Goal: Task Accomplishment & Management: Complete application form

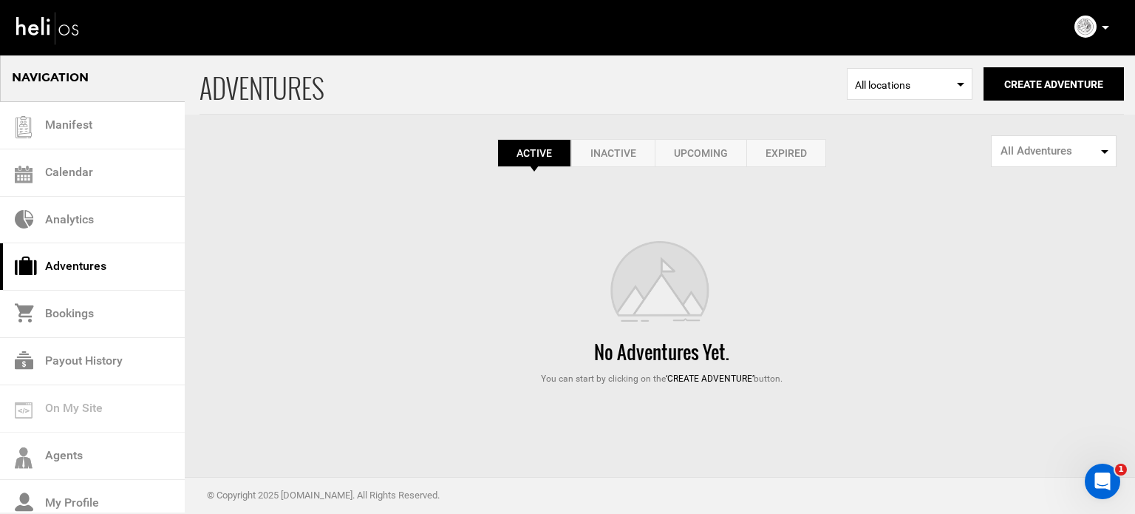
click at [810, 141] on link "Expired" at bounding box center [787, 153] width 80 height 28
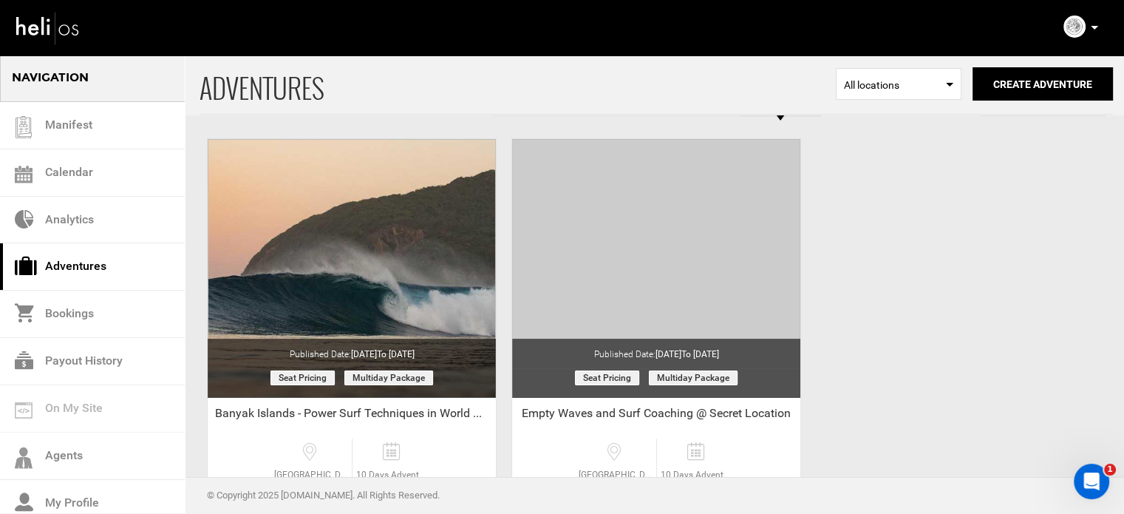
scroll to position [74, 0]
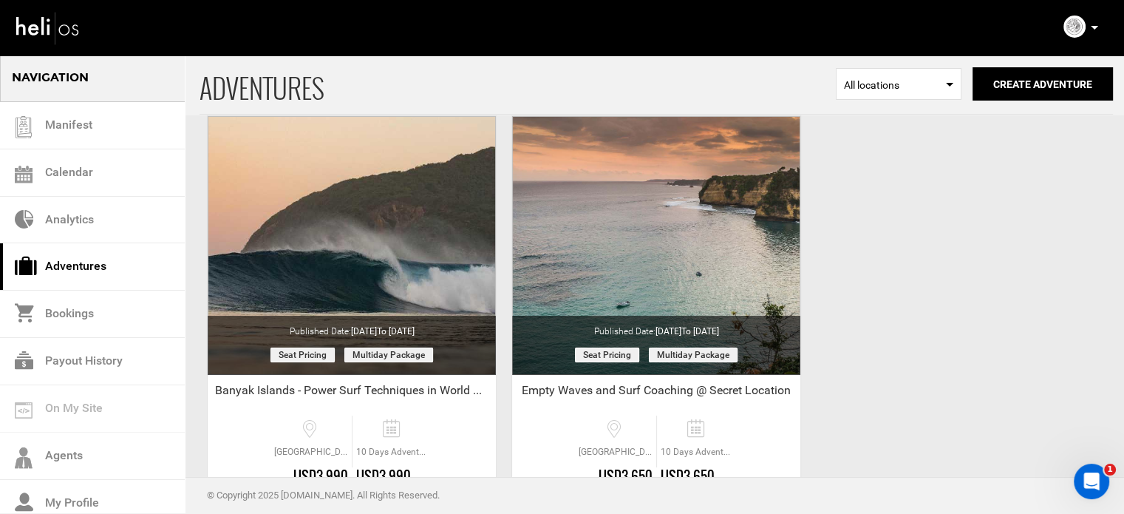
click at [1095, 27] on icon at bounding box center [1094, 28] width 7 height 4
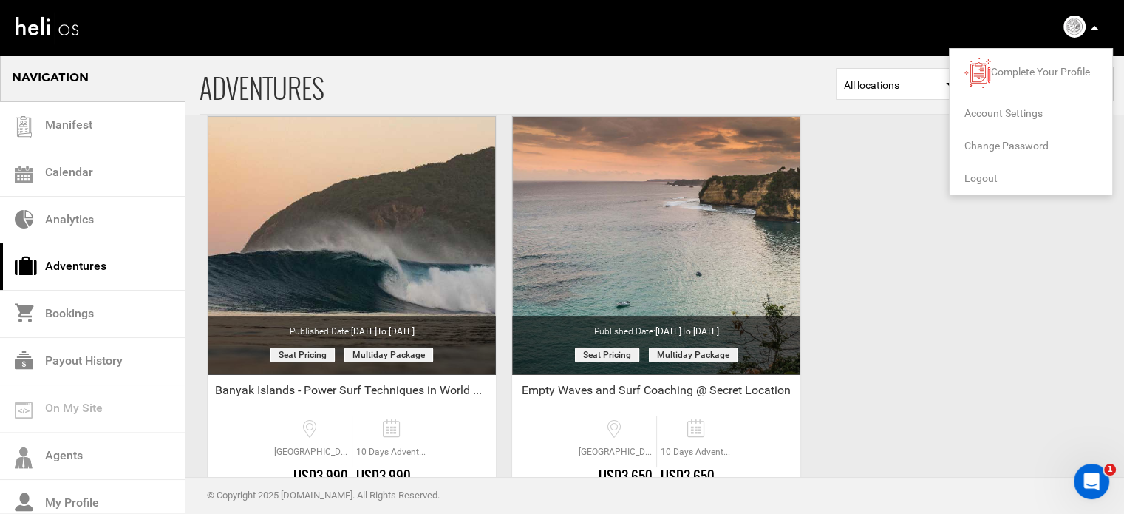
click at [982, 172] on span "Logout" at bounding box center [981, 178] width 33 height 12
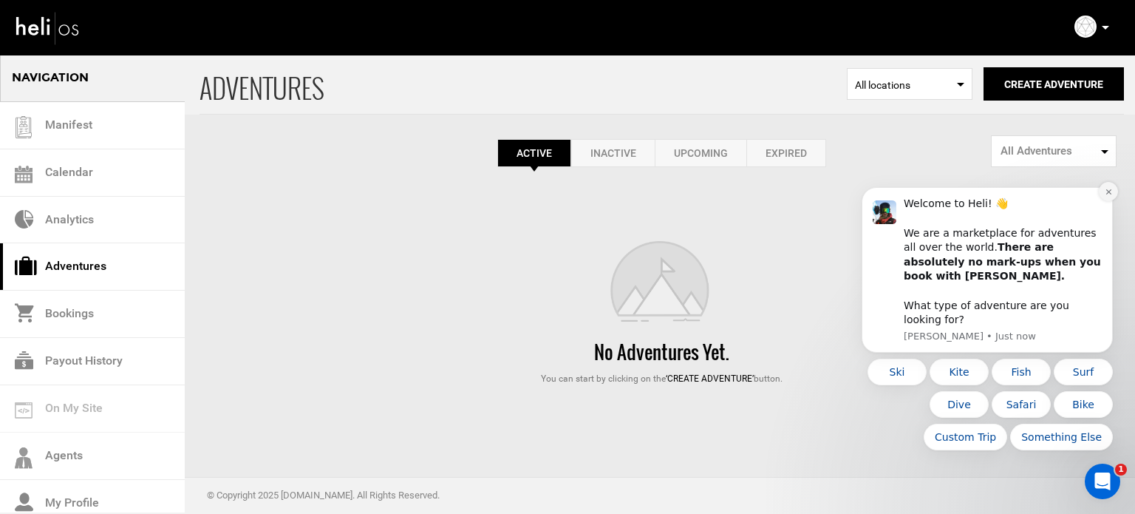
click at [1109, 200] on button "Dismiss notification" at bounding box center [1108, 191] width 19 height 19
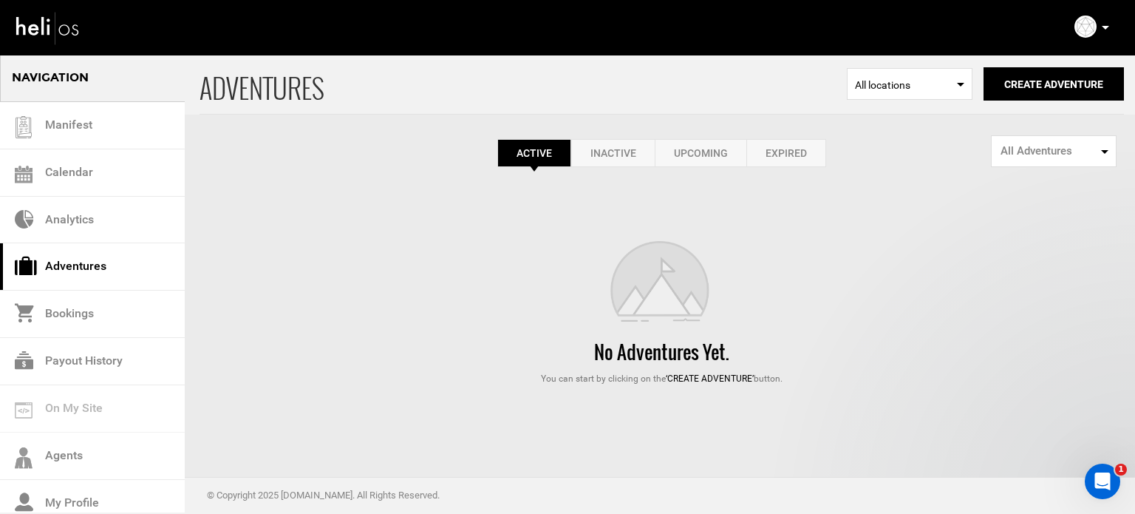
click at [810, 141] on link "Expired" at bounding box center [787, 153] width 80 height 28
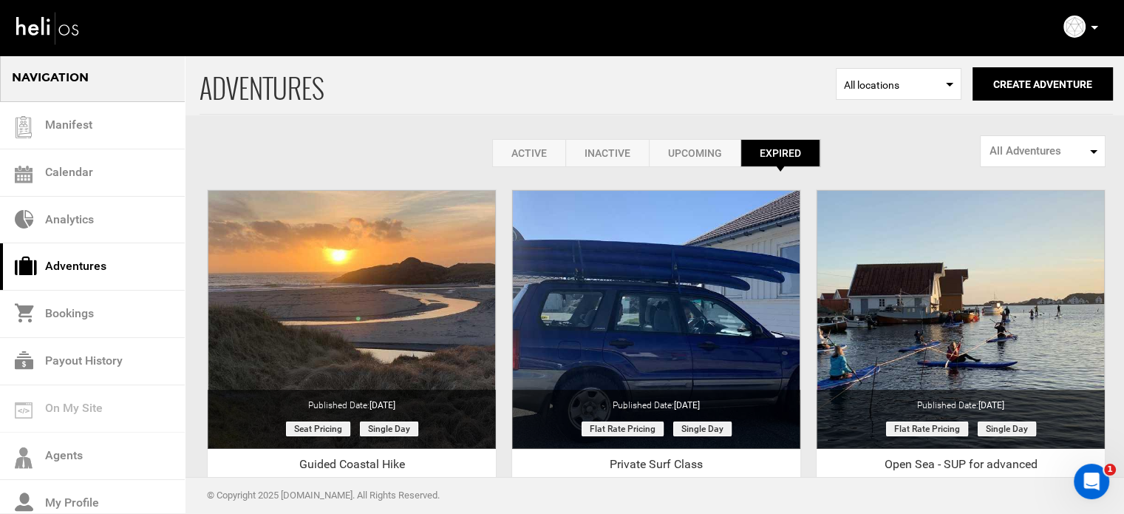
click at [514, 159] on link "Active" at bounding box center [528, 153] width 73 height 28
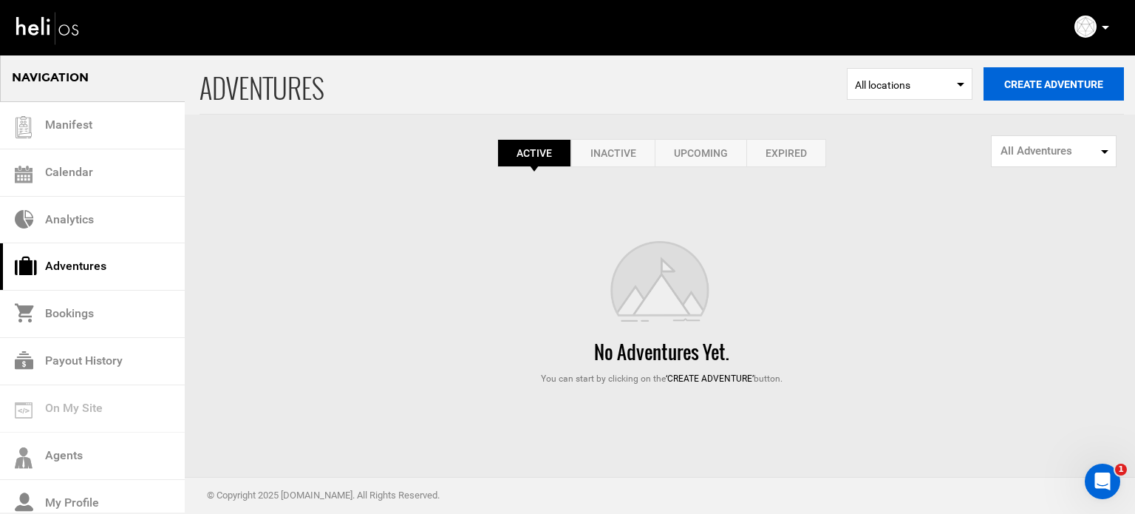
click at [1073, 93] on button "Create Adventure" at bounding box center [1054, 83] width 140 height 33
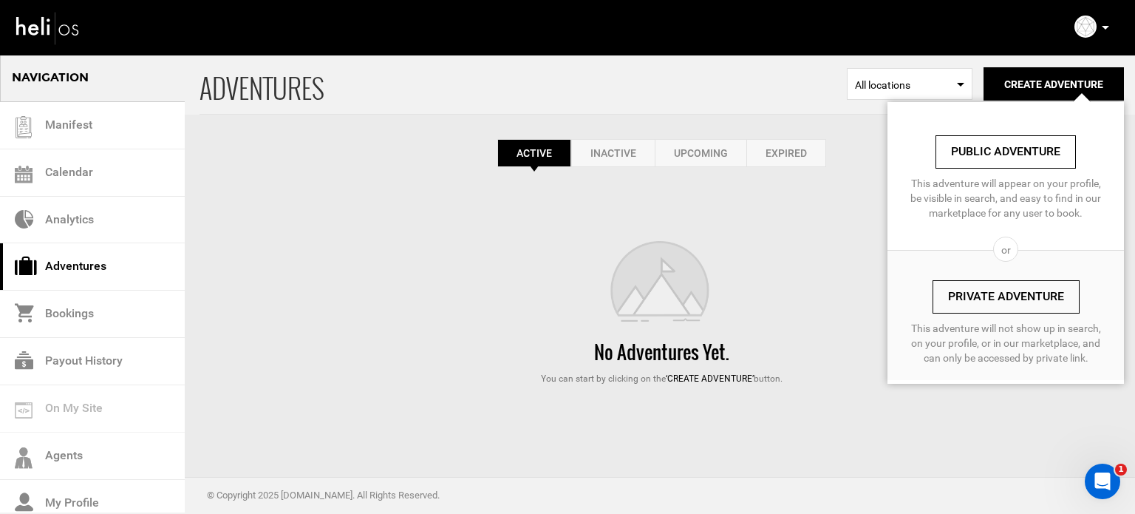
drag, startPoint x: 1003, startPoint y: 293, endPoint x: 994, endPoint y: 294, distance: 9.7
click at [1003, 293] on link "Private Adventure" at bounding box center [1006, 296] width 147 height 33
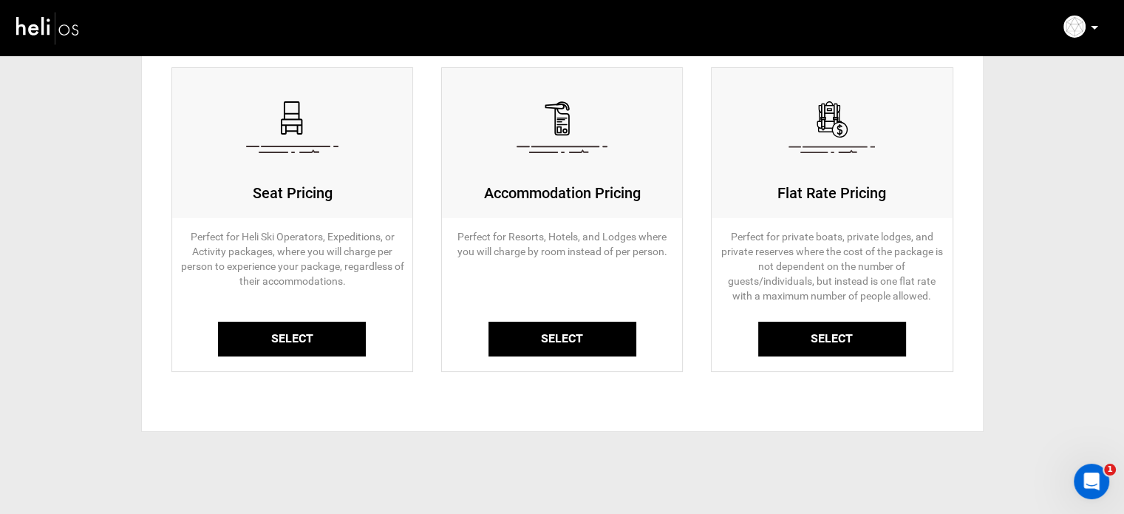
scroll to position [164, 0]
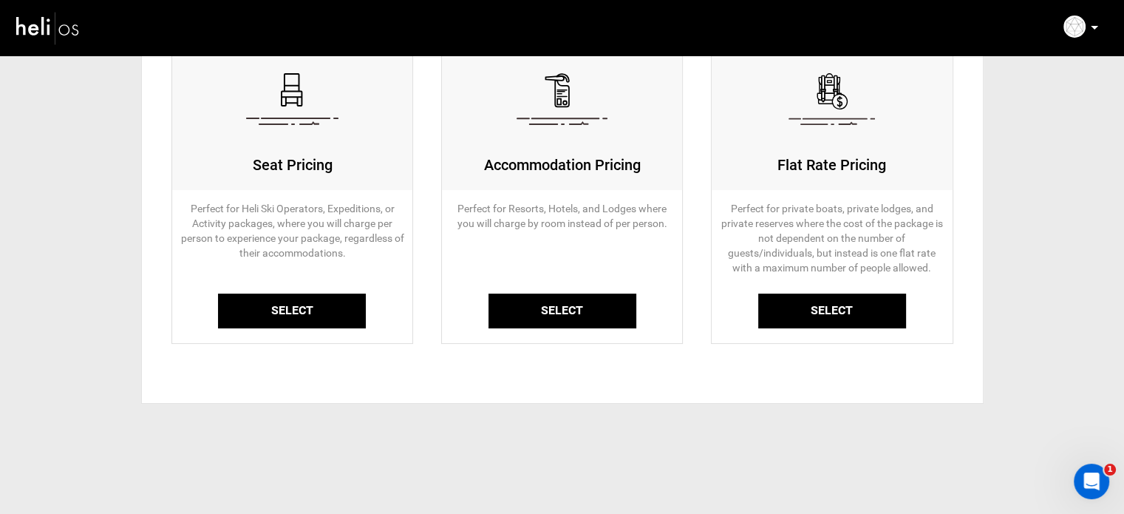
click at [302, 310] on link "Select" at bounding box center [292, 310] width 148 height 35
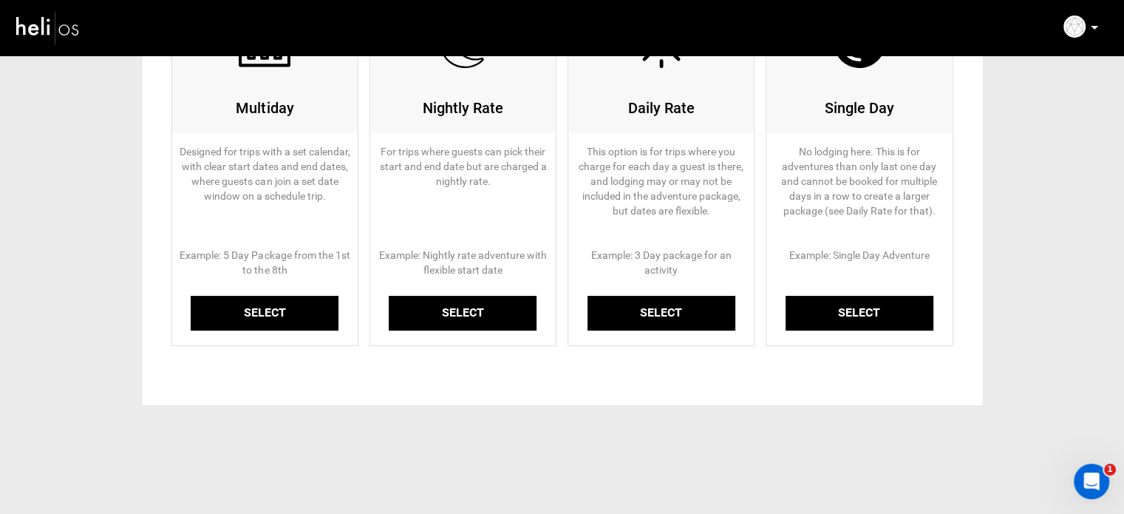
scroll to position [222, 0]
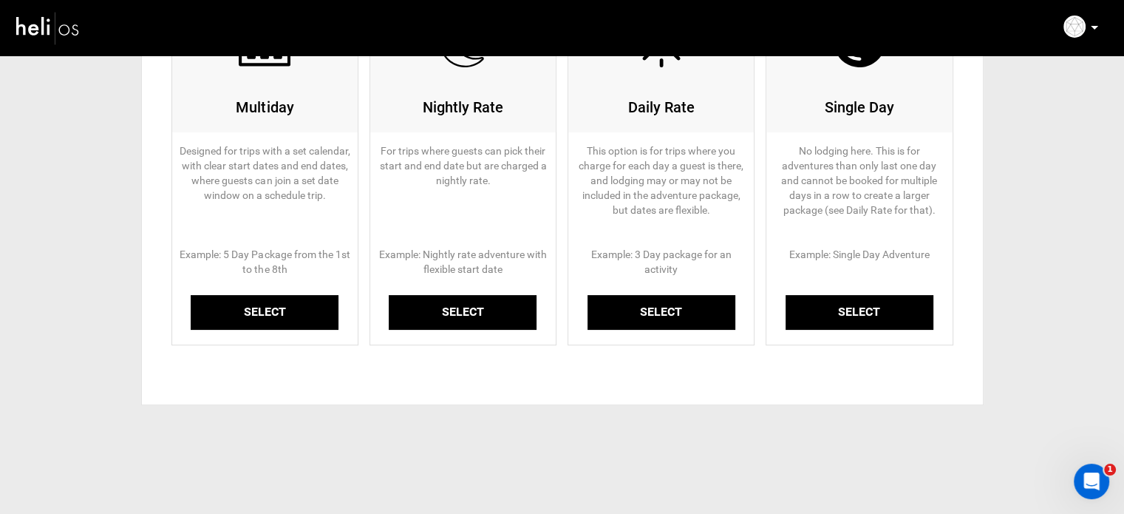
click at [262, 305] on link "Select" at bounding box center [265, 312] width 148 height 35
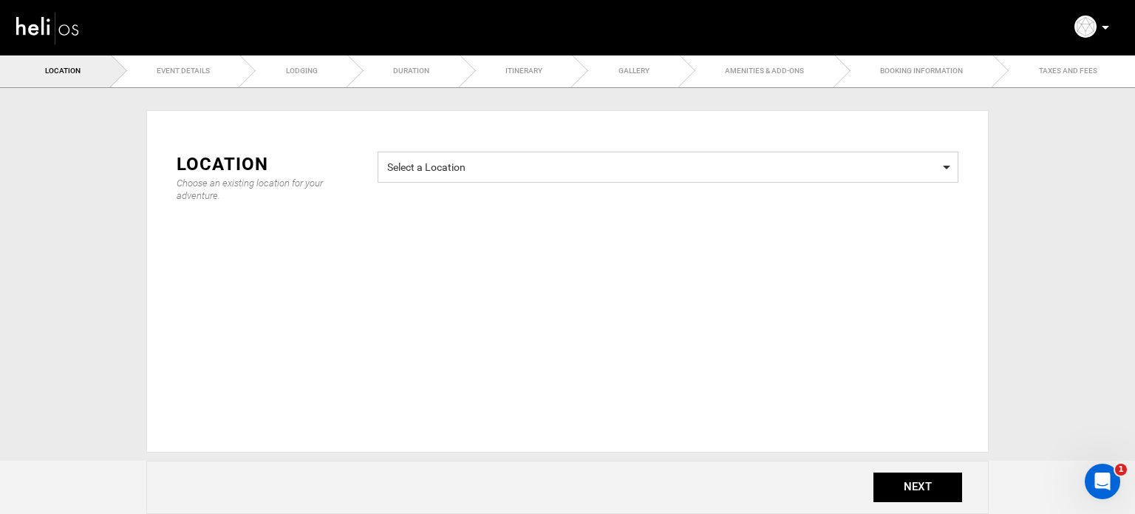
click at [455, 171] on span "Select a Location" at bounding box center [668, 165] width 562 height 18
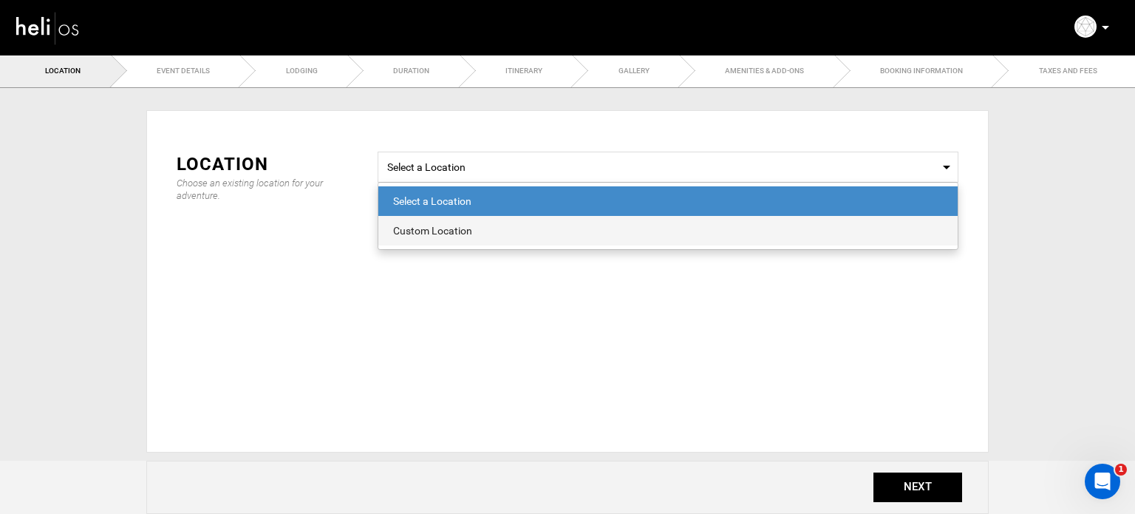
click at [453, 237] on div "Custom Location" at bounding box center [668, 230] width 550 height 15
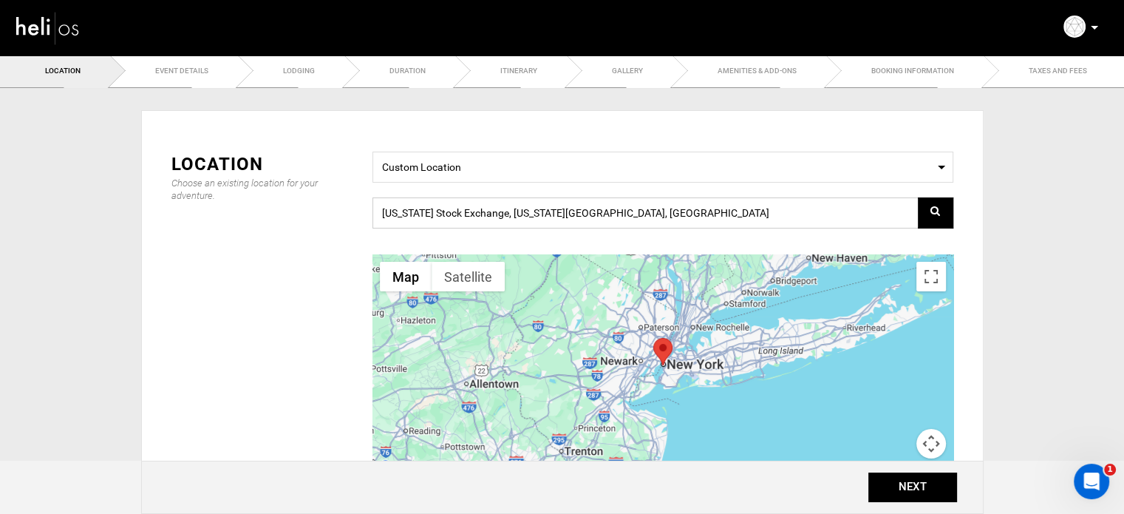
click at [455, 209] on input "New York Stock Exchange, New York, NY 10005, USA" at bounding box center [663, 212] width 581 height 31
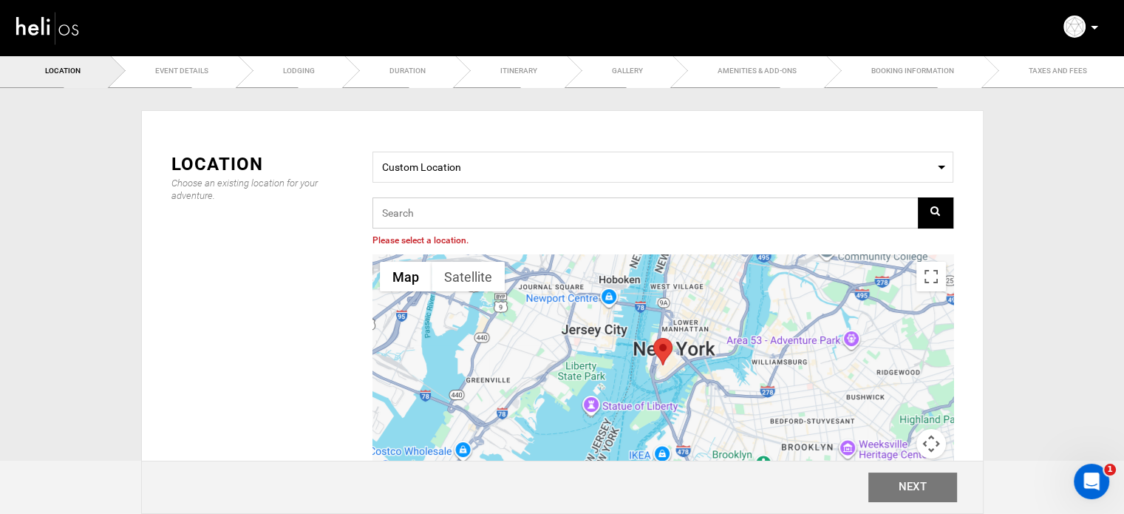
paste input "55GM+84 Sandve, Norway"
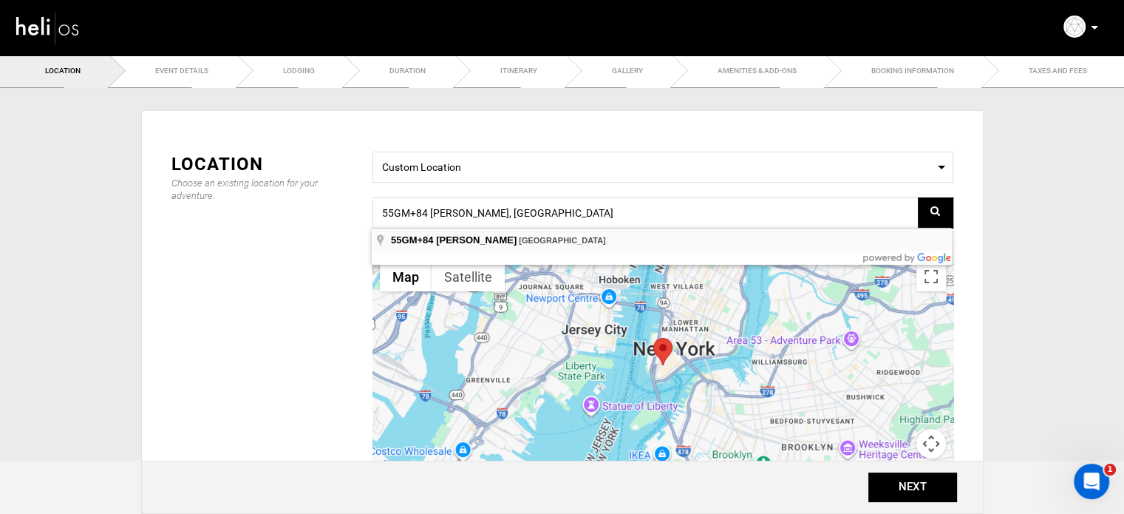
type input "55GM+84, [PERSON_NAME], [GEOGRAPHIC_DATA]"
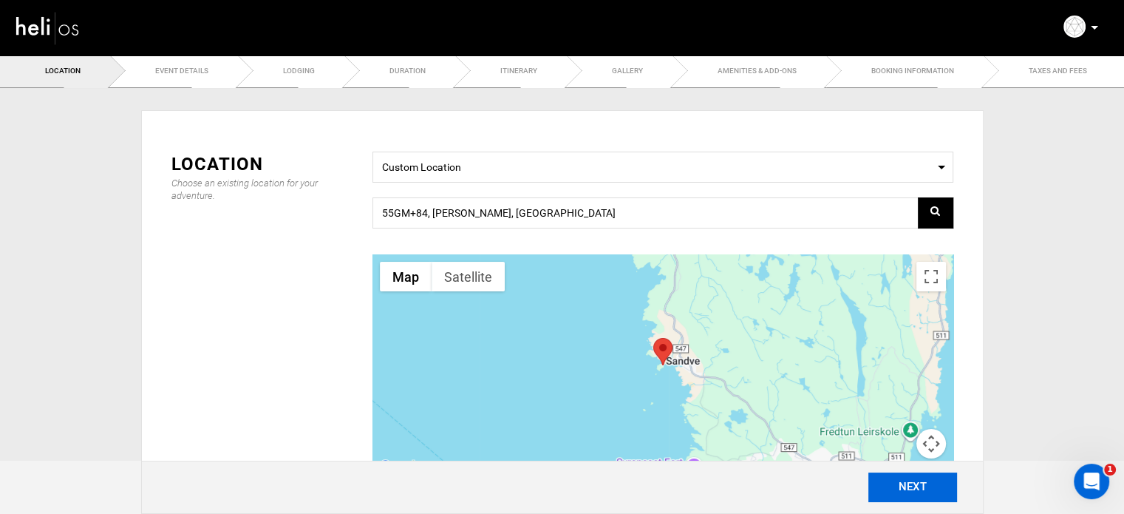
click at [902, 484] on button "NEXT" at bounding box center [913, 487] width 89 height 30
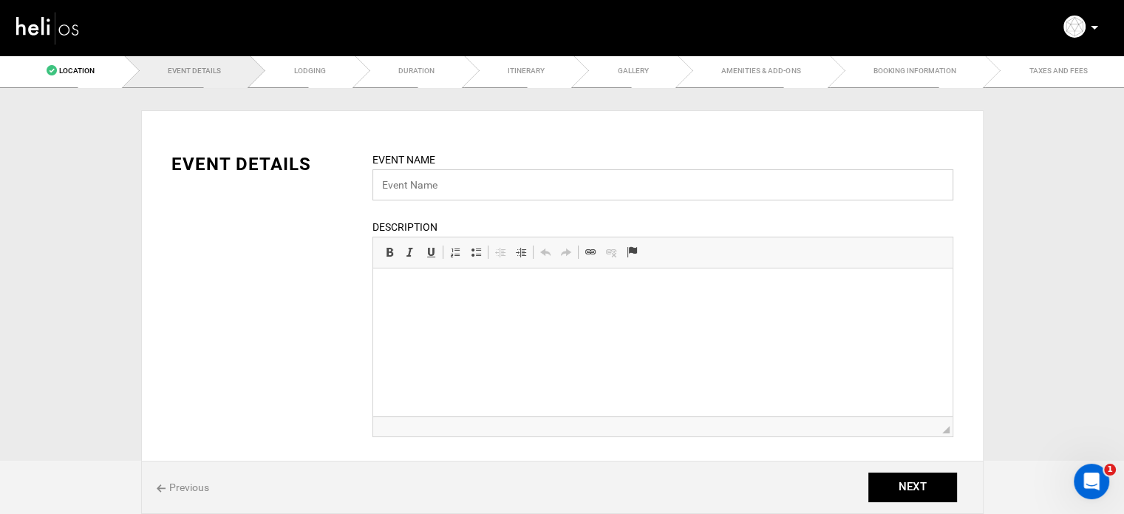
click at [459, 193] on input "text" at bounding box center [663, 184] width 581 height 31
drag, startPoint x: 444, startPoint y: 185, endPoint x: 435, endPoint y: 185, distance: 8.9
click at [435, 185] on input "Raw Ocean lOdge" at bounding box center [663, 184] width 581 height 31
click at [564, 189] on input "Raw Ocean Lodge" at bounding box center [663, 184] width 581 height 31
click at [494, 186] on input "Raw Ocean Lodge |" at bounding box center [663, 184] width 581 height 31
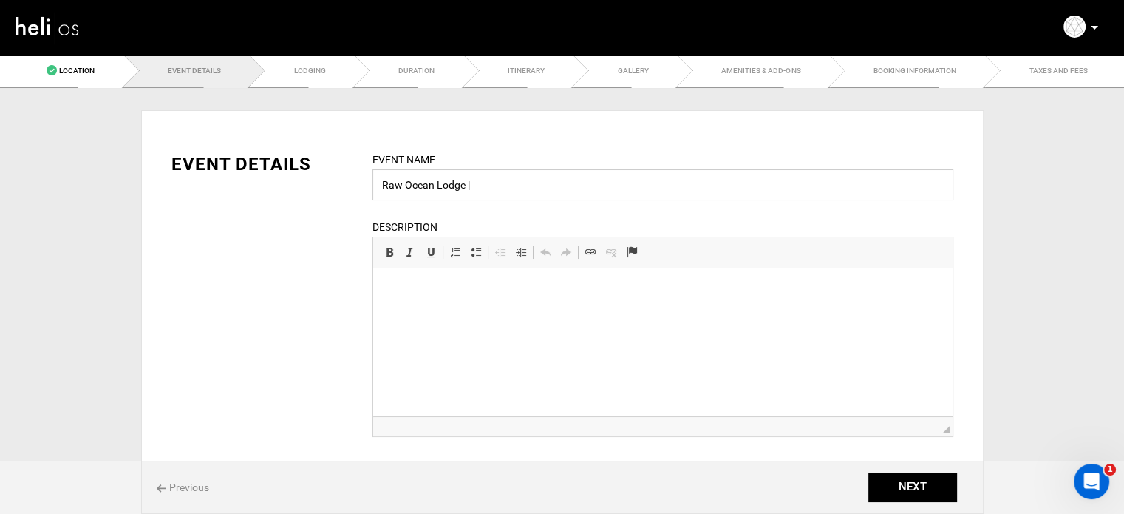
type input "[GEOGRAPHIC_DATA] | [GEOGRAPHIC_DATA]"
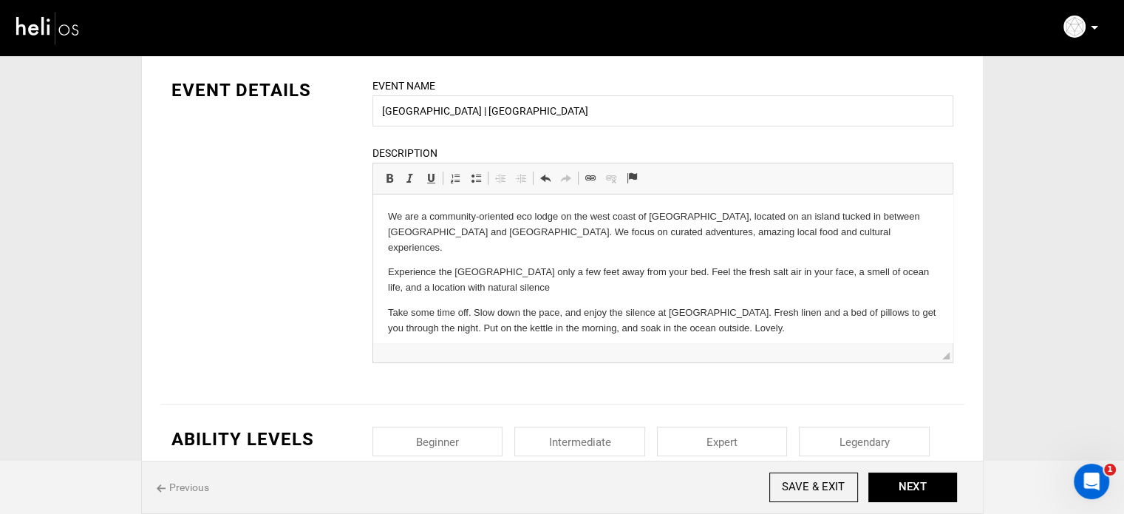
scroll to position [56, 0]
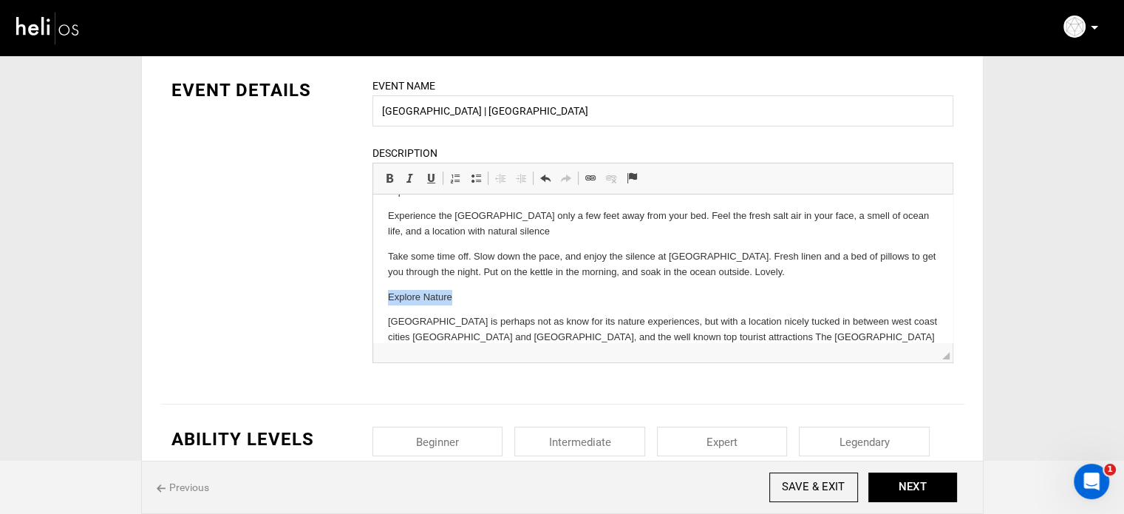
drag, startPoint x: 387, startPoint y: 276, endPoint x: 475, endPoint y: 274, distance: 88.0
click at [475, 274] on html "We are a community-oriented eco lodge on the west coast of Norway, located on a…" at bounding box center [663, 256] width 580 height 237
click at [393, 172] on span at bounding box center [390, 178] width 12 height 12
click at [568, 328] on p "[GEOGRAPHIC_DATA] is perhaps not as know for its nature experiences, but with a…" at bounding box center [662, 337] width 550 height 46
click at [568, 336] on p "[GEOGRAPHIC_DATA] is perhaps not as know for its nature experiences, but with a…" at bounding box center [662, 337] width 550 height 46
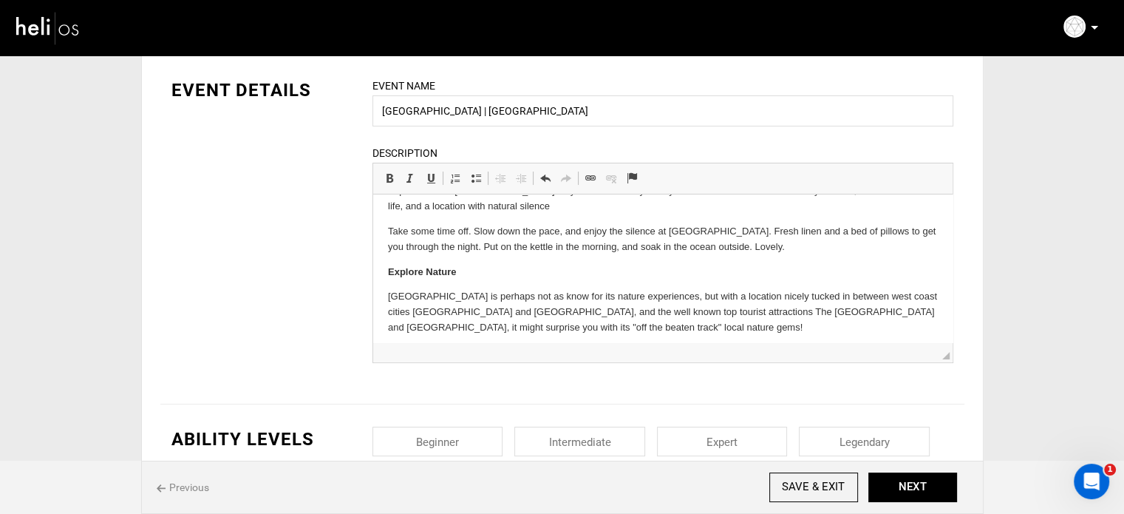
scroll to position [137, 0]
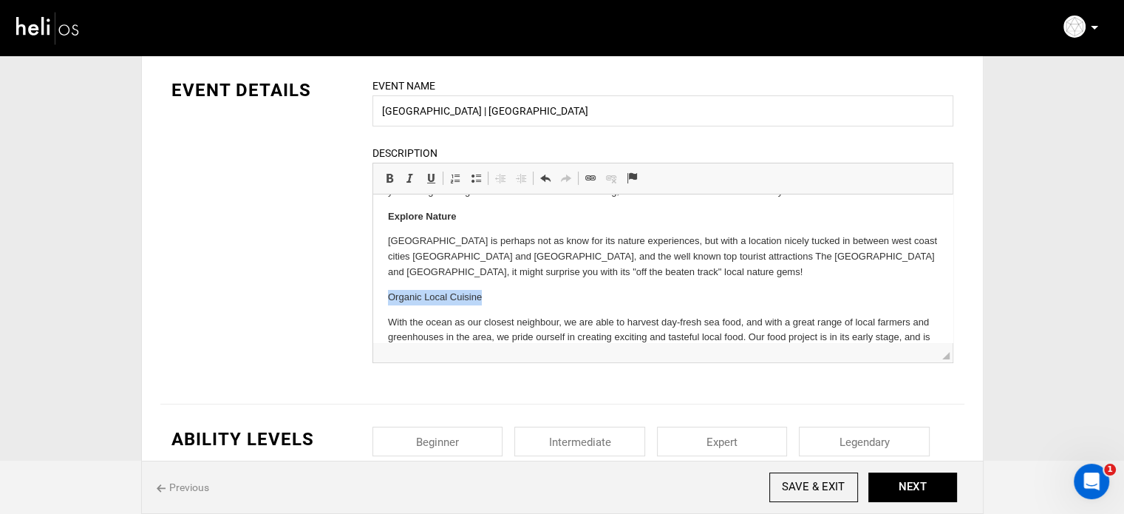
drag, startPoint x: 490, startPoint y: 285, endPoint x: 392, endPoint y: 210, distance: 123.5
click at [382, 285] on html "We are a community-oriented eco lodge on the west coast of Norway, located on a…" at bounding box center [663, 217] width 580 height 318
click at [390, 180] on span at bounding box center [390, 178] width 12 height 12
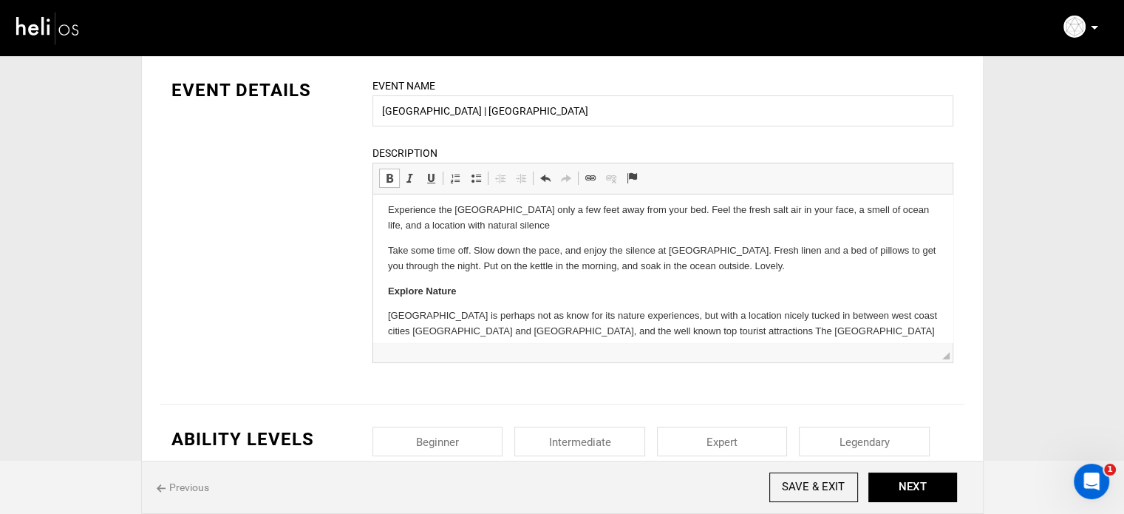
scroll to position [0, 0]
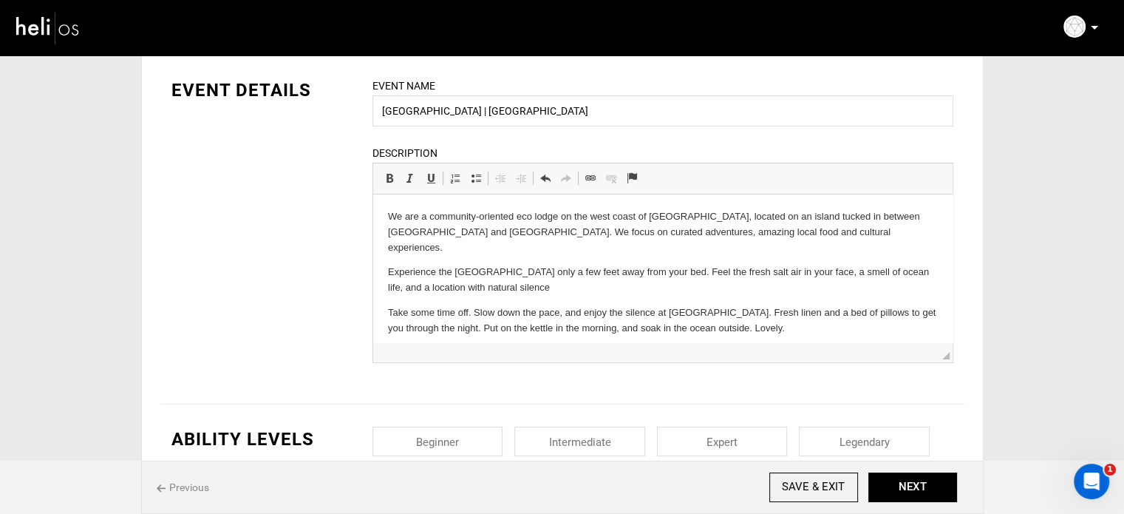
click at [383, 293] on html "We are a community-oriented eco lodge on the west coast of Norway, located on a…" at bounding box center [663, 353] width 580 height 318
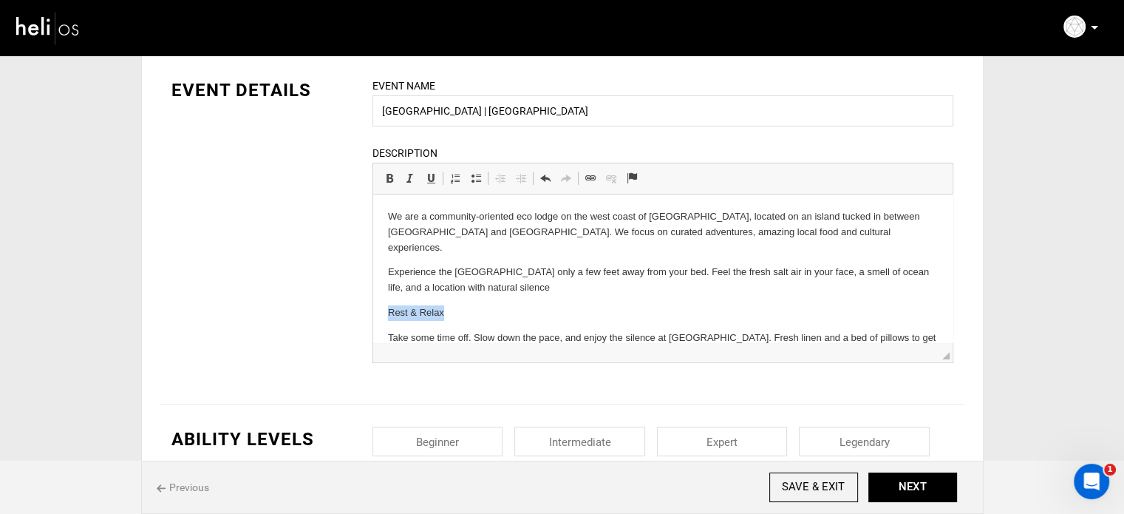
drag, startPoint x: 453, startPoint y: 296, endPoint x: 353, endPoint y: 282, distance: 101.5
click at [373, 282] on html "We are a community-oriented eco lodge on the west coast of Norway, located on a…" at bounding box center [663, 365] width 580 height 343
click at [390, 169] on link "Bold Keyboard shortcut Ctrl+B" at bounding box center [389, 178] width 21 height 19
click at [511, 305] on p "Rest & Relax" at bounding box center [662, 313] width 550 height 16
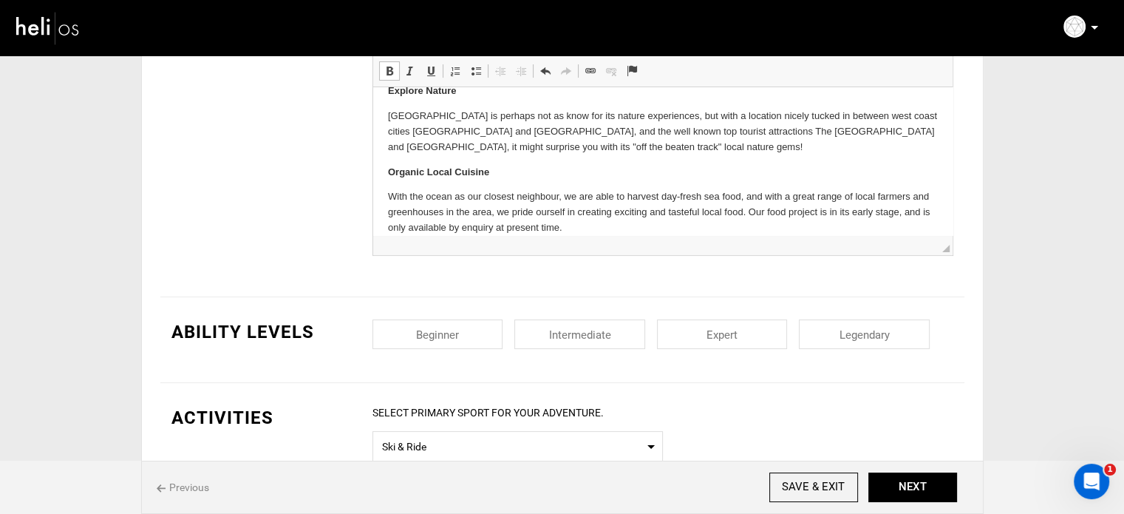
scroll to position [296, 0]
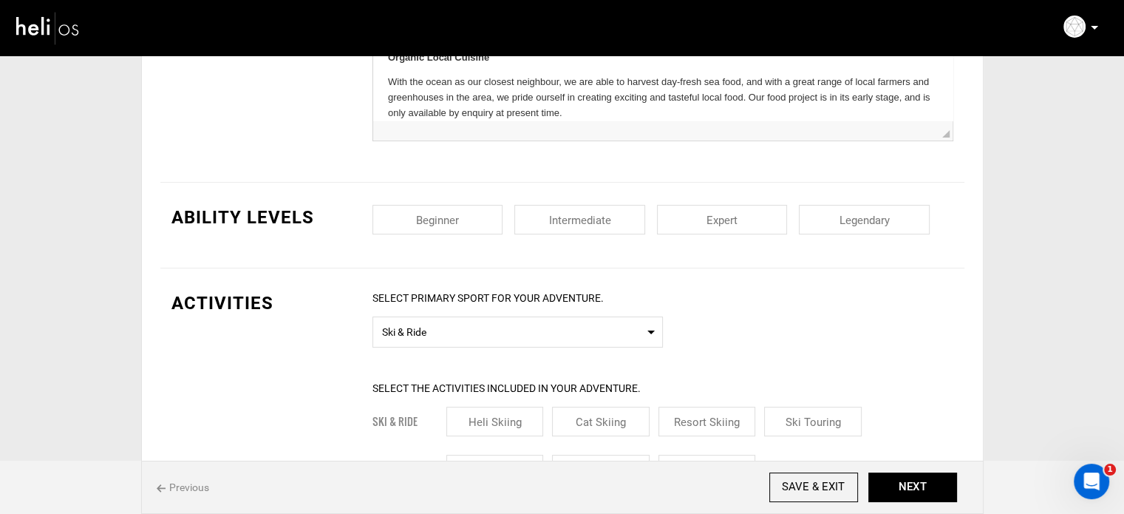
click at [456, 221] on input "checkbox" at bounding box center [438, 220] width 131 height 30
checkbox input "true"
click at [627, 223] on input "checkbox" at bounding box center [579, 220] width 131 height 30
checkbox input "true"
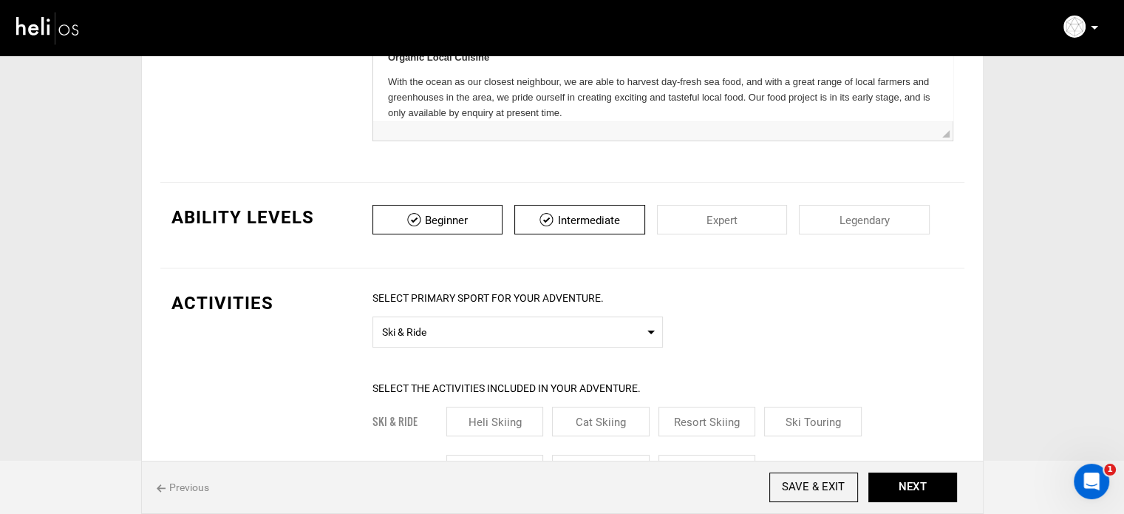
drag, startPoint x: 712, startPoint y: 214, endPoint x: 798, endPoint y: 214, distance: 86.5
click at [713, 214] on input "checkbox" at bounding box center [722, 220] width 131 height 30
checkbox input "true"
click at [855, 210] on input "checkbox" at bounding box center [864, 220] width 131 height 30
checkbox input "true"
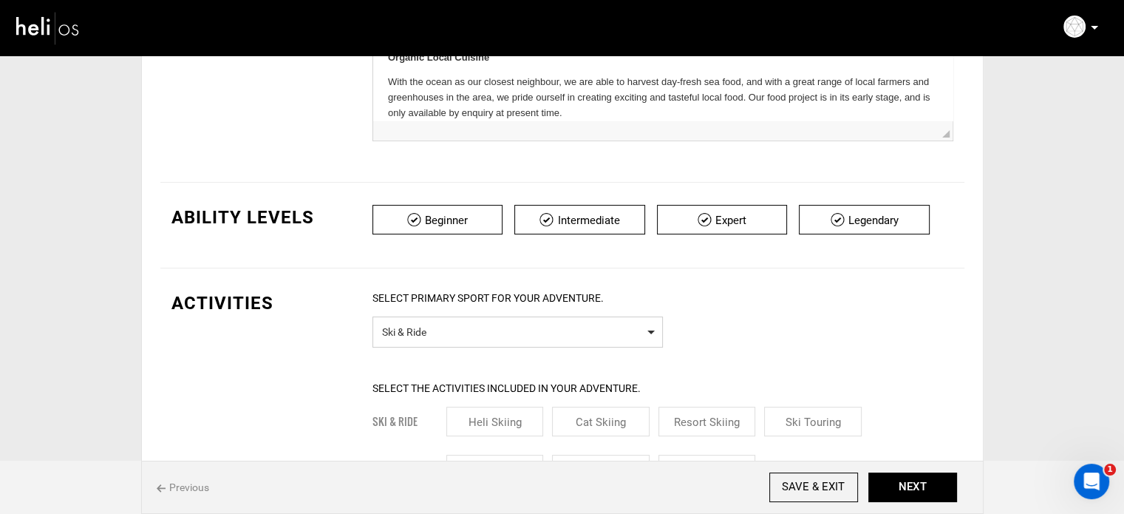
click at [451, 342] on span "Select Primary Sport Ski & Ride" at bounding box center [518, 331] width 291 height 31
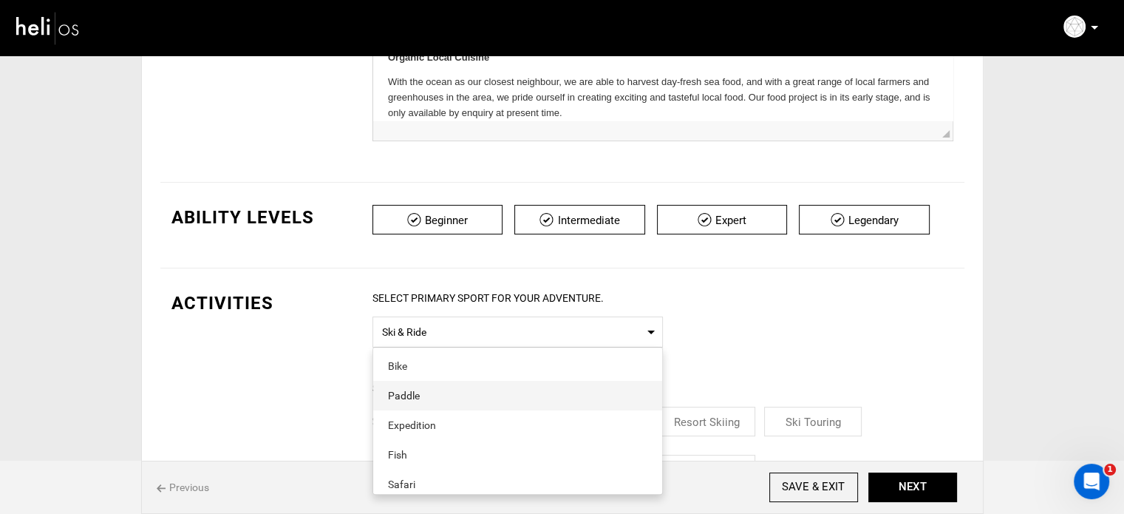
scroll to position [74, 0]
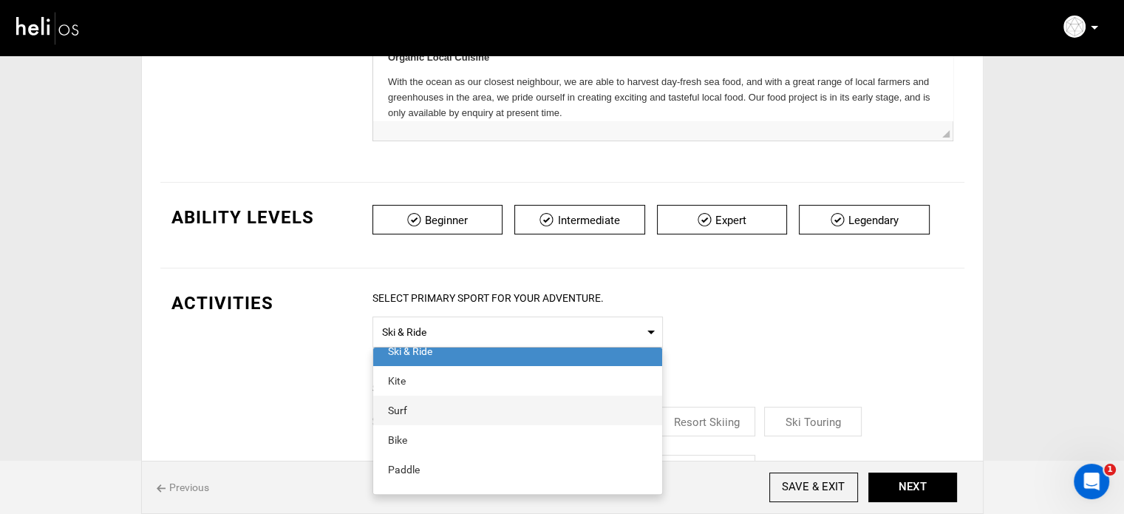
click at [414, 413] on div "Surf" at bounding box center [517, 410] width 259 height 15
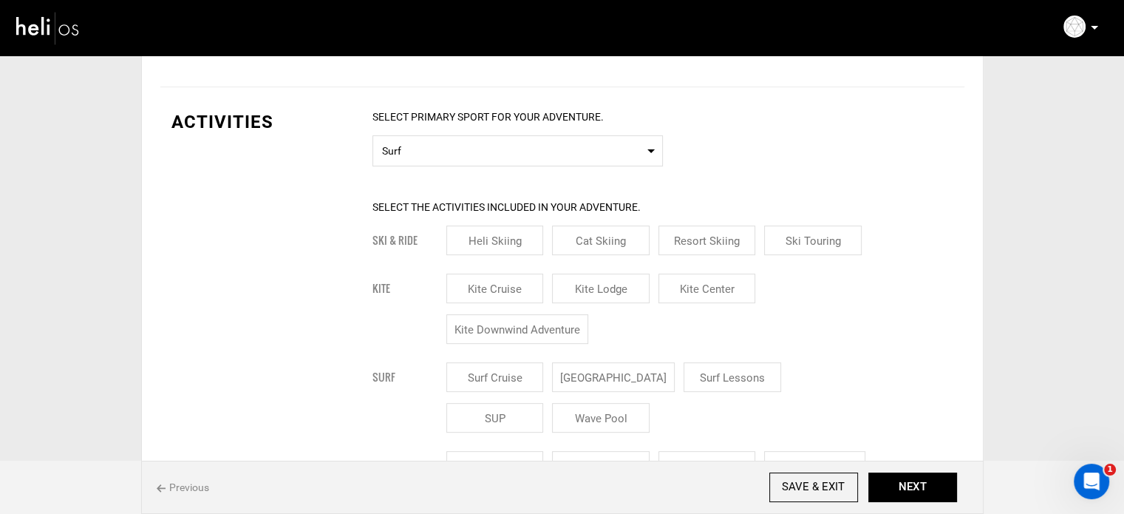
scroll to position [665, 0]
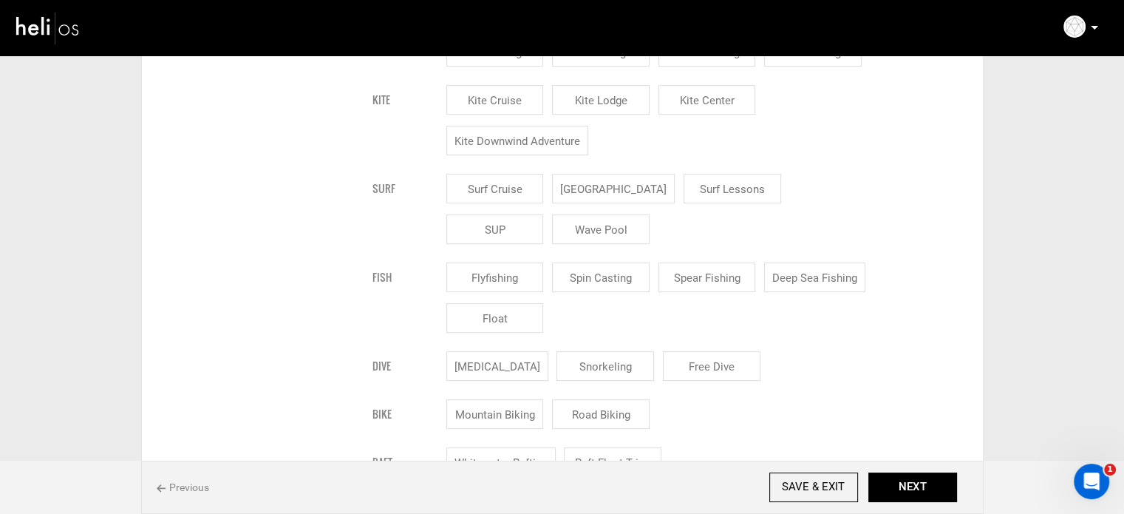
click at [621, 193] on input "[GEOGRAPHIC_DATA]" at bounding box center [613, 189] width 123 height 30
checkbox input "true"
click at [702, 194] on input "Surf Lessons" at bounding box center [751, 189] width 98 height 30
checkbox input "true"
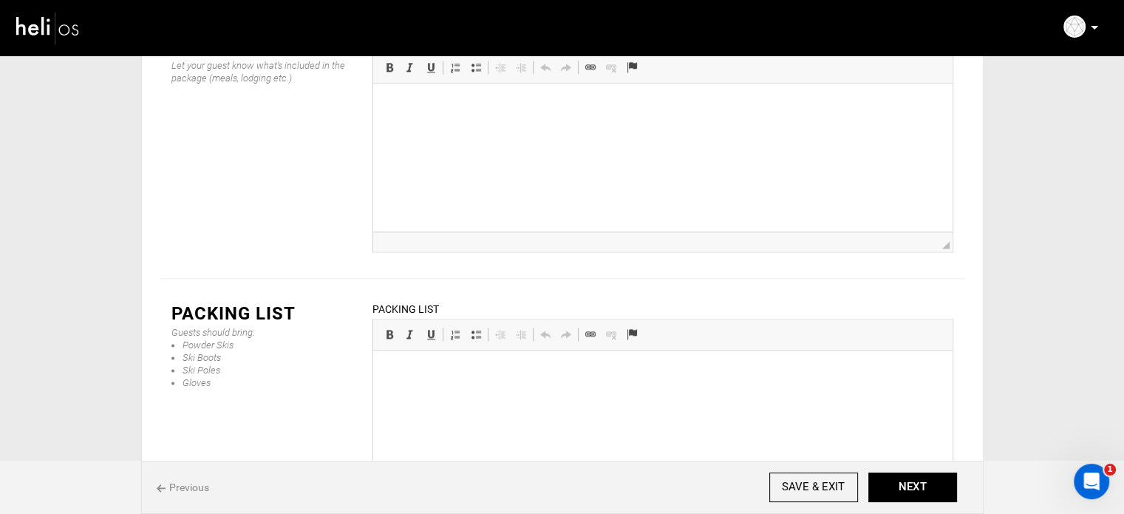
scroll to position [1807, 0]
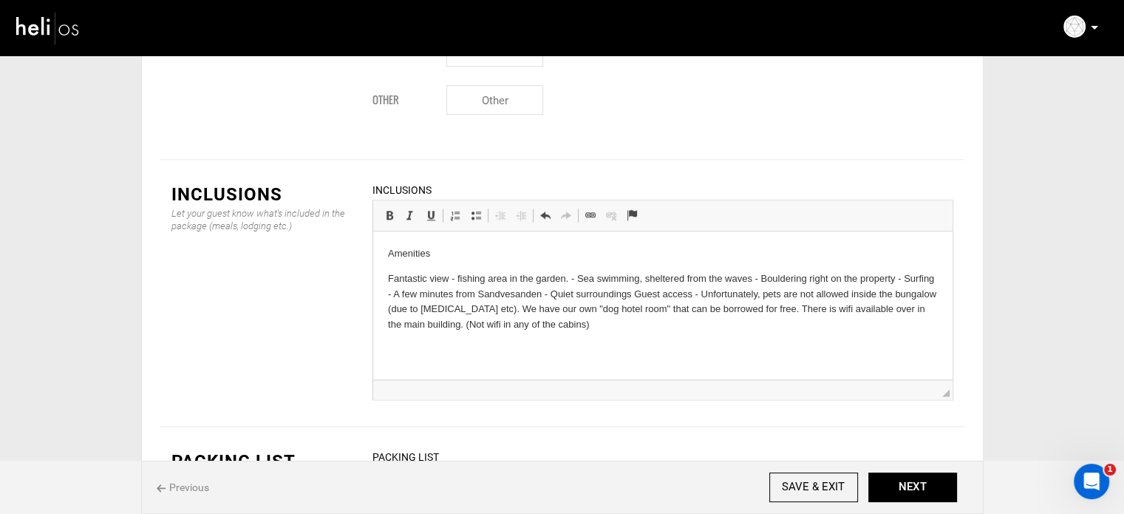
click at [410, 256] on p "Amenities" at bounding box center [662, 254] width 550 height 16
click at [387, 209] on span at bounding box center [390, 215] width 12 height 12
click at [447, 251] on p "Amenities" at bounding box center [662, 254] width 550 height 16
click at [572, 279] on p "Fantastic view - fishing area in the garden. - Sea swimming, sheltered from the…" at bounding box center [662, 301] width 550 height 61
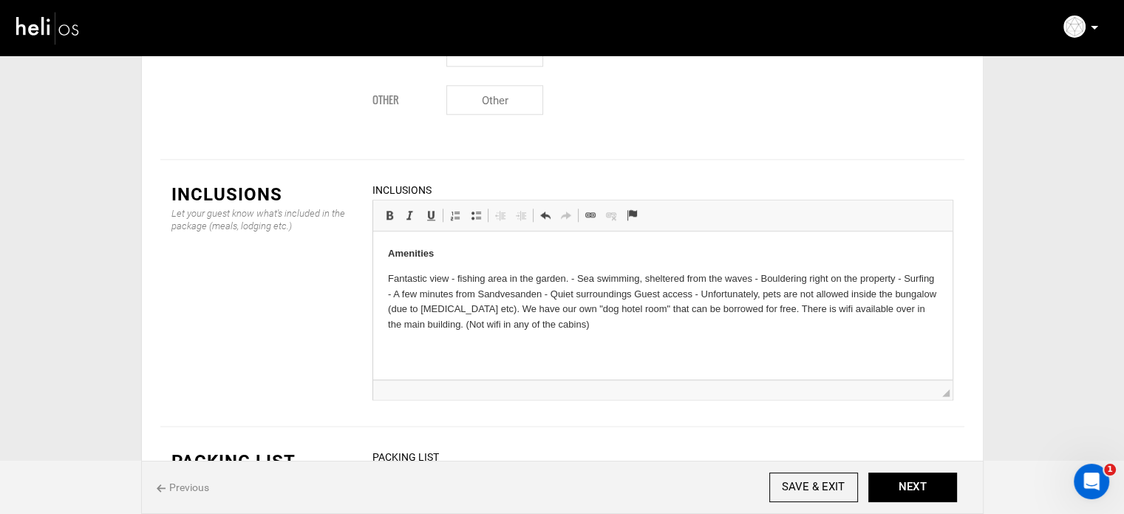
click at [455, 279] on p "Fantastic view - fishing area in the garden. - Sea swimming, sheltered from the…" at bounding box center [662, 301] width 550 height 61
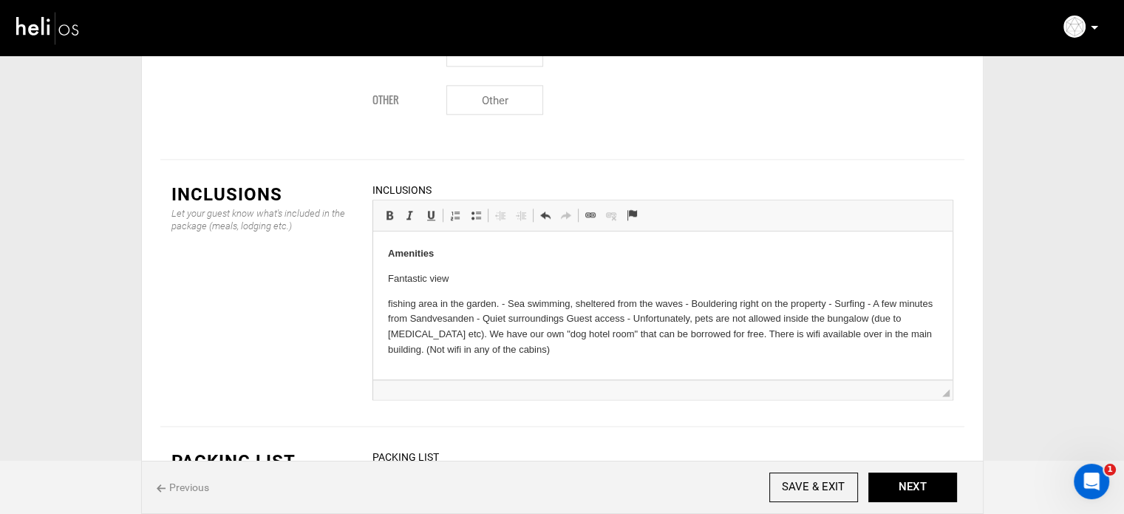
click at [509, 302] on p "fishing area in the garden. - Sea swimming, sheltered from the waves - Boulderi…" at bounding box center [662, 326] width 550 height 61
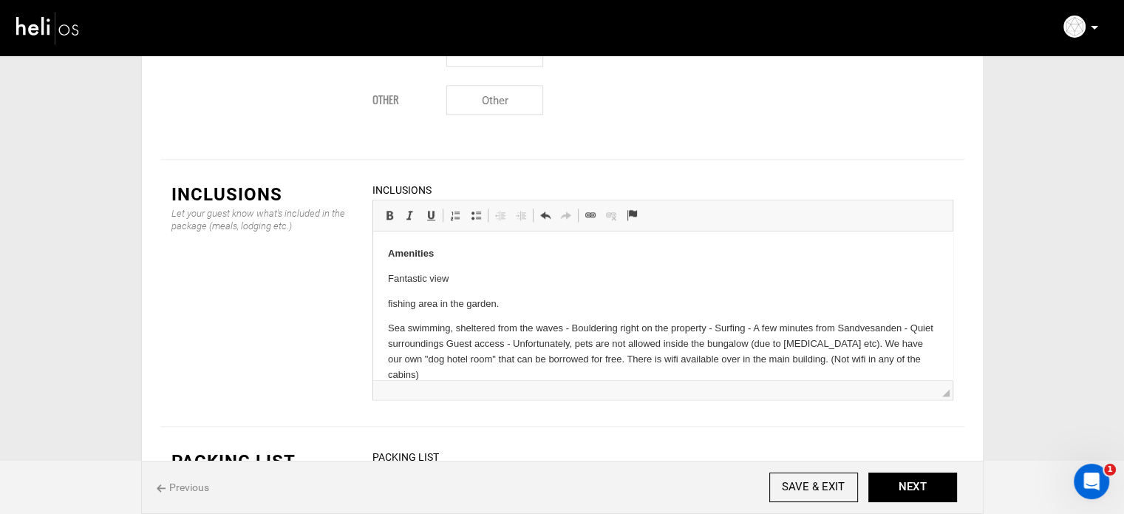
click at [576, 330] on p "Sea swimming, sheltered from the waves - Bouldering right on the property - Sur…" at bounding box center [662, 351] width 550 height 61
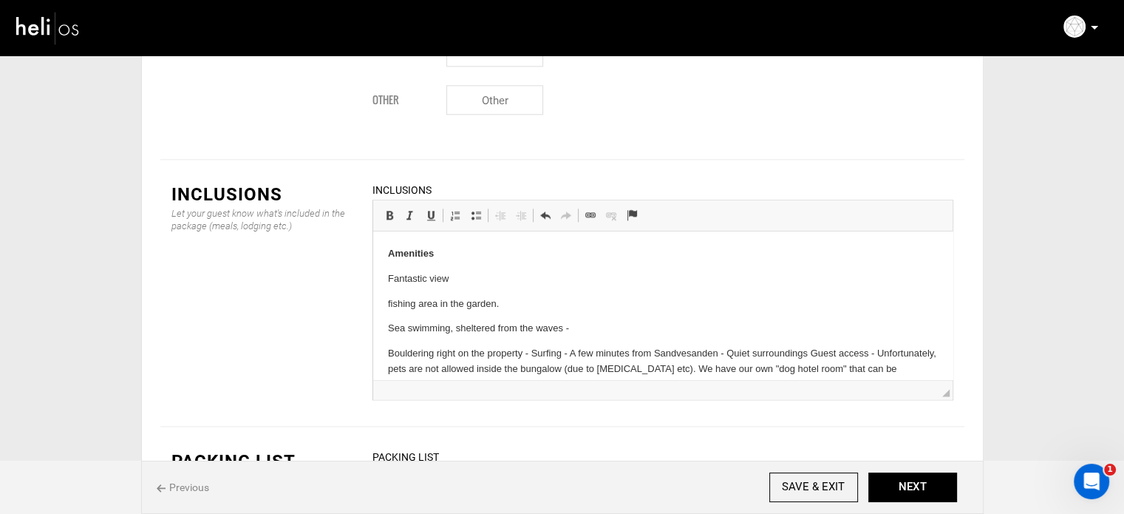
click at [531, 356] on p "Bouldering right on the property - Surfing - A few minutes from Sandvesanden - …" at bounding box center [662, 369] width 550 height 46
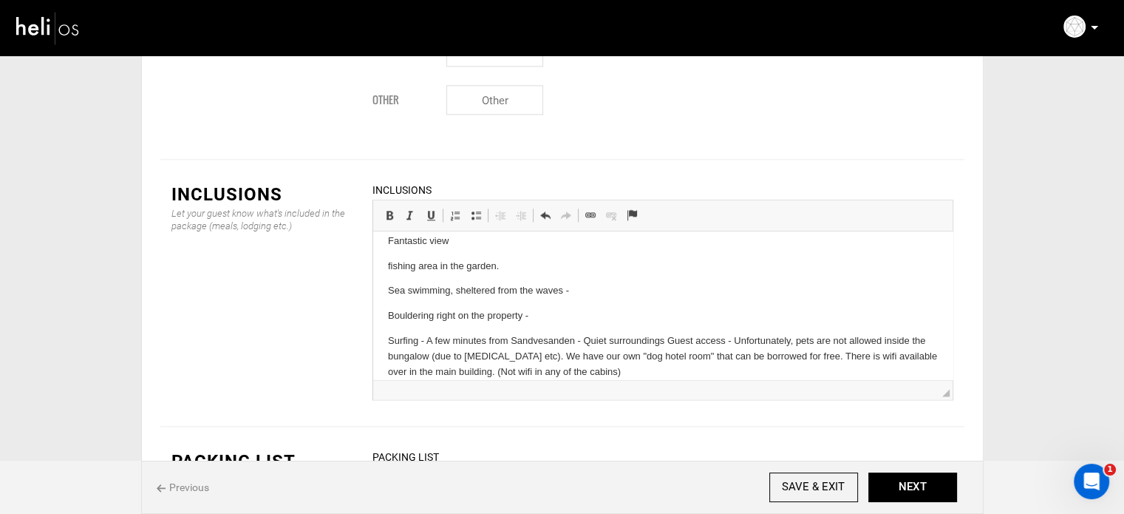
scroll to position [52, 0]
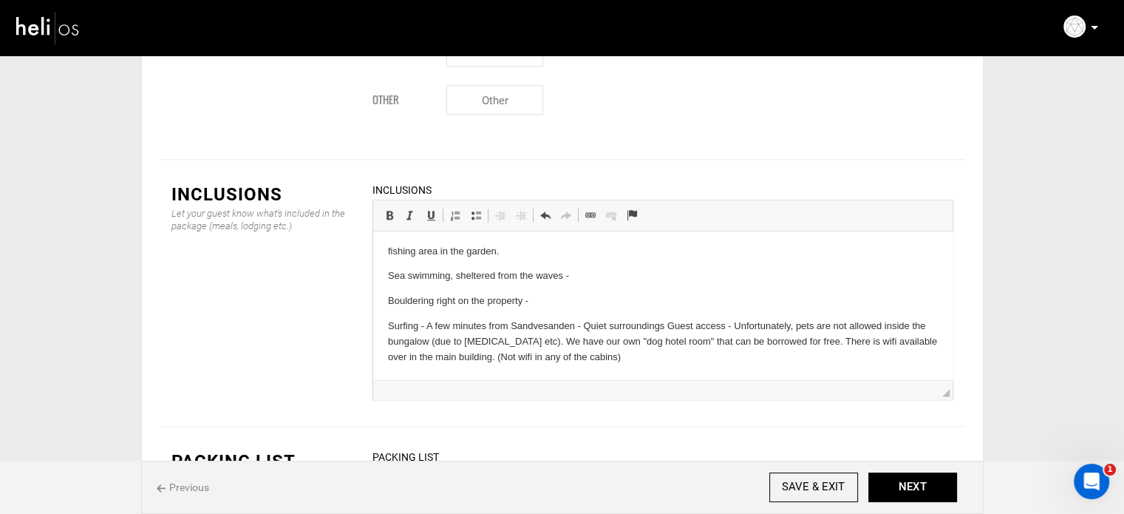
click at [583, 325] on p "Surfing - A few minutes from Sandvesanden - Quiet surroundings Guest access - U…" at bounding box center [662, 342] width 550 height 46
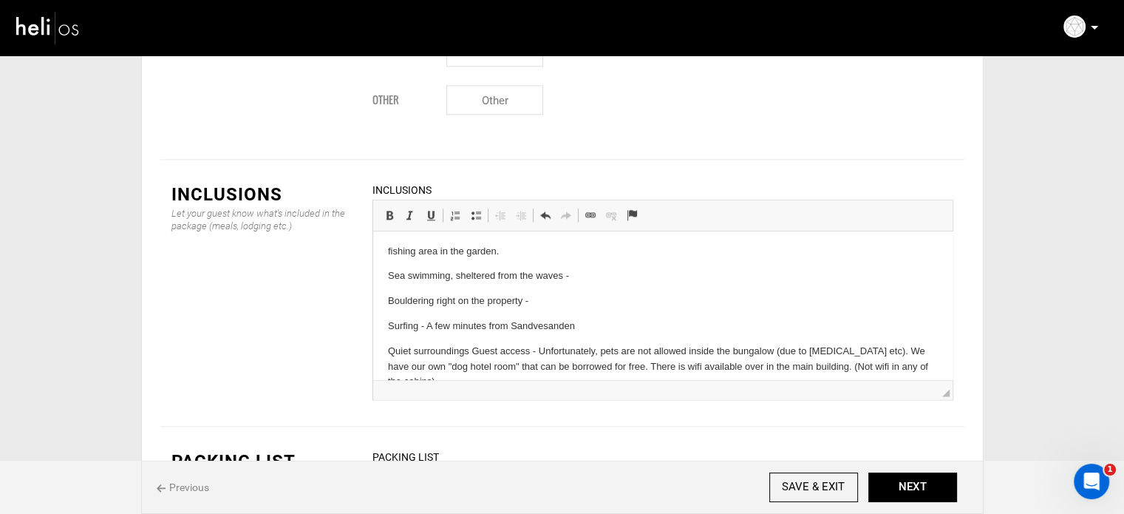
scroll to position [78, 0]
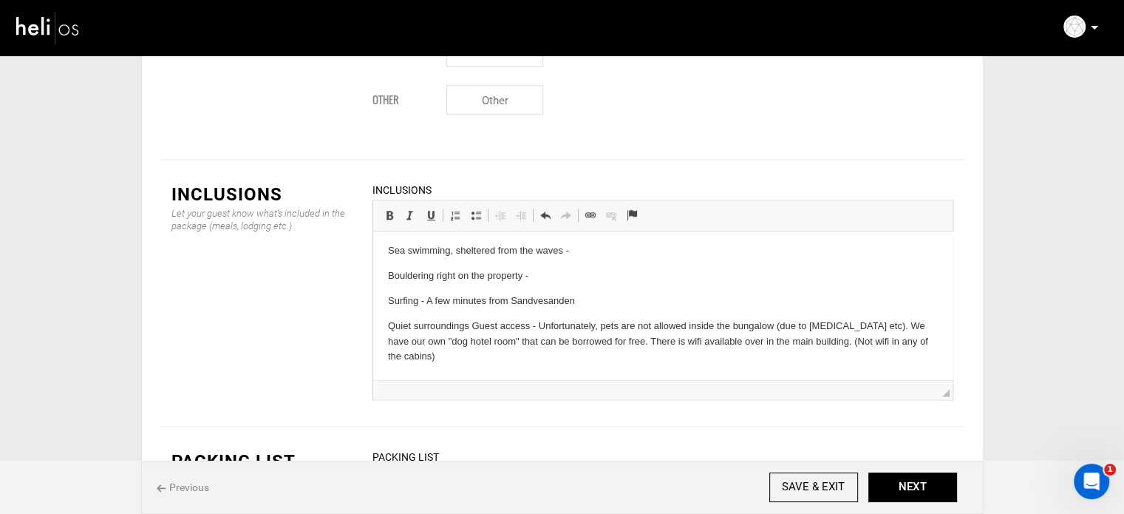
click at [472, 325] on p "Quiet surroundings Guest access - Unfortunately, pets are not allowed inside th…" at bounding box center [662, 342] width 550 height 46
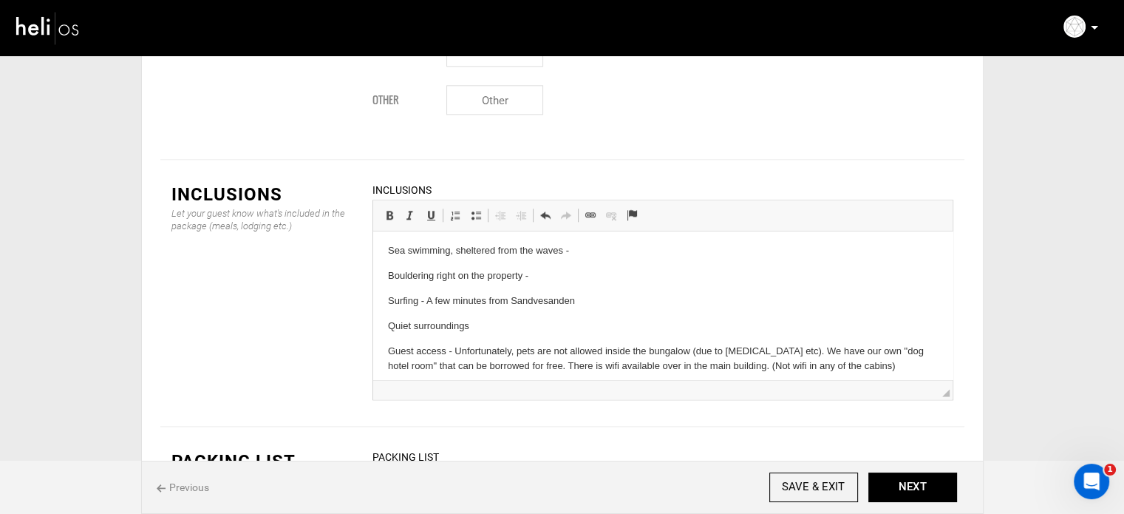
click at [455, 353] on p "Guest access - Unfortunately, pets are not allowed inside the bungalow (due to …" at bounding box center [662, 359] width 550 height 31
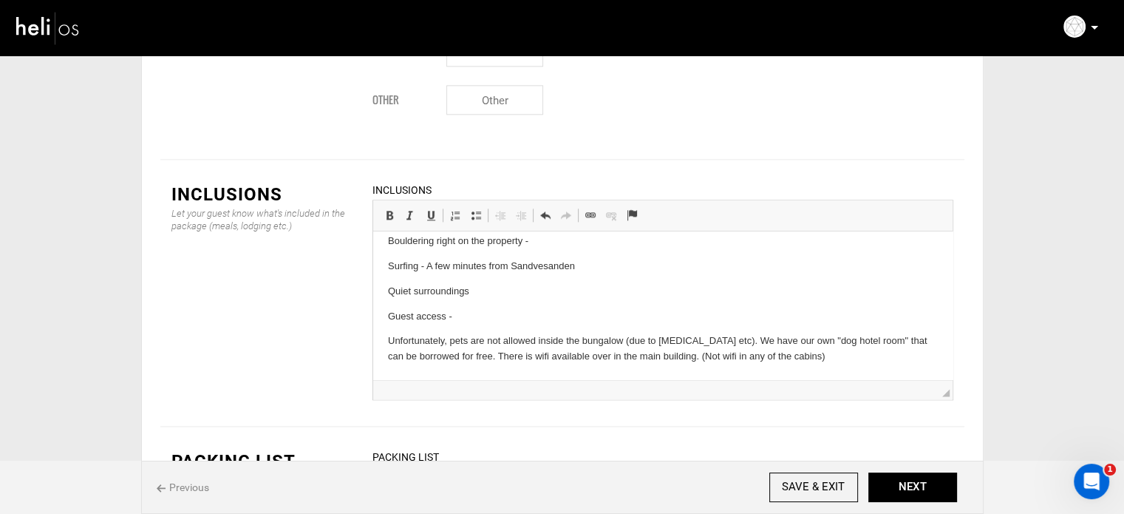
click at [453, 317] on p "Guest access -" at bounding box center [662, 317] width 550 height 16
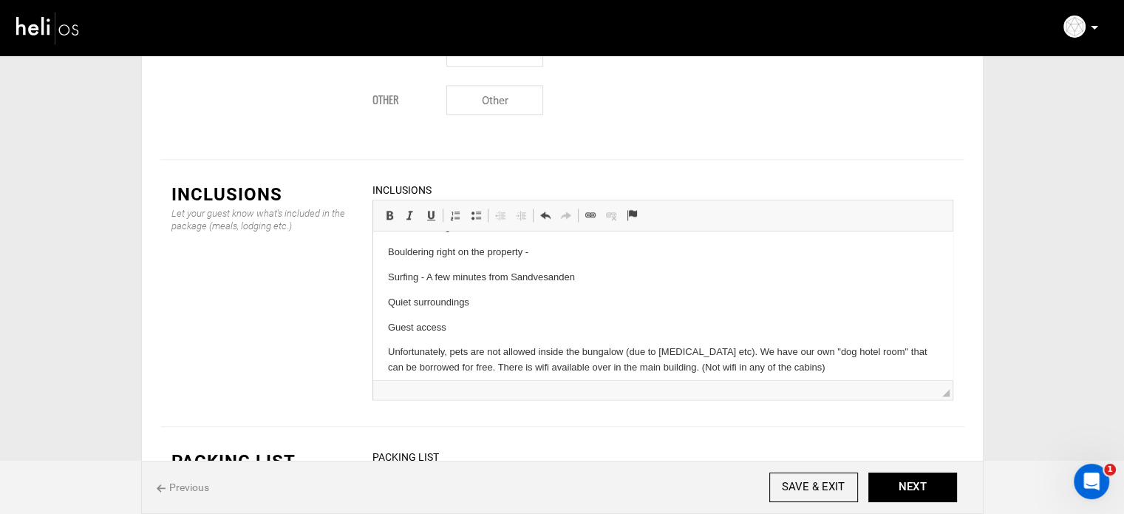
scroll to position [38, 0]
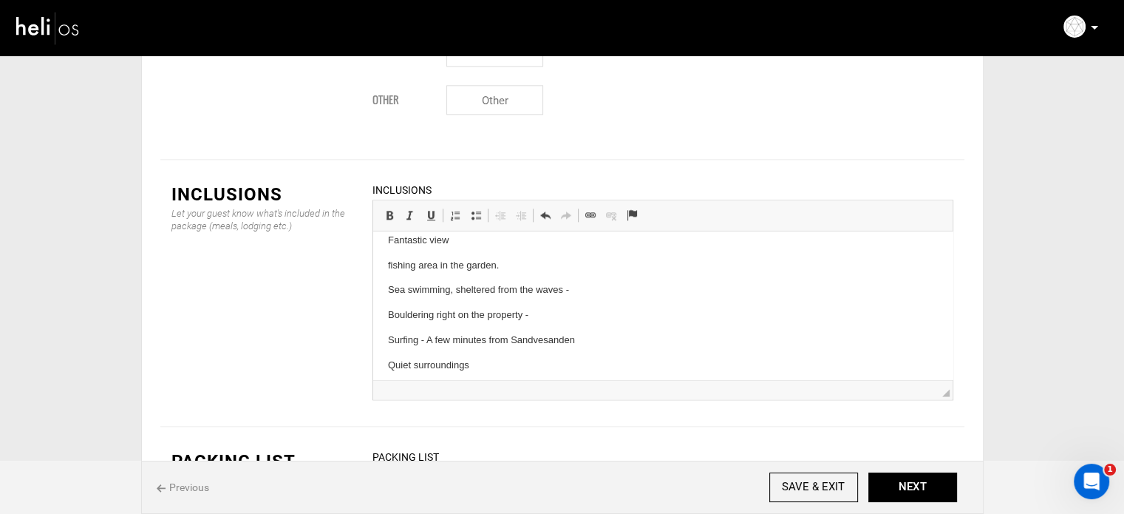
click at [426, 335] on p "Surfing - A few minutes from Sandvesanden" at bounding box center [662, 341] width 550 height 16
click at [534, 316] on p "Bouldering right on the property -" at bounding box center [662, 316] width 550 height 16
click at [577, 288] on p "Sea swimming, sheltered from the waves -" at bounding box center [662, 290] width 550 height 16
click at [509, 261] on p "fishing area in the garden." at bounding box center [662, 266] width 550 height 16
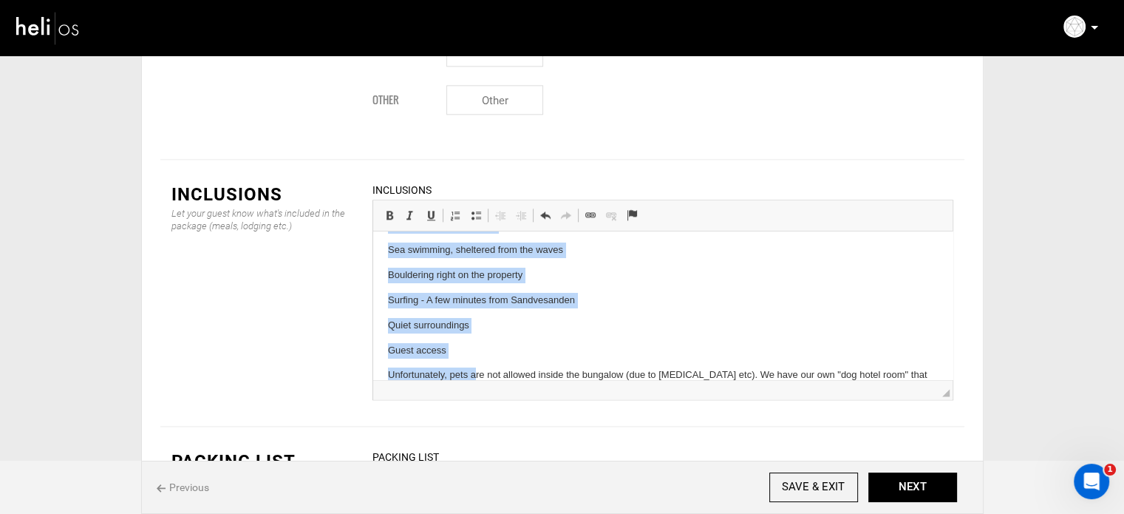
scroll to position [112, 0]
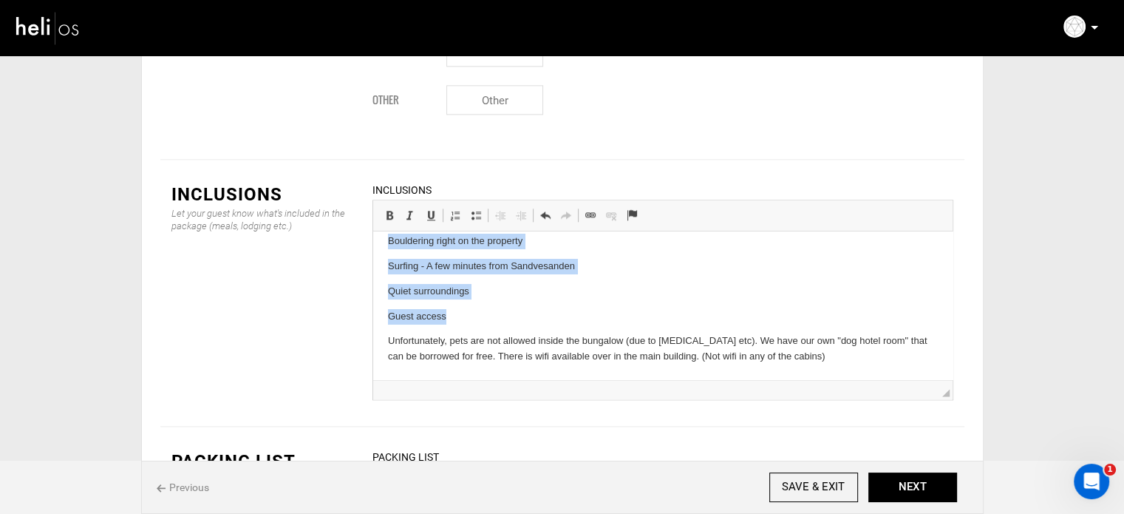
drag, startPoint x: 384, startPoint y: 280, endPoint x: 499, endPoint y: 310, distance: 119.0
click at [499, 310] on html "Amenities Fantastic view fishing area in the garden Sea swimming, sheltered fro…" at bounding box center [663, 249] width 580 height 260
click at [475, 206] on link "Insert/Remove Bulleted List" at bounding box center [476, 215] width 21 height 19
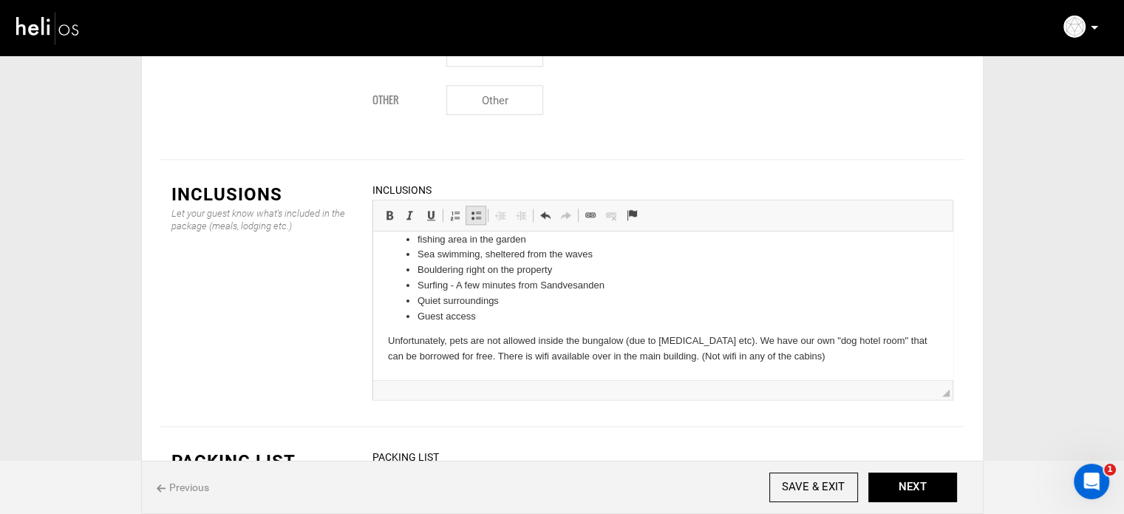
scroll to position [55, 0]
click at [384, 345] on html "Amenities Fantastic view fishing area in the garden Sea swimming, sheltered fro…" at bounding box center [663, 278] width 580 height 203
drag, startPoint x: 379, startPoint y: 342, endPoint x: 410, endPoint y: 338, distance: 31.3
click at [410, 338] on html "Amenities Fantastic view fishing area in the garden Sea swimming, sheltered fro…" at bounding box center [663, 278] width 580 height 203
click at [384, 209] on span at bounding box center [390, 215] width 12 height 12
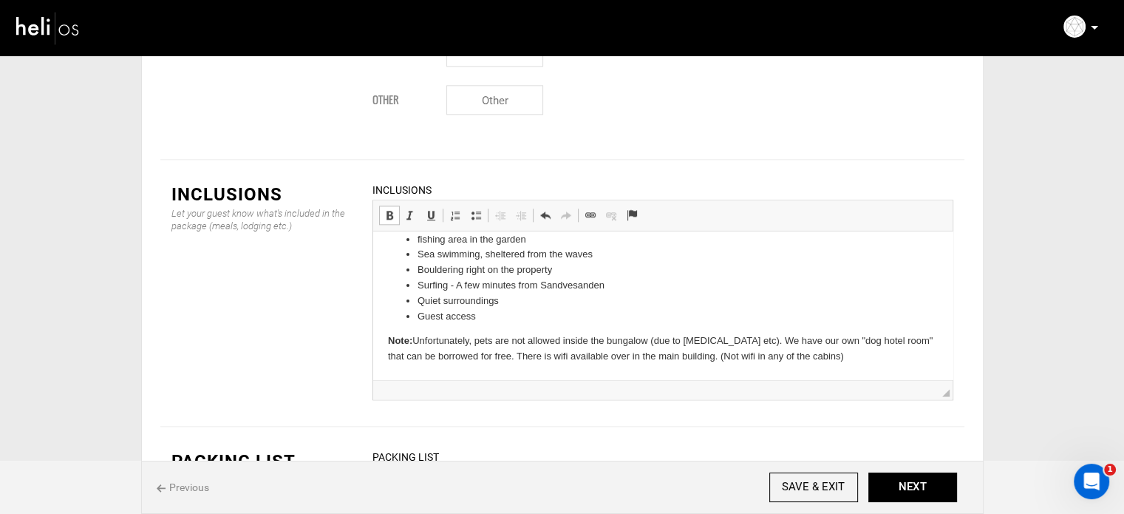
click at [483, 316] on li "Guest access" at bounding box center [662, 317] width 491 height 16
click at [418, 234] on li "fishing area in the garden" at bounding box center [662, 240] width 491 height 16
click at [531, 320] on li "Guest access" at bounding box center [662, 317] width 491 height 16
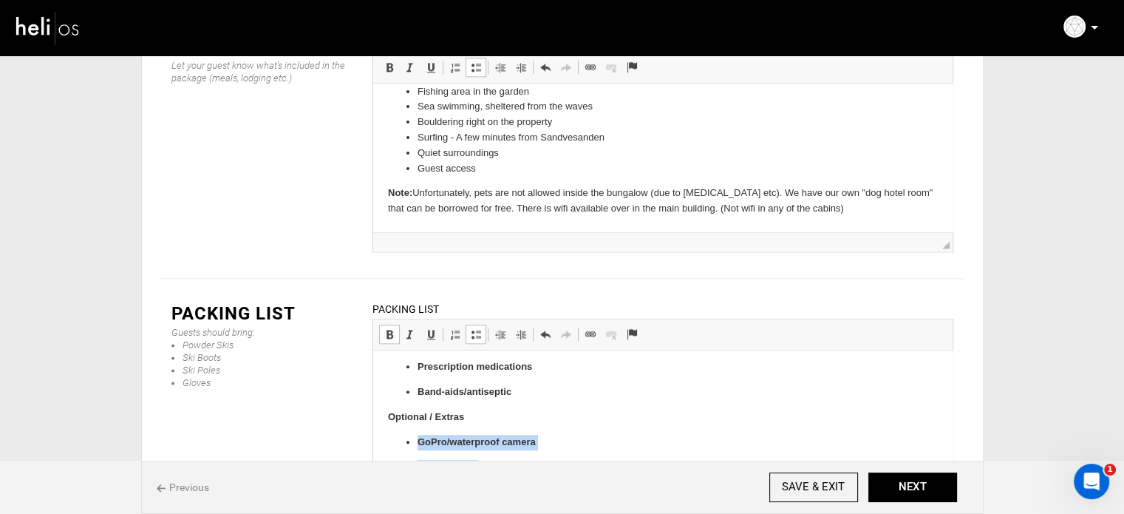
scroll to position [1011, 0]
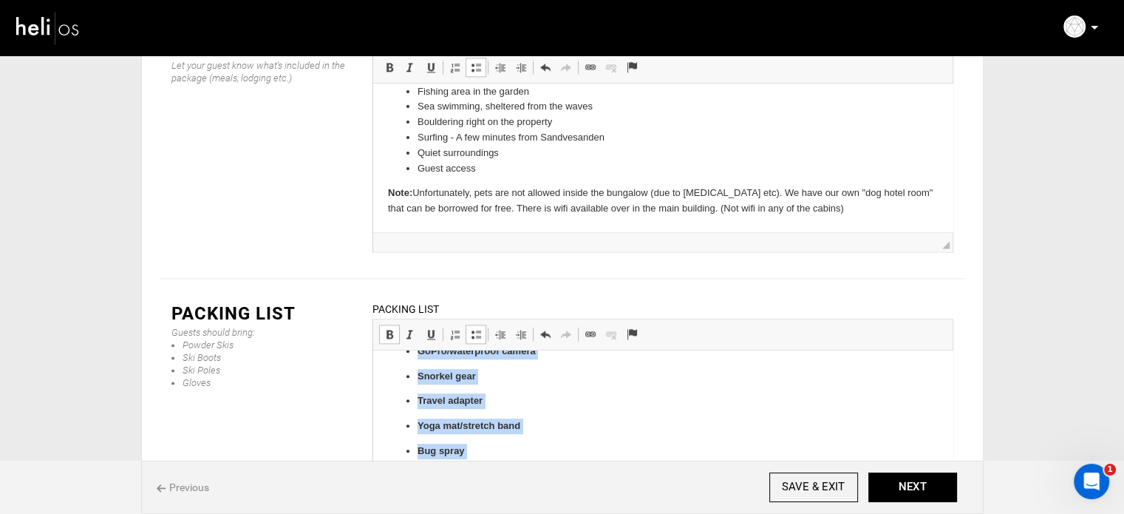
drag, startPoint x: 414, startPoint y: 440, endPoint x: 582, endPoint y: 492, distance: 175.6
click at [390, 328] on span at bounding box center [390, 334] width 12 height 12
click at [477, 328] on span at bounding box center [476, 334] width 12 height 12
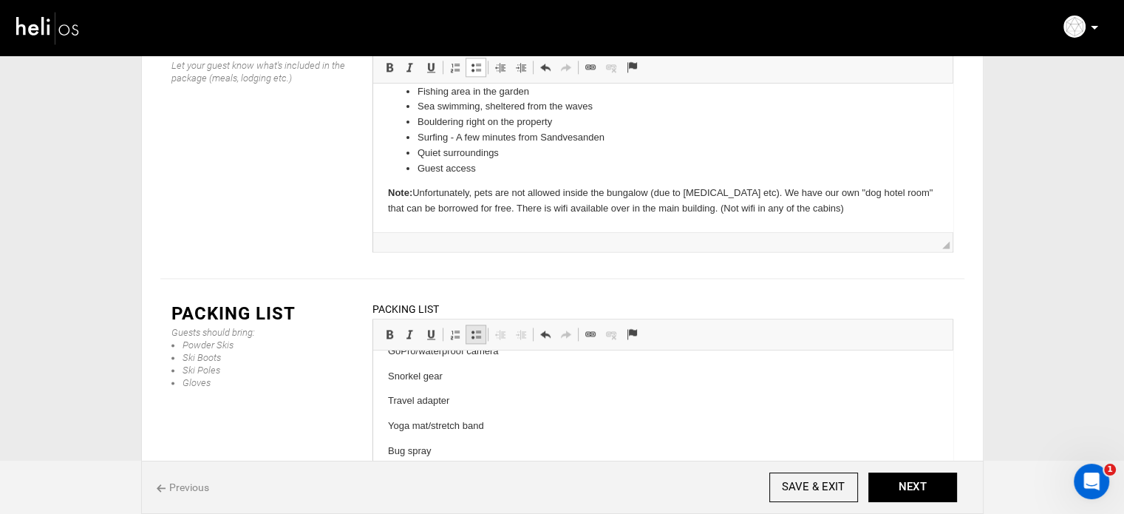
drag, startPoint x: 477, startPoint y: 249, endPoint x: 109, endPoint y: 35, distance: 426.0
click at [477, 328] on span at bounding box center [476, 334] width 12 height 12
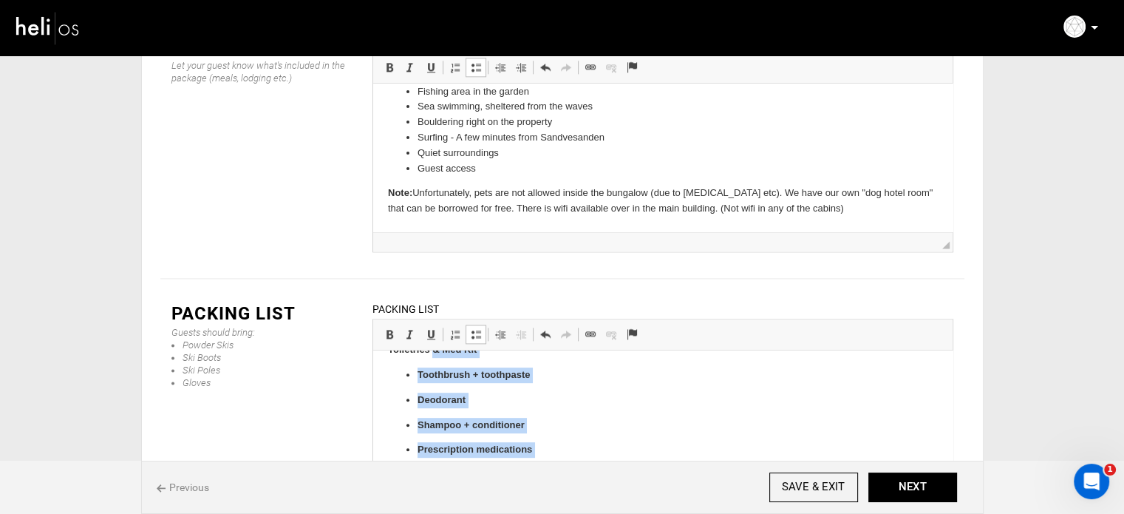
scroll to position [809, 0]
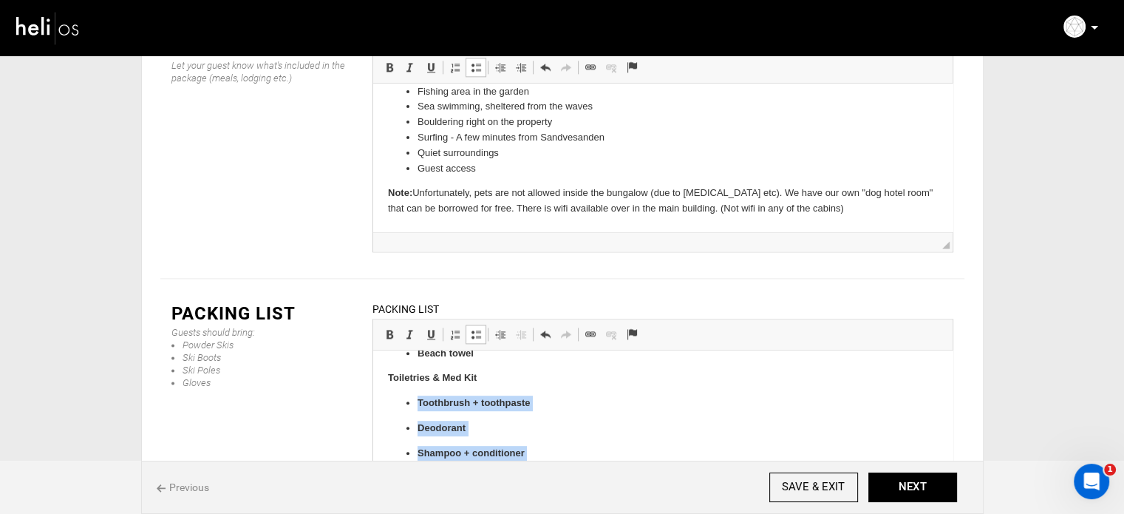
drag, startPoint x: 500, startPoint y: 419, endPoint x: 405, endPoint y: 395, distance: 97.5
click at [405, 395] on ul "Toothbrush + toothpaste Deodorant Shampoo + conditioner Prescription medication…" at bounding box center [662, 452] width 550 height 115
click at [390, 328] on span at bounding box center [390, 334] width 12 height 12
click at [476, 328] on span at bounding box center [476, 334] width 12 height 12
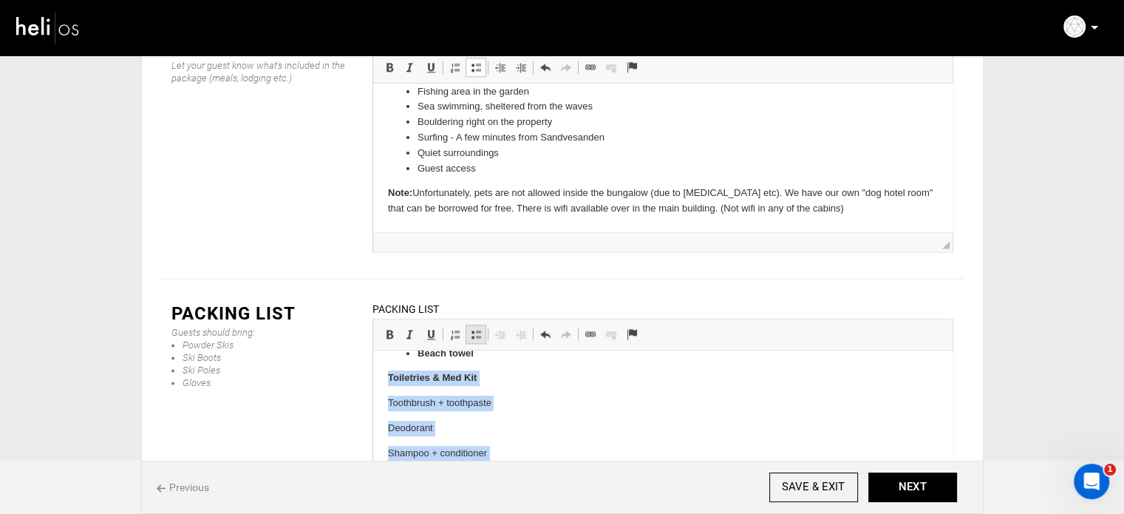
click at [476, 328] on span at bounding box center [476, 334] width 12 height 12
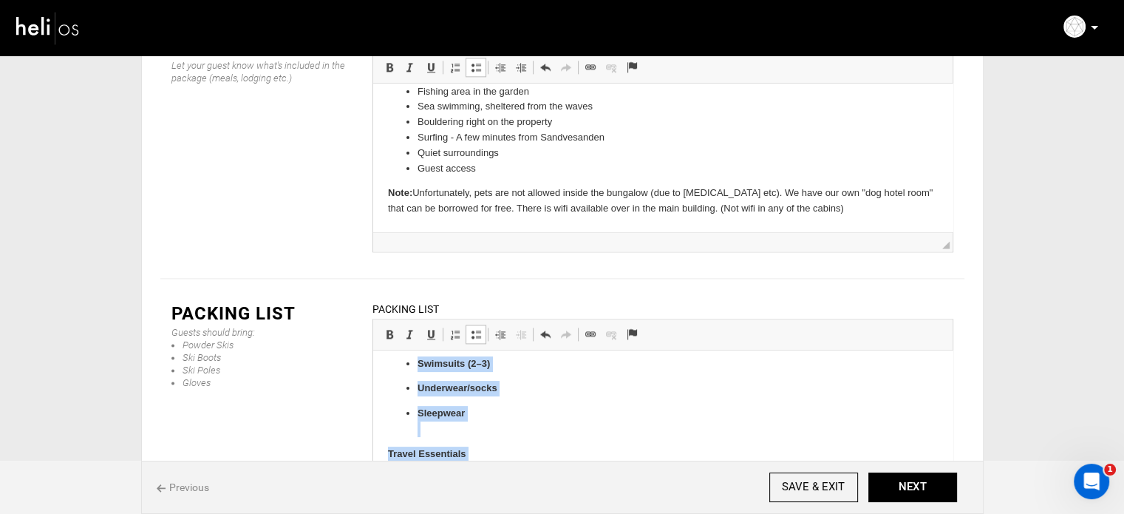
scroll to position [556, 0]
drag, startPoint x: 467, startPoint y: 427, endPoint x: 404, endPoint y: 474, distance: 78.7
click at [381, 325] on link "Bold Keyboard shortcut Ctrl+B" at bounding box center [389, 334] width 21 height 19
click at [477, 328] on span at bounding box center [476, 334] width 12 height 12
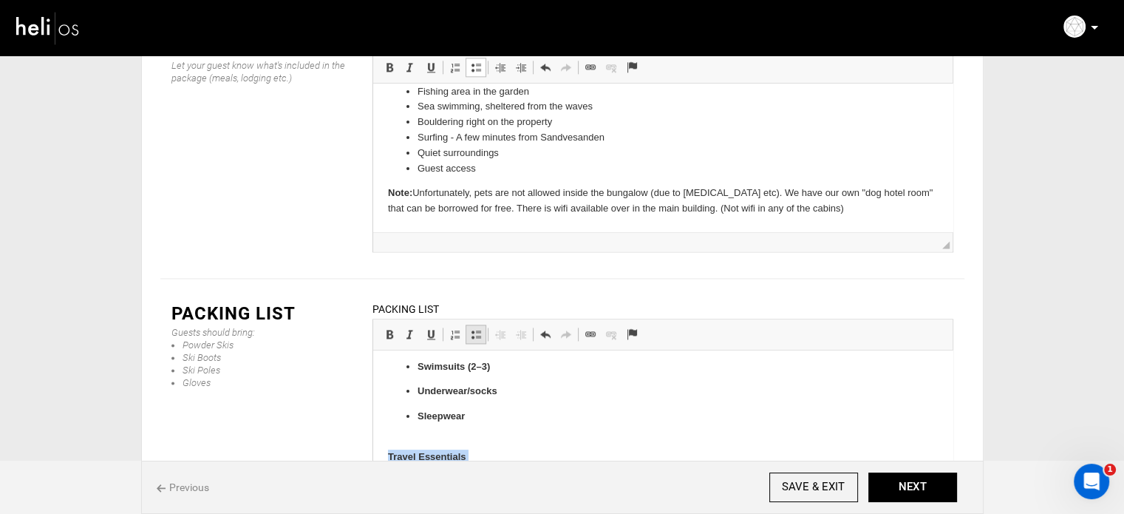
click at [477, 328] on span at bounding box center [476, 334] width 12 height 12
click at [453, 429] on p "Sleepwear" at bounding box center [662, 424] width 491 height 31
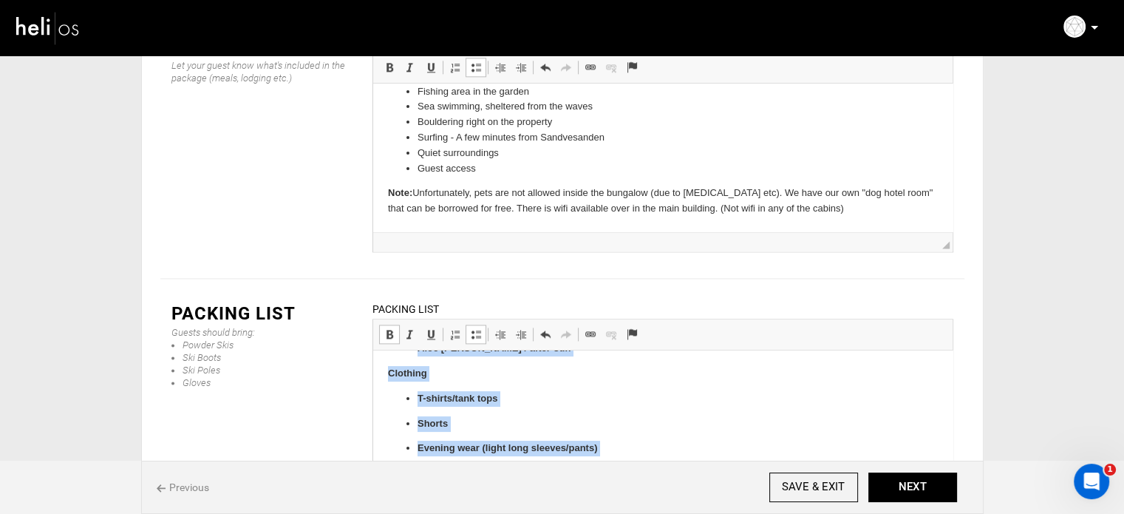
scroll to position [350, 0]
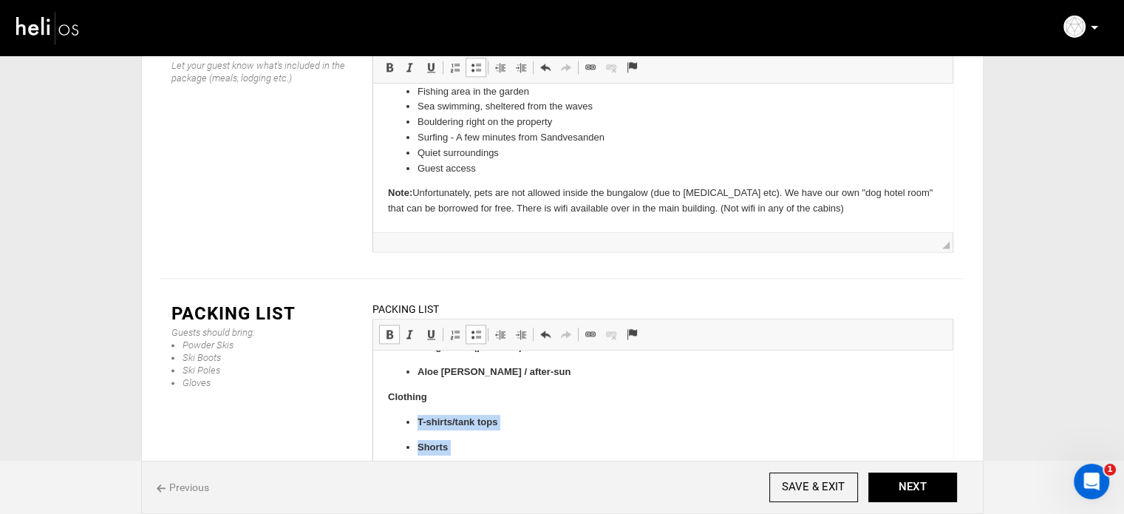
drag, startPoint x: 471, startPoint y: 415, endPoint x: 401, endPoint y: 414, distance: 69.5
click at [401, 415] on ul "T-shirts/tank tops Shorts Evening wear (light long sleeves/pants) Light jacket/…" at bounding box center [662, 522] width 550 height 215
click at [386, 328] on span at bounding box center [390, 334] width 12 height 12
click at [480, 328] on span at bounding box center [476, 334] width 12 height 12
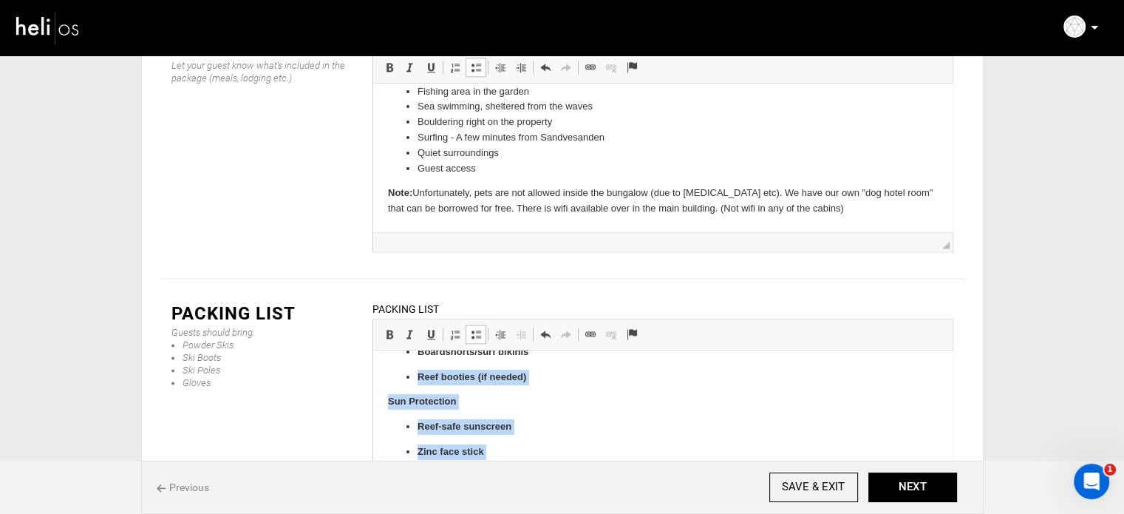
scroll to position [165, 0]
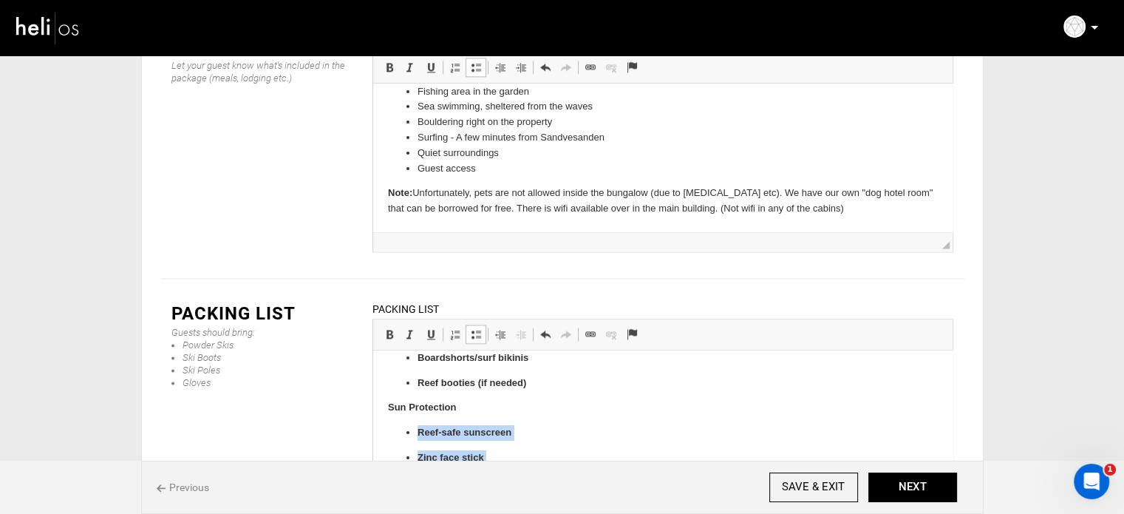
drag, startPoint x: 520, startPoint y: 373, endPoint x: 404, endPoint y: 421, distance: 124.9
click at [389, 328] on span at bounding box center [390, 334] width 12 height 12
click at [480, 325] on link "Insert/Remove Bulleted List" at bounding box center [476, 334] width 21 height 19
drag, startPoint x: 480, startPoint y: 244, endPoint x: 120, endPoint y: 14, distance: 426.5
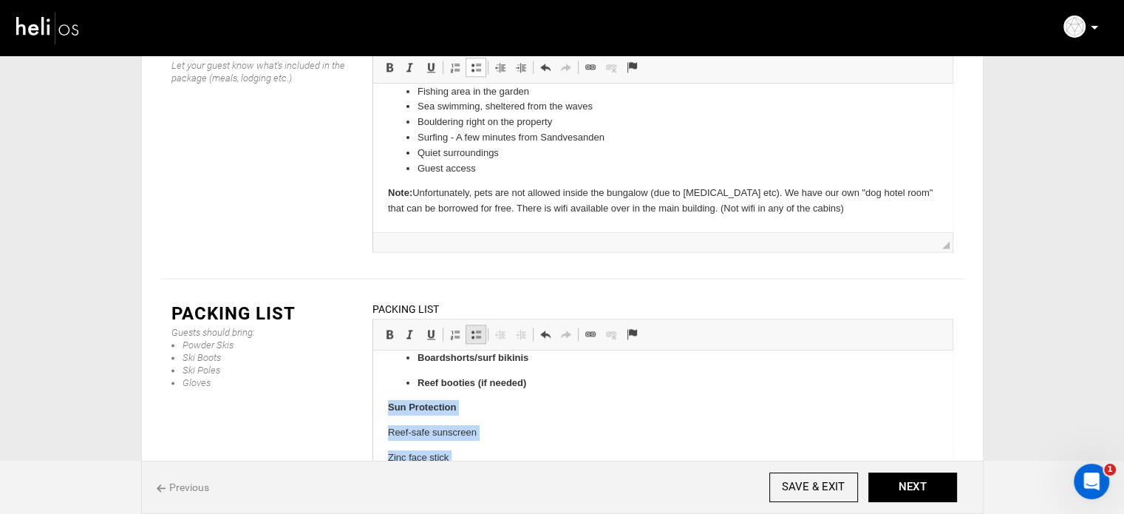
click at [480, 325] on link "Insert/Remove Bulleted List" at bounding box center [476, 334] width 21 height 19
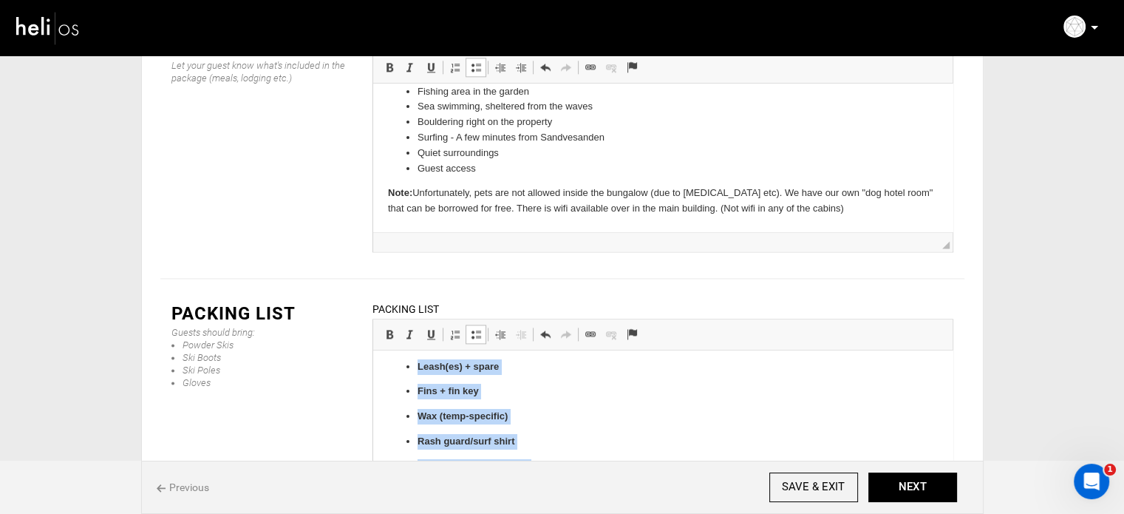
scroll to position [0, 0]
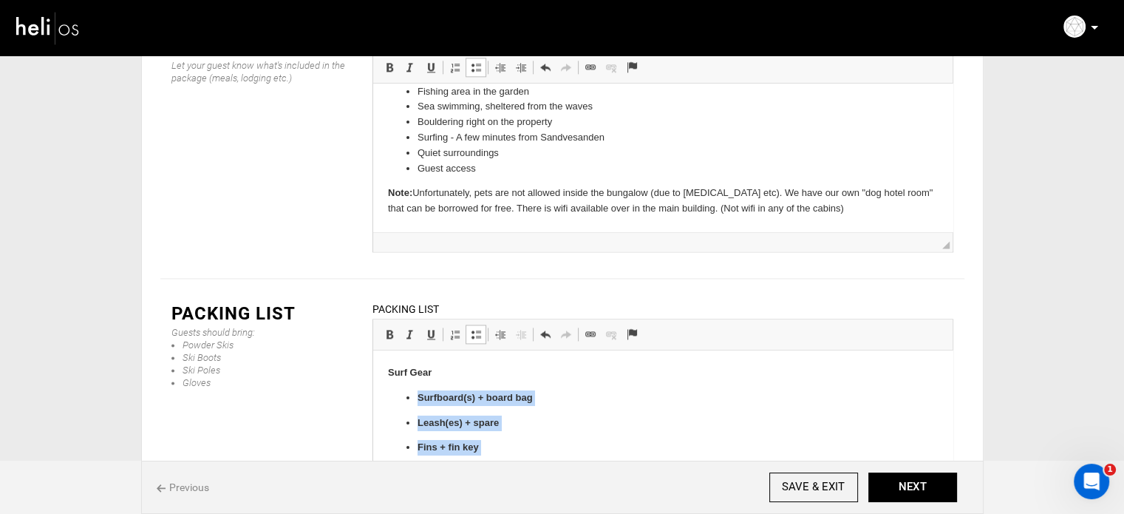
drag, startPoint x: 531, startPoint y: 384, endPoint x: 412, endPoint y: 403, distance: 120.4
click at [412, 403] on ul "Surfboard(s) + board bag Leash(es) + spare Fins + fin key Wax (temp-specific) R…" at bounding box center [662, 473] width 550 height 166
click at [384, 328] on span at bounding box center [390, 334] width 12 height 12
click at [472, 328] on span at bounding box center [476, 334] width 12 height 12
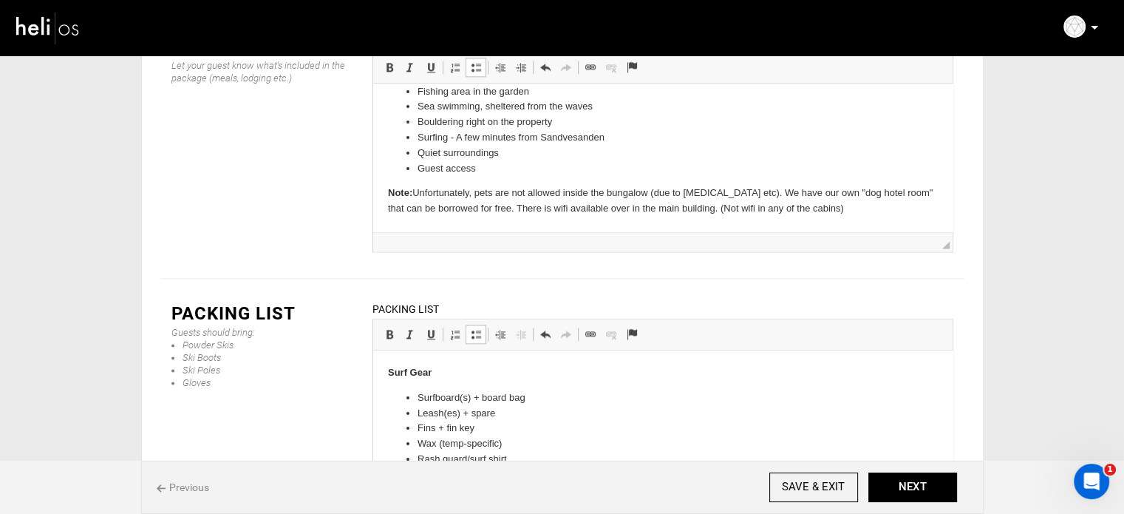
click at [908, 470] on div "Previous SAVE & EXIT NEXT" at bounding box center [562, 487] width 843 height 53
click at [903, 485] on button "NEXT" at bounding box center [913, 487] width 89 height 30
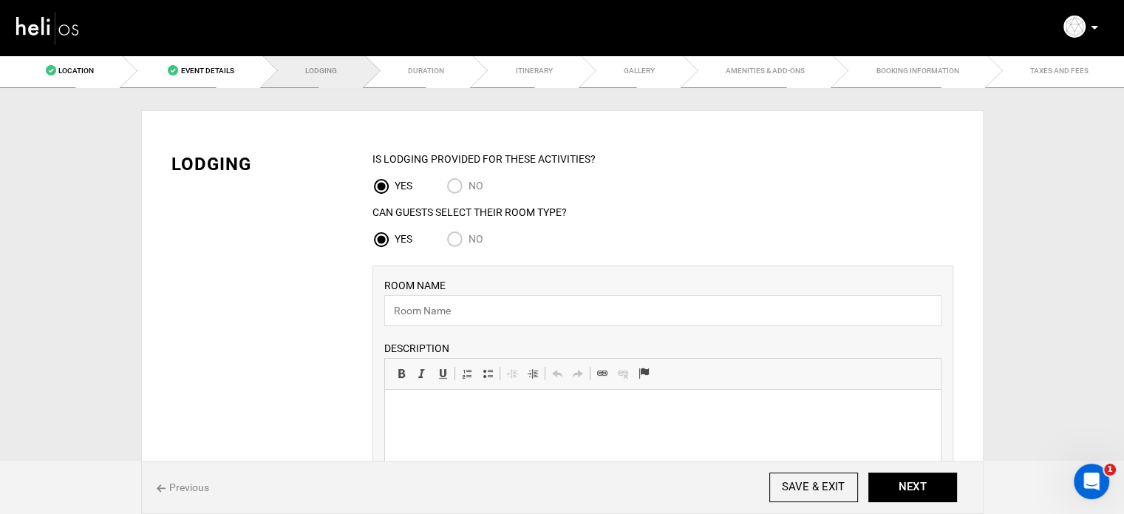
click at [453, 238] on input "No" at bounding box center [457, 241] width 22 height 20
radio input "true"
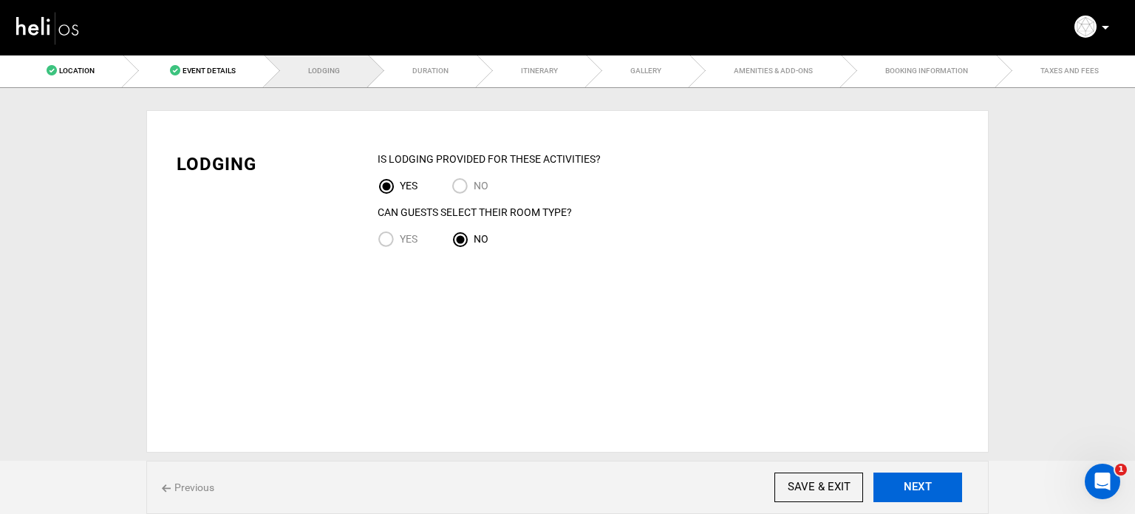
click at [898, 489] on button "NEXT" at bounding box center [918, 487] width 89 height 30
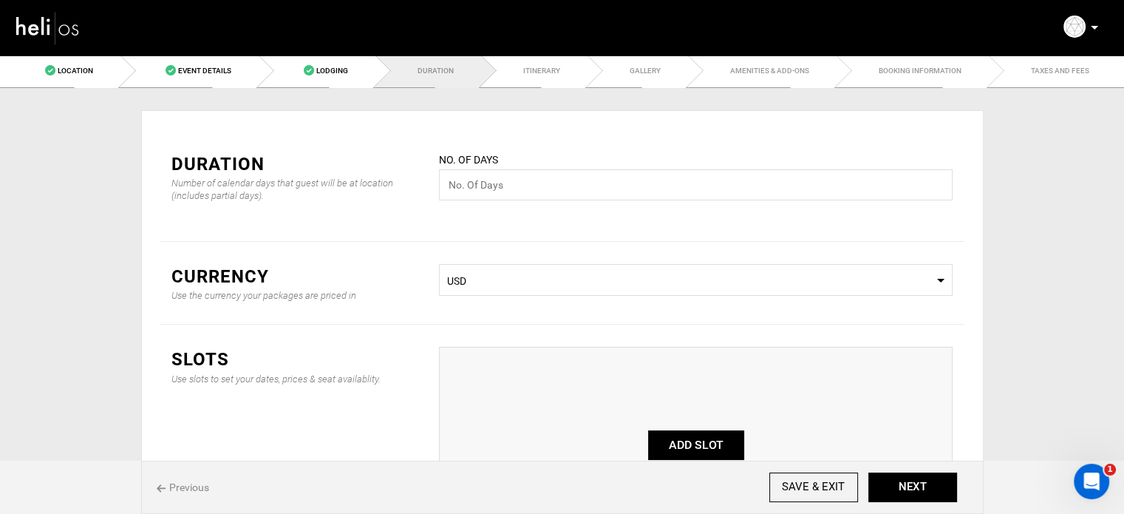
click at [488, 200] on div "No. of days Please enter a valid value." at bounding box center [696, 185] width 536 height 67
click at [492, 189] on input "text" at bounding box center [696, 184] width 514 height 31
type input "8"
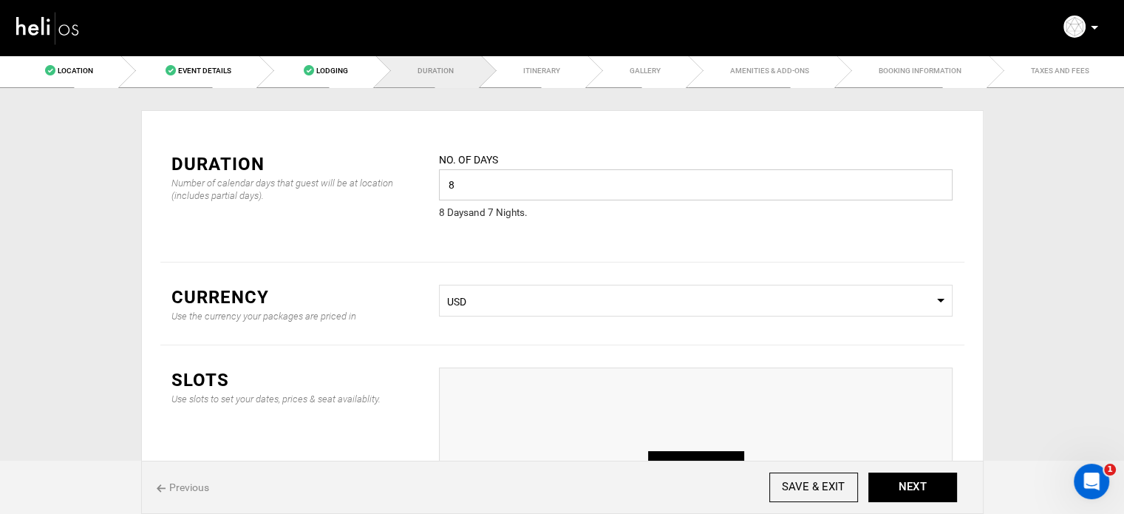
click at [476, 191] on input "8" at bounding box center [696, 184] width 514 height 31
type input "7"
click at [635, 240] on div "Duration Number of calendar days that guest will be at location (includes parti…" at bounding box center [562, 195] width 804 height 133
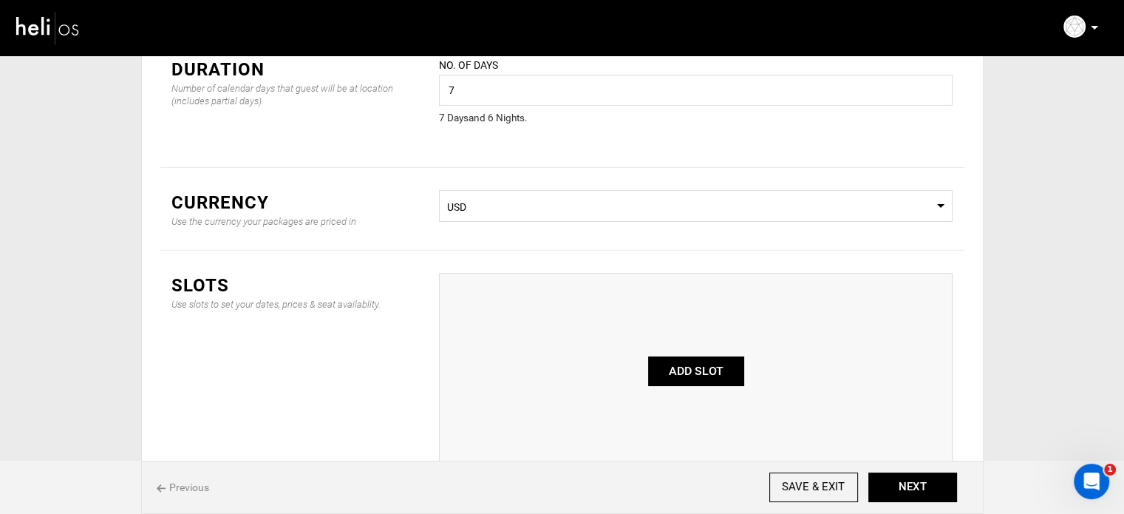
scroll to position [148, 0]
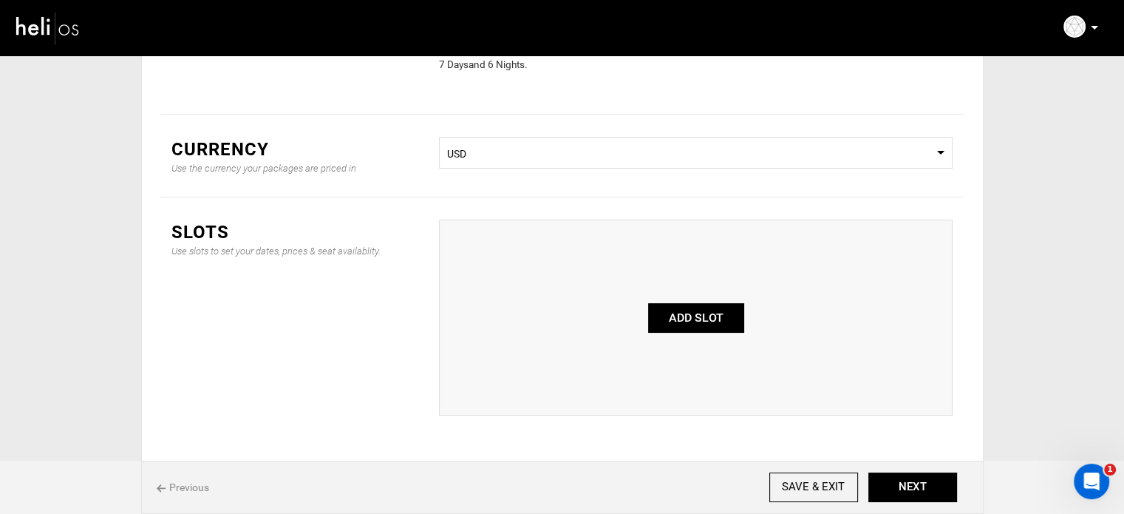
click at [682, 322] on button "ADD SLOT" at bounding box center [696, 318] width 96 height 30
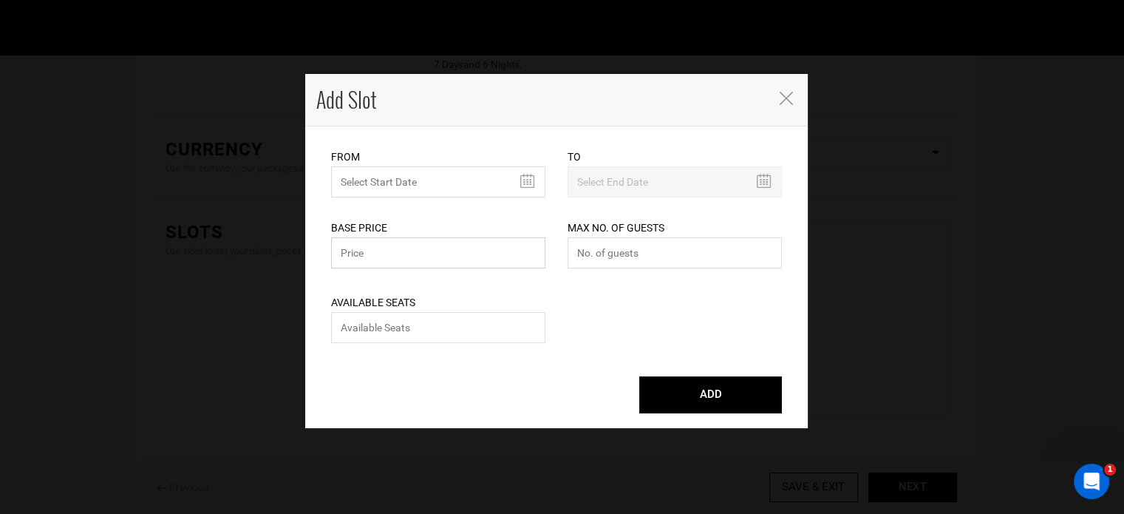
click at [390, 251] on input "text" at bounding box center [438, 252] width 214 height 31
type input "0"
click at [438, 337] on input "number" at bounding box center [438, 327] width 214 height 31
type input "0"
click at [618, 251] on input "number" at bounding box center [675, 252] width 214 height 31
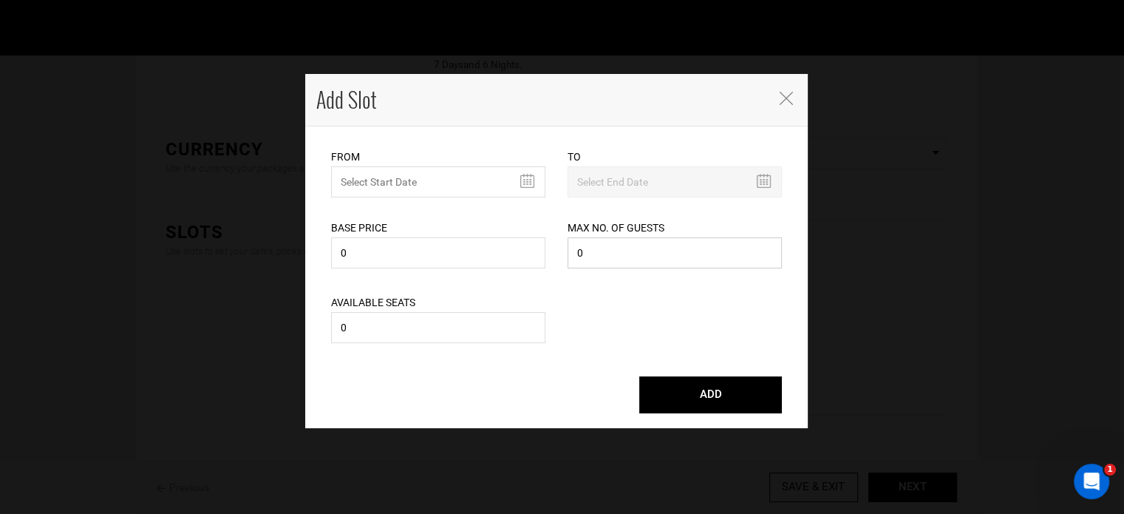
type input "0"
click at [432, 181] on input "text" at bounding box center [438, 181] width 214 height 31
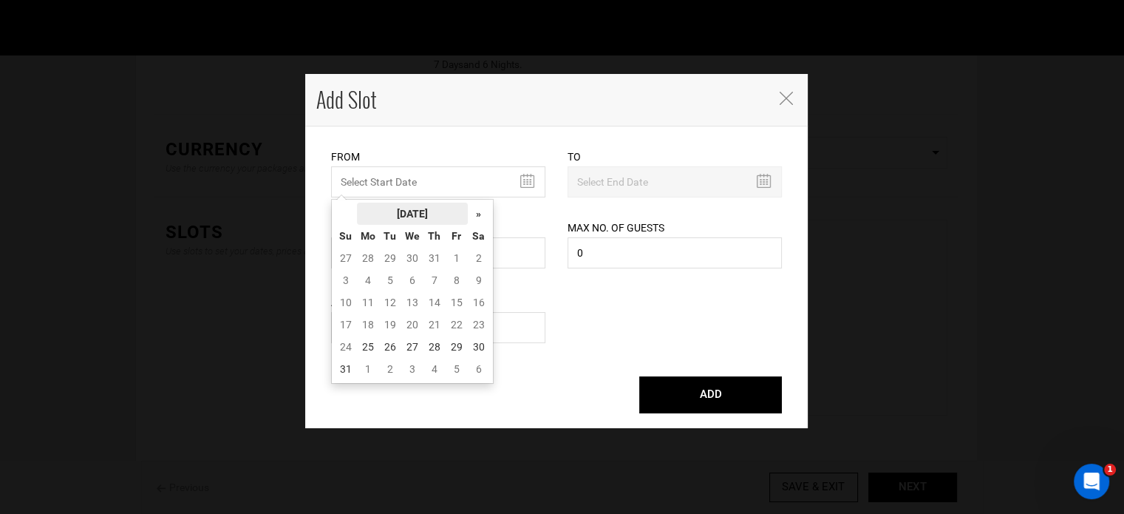
click at [426, 220] on th "August 2025" at bounding box center [412, 214] width 111 height 22
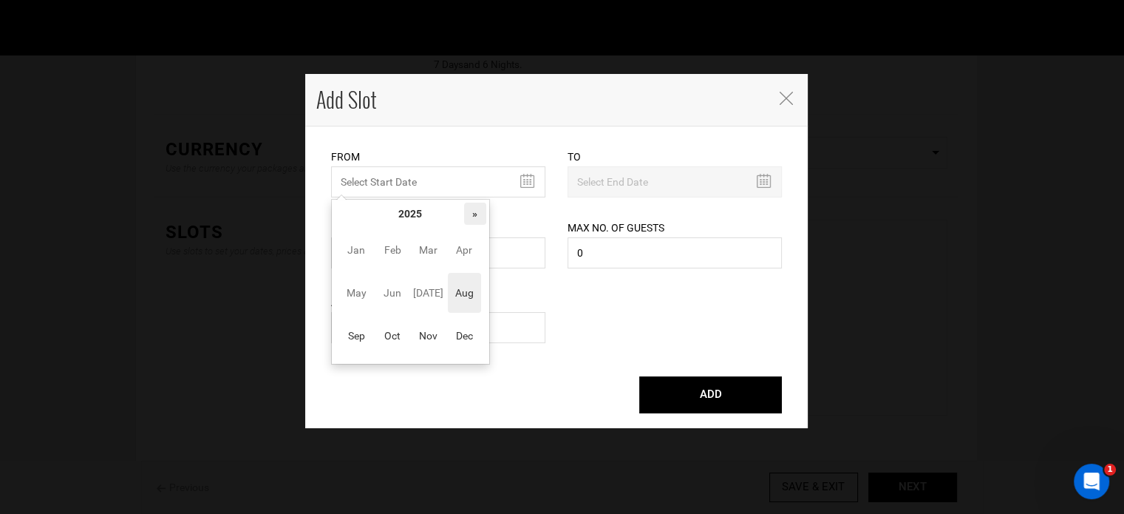
click at [468, 209] on th "»" at bounding box center [475, 214] width 22 height 22
click at [457, 297] on span "Aug" at bounding box center [464, 293] width 33 height 40
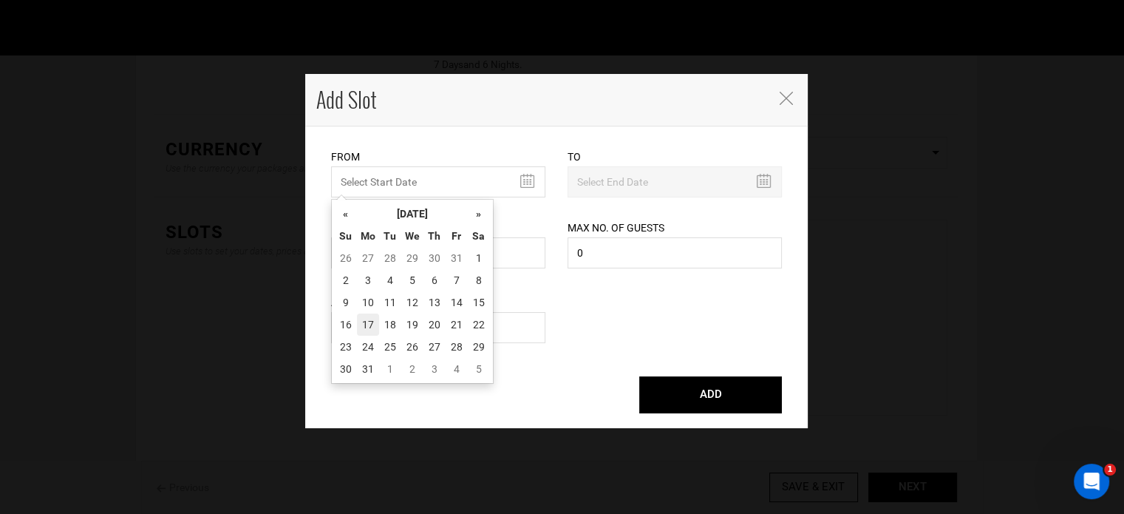
click at [358, 330] on td "17" at bounding box center [368, 324] width 22 height 22
type input "08/17/2026"
type input "08/23/2026"
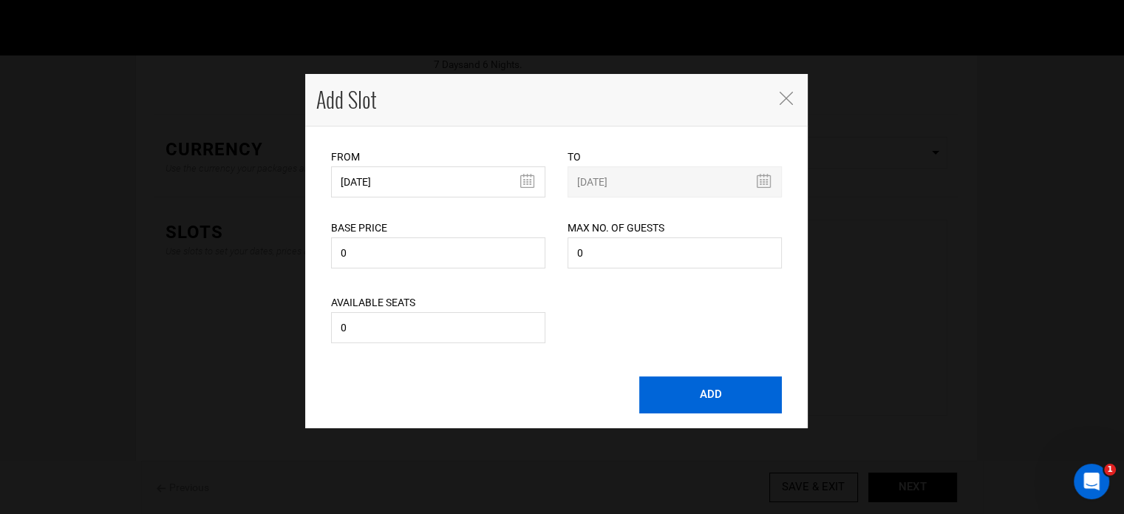
drag, startPoint x: 719, startPoint y: 420, endPoint x: 721, endPoint y: 410, distance: 9.9
click at [719, 419] on div "ADD" at bounding box center [556, 394] width 473 height 67
click at [721, 408] on button "ADD" at bounding box center [710, 394] width 143 height 37
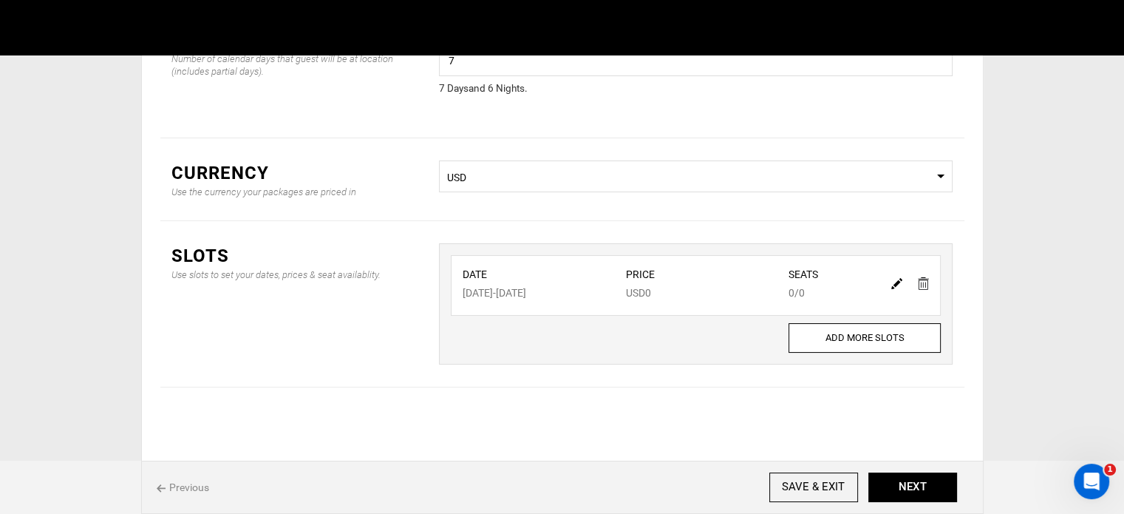
scroll to position [123, 0]
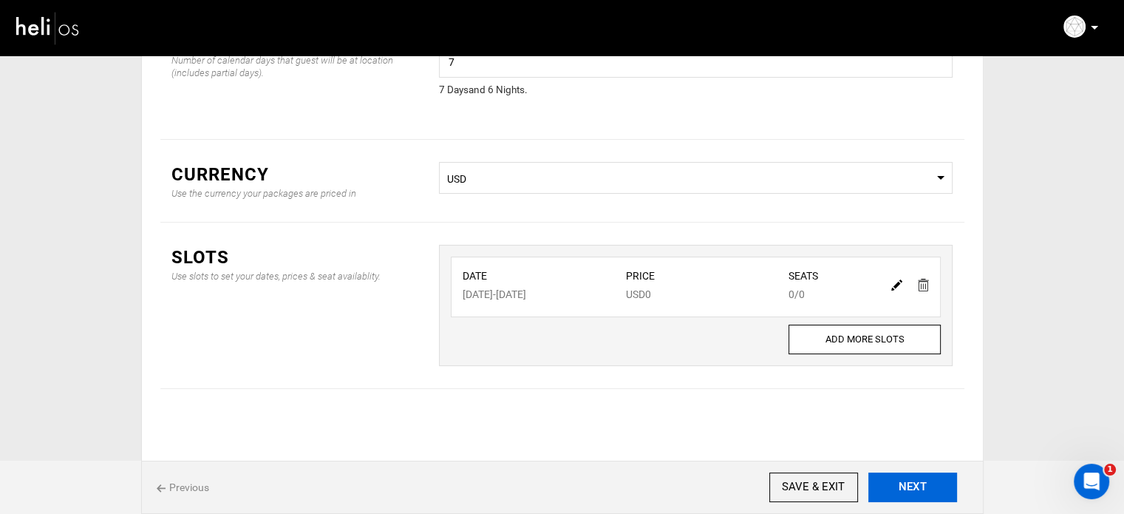
drag, startPoint x: 898, startPoint y: 478, endPoint x: 899, endPoint y: 463, distance: 14.8
click at [900, 475] on button "NEXT" at bounding box center [913, 487] width 89 height 30
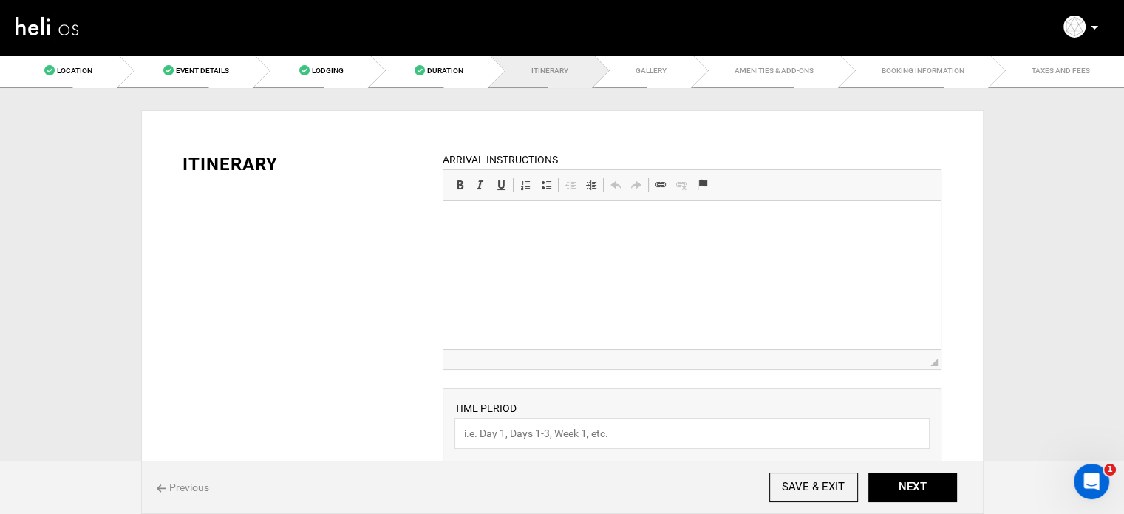
click at [563, 246] on html at bounding box center [692, 223] width 497 height 45
click at [524, 246] on html at bounding box center [692, 223] width 497 height 45
click at [509, 225] on p "Air transfers are not included in the package" at bounding box center [692, 224] width 468 height 16
click at [521, 227] on p "Airport transfer are not included in the package" at bounding box center [692, 224] width 468 height 16
click at [694, 223] on p "Airport transfers are not included in the package" at bounding box center [692, 224] width 468 height 16
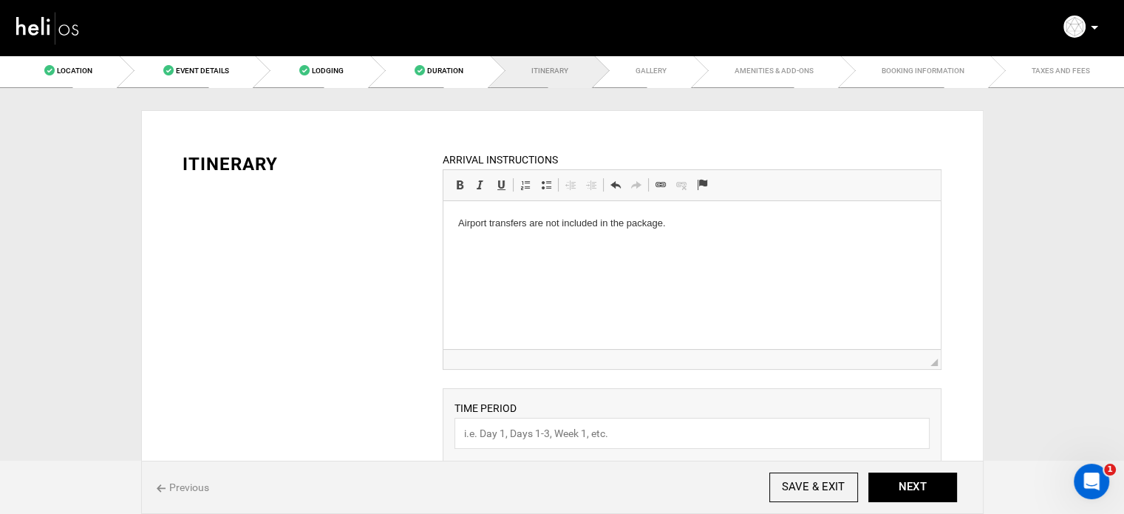
click at [676, 217] on p "Airport transfers are not included in the package." at bounding box center [692, 224] width 468 height 16
copy p "Airport transfers are not included in the package."
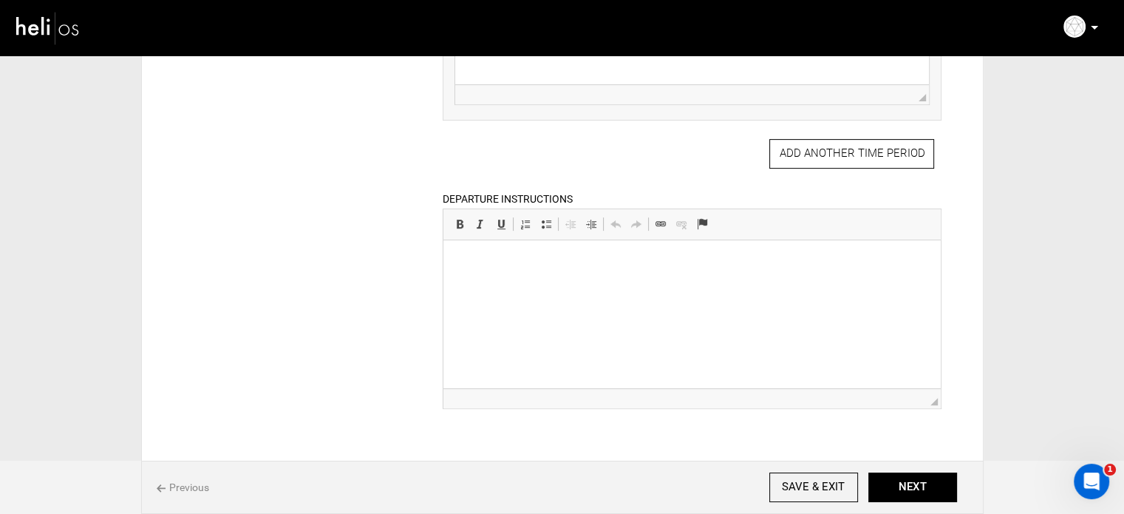
scroll to position [687, 0]
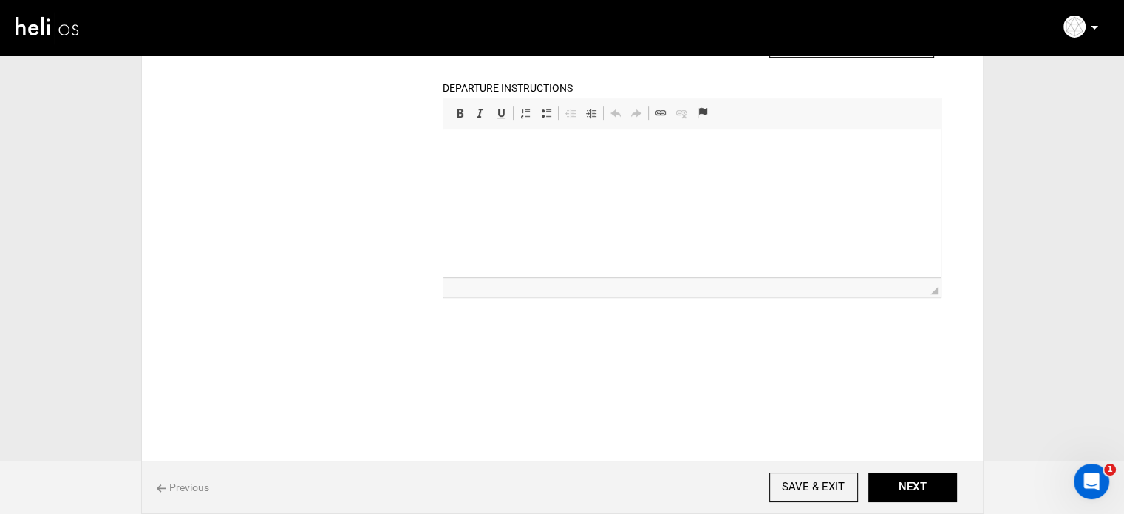
click at [603, 174] on html at bounding box center [692, 151] width 497 height 45
paste body "To enrich screen reader interactions, please activate Accessibility in Grammarl…"
drag, startPoint x: 596, startPoint y: 151, endPoint x: 767, endPoint y: 141, distance: 171.0
click at [767, 141] on html "Airport transfers are not included in the package." at bounding box center [692, 151] width 497 height 45
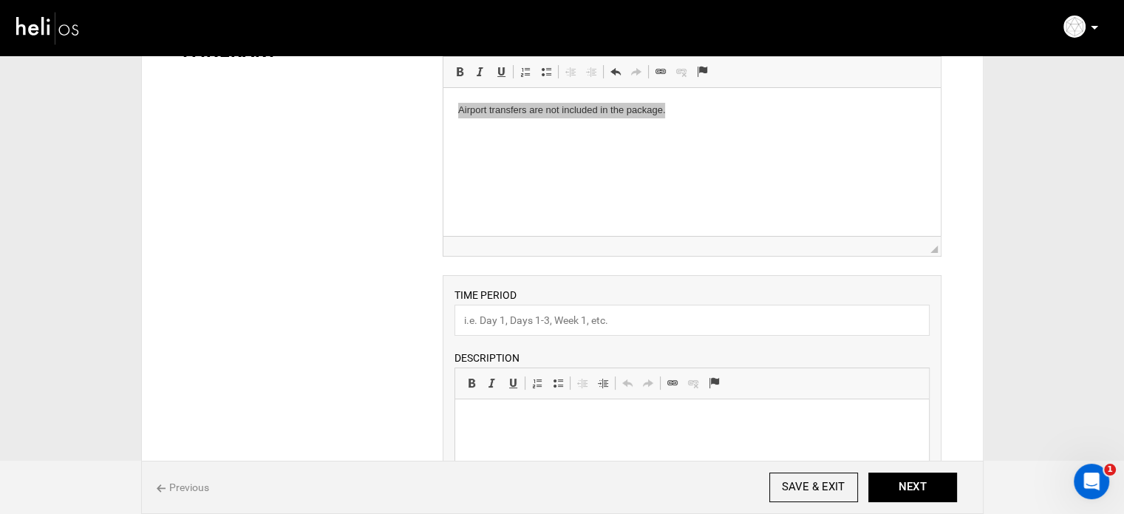
scroll to position [95, 0]
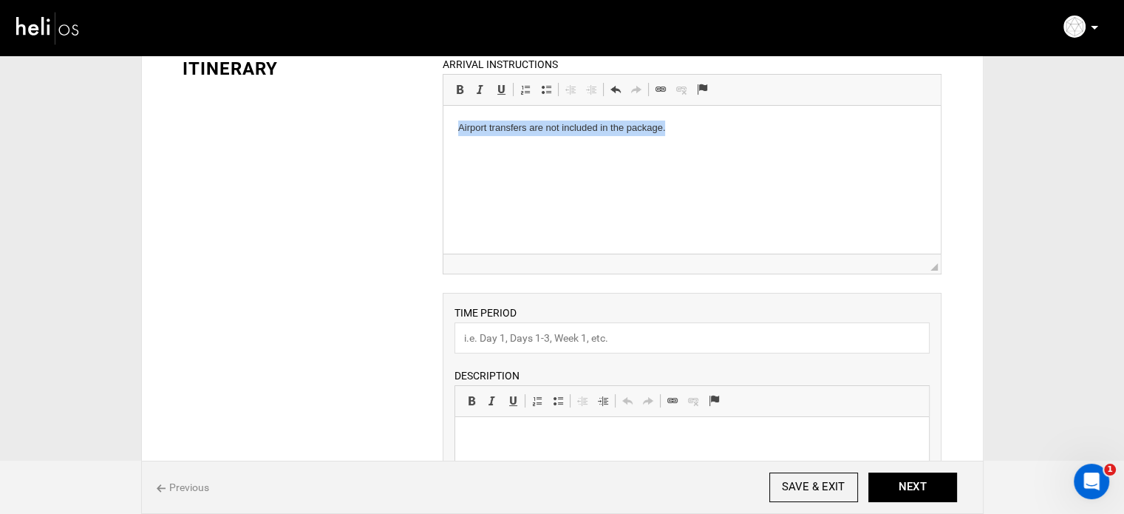
click at [608, 129] on p "Airport transfers are not included in the package." at bounding box center [692, 128] width 468 height 16
drag, startPoint x: 604, startPoint y: 133, endPoint x: 713, endPoint y: 140, distance: 109.7
click at [713, 140] on html "Airport transfers are not included in the package." at bounding box center [692, 128] width 497 height 45
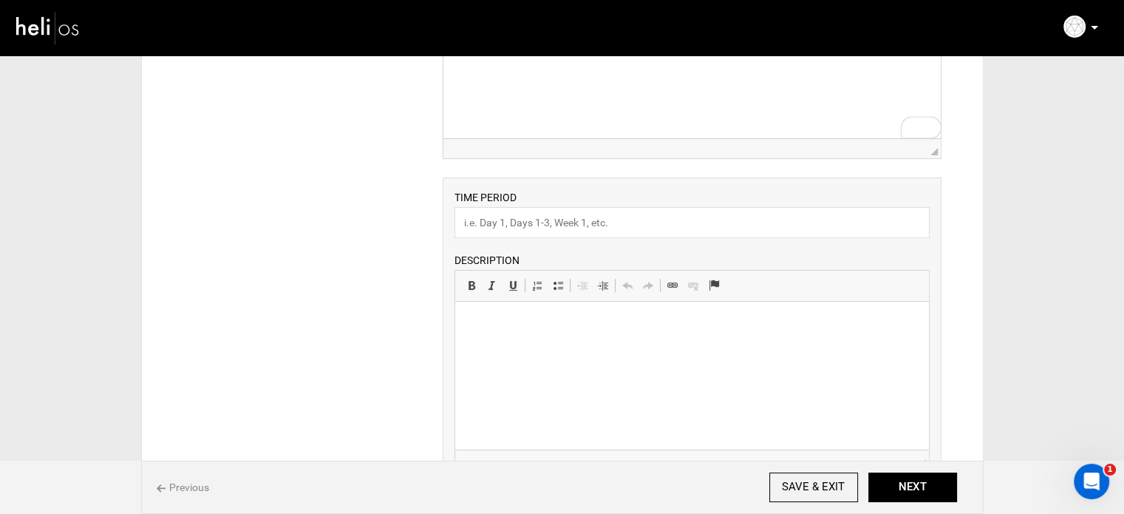
scroll to position [317, 0]
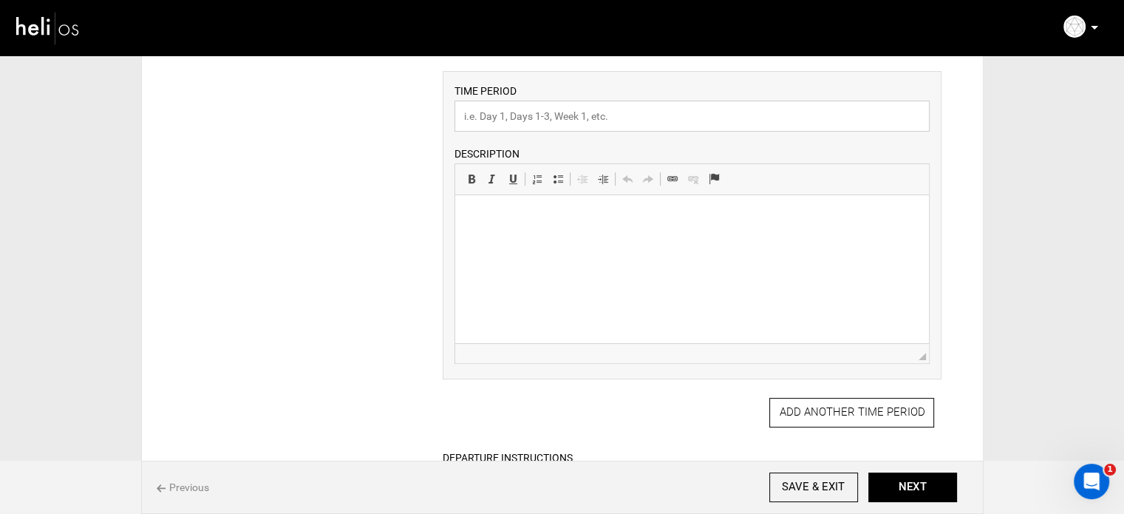
click at [538, 112] on input "text" at bounding box center [692, 116] width 475 height 31
click at [571, 240] on html at bounding box center [692, 217] width 474 height 45
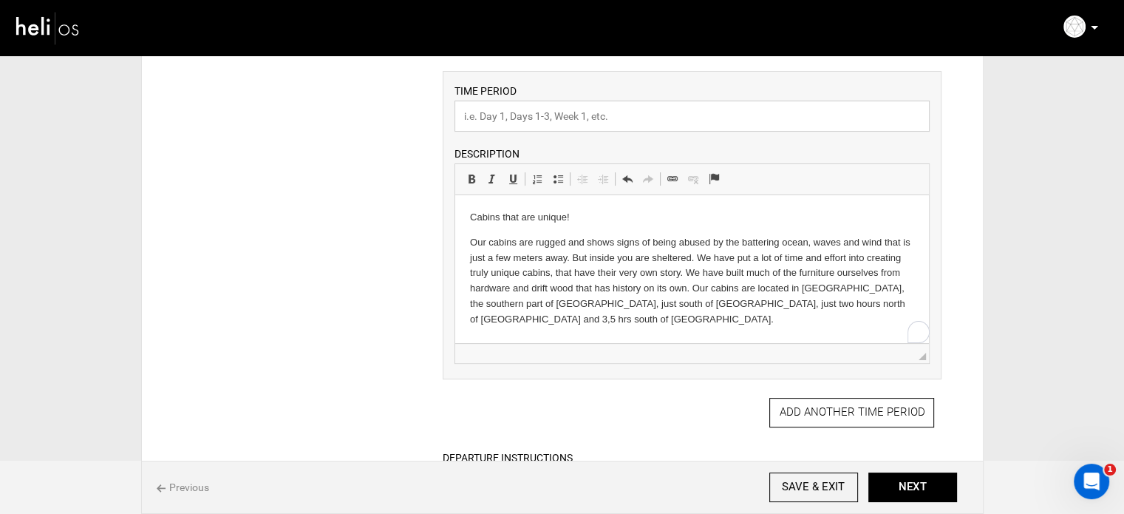
click at [509, 111] on input "text" at bounding box center [692, 116] width 475 height 31
type input "Accomodations"
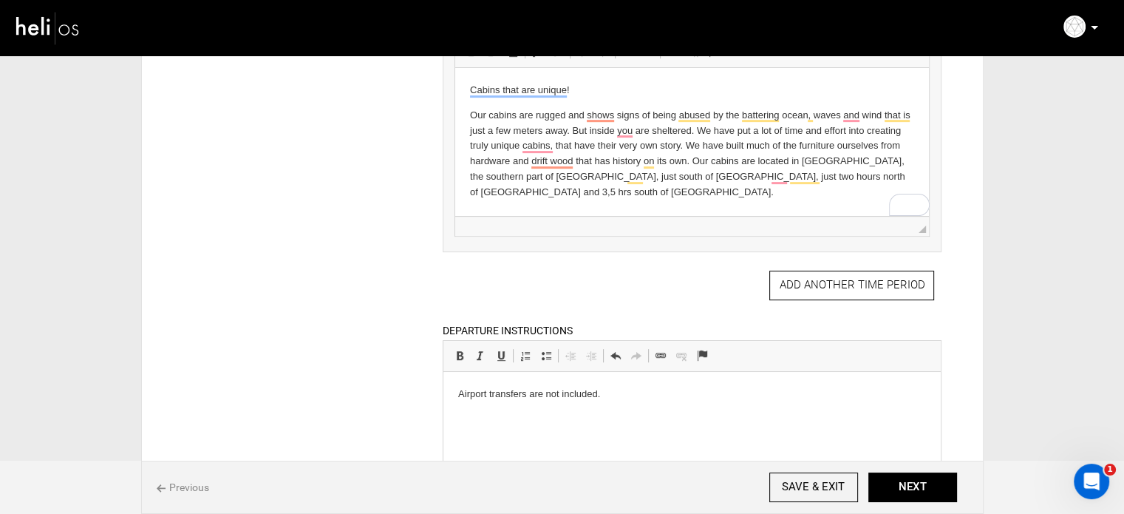
scroll to position [465, 0]
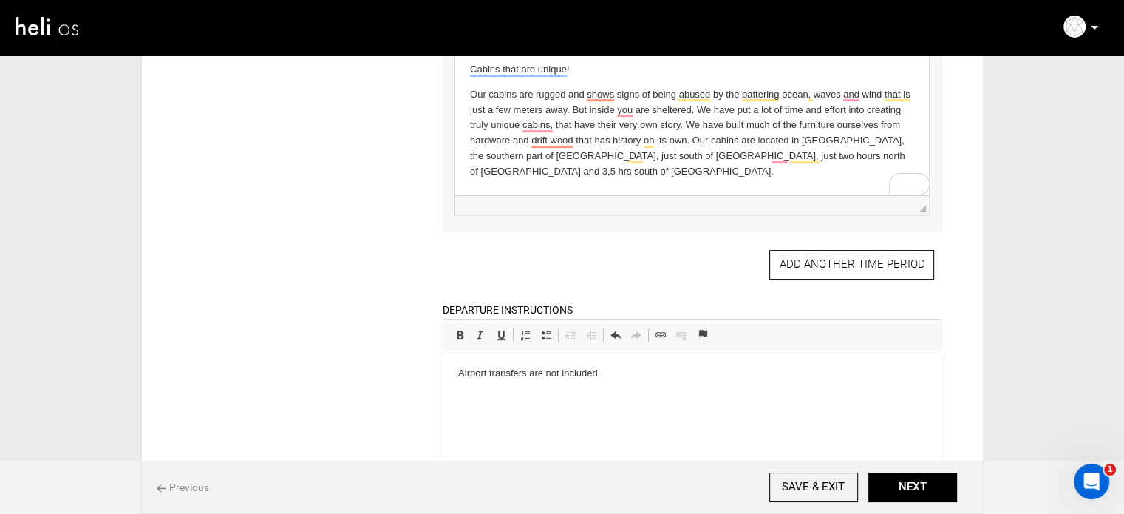
click at [902, 157] on p "Our cabins are rugged and shows signs of being abused by the battering ocean, w…" at bounding box center [692, 133] width 444 height 92
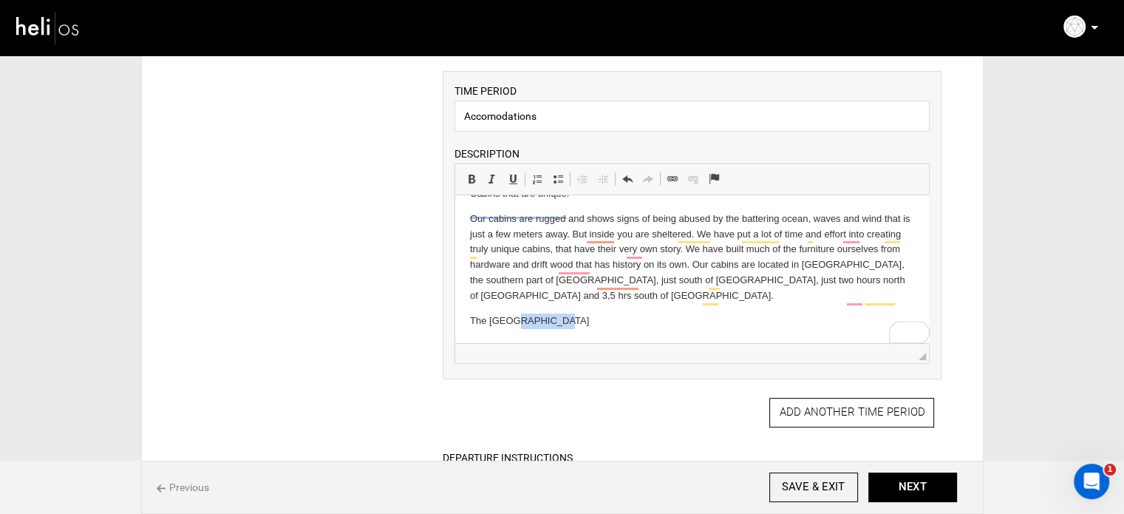
scroll to position [24, 0]
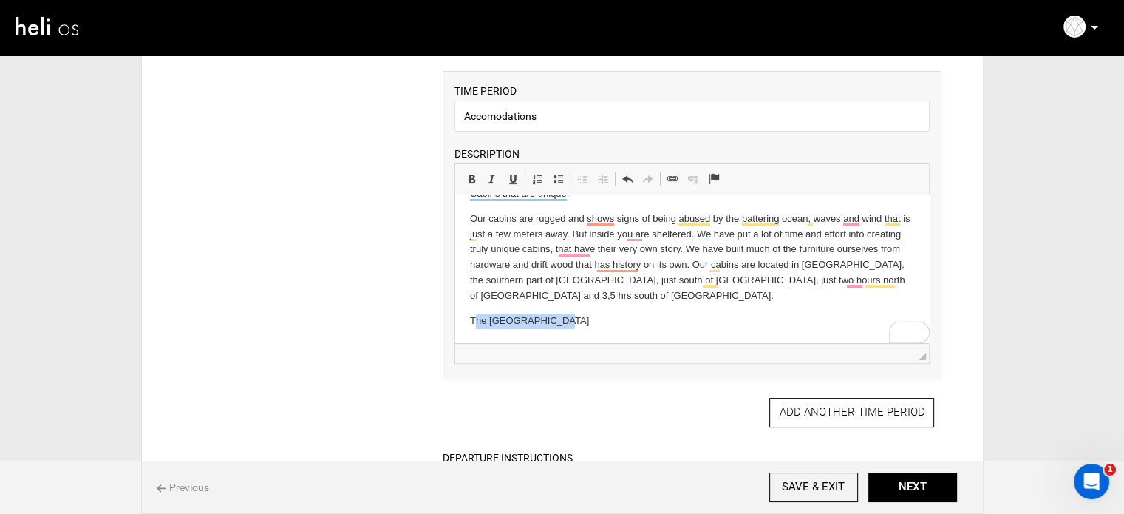
drag, startPoint x: 575, startPoint y: 332, endPoint x: 475, endPoint y: 321, distance: 100.4
click at [475, 321] on p "The North Sea Dome" at bounding box center [692, 321] width 444 height 16
click at [501, 318] on p "The North Sea Dome" at bounding box center [692, 321] width 444 height 16
click at [501, 317] on p "The North Sea Dome" at bounding box center [692, 321] width 444 height 16
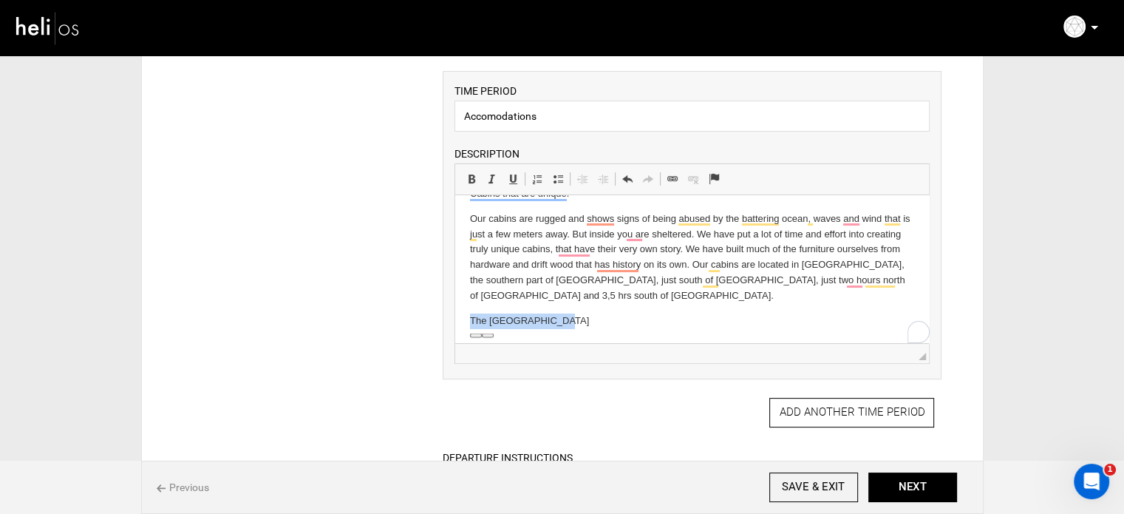
click at [473, 174] on span at bounding box center [472, 179] width 12 height 12
click at [602, 319] on p "The North Sea Dome" at bounding box center [692, 321] width 444 height 16
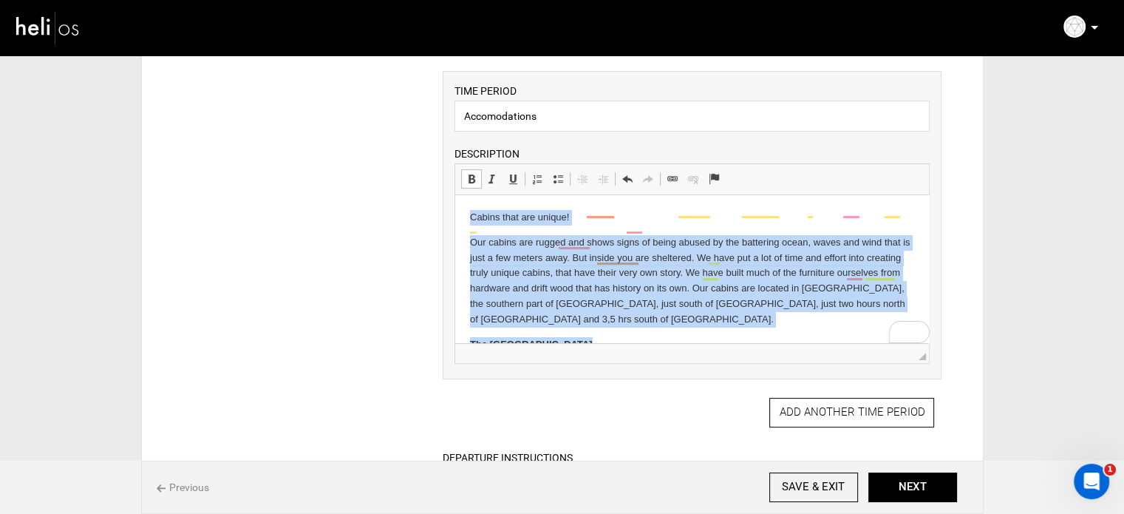
scroll to position [0, 0]
drag, startPoint x: 580, startPoint y: 327, endPoint x: 401, endPoint y: 173, distance: 236.4
click at [455, 195] on html "Cabins that are unique! Our cabins are rugged and shows signs of being abused b…" at bounding box center [692, 293] width 474 height 197
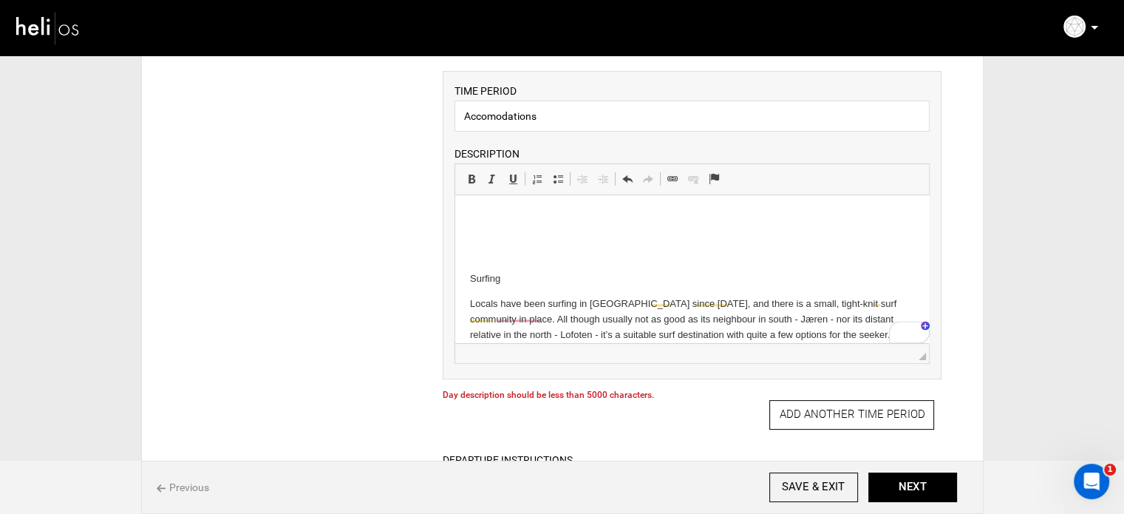
scroll to position [1337, 0]
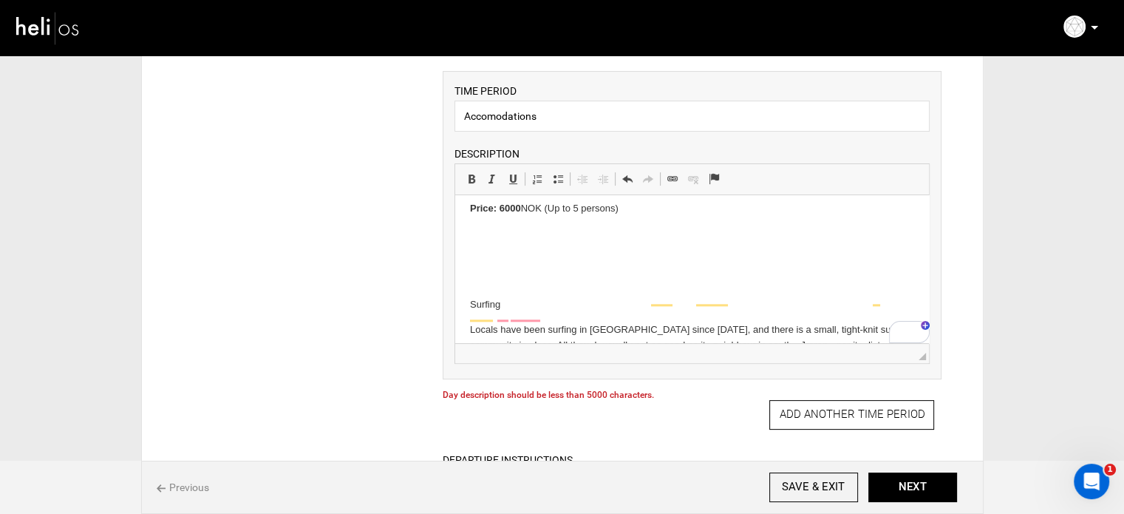
click at [489, 273] on p "To enrich screen reader interactions, please activate Accessibility in Grammarl…" at bounding box center [692, 281] width 444 height 16
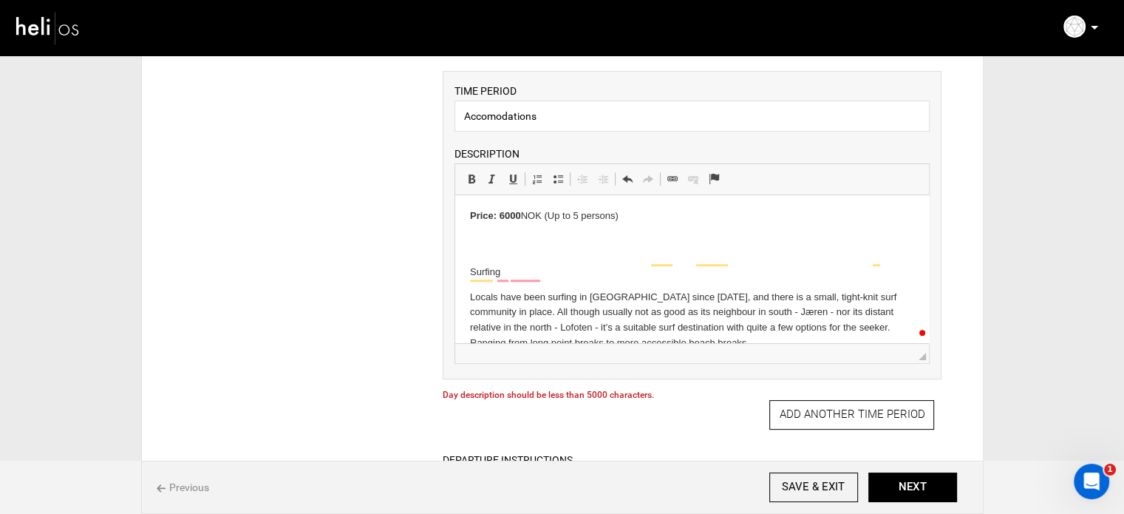
scroll to position [1329, 0]
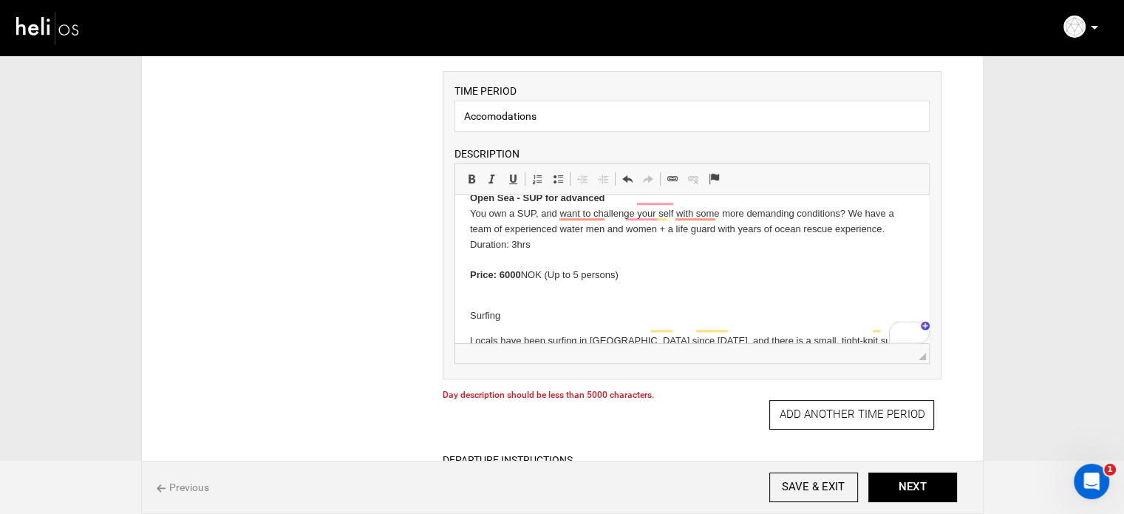
scroll to position [1255, 0]
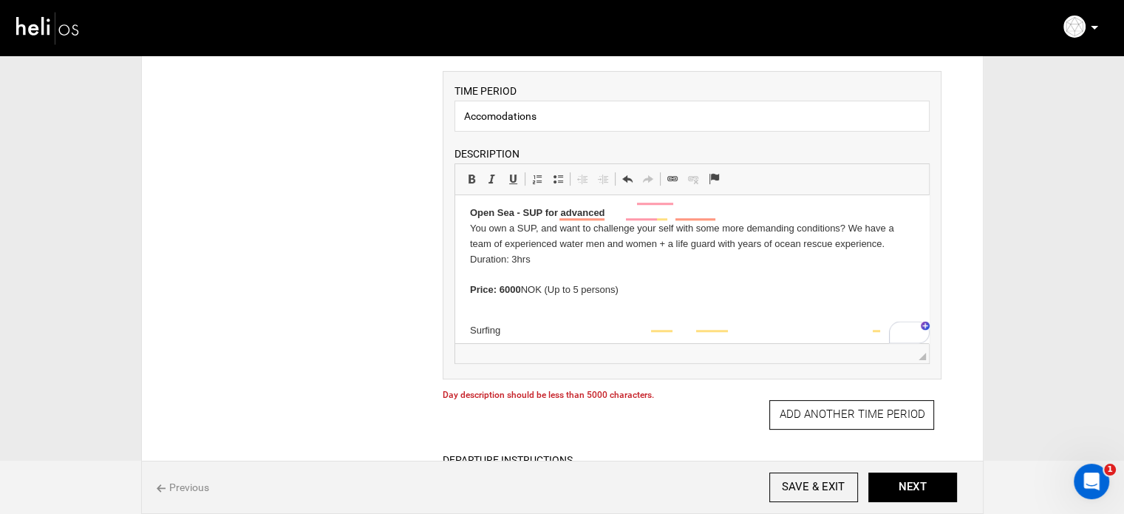
click at [492, 280] on p "SUP Class Learn the SUP fundamentals in a safe but picturesque area. Prices inc…" at bounding box center [692, 183] width 444 height 262
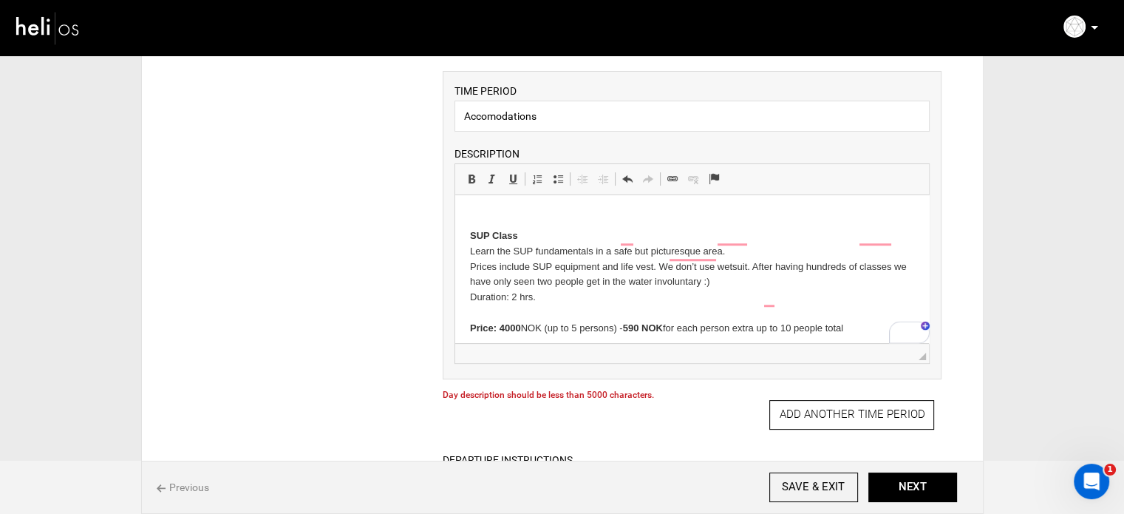
scroll to position [0, 0]
click at [489, 281] on p "SUP Class Learn the SUP fundamentals in a safe but picturesque area. Prices inc…" at bounding box center [692, 323] width 444 height 246
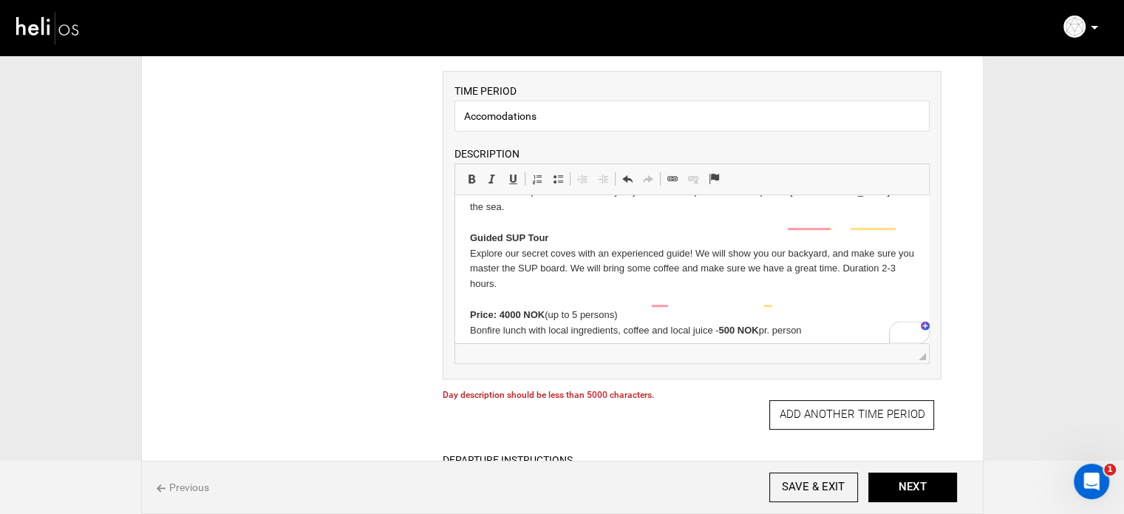
click at [504, 313] on body "Fishing in the North Sea Fishing has always been an important part of the Karmø…" at bounding box center [692, 94] width 444 height 1688
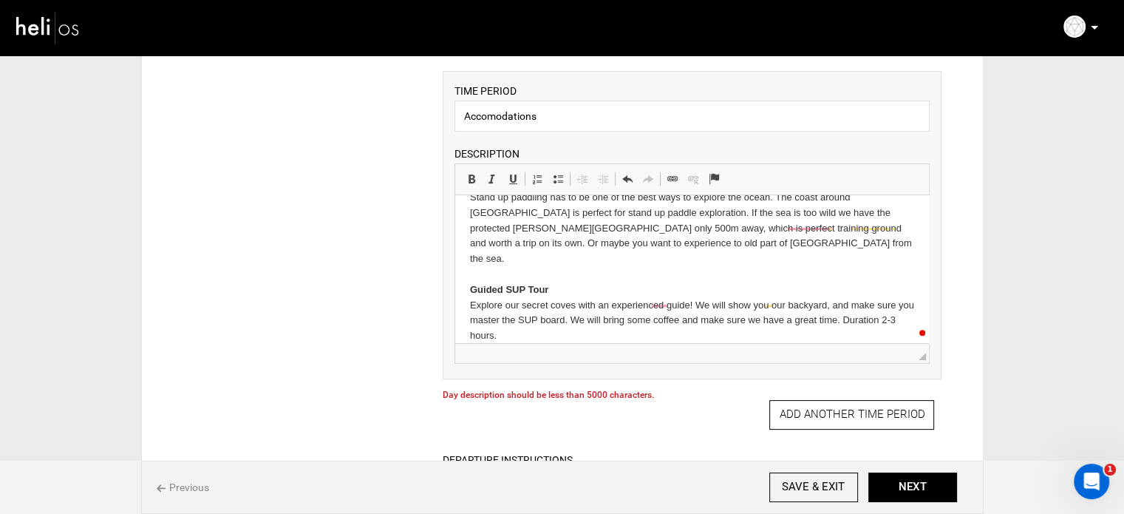
scroll to position [891, 0]
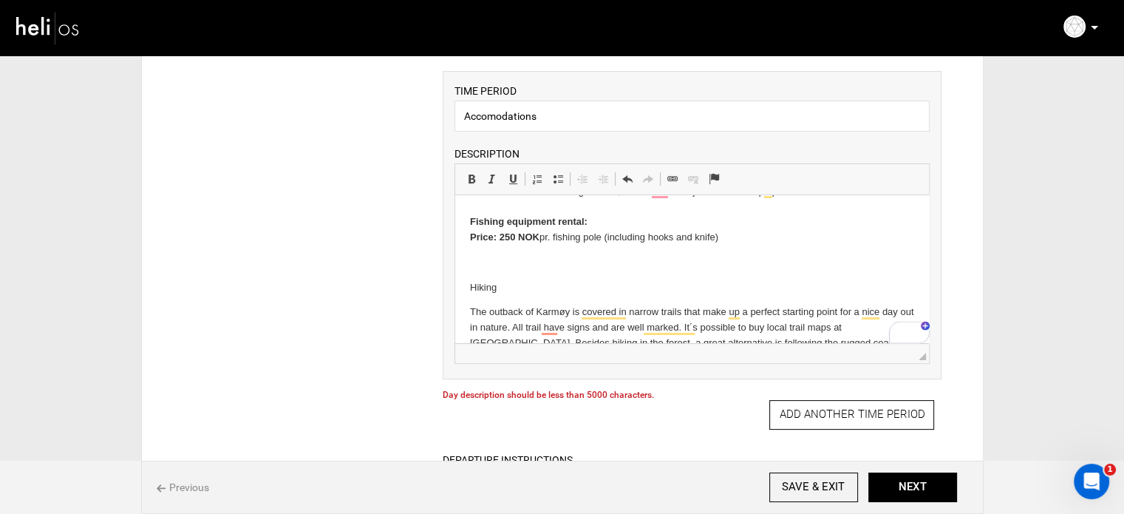
click at [512, 255] on p "To enrich screen reader interactions, please activate Accessibility in Grammarl…" at bounding box center [692, 263] width 444 height 16
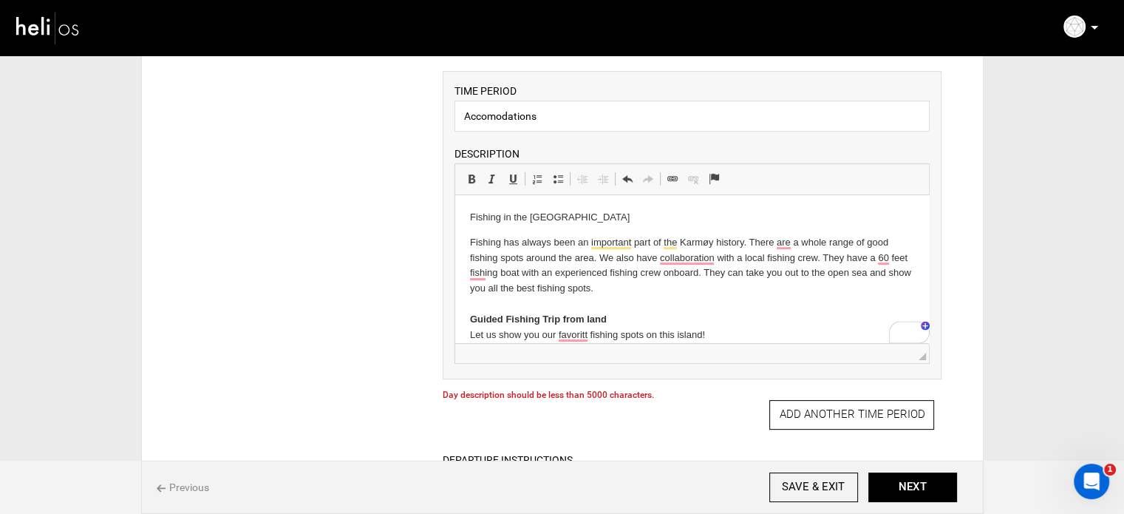
click at [513, 216] on p "Fishing in the North Sea" at bounding box center [692, 218] width 444 height 16
click at [469, 174] on span at bounding box center [472, 179] width 12 height 12
click at [517, 281] on p "Fishing has always been an important part of the Karmøy history. There are a wh…" at bounding box center [692, 350] width 444 height 231
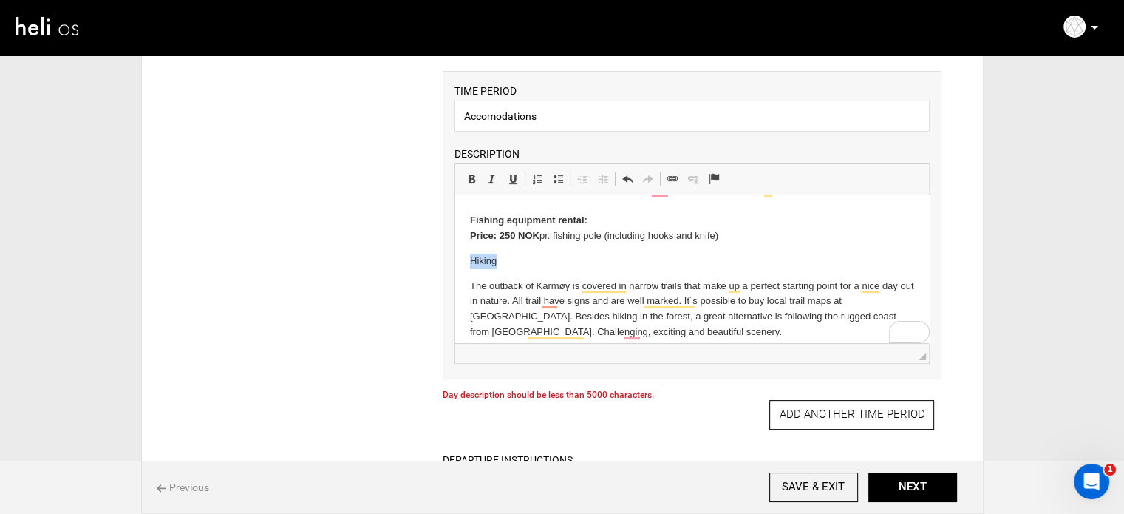
drag, startPoint x: 510, startPoint y: 262, endPoint x: 467, endPoint y: 208, distance: 68.9
click at [474, 180] on span at bounding box center [472, 179] width 12 height 12
click at [514, 263] on p "Hiking" at bounding box center [692, 262] width 444 height 16
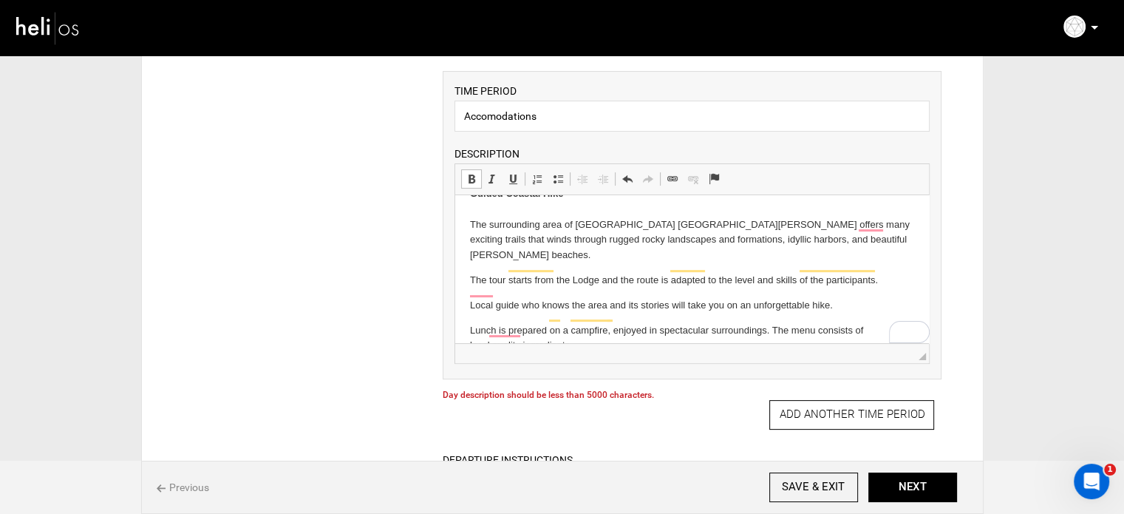
click at [495, 207] on p "Guided Coastal Hike The surrounding area of Skaarnesheimen Raw Oceal Lodge offe…" at bounding box center [692, 224] width 444 height 77
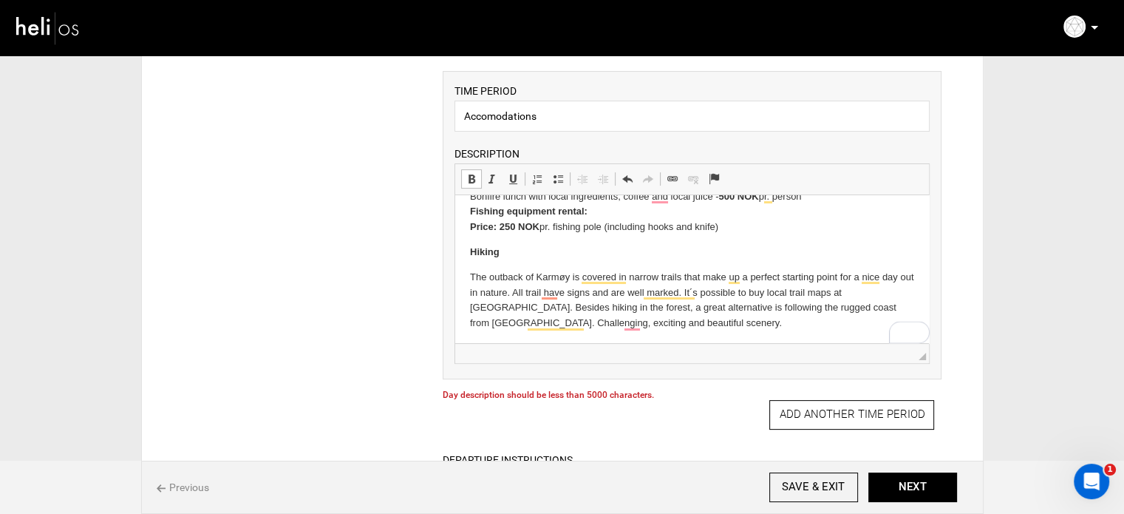
click at [511, 257] on p "Hiking" at bounding box center [692, 253] width 444 height 16
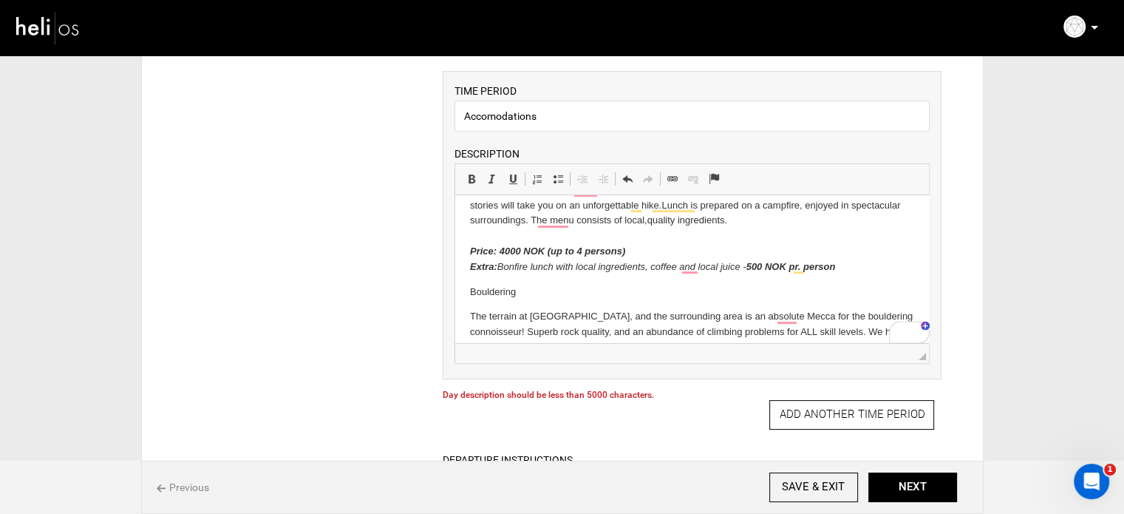
click at [478, 231] on p "Guided Coastal Hike - The surrounding area of Skaarnesheimen Raw Oceal Lodge of…" at bounding box center [692, 205] width 444 height 138
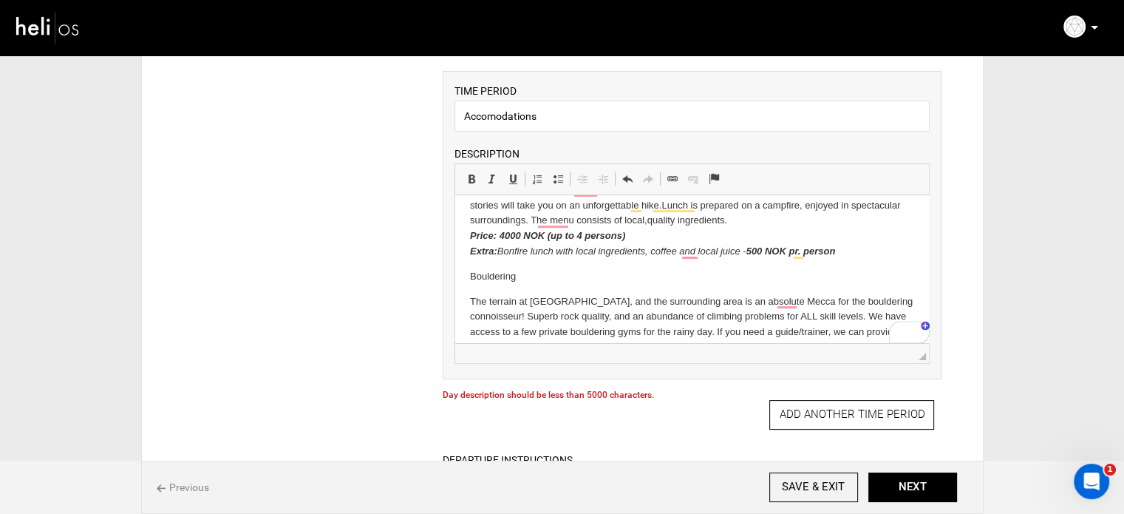
click at [497, 272] on p "Bouldering" at bounding box center [692, 277] width 444 height 16
drag, startPoint x: 464, startPoint y: 177, endPoint x: 52, endPoint y: 24, distance: 439.3
click at [464, 177] on link "Bold Keyboard shortcut Ctrl+B" at bounding box center [471, 178] width 21 height 19
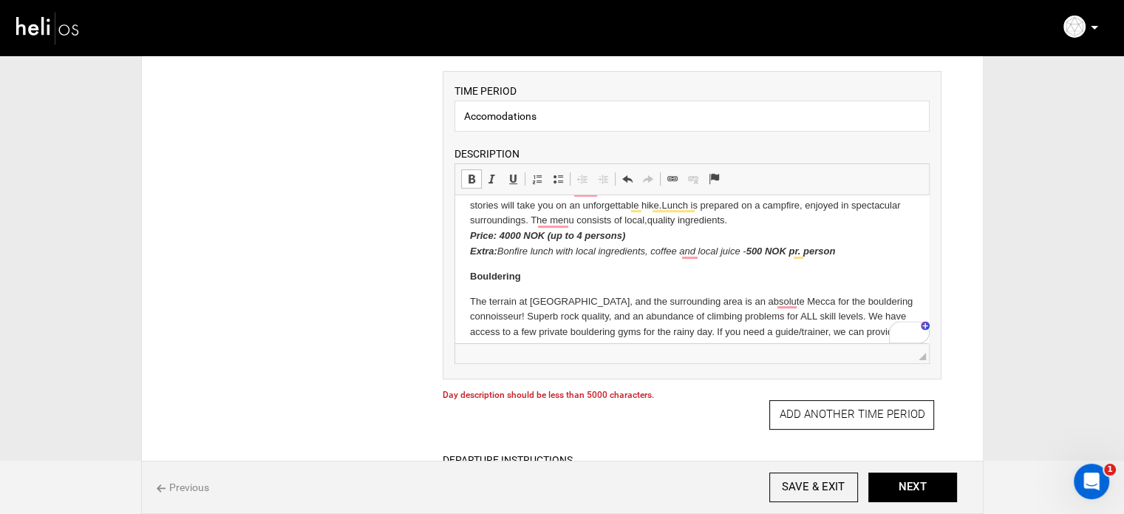
click at [542, 281] on p "Bouldering" at bounding box center [692, 277] width 444 height 16
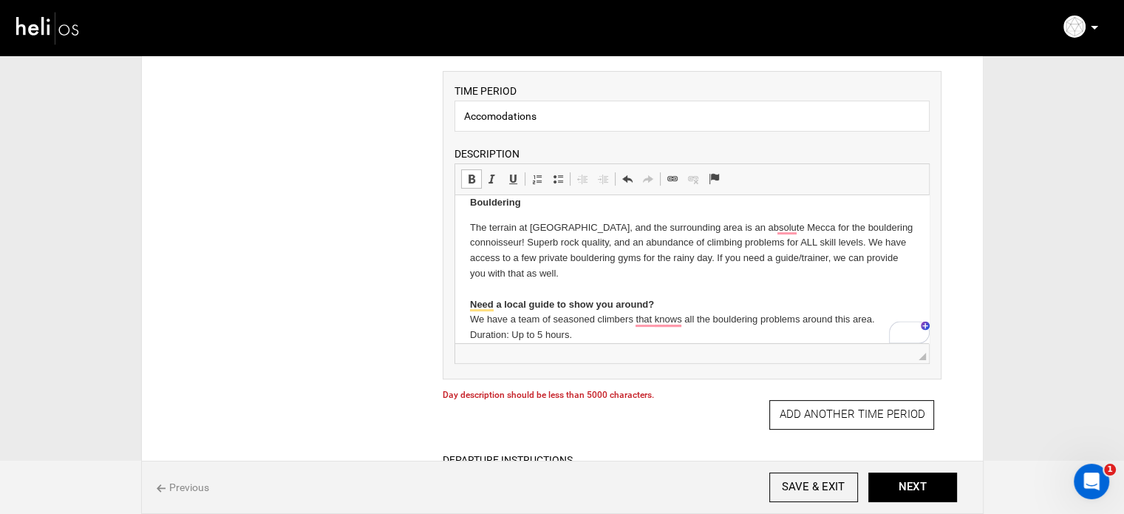
click at [545, 252] on p "The terrain at Skaarnesheimen Raw Ocean Lodge, and the surrounding area is an a…" at bounding box center [692, 304] width 444 height 169
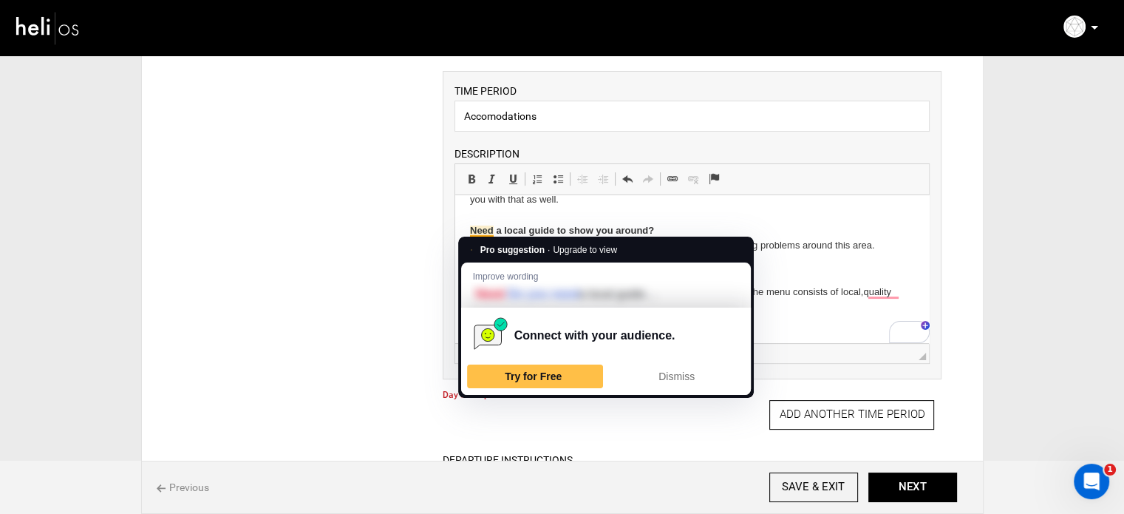
click at [470, 231] on strong "Need a local guide to show you around?" at bounding box center [562, 230] width 184 height 11
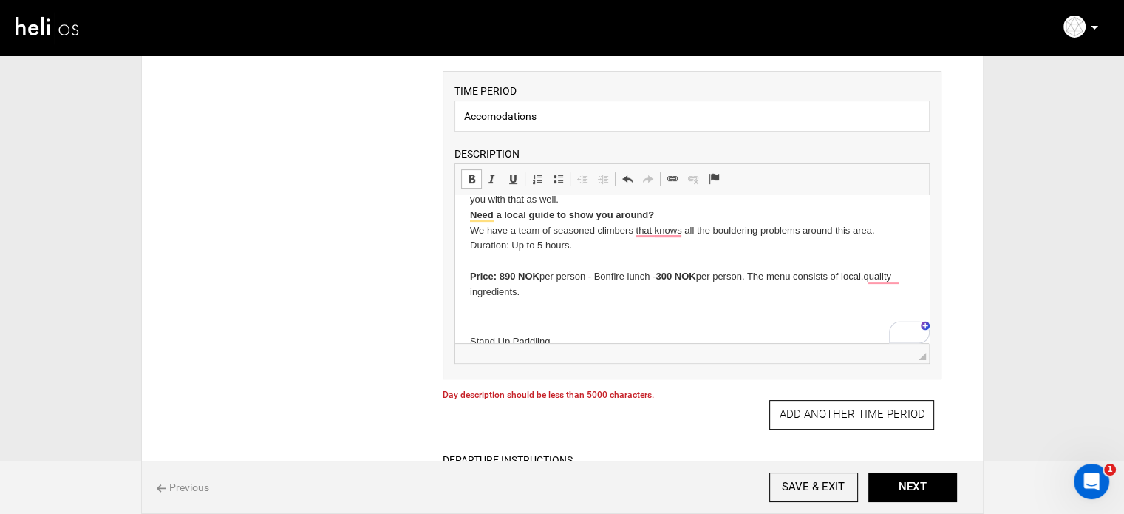
click at [472, 279] on strong "Price:" at bounding box center [483, 276] width 27 height 11
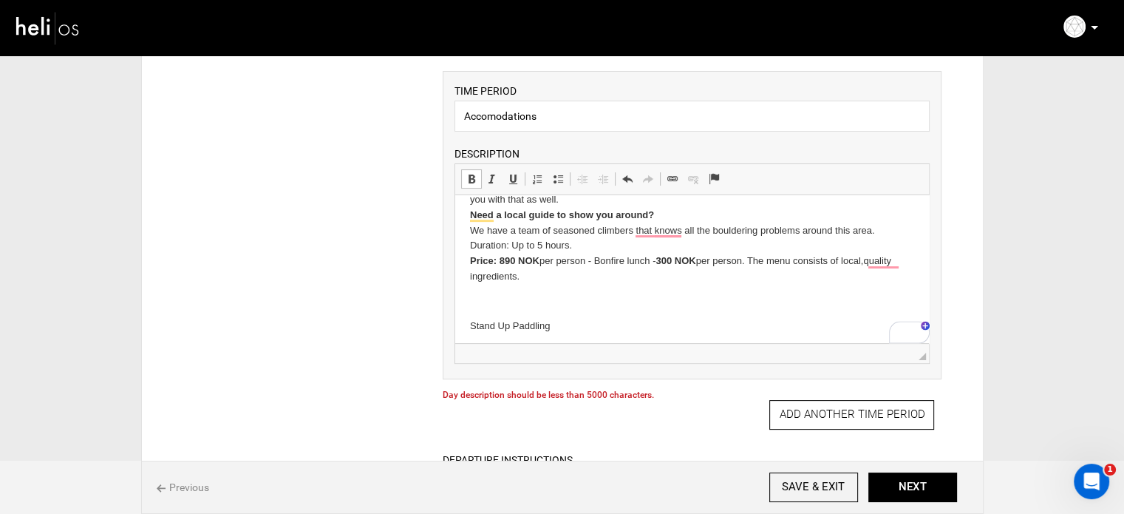
click at [480, 307] on p "To enrich screen reader interactions, please activate Accessibility in Grammarl…" at bounding box center [692, 302] width 444 height 16
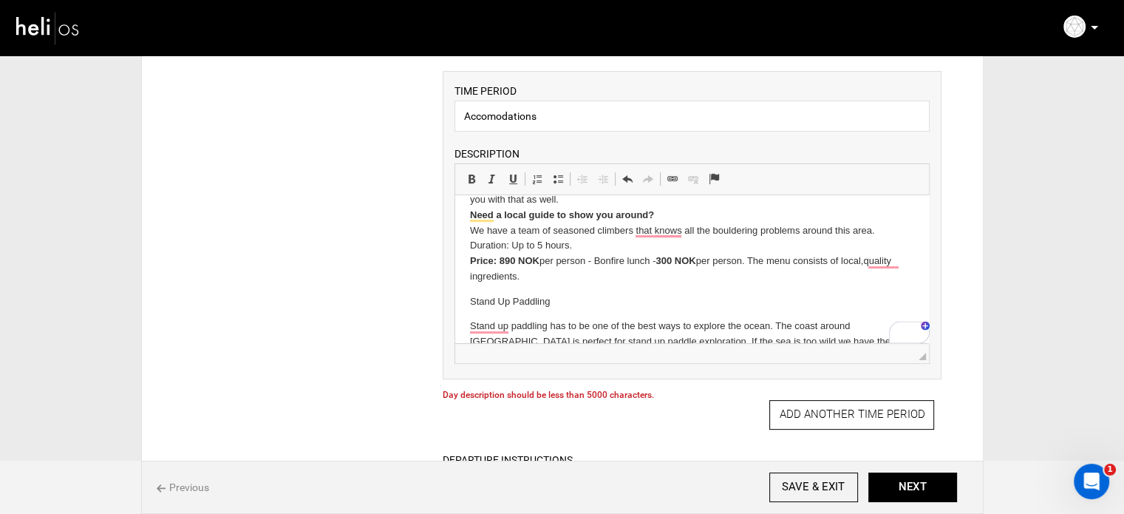
click at [495, 307] on p "Stand Up Paddling" at bounding box center [692, 302] width 444 height 16
drag, startPoint x: 472, startPoint y: 179, endPoint x: 4, endPoint y: 50, distance: 485.5
click at [472, 179] on span at bounding box center [472, 179] width 12 height 12
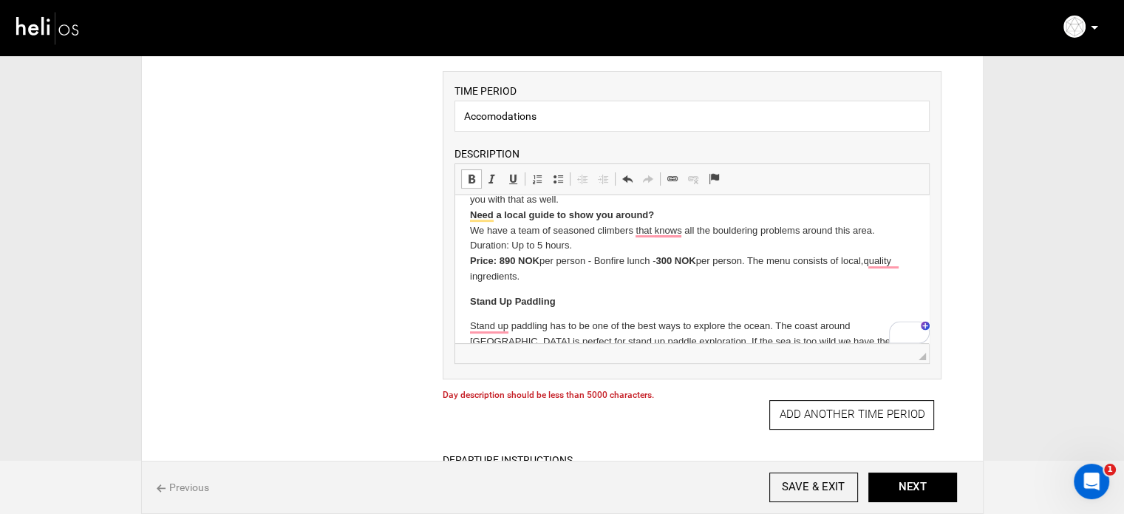
click at [463, 322] on html "Fishing in the North Sea - Fishing has always been an important part of the Kar…" at bounding box center [692, 393] width 474 height 1430
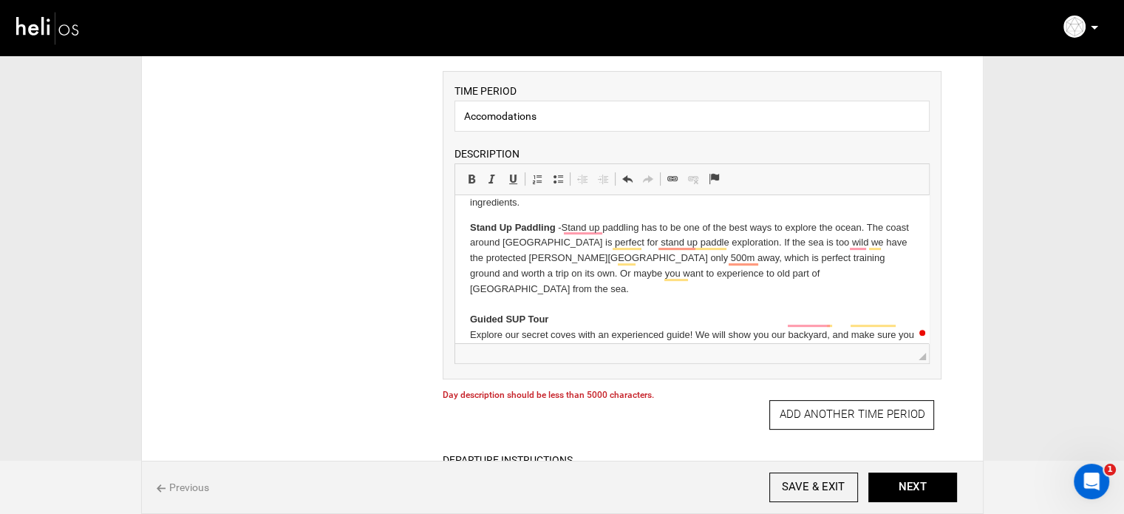
click at [489, 287] on p "Stand Up Paddling ​​​​​​​ - Stand up paddling has to be one of the best ways to…" at bounding box center [692, 427] width 444 height 415
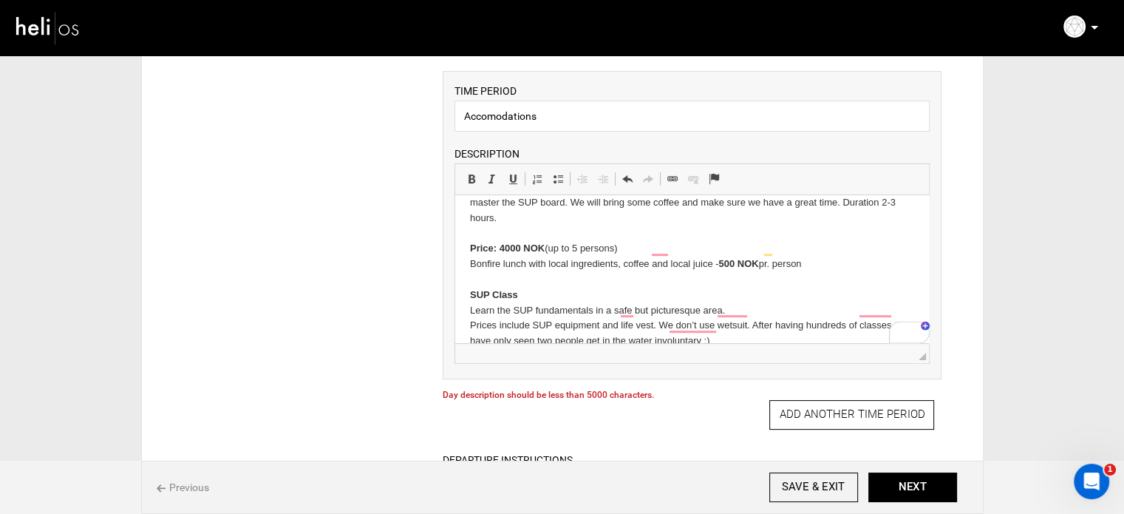
click at [462, 237] on html "Fishing in the North Sea - Fishing has always been an important part of the Kar…" at bounding box center [692, 158] width 474 height 1405
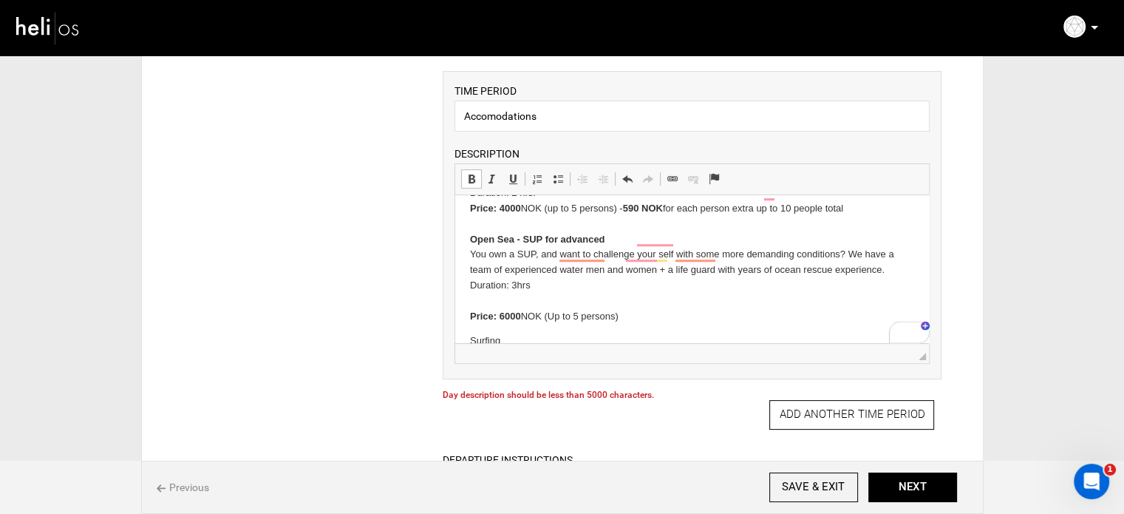
click at [472, 286] on p "Stand Up Paddling - Stand up paddling has to be one of the best ways to explore…" at bounding box center [692, 125] width 444 height 400
click at [468, 302] on html "Fishing in the North Sea - Fishing has always been an important part of the Kar…" at bounding box center [692, 3] width 474 height 1390
click at [487, 319] on p "Sur fing" at bounding box center [692, 327] width 444 height 16
click at [469, 173] on span at bounding box center [472, 179] width 12 height 12
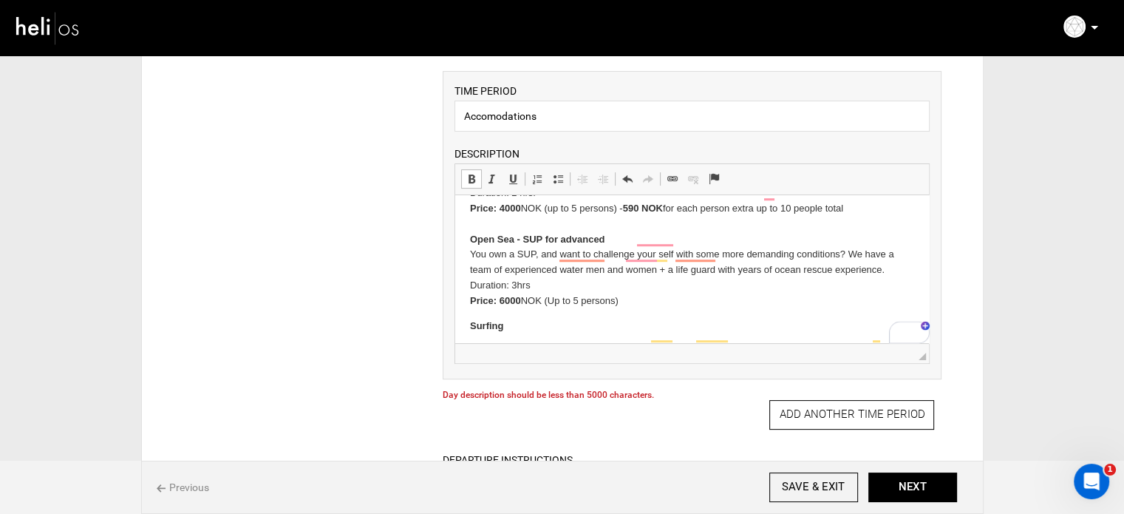
click at [523, 319] on p "Surfing" at bounding box center [692, 327] width 444 height 16
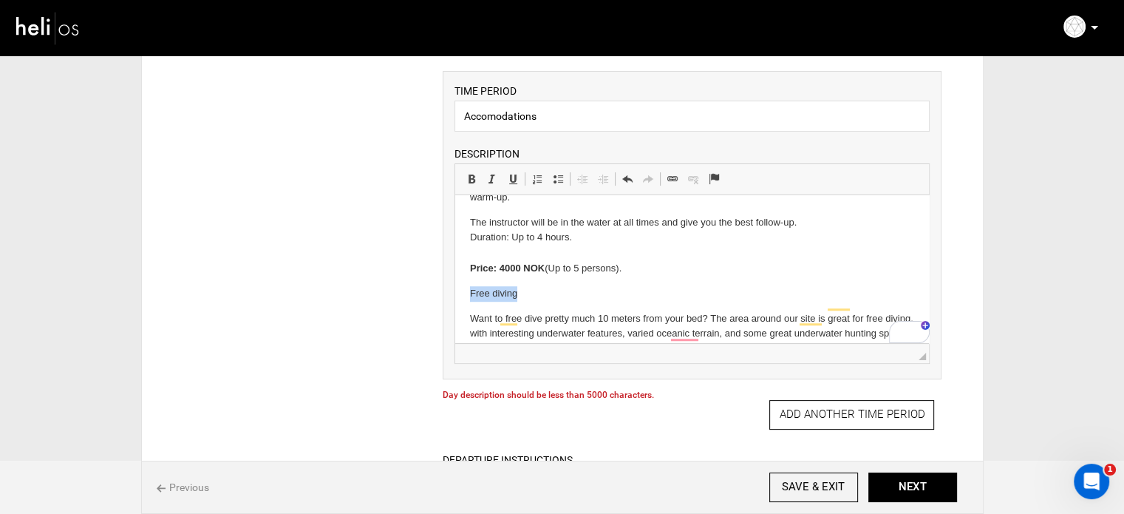
drag, startPoint x: 469, startPoint y: 278, endPoint x: 531, endPoint y: 276, distance: 62.1
click at [473, 175] on span at bounding box center [472, 179] width 12 height 12
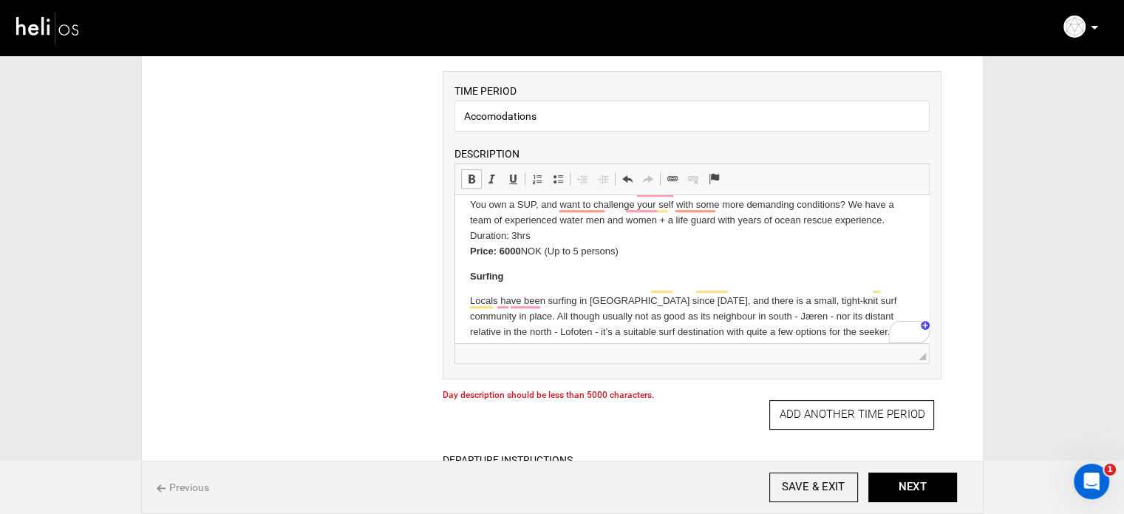
drag, startPoint x: 628, startPoint y: 313, endPoint x: 465, endPoint y: 256, distance: 173.2
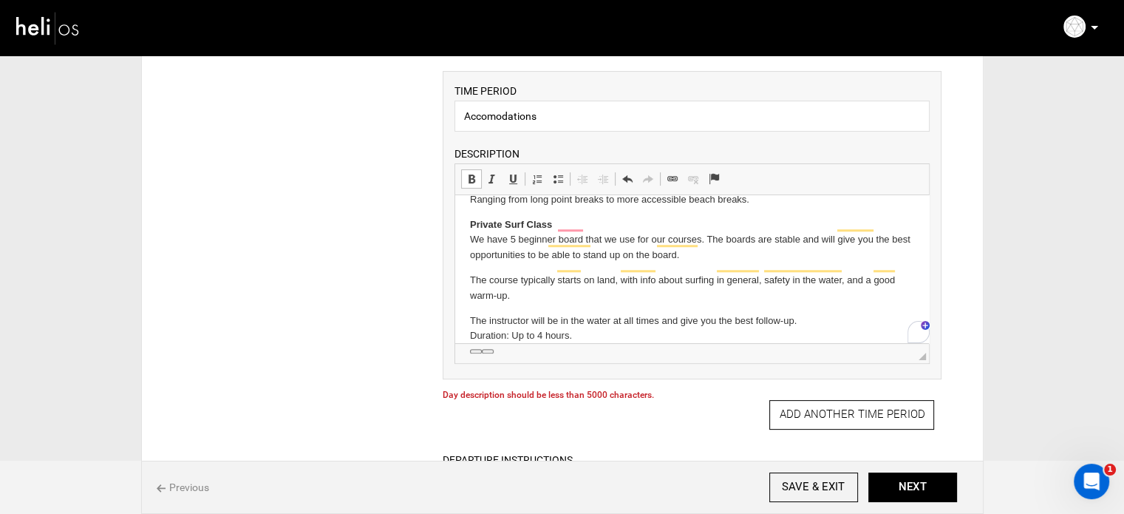
copy body "Surfing Locals have been surfing in Karmøy since 1990, and there is a small, ti…"
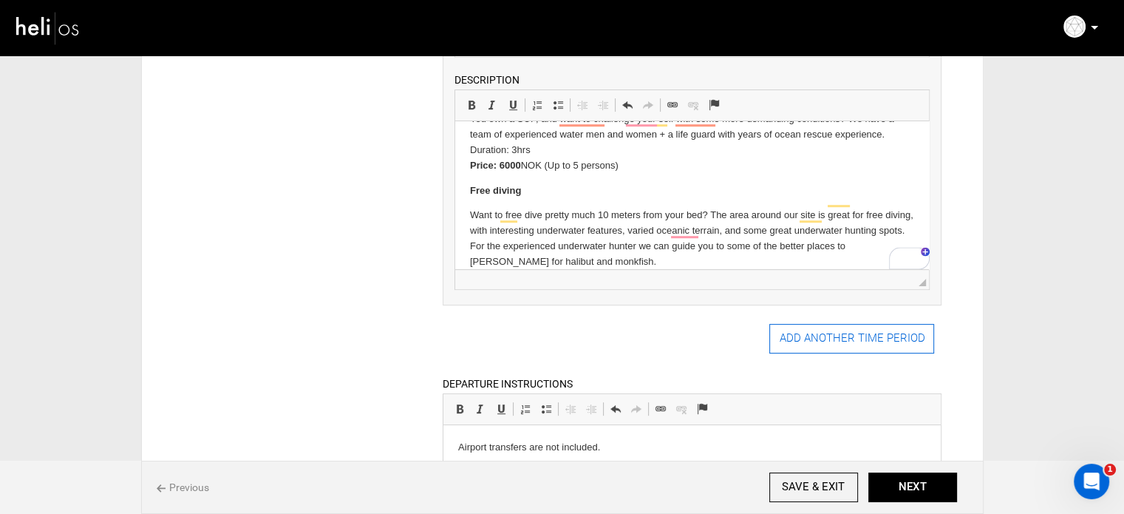
click at [797, 337] on button "ADD ANOTHER TIME PERIOD" at bounding box center [852, 339] width 165 height 30
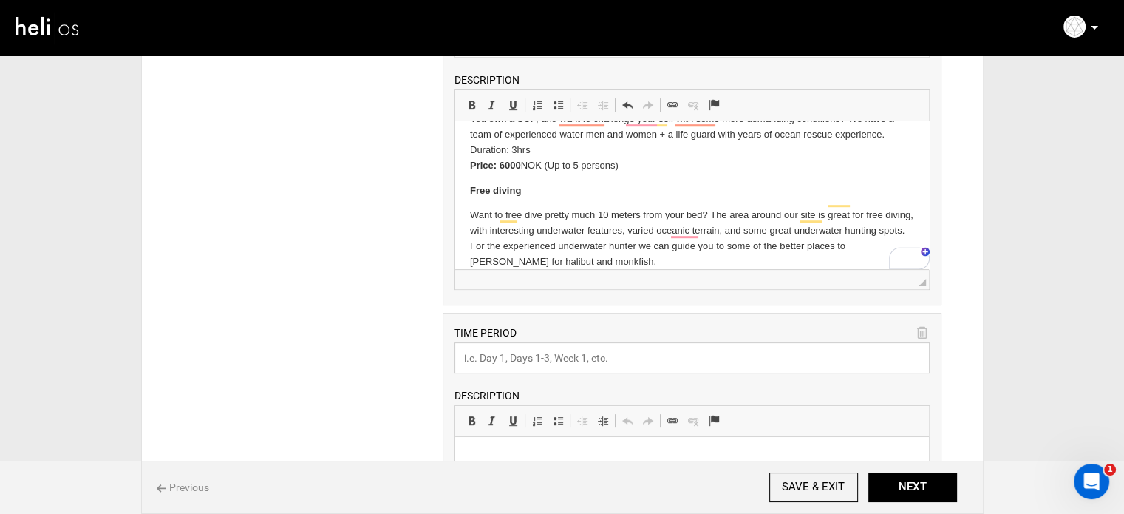
click at [514, 349] on input "text" at bounding box center [692, 357] width 475 height 31
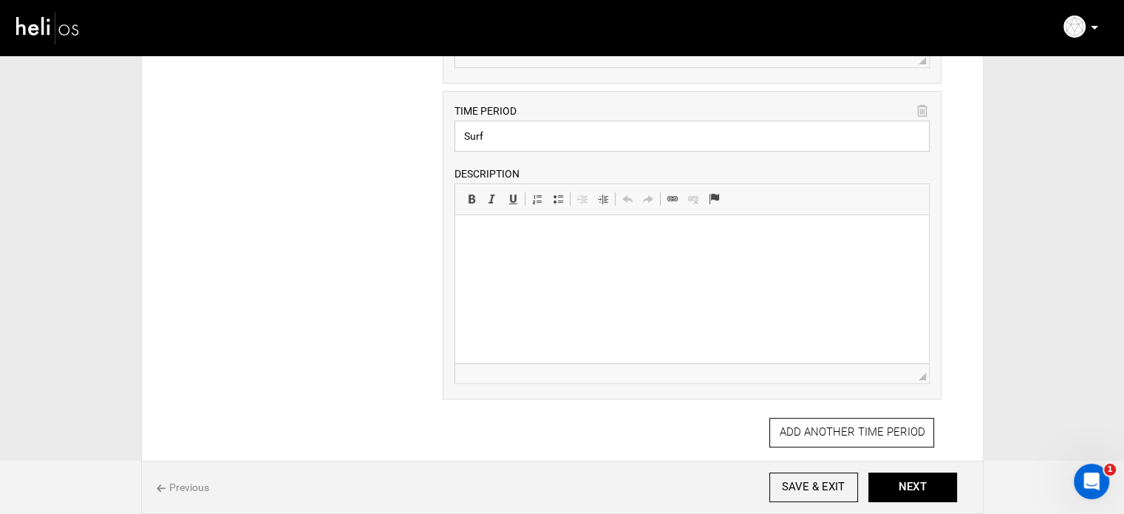
type input "Surf"
click at [520, 260] on html at bounding box center [692, 237] width 474 height 45
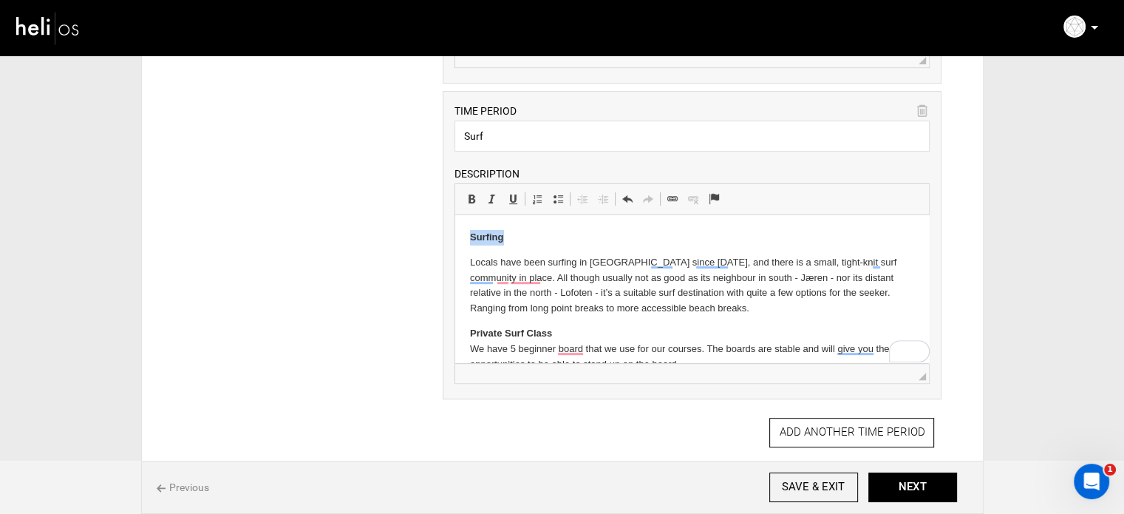
drag, startPoint x: 501, startPoint y: 237, endPoint x: 438, endPoint y: 233, distance: 62.9
click at [455, 233] on html "Surfing Locals have been surfing in Karmøy since 1990, and there is a small, ti…" at bounding box center [692, 349] width 474 height 268
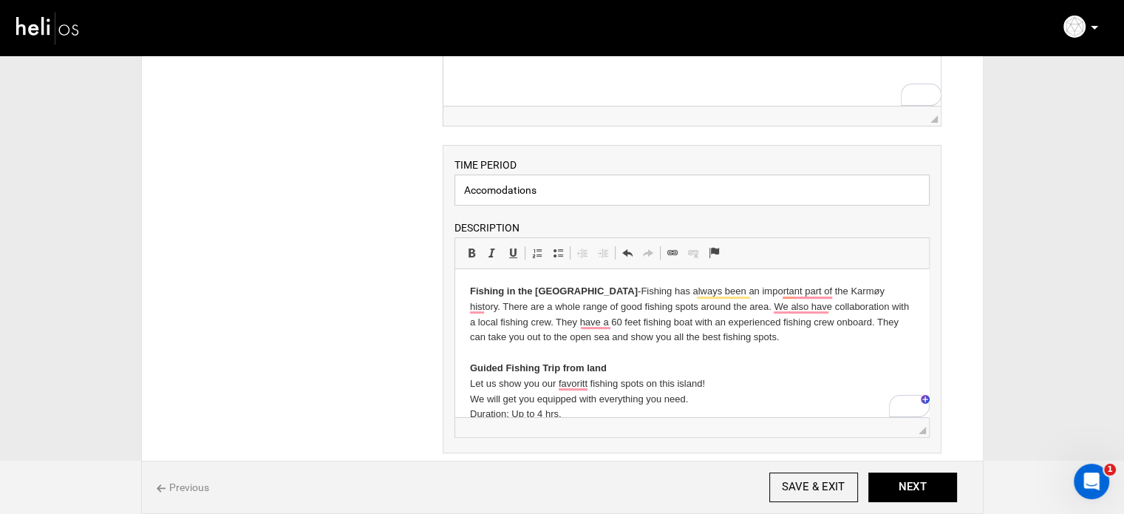
drag, startPoint x: 540, startPoint y: 186, endPoint x: 404, endPoint y: 183, distance: 136.8
click at [404, 183] on div "ITINERARY ARRIVAL INSTRUCTIONS Rich Text Editor, editor15 Editor toolbars Basic…" at bounding box center [562, 517] width 804 height 1263
type input "Activities"
click at [376, 217] on div "ITINERARY ARRIVAL INSTRUCTIONS Rich Text Editor, editor15 Editor toolbars Basic…" at bounding box center [562, 517] width 804 height 1263
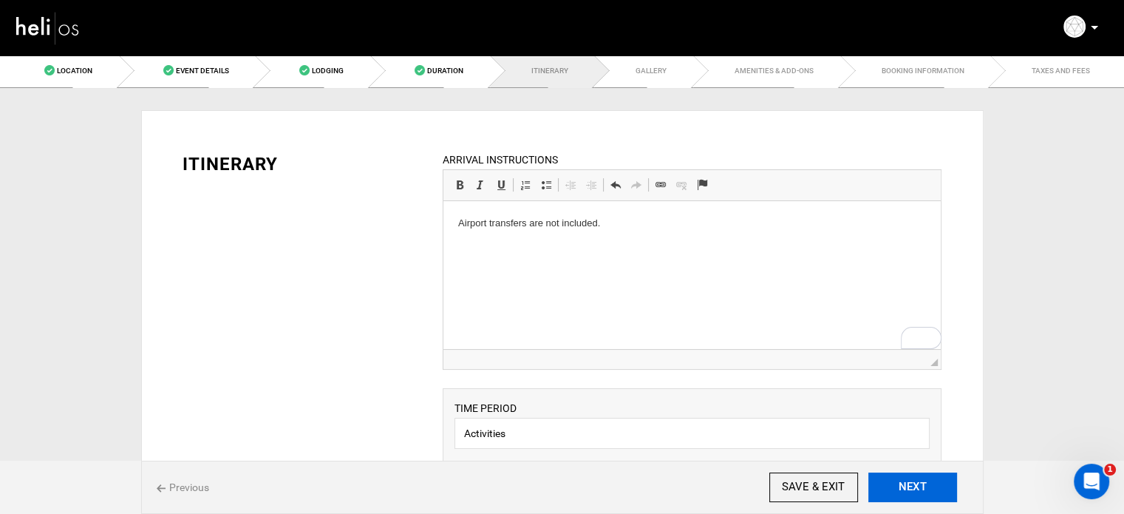
click at [914, 484] on button "NEXT" at bounding box center [913, 487] width 89 height 30
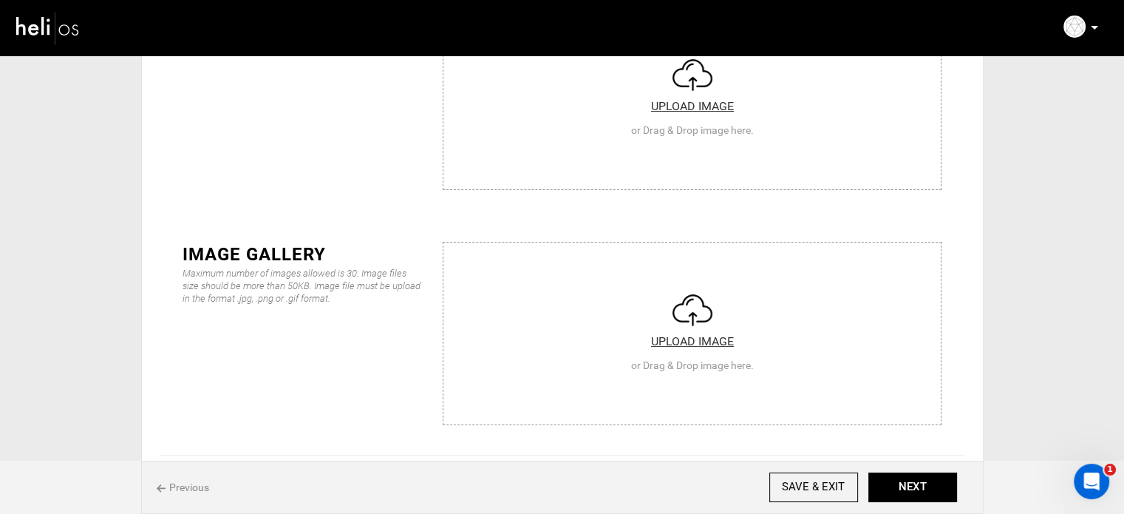
scroll to position [148, 0]
click at [551, 280] on input "file" at bounding box center [692, 328] width 497 height 177
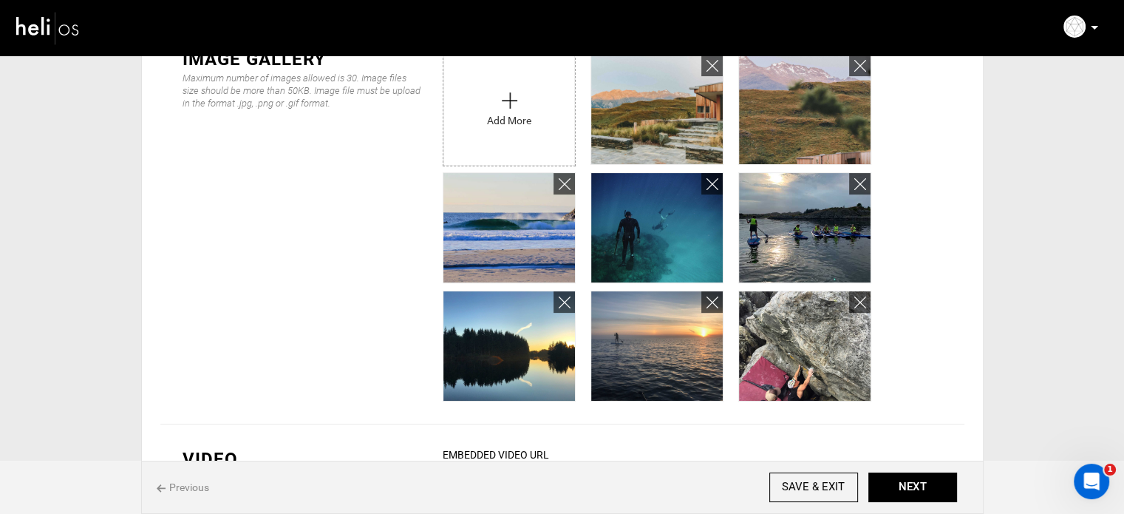
scroll to position [342, 0]
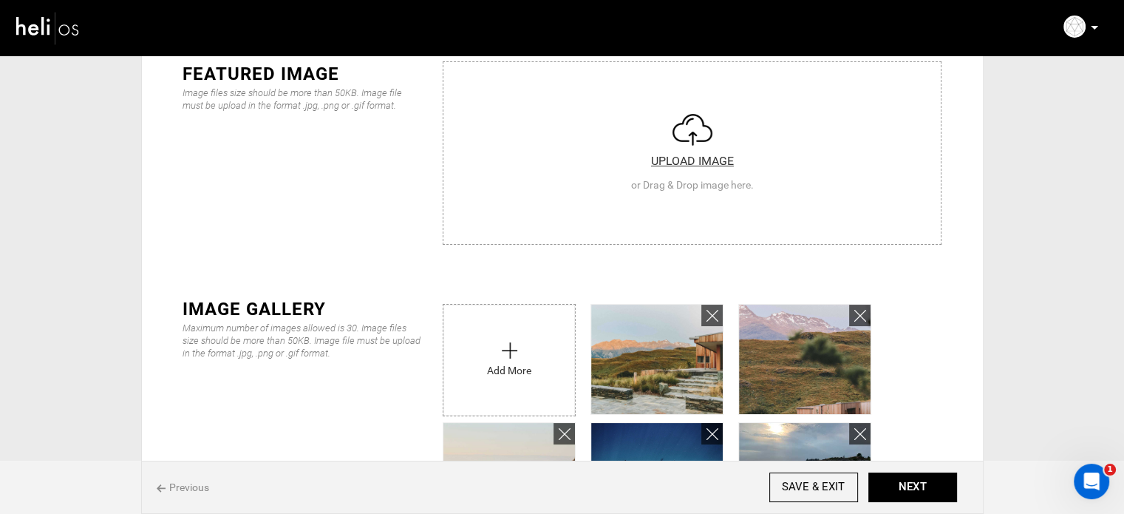
scroll to position [46, 0]
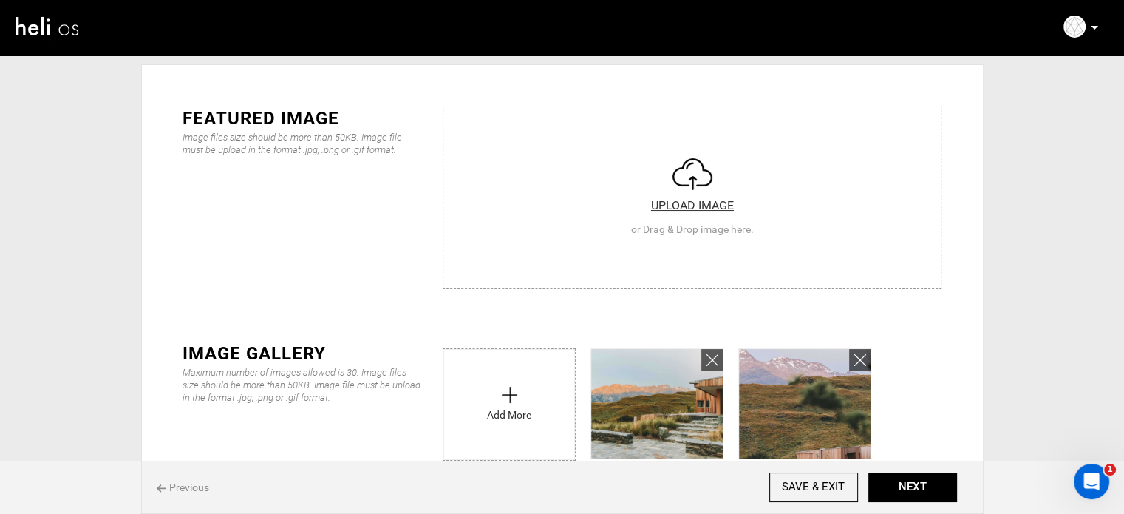
click at [541, 138] on input "file" at bounding box center [692, 194] width 497 height 177
type input "C:\fakepath\482220884_1120423860094297_1169681214194883019_n.jpg"
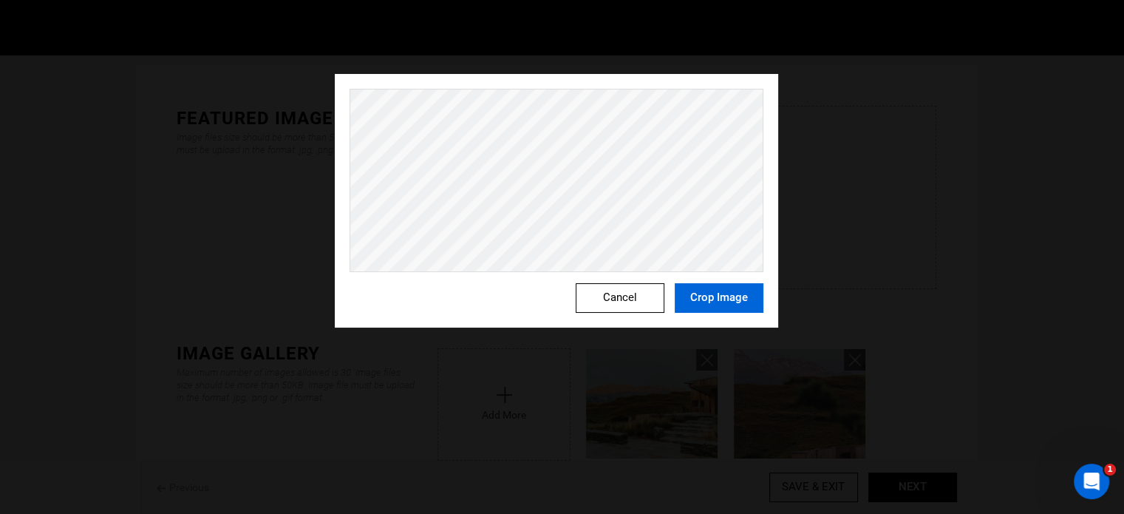
click at [717, 296] on button "Crop Image" at bounding box center [719, 298] width 89 height 30
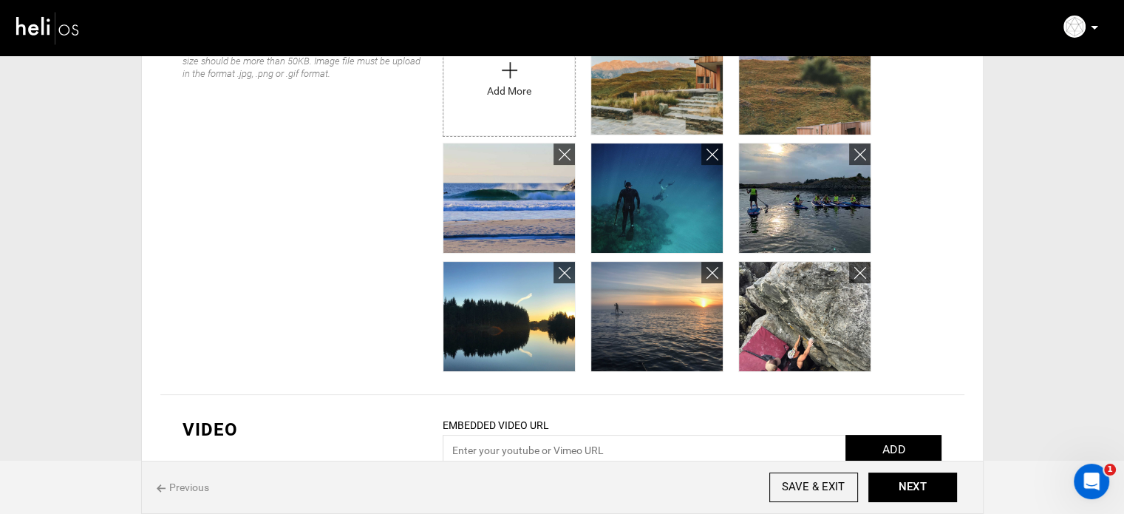
scroll to position [415, 0]
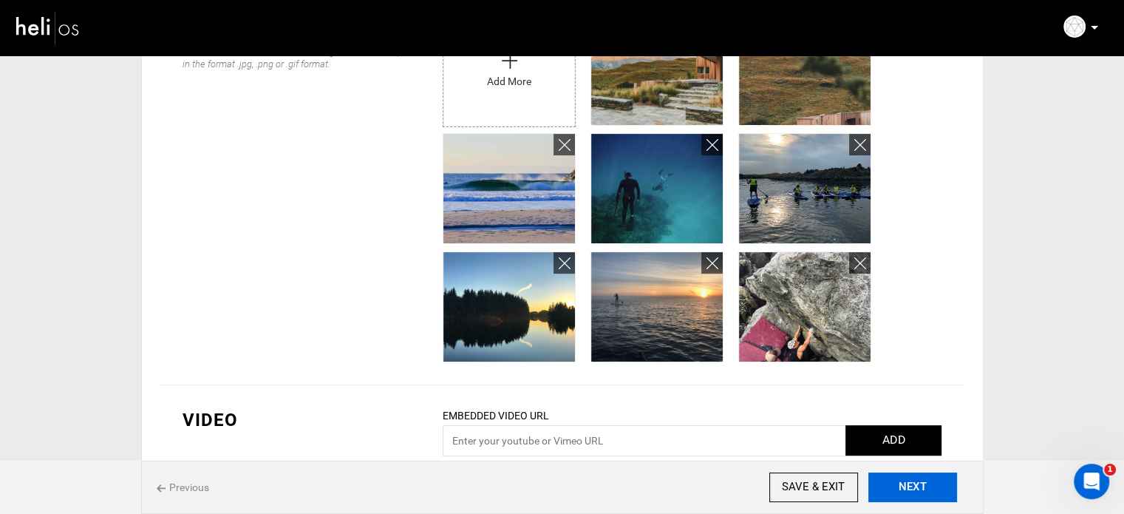
click at [918, 482] on button "NEXT" at bounding box center [913, 487] width 89 height 30
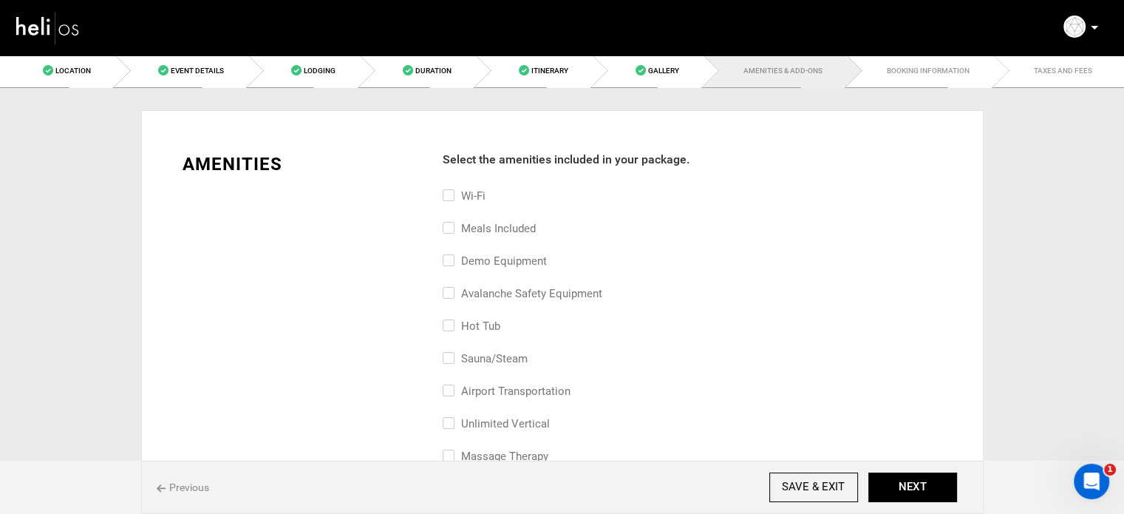
click at [479, 195] on label "Wi-Fi" at bounding box center [464, 196] width 43 height 18
click at [452, 195] on input "Wi-Fi" at bounding box center [448, 203] width 10 height 33
checkbox input "true"
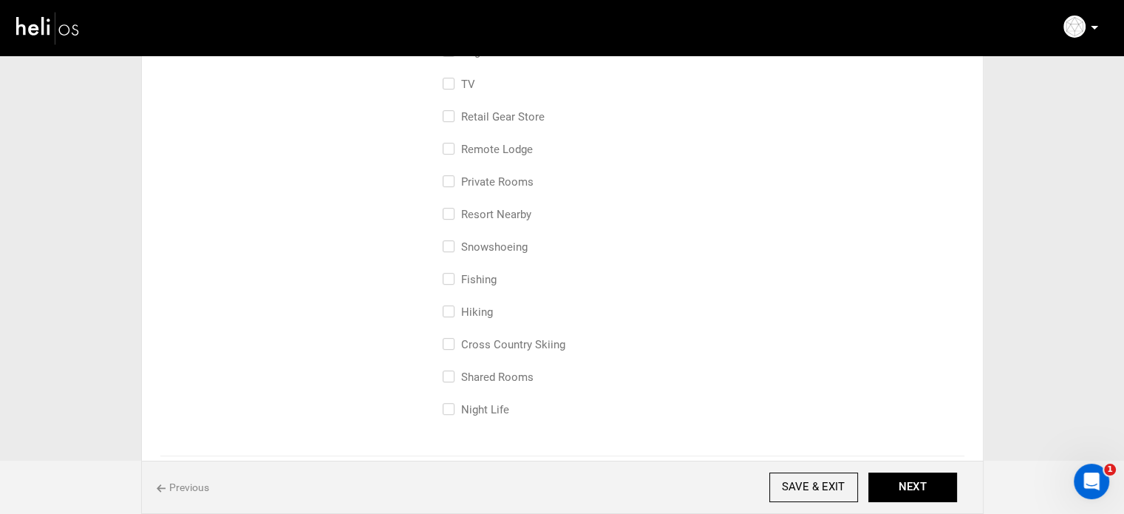
scroll to position [665, 0]
click at [467, 310] on label "Hiking" at bounding box center [468, 311] width 50 height 18
click at [452, 310] on input "Hiking" at bounding box center [448, 318] width 10 height 33
checkbox input "true"
click at [886, 480] on button "NEXT" at bounding box center [913, 487] width 89 height 30
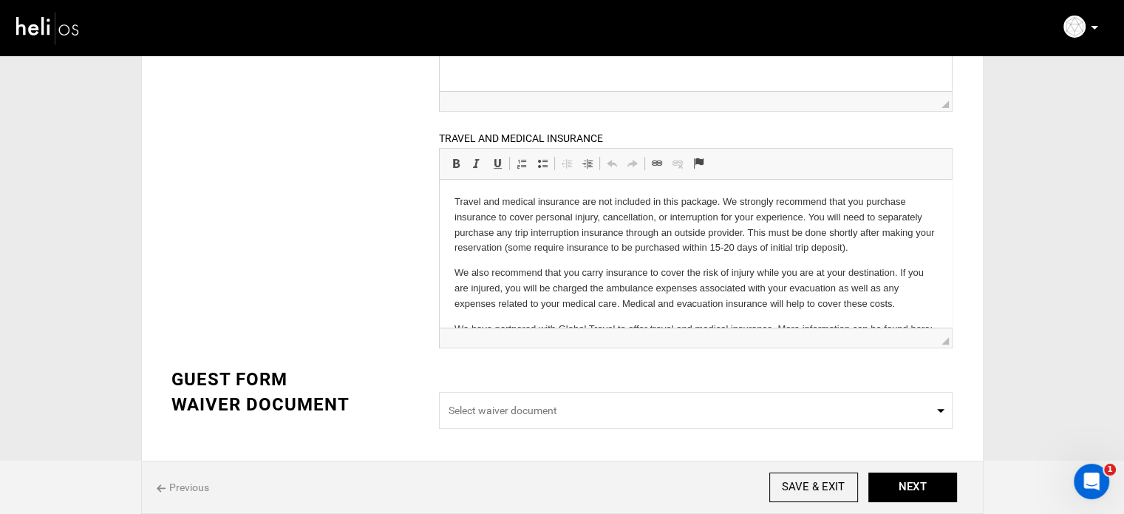
scroll to position [39, 0]
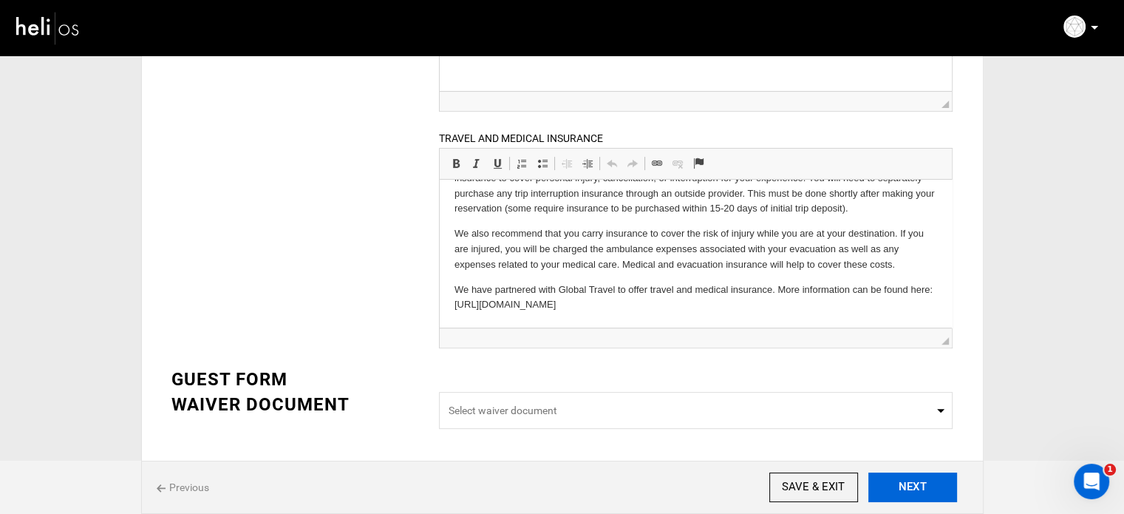
click at [908, 497] on button "NEXT" at bounding box center [913, 487] width 89 height 30
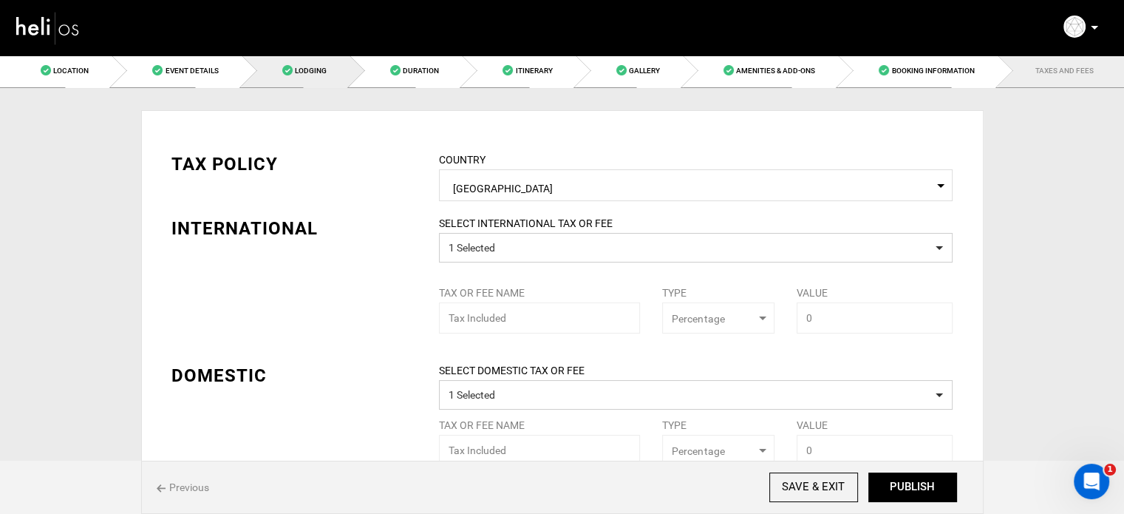
click at [279, 80] on link "Lodging" at bounding box center [296, 70] width 108 height 33
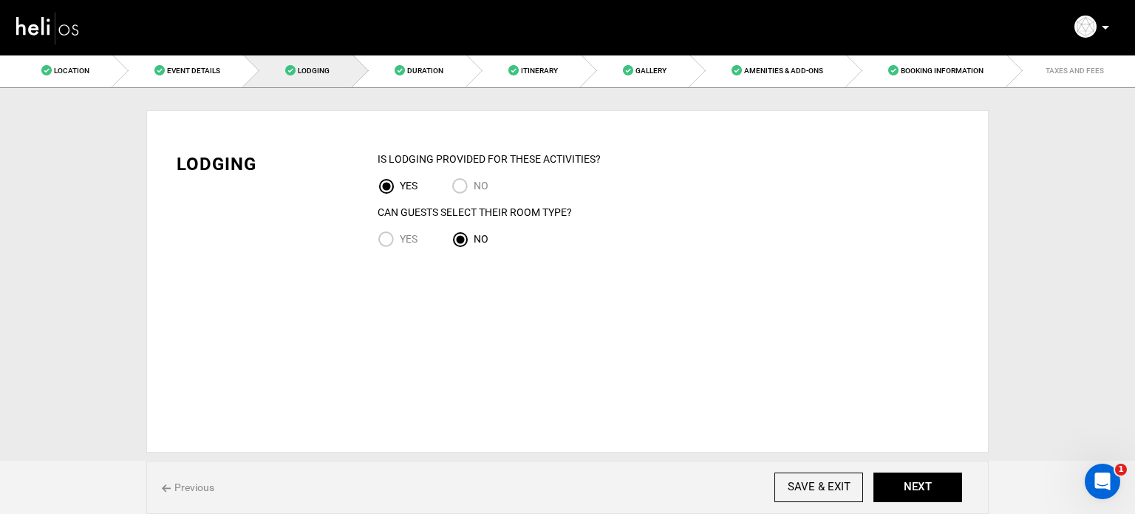
click at [407, 237] on span "Yes" at bounding box center [409, 239] width 18 height 12
click at [400, 237] on input "Yes" at bounding box center [389, 241] width 22 height 20
radio input "true"
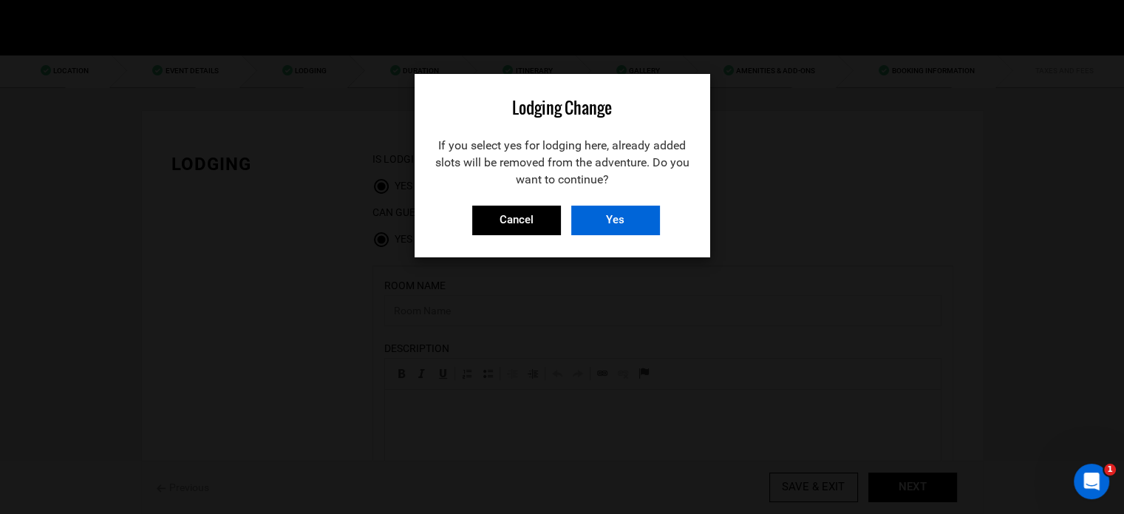
click at [616, 222] on input "Yes" at bounding box center [615, 221] width 89 height 30
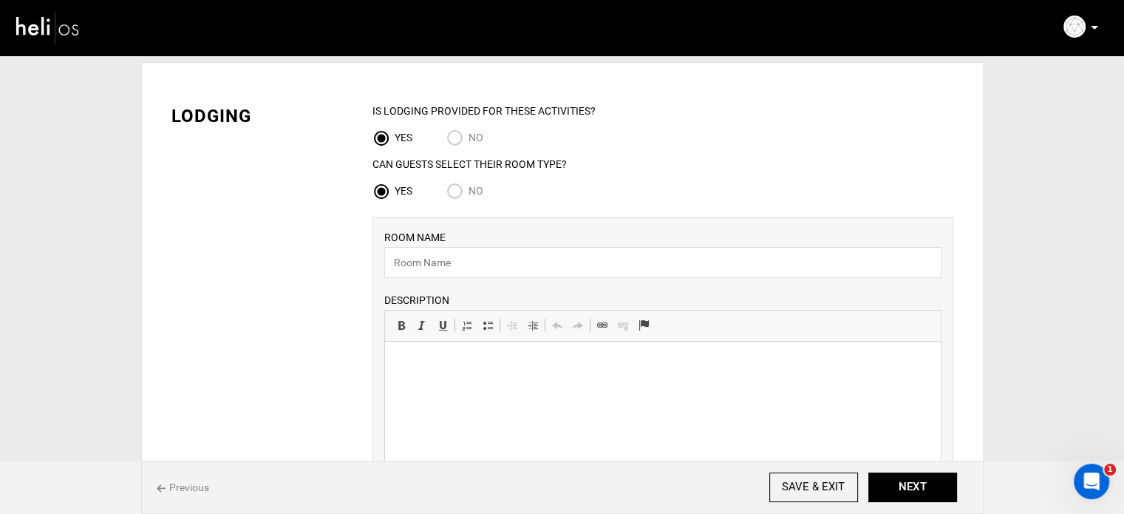
scroll to position [74, 0]
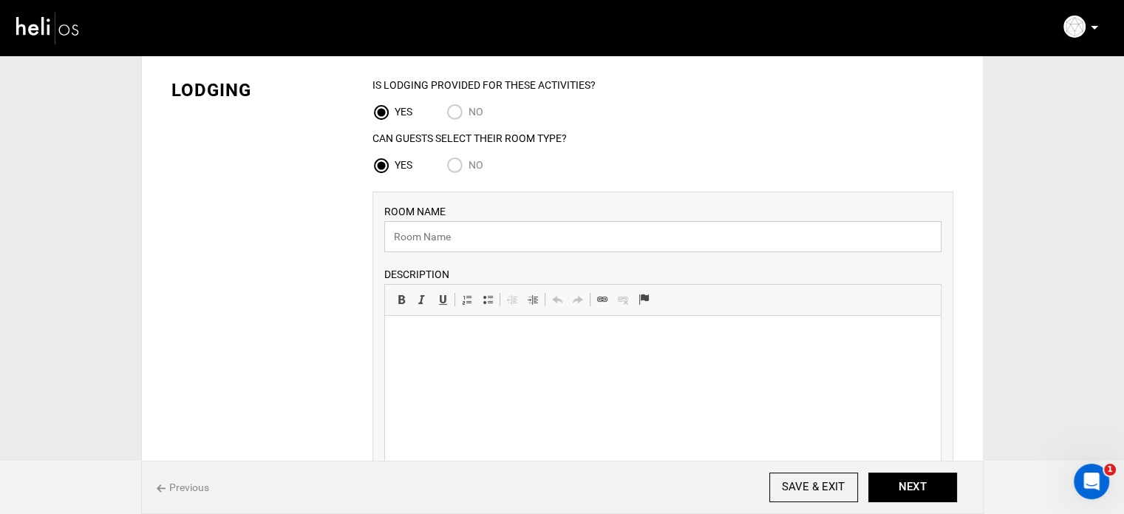
click at [443, 247] on input "text" at bounding box center [662, 236] width 557 height 31
paste input "The North Sea Dome"
type input "The North Sea Dome"
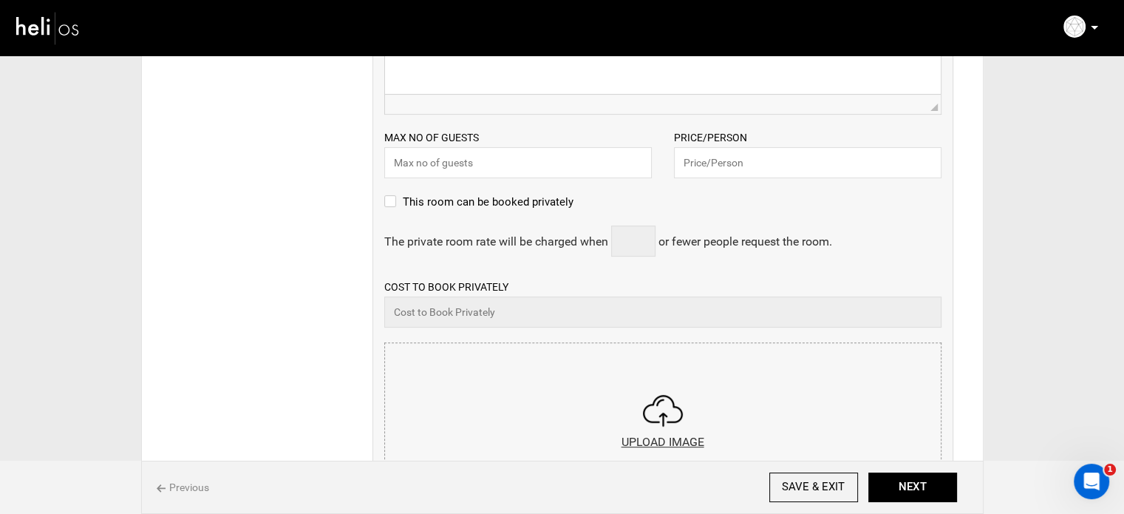
scroll to position [222, 0]
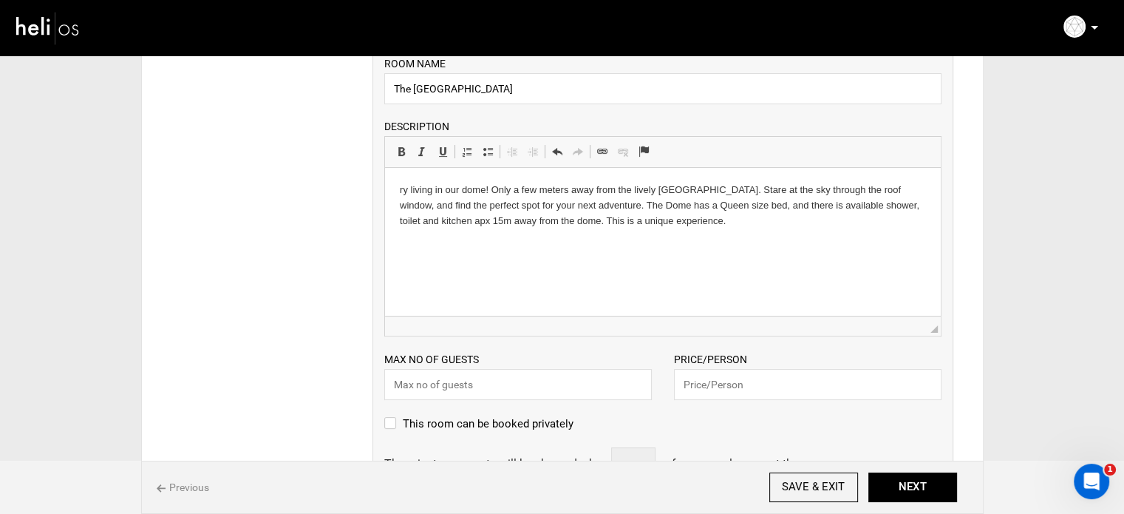
click at [394, 188] on html "ry living in our dome! Only a few meters away from the lively North Sea. Stare …" at bounding box center [662, 205] width 556 height 75
click at [665, 241] on html "Try living in our dome! Only a few meters away from the lively North Sea. Stare…" at bounding box center [662, 205] width 556 height 75
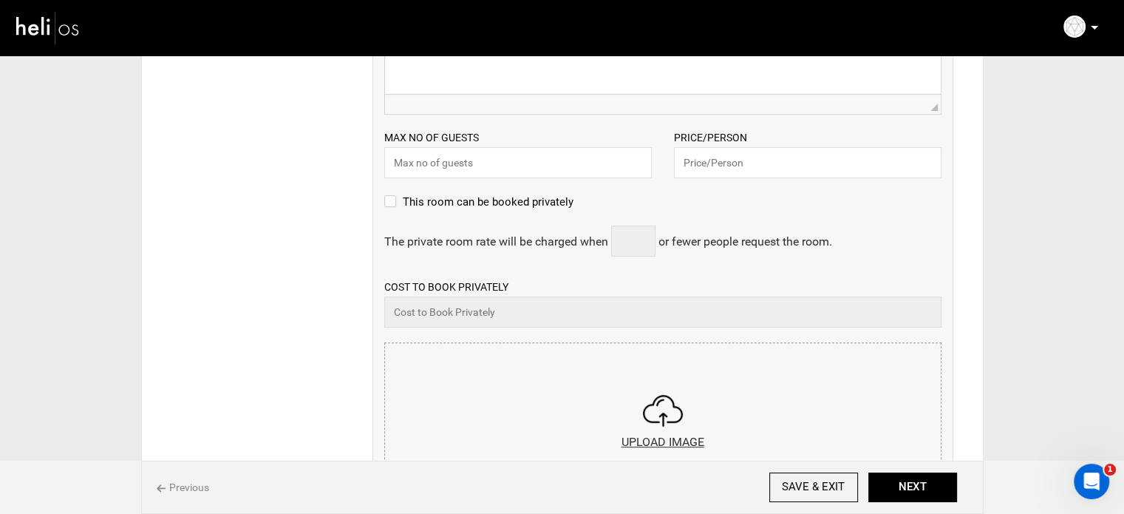
scroll to position [591, 0]
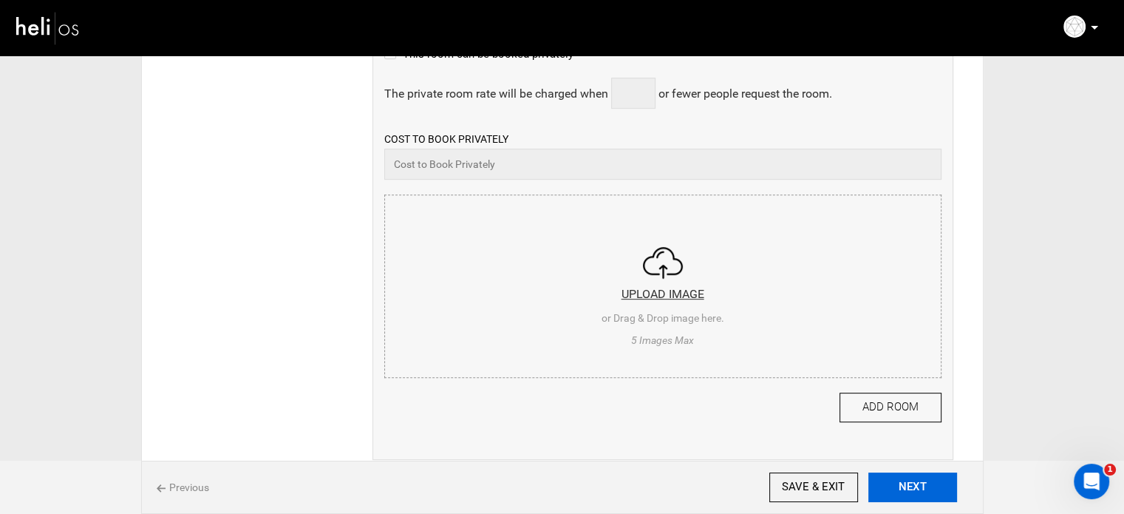
click at [890, 485] on button "NEXT" at bounding box center [913, 487] width 89 height 30
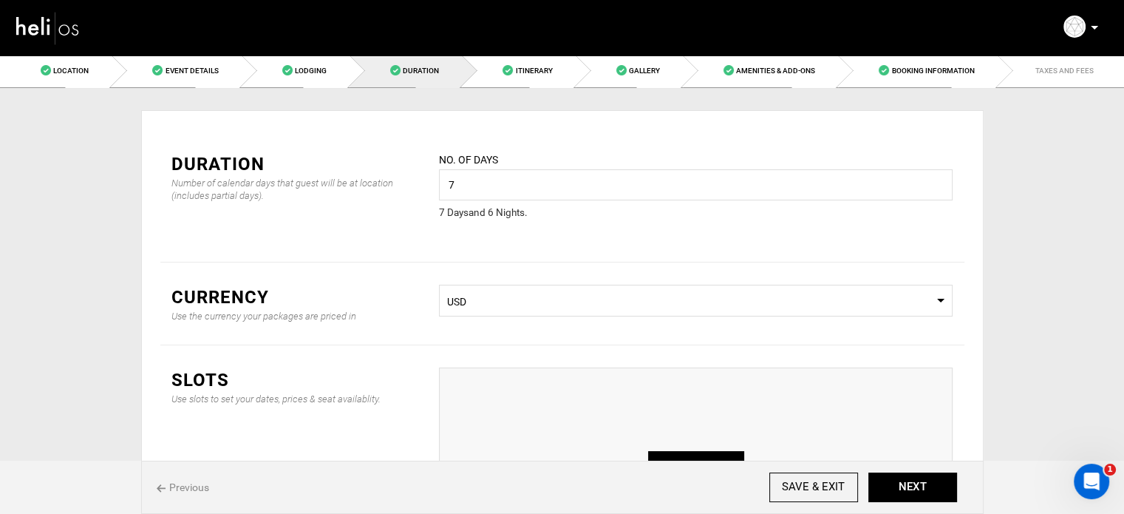
scroll to position [148, 0]
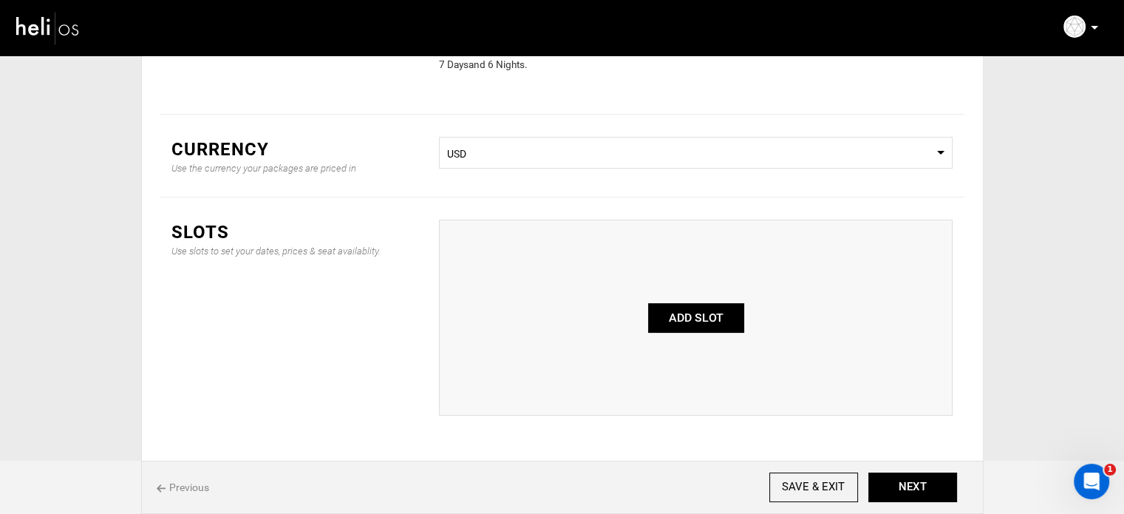
click at [538, 167] on span "Select Currency USD" at bounding box center [696, 153] width 514 height 32
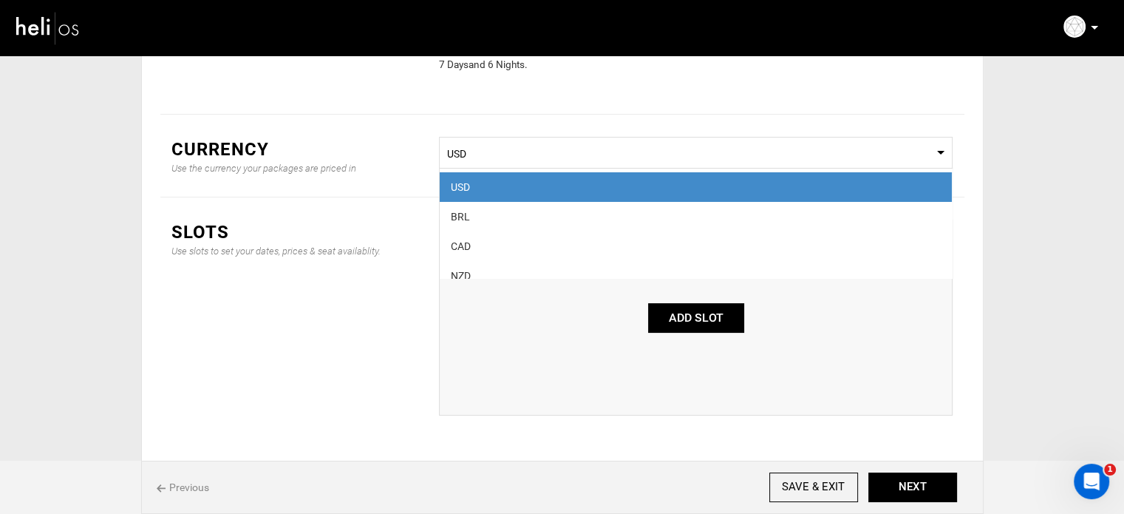
click at [410, 124] on div "Currency Use the currency your packages are priced in Select Currency USD USD B…" at bounding box center [562, 156] width 804 height 83
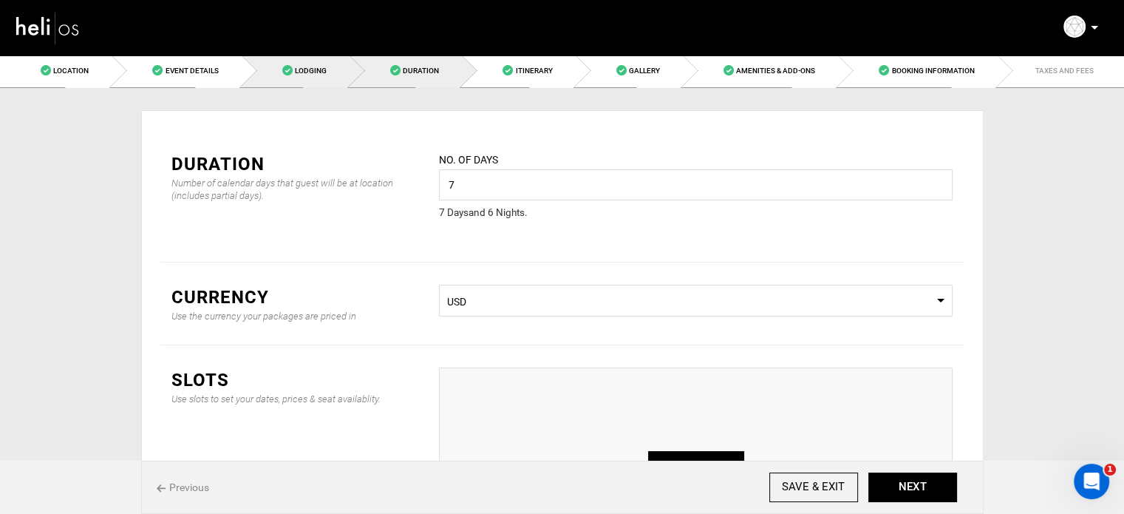
click at [338, 82] on link "Lodging" at bounding box center [296, 70] width 108 height 33
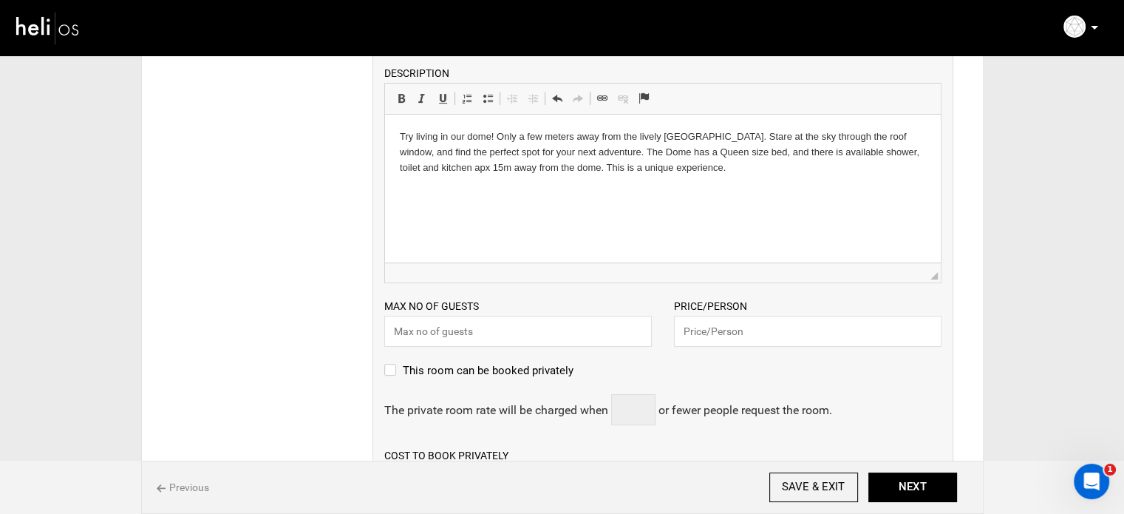
scroll to position [296, 0]
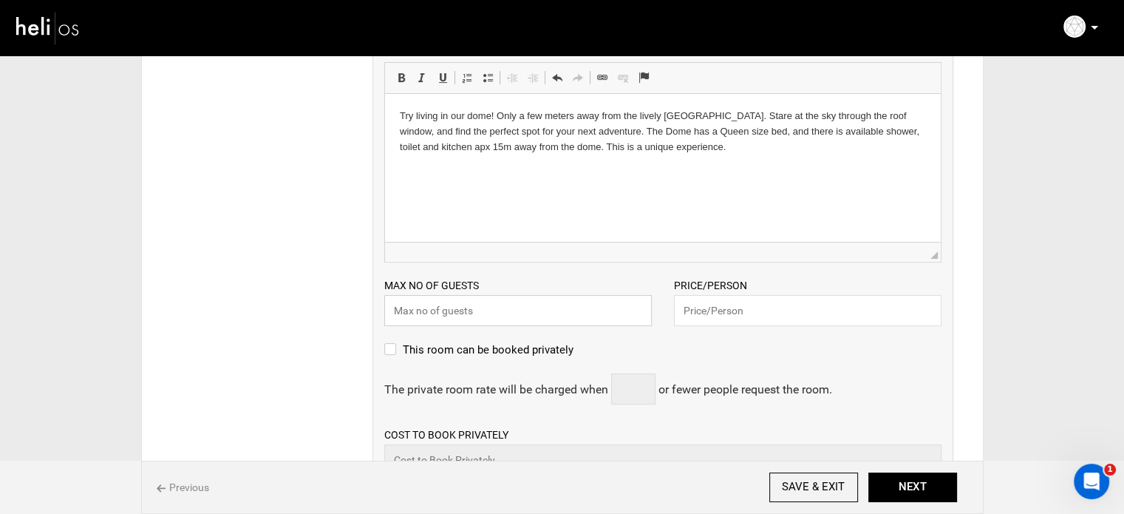
click at [491, 305] on input "text" at bounding box center [518, 310] width 268 height 31
type input "2"
click at [761, 316] on input "text" at bounding box center [808, 310] width 268 height 31
paste input "297"
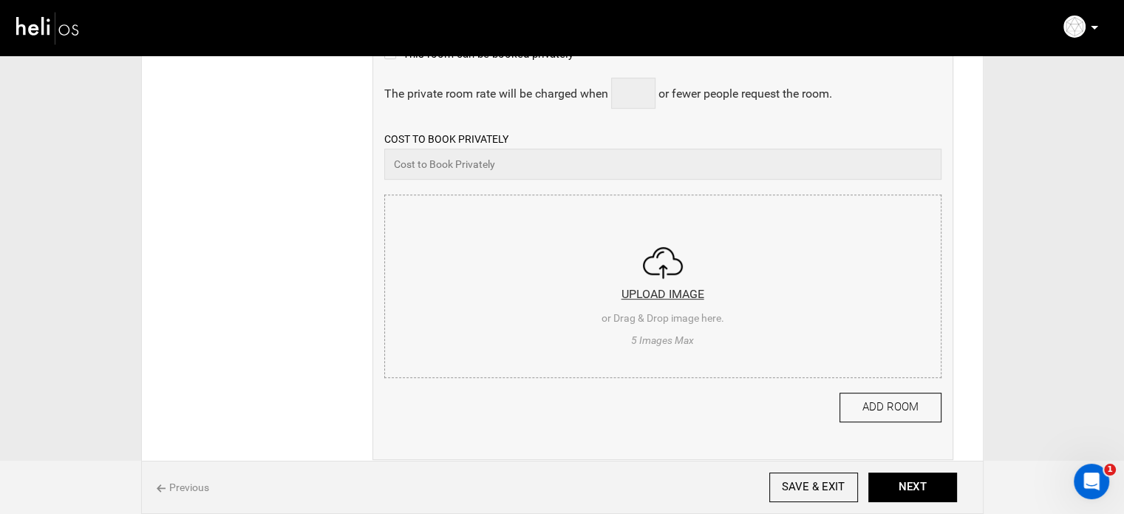
type input "297"
click at [712, 314] on input "file" at bounding box center [663, 283] width 556 height 177
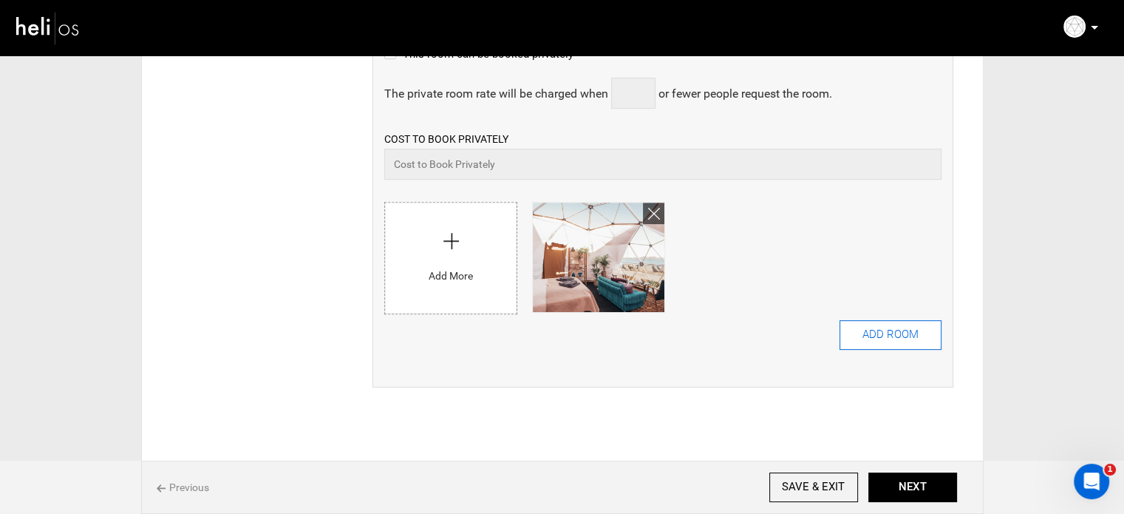
click at [850, 339] on button "ADD ROOM" at bounding box center [891, 335] width 102 height 30
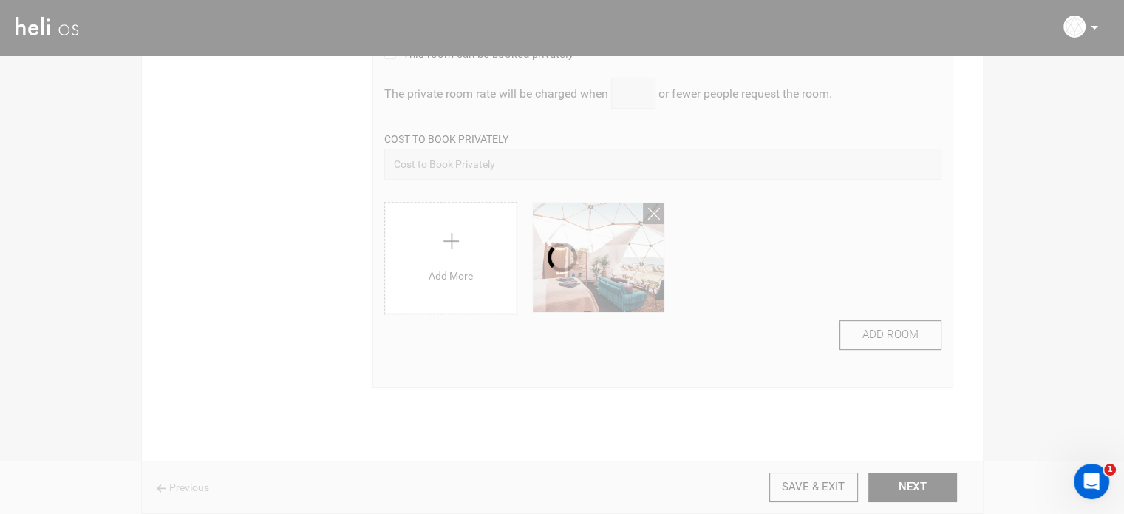
scroll to position [0, 0]
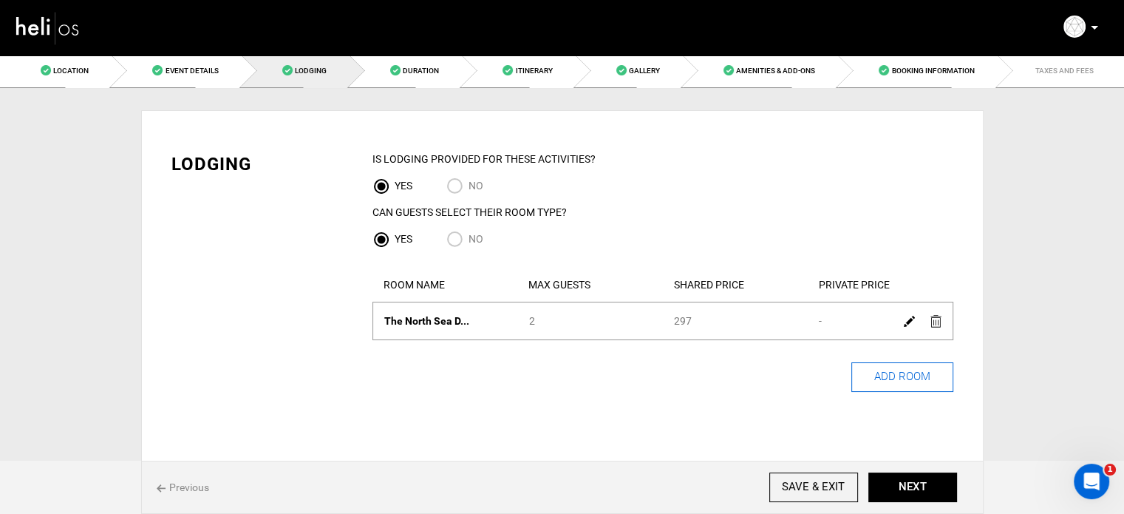
click at [885, 378] on button "ADD ROOM" at bounding box center [903, 377] width 102 height 30
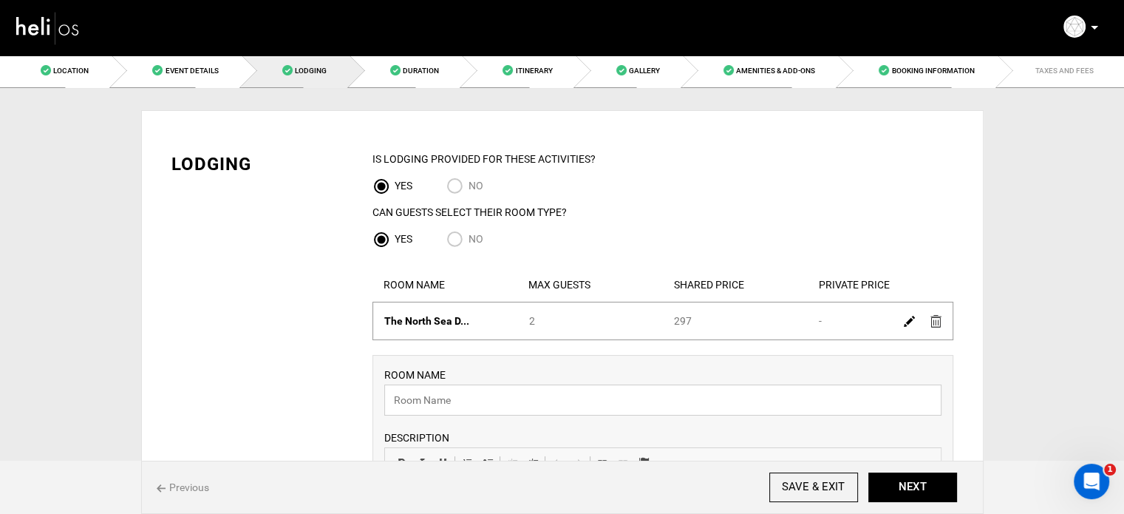
click at [446, 407] on input "text" at bounding box center [662, 399] width 557 height 31
paste input "30 M2 BEACH BUNGALOW"
type input "30 M2 BEACH BUNGALOW"
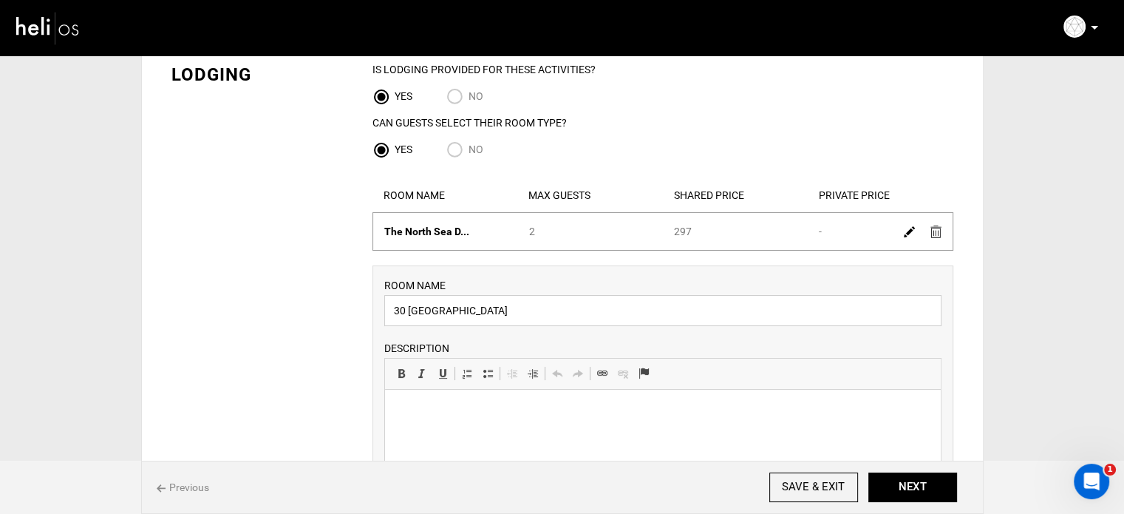
scroll to position [222, 0]
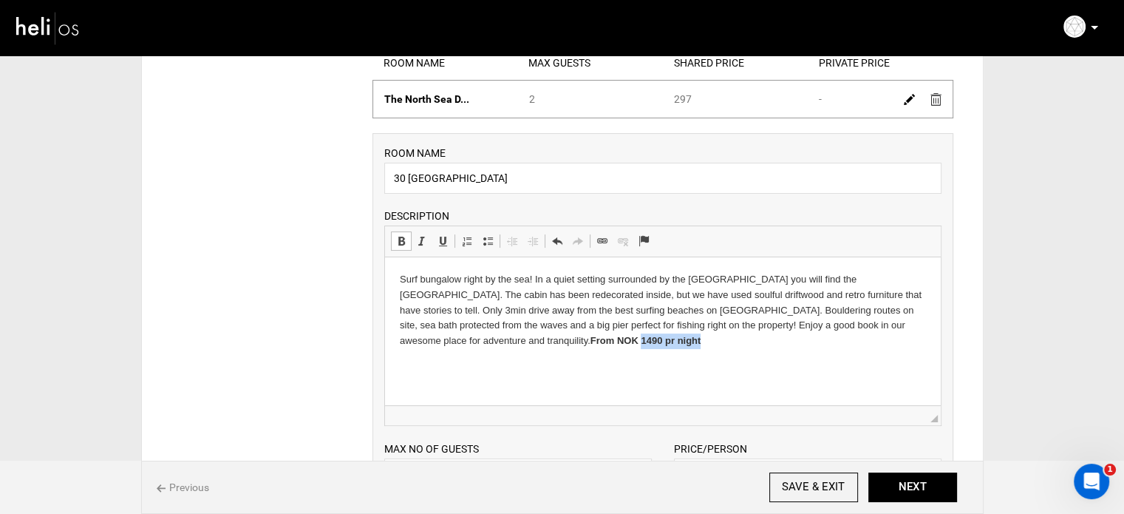
drag, startPoint x: 395, startPoint y: 340, endPoint x: 488, endPoint y: 342, distance: 92.4
click at [488, 342] on html "Surf bungalow right by the sea! In a quiet setting surrounded by the North Sea …" at bounding box center [662, 310] width 556 height 106
click at [395, 344] on html "Surf bungalow right by the sea! In a quiet setting surrounded by the North Sea …" at bounding box center [662, 310] width 556 height 106
drag, startPoint x: 395, startPoint y: 344, endPoint x: 408, endPoint y: 346, distance: 13.5
click at [408, 346] on html "Surf bungalow right by the sea! In a quiet setting surrounded by the North Sea …" at bounding box center [662, 310] width 556 height 106
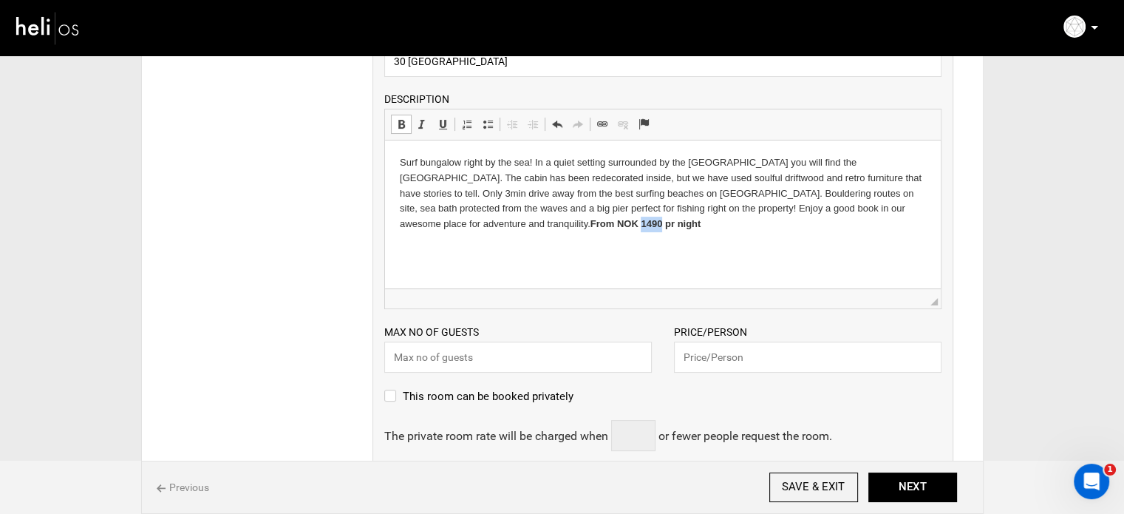
scroll to position [444, 0]
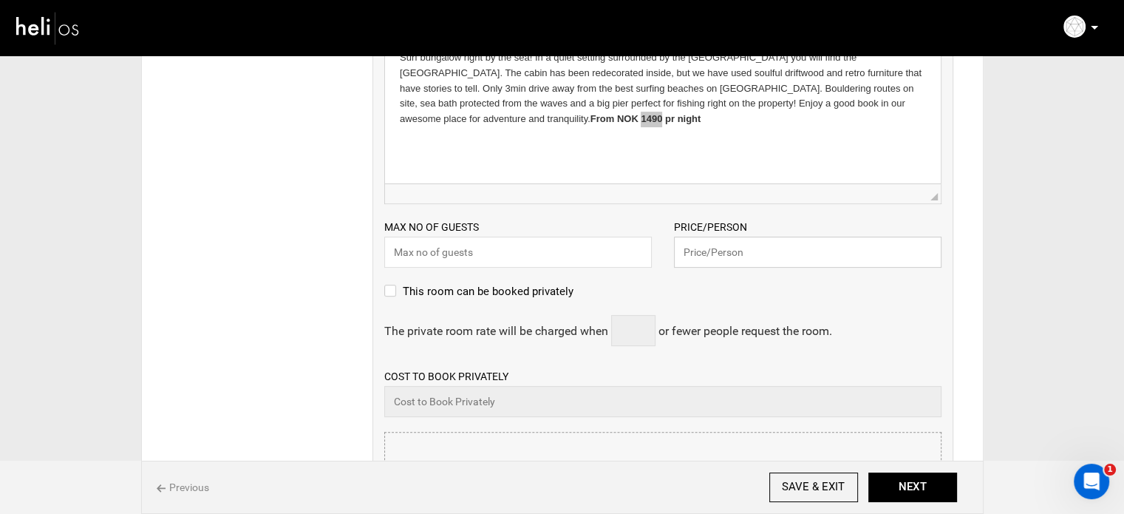
drag, startPoint x: 795, startPoint y: 249, endPoint x: 785, endPoint y: 251, distance: 10.5
click at [792, 249] on input "text" at bounding box center [808, 252] width 268 height 31
paste input "147"
type input "147"
click at [528, 266] on input "text" at bounding box center [518, 252] width 268 height 31
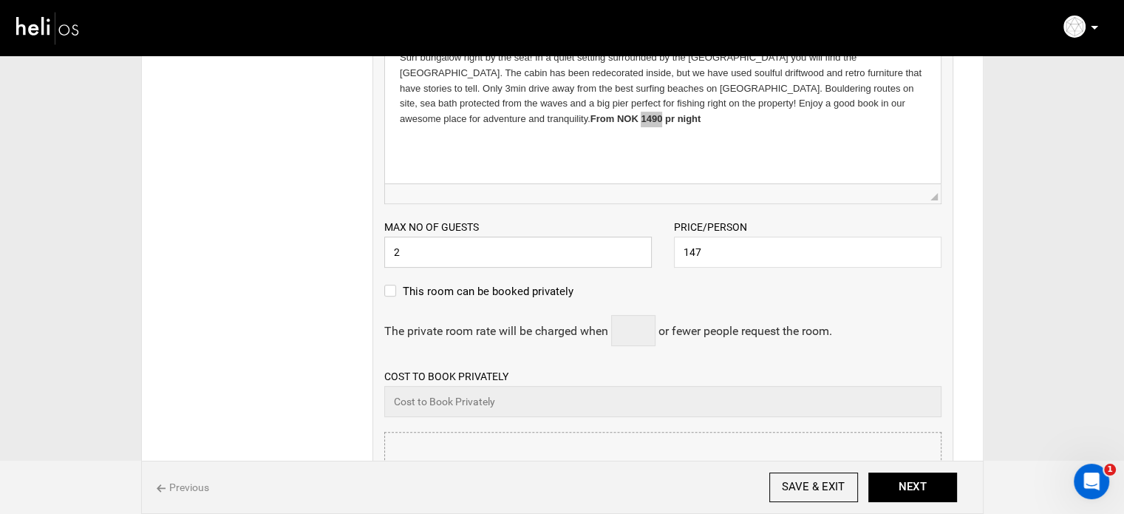
type input "2"
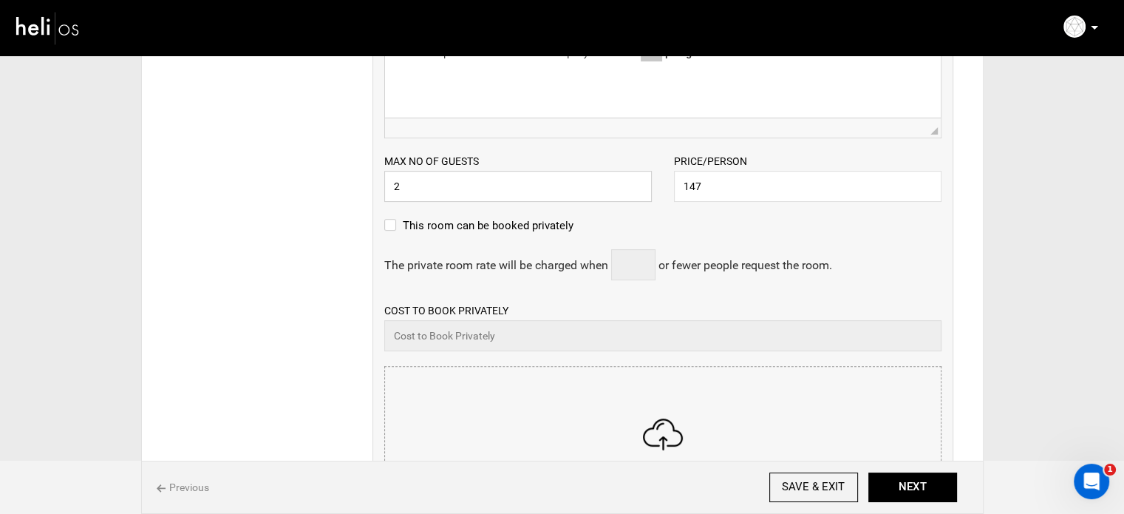
scroll to position [665, 0]
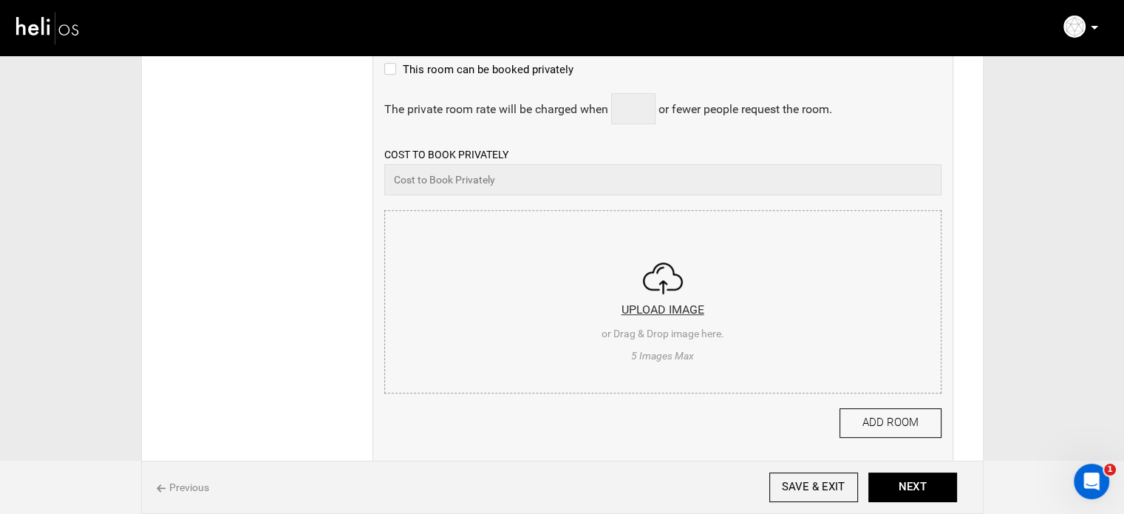
click at [543, 328] on input "file" at bounding box center [663, 299] width 556 height 177
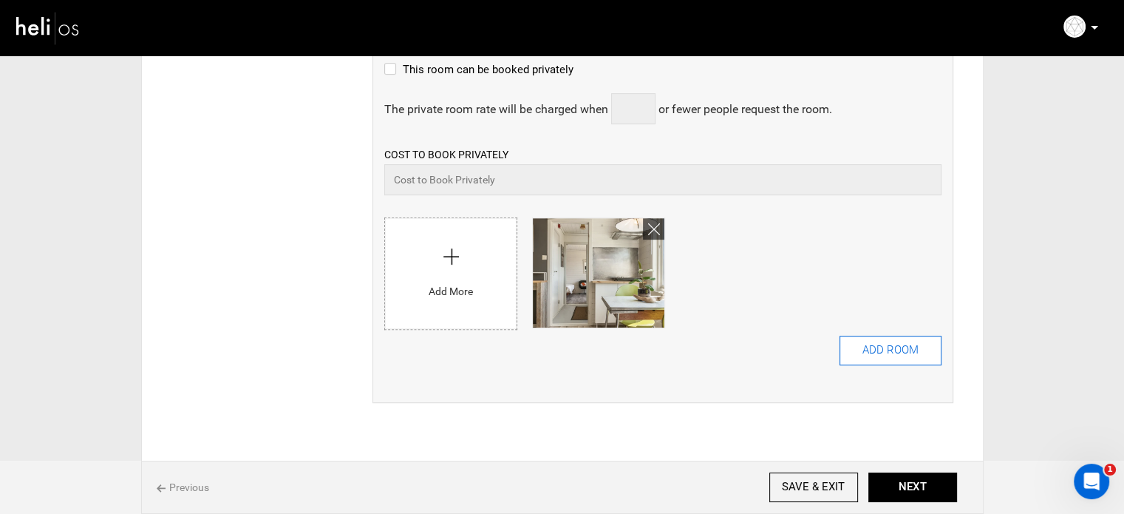
click at [909, 348] on button "ADD ROOM" at bounding box center [891, 351] width 102 height 30
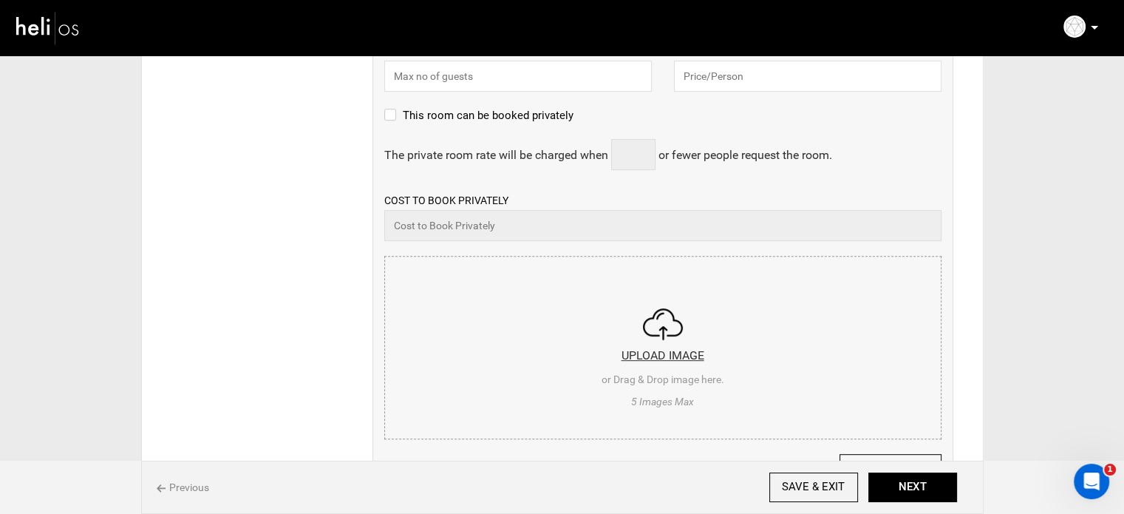
scroll to position [0, 0]
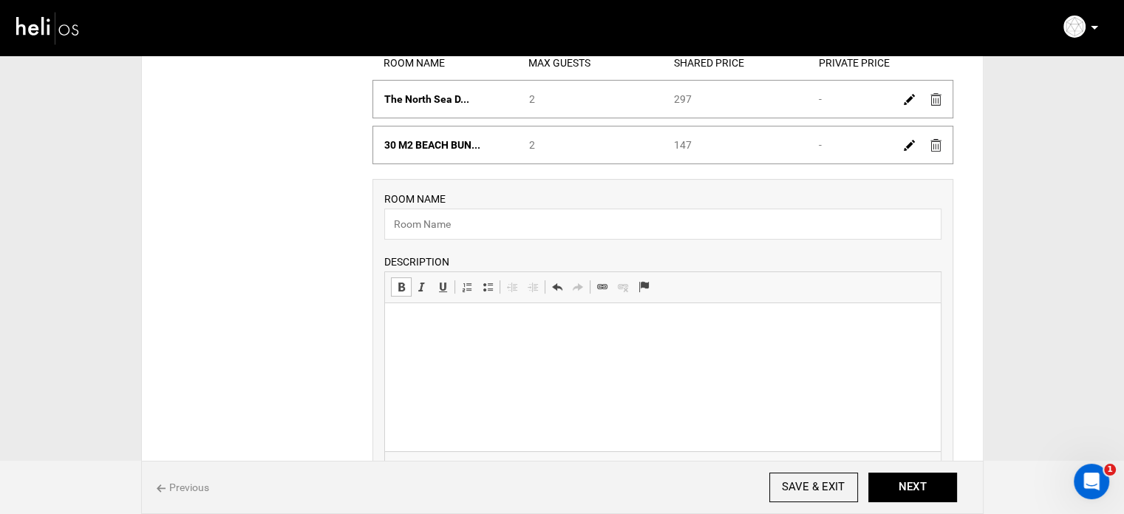
click at [405, 205] on label "ROOM NAME" at bounding box center [414, 198] width 61 height 15
click at [407, 227] on input "text" at bounding box center [662, 223] width 557 height 31
paste input "60 M2 CABIN WITH 6 BEDS"
type input "60 M2 CABIN WITH 6 BEDS"
click at [549, 348] on html at bounding box center [662, 325] width 556 height 45
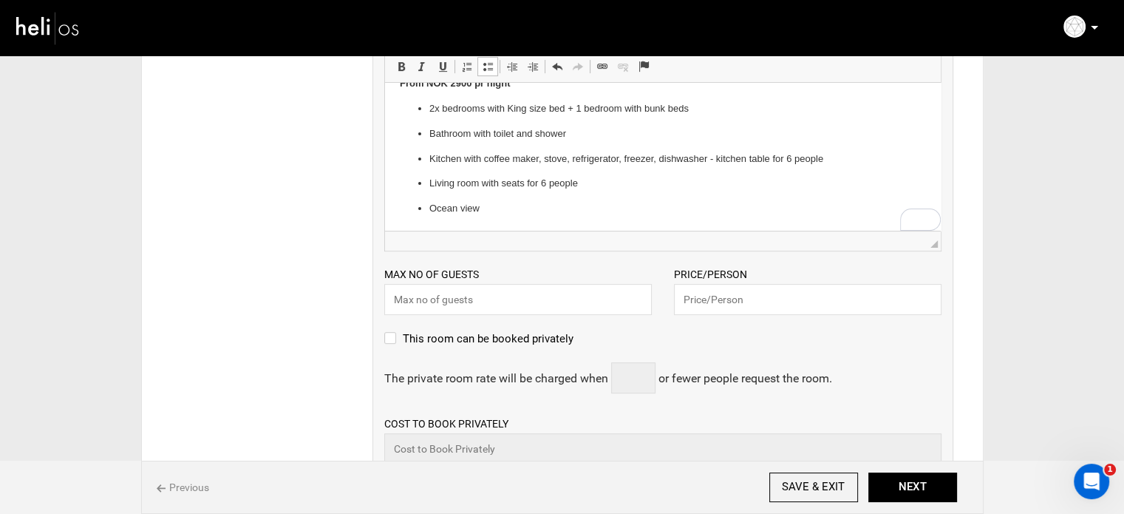
scroll to position [444, 0]
click at [509, 297] on input "text" at bounding box center [518, 297] width 268 height 31
type input "2"
click at [777, 299] on input "text" at bounding box center [808, 297] width 268 height 31
paste input "287"
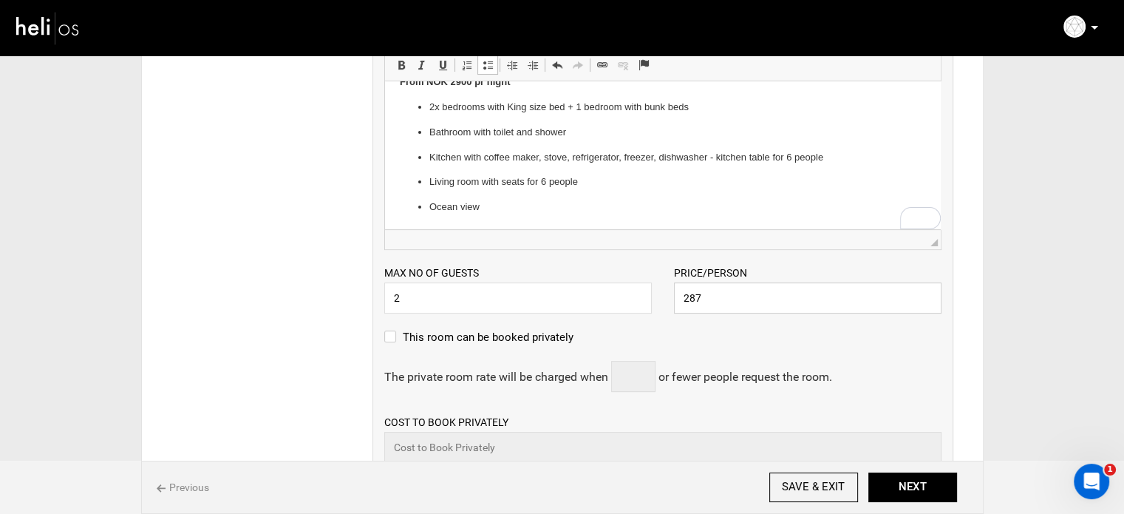
type input "287"
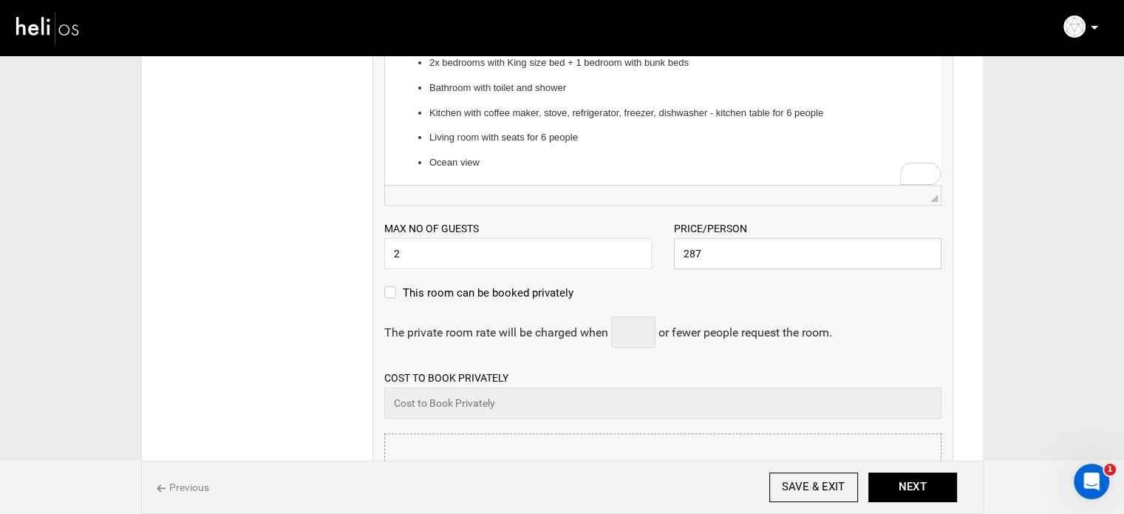
scroll to position [665, 0]
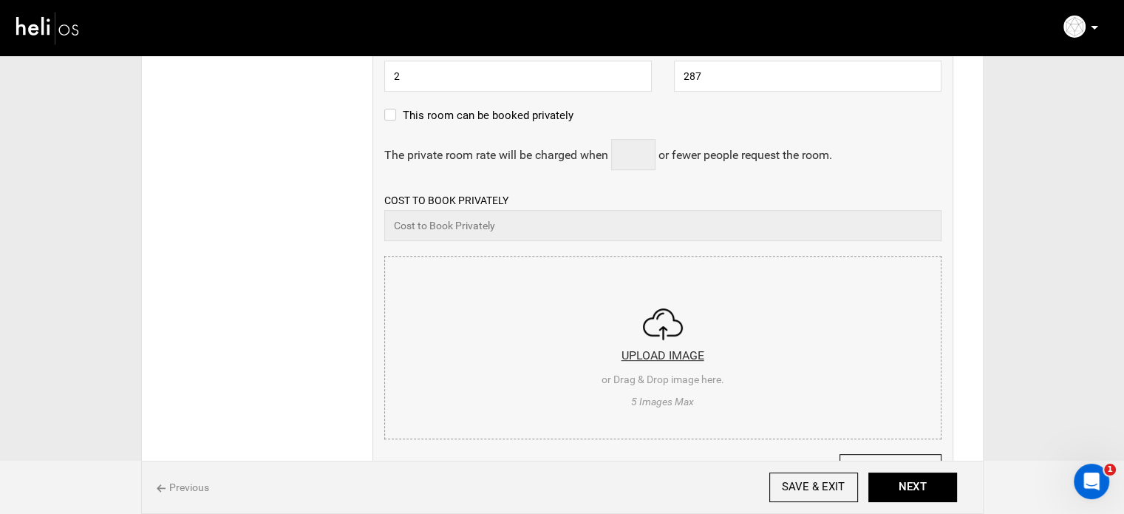
click at [517, 306] on input "file" at bounding box center [663, 345] width 556 height 177
type input "C:\fakepath\Screenshot [DATE] 103319.png"
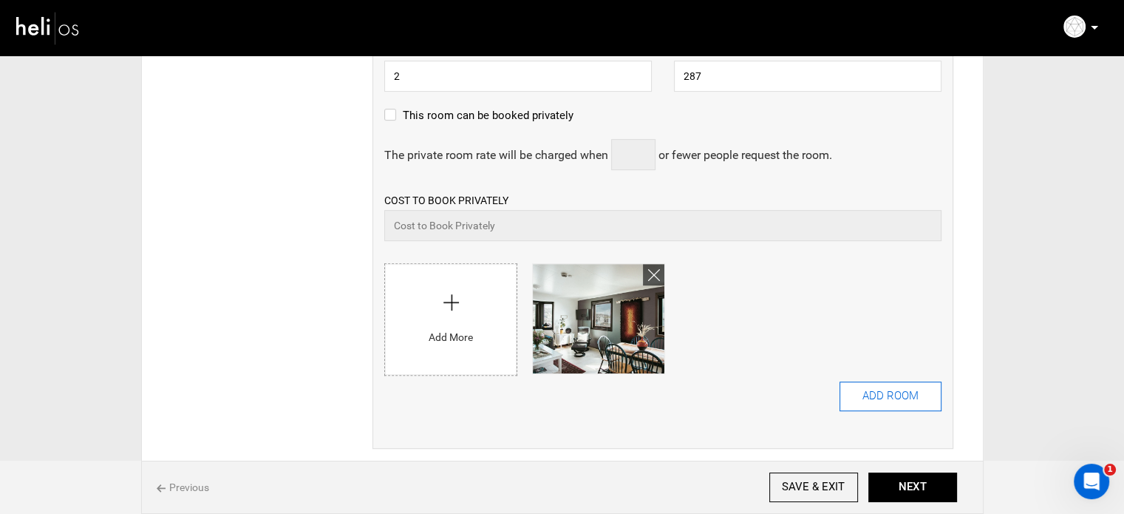
click at [857, 404] on button "ADD ROOM" at bounding box center [891, 396] width 102 height 30
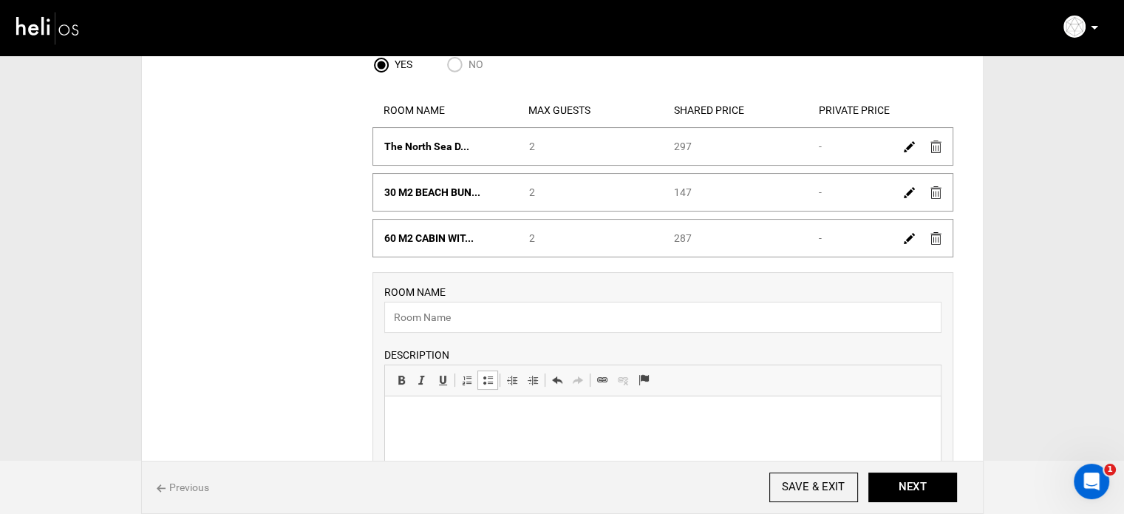
scroll to position [296, 0]
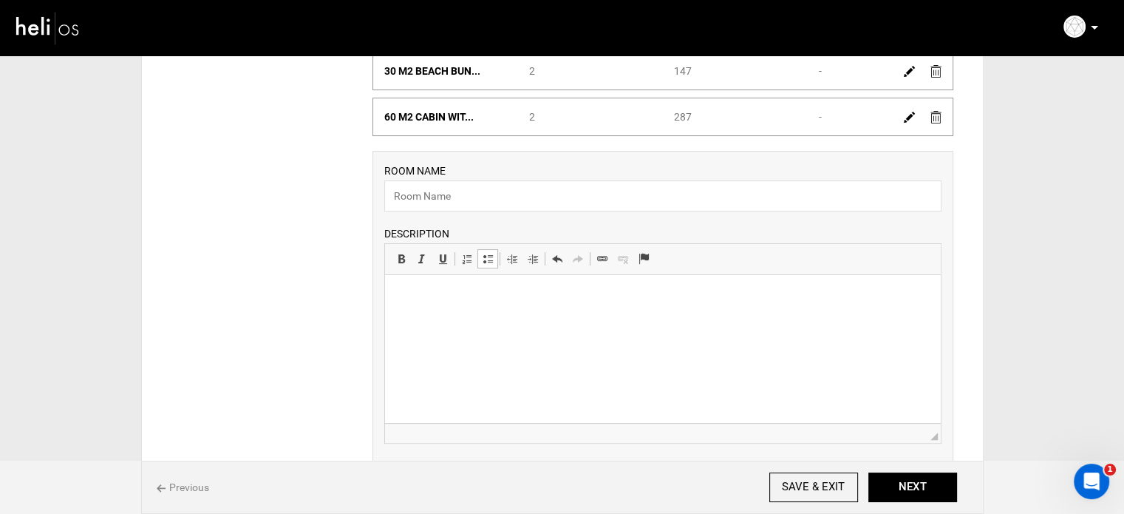
click at [469, 221] on div "ROOM NAME Please enter room name. DESCRIPTION Rich Text Editor, editor24 Editor…" at bounding box center [662, 303] width 557 height 281
click at [463, 203] on input "text" at bounding box center [662, 195] width 557 height 31
paste input "Double ROOM - 30 M2 - 2x KINGSIZE BED"
type input "Double ROOM - 30 M2 - 2x KINGSIZE BED"
click at [469, 313] on html at bounding box center [662, 297] width 556 height 45
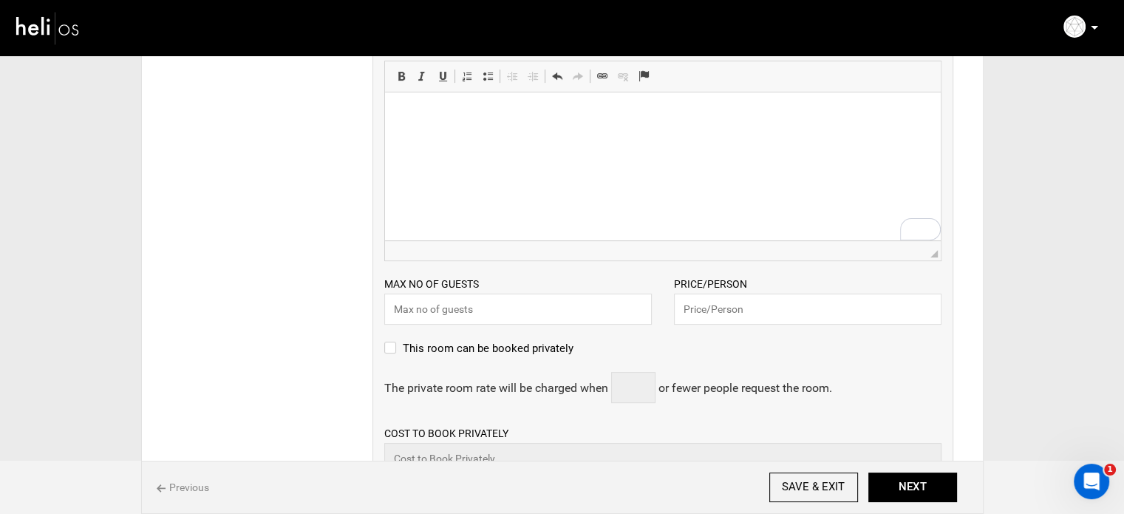
scroll to position [591, 0]
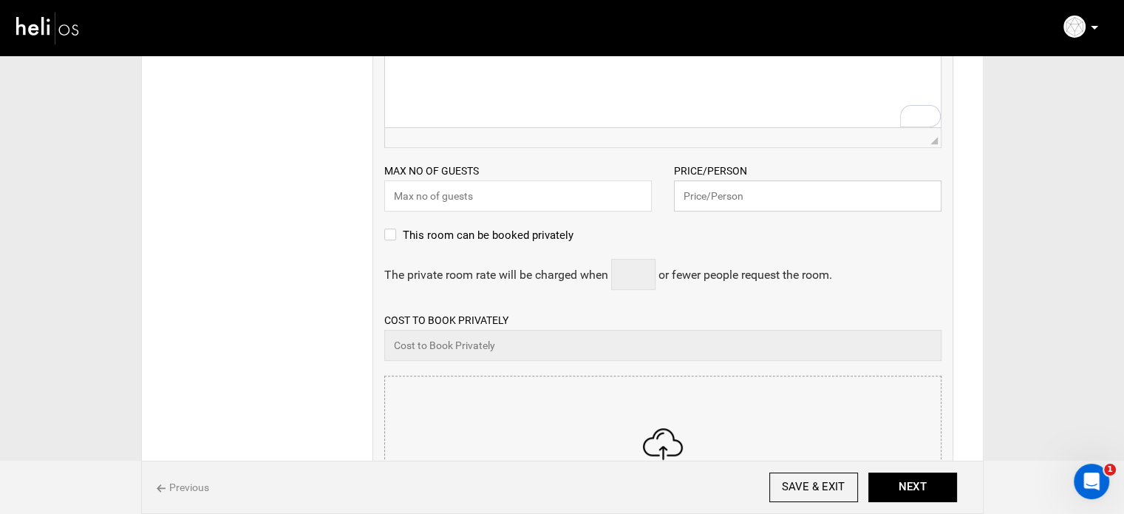
click at [713, 191] on input "text" at bounding box center [808, 195] width 268 height 31
type input "197"
click at [548, 205] on input "text" at bounding box center [518, 195] width 268 height 31
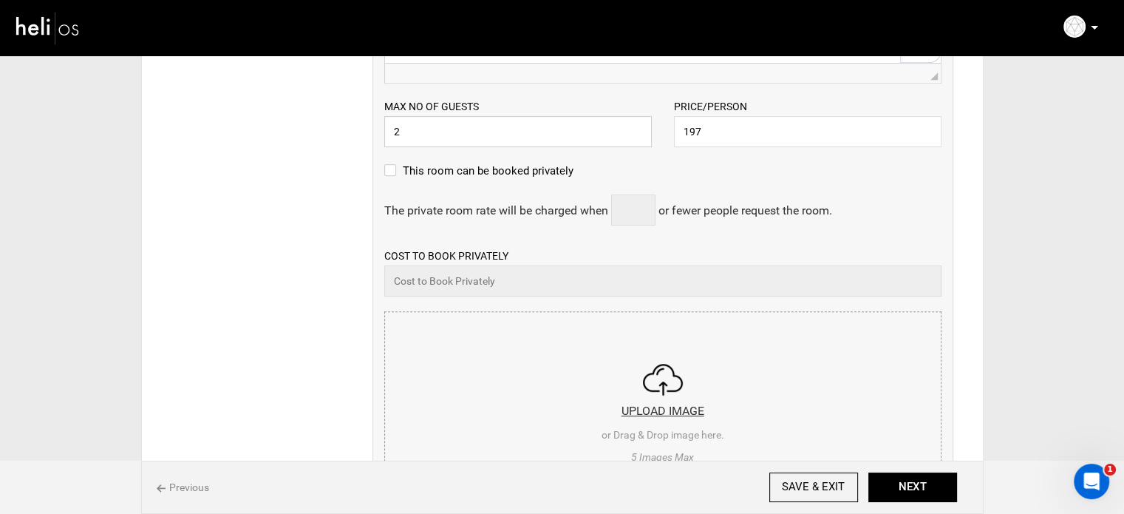
scroll to position [813, 0]
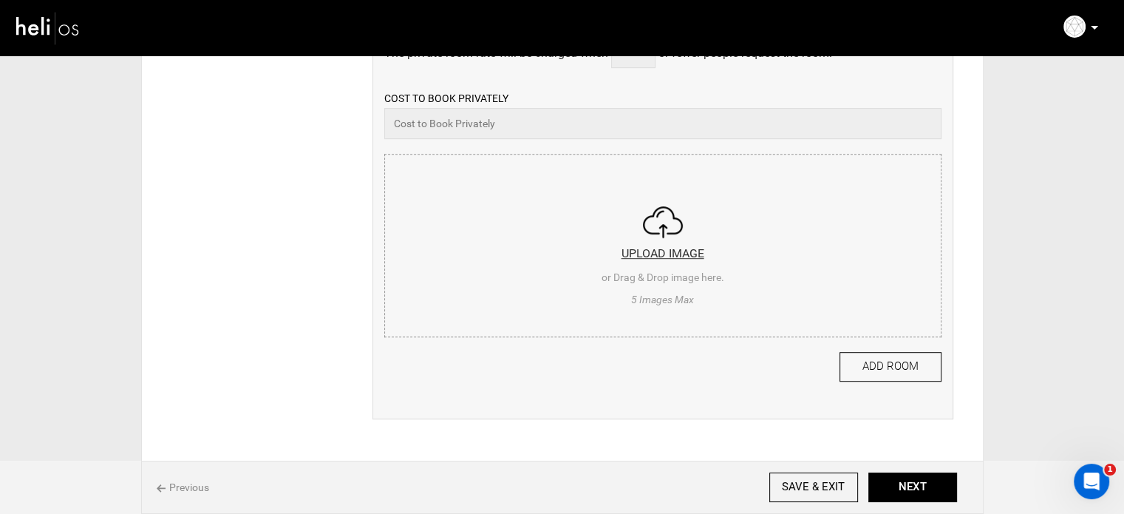
type input "2"
click at [717, 294] on input "file" at bounding box center [663, 242] width 556 height 177
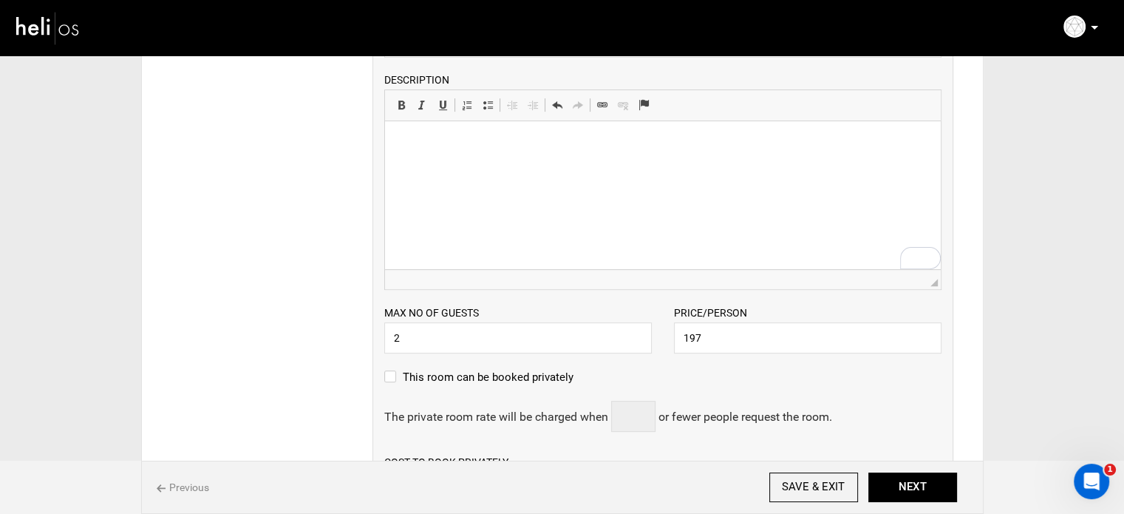
scroll to position [444, 0]
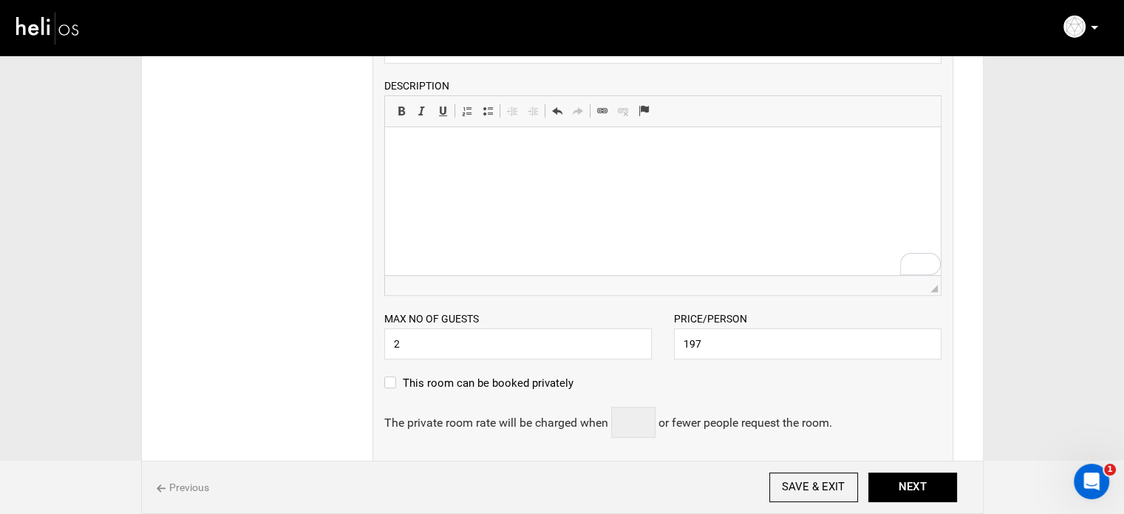
click at [438, 157] on p "To enrich screen reader interactions, please activate Accessibility in Grammarl…" at bounding box center [662, 150] width 526 height 16
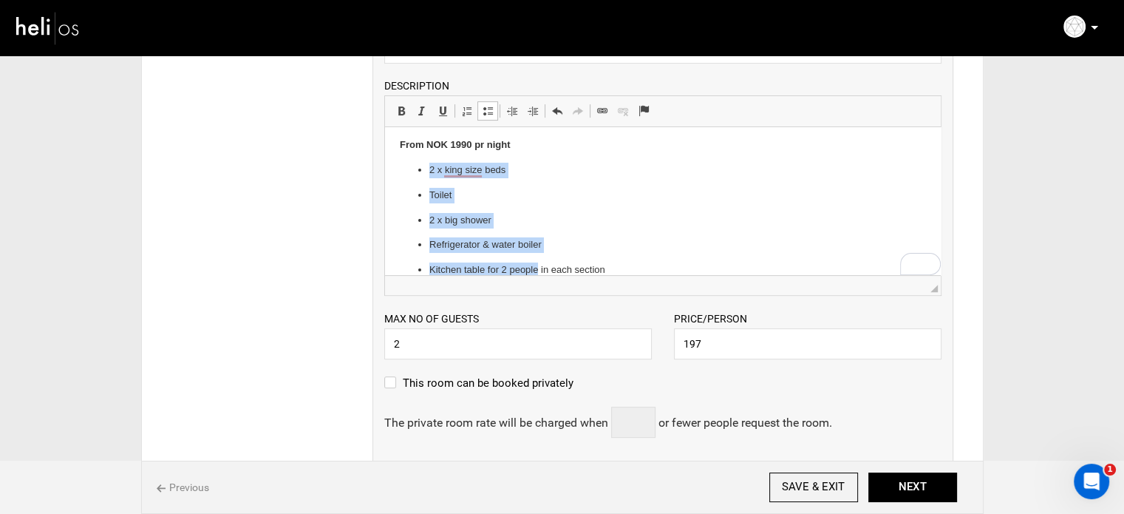
scroll to position [93, 0]
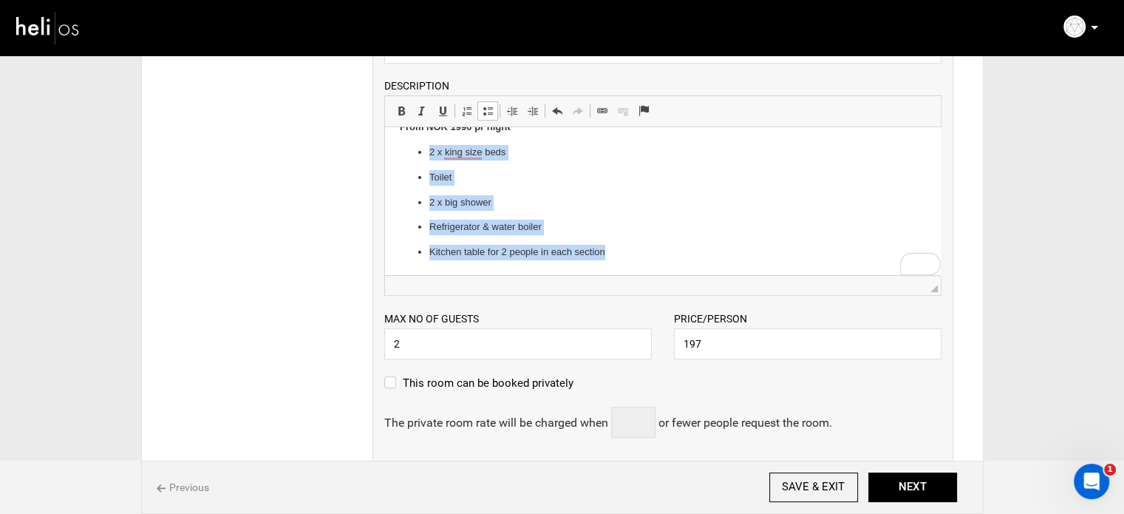
drag, startPoint x: 430, startPoint y: 169, endPoint x: 627, endPoint y: 261, distance: 217.3
click at [627, 261] on html "To cater the friends or family traveling that need two beds, we have created th…" at bounding box center [662, 154] width 556 height 241
click at [482, 106] on span at bounding box center [488, 111] width 12 height 12
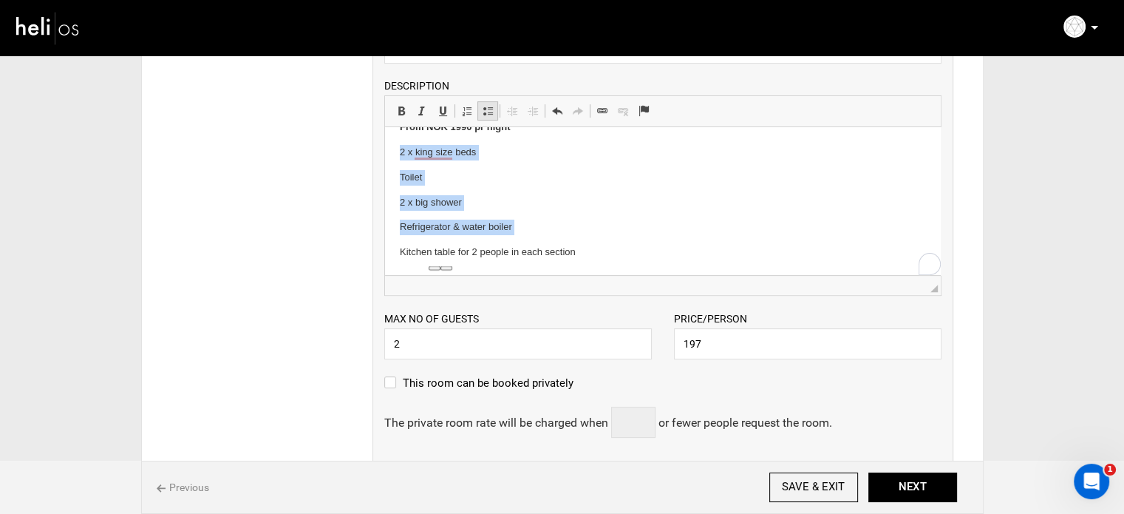
click at [485, 106] on span at bounding box center [488, 111] width 12 height 12
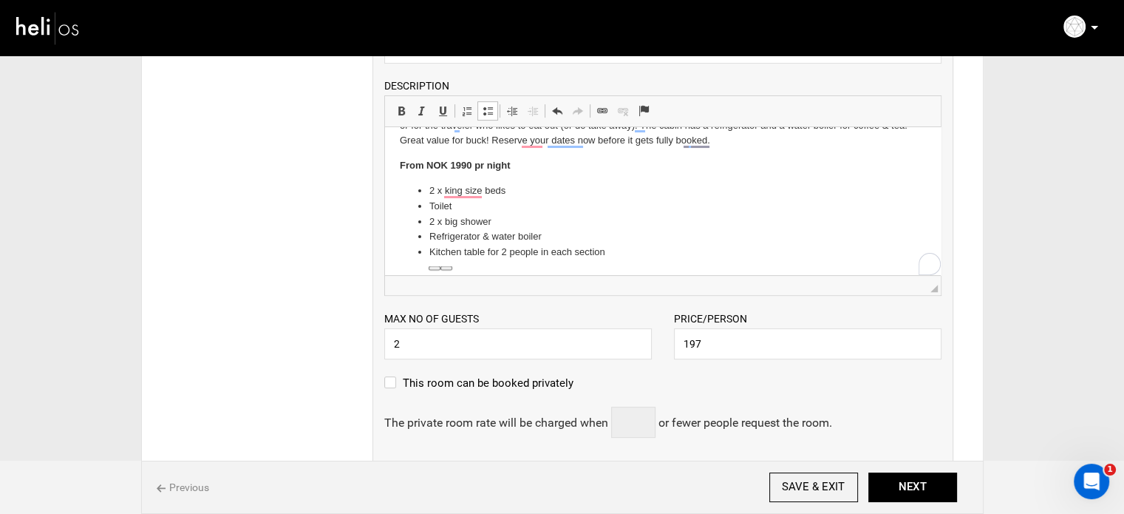
click at [523, 200] on li "Toilet" at bounding box center [662, 207] width 467 height 16
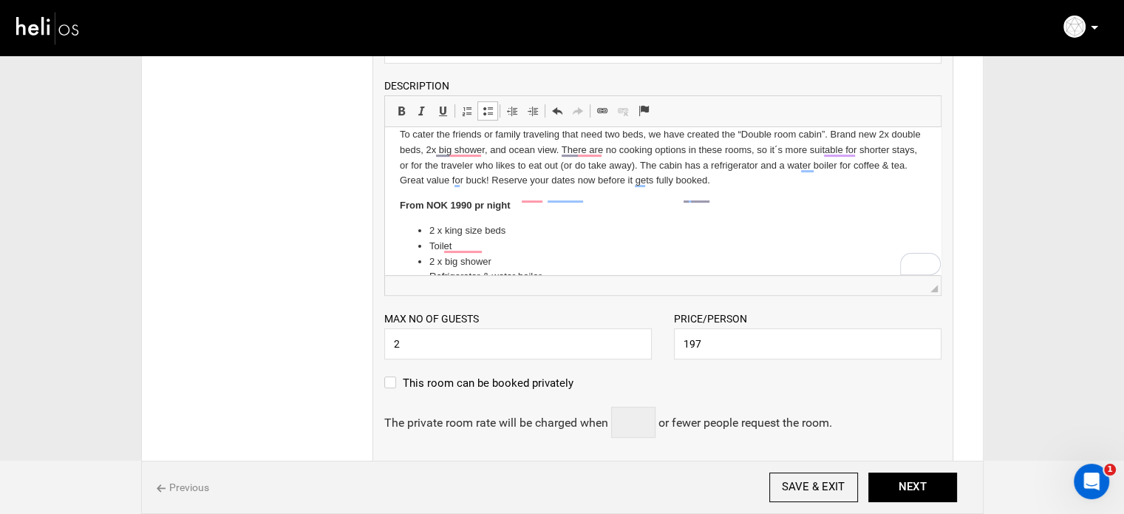
scroll to position [0, 0]
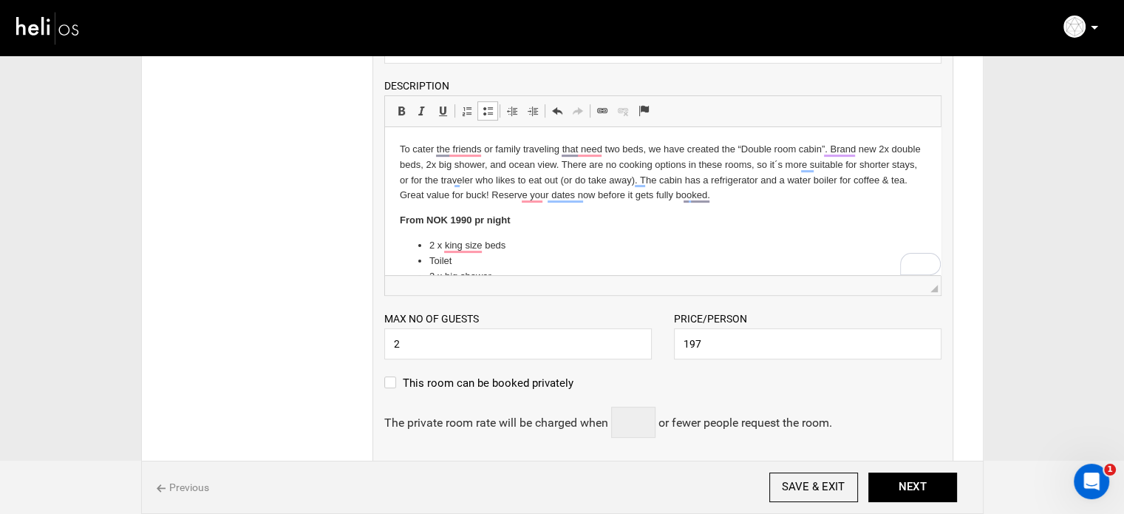
click at [518, 221] on p "From NOK 1990 pr night" at bounding box center [662, 221] width 526 height 16
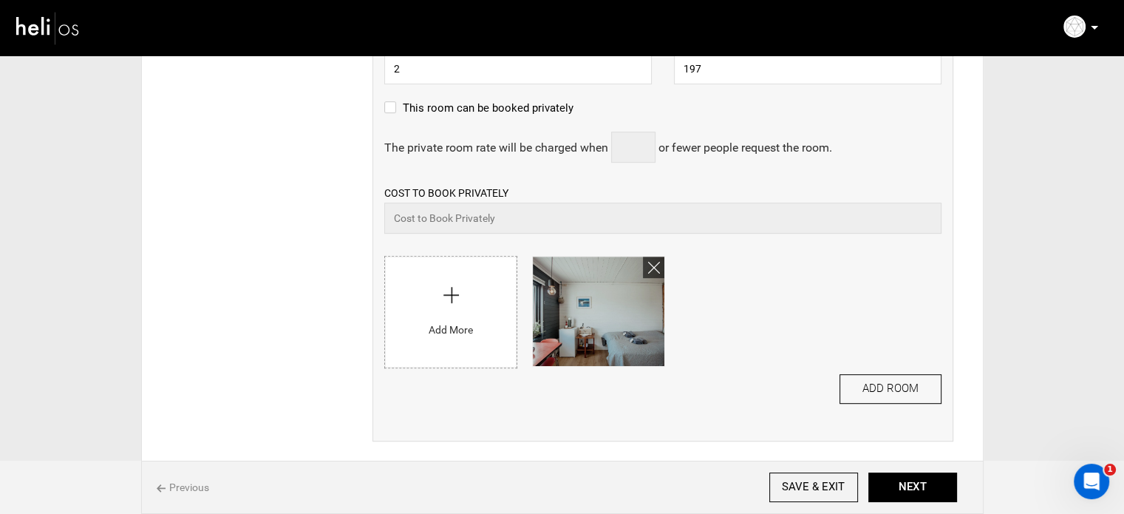
scroll to position [813, 0]
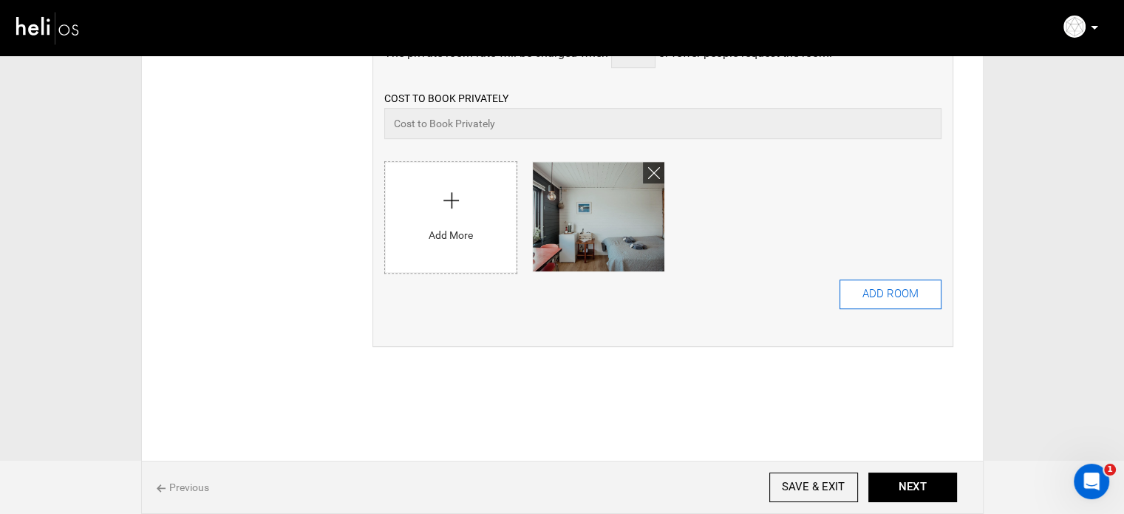
click at [907, 305] on button "ADD ROOM" at bounding box center [891, 294] width 102 height 30
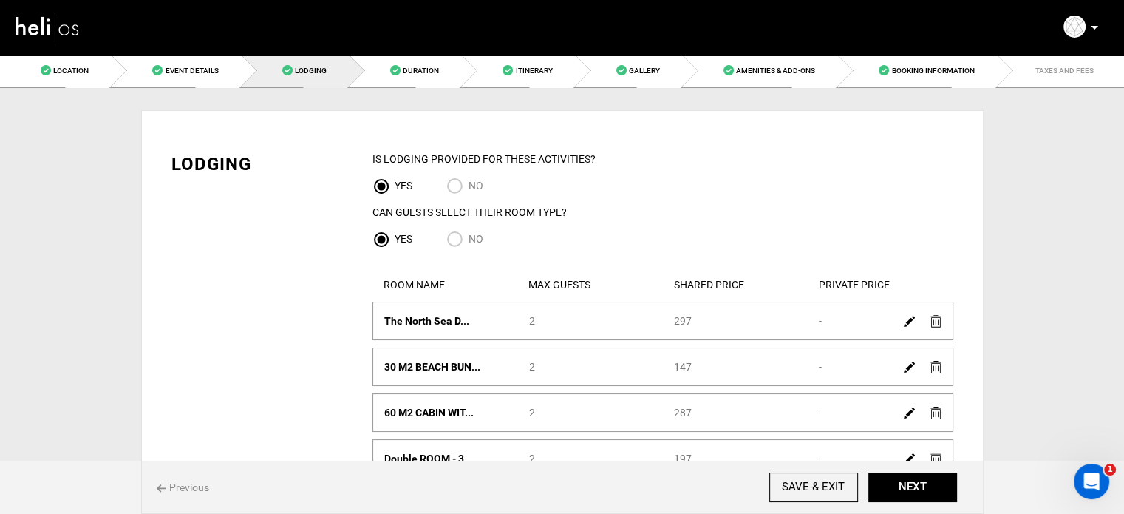
scroll to position [74, 0]
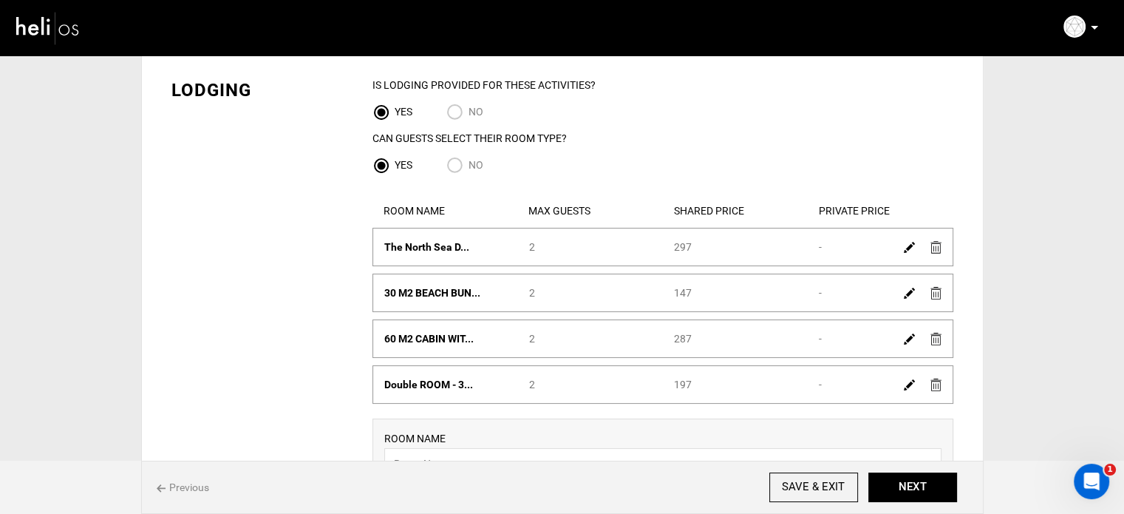
click at [906, 245] on img at bounding box center [909, 247] width 11 height 11
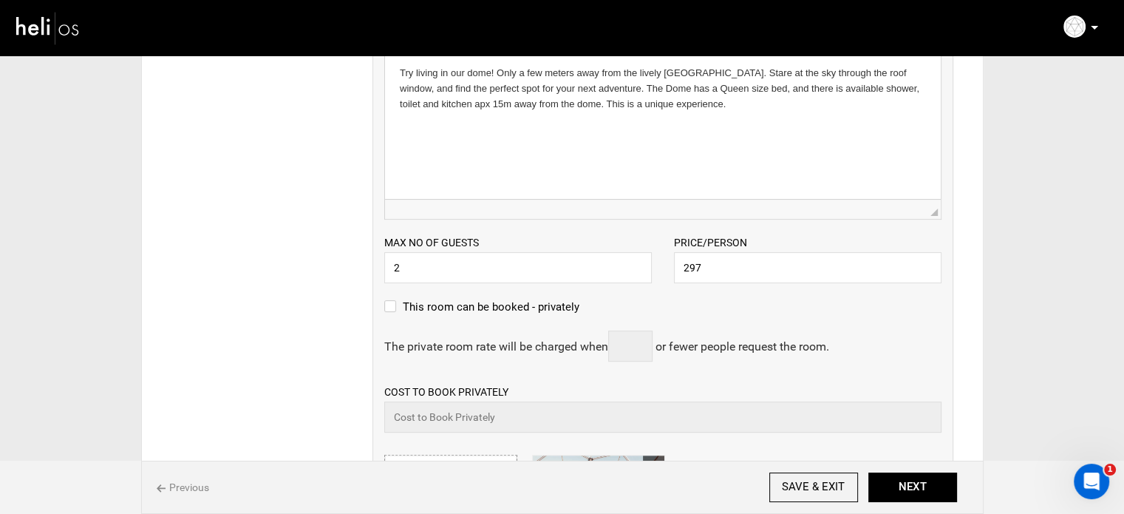
scroll to position [444, 0]
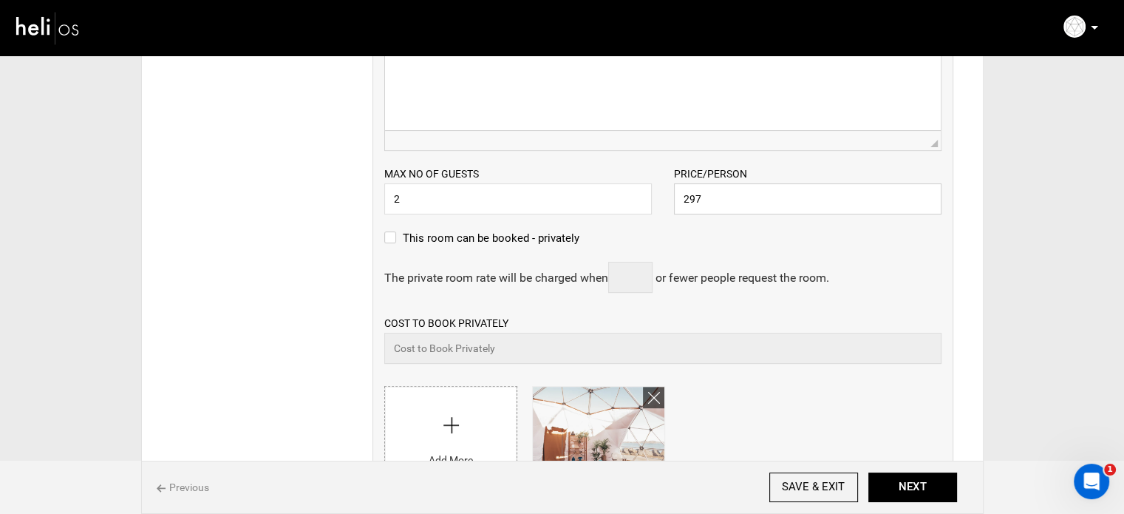
drag, startPoint x: 704, startPoint y: 203, endPoint x: 656, endPoint y: 202, distance: 48.8
click at [656, 202] on div "Max no of guests 2 Please enter a valid Guest no. Price/Person 297 Please enter…" at bounding box center [663, 183] width 580 height 64
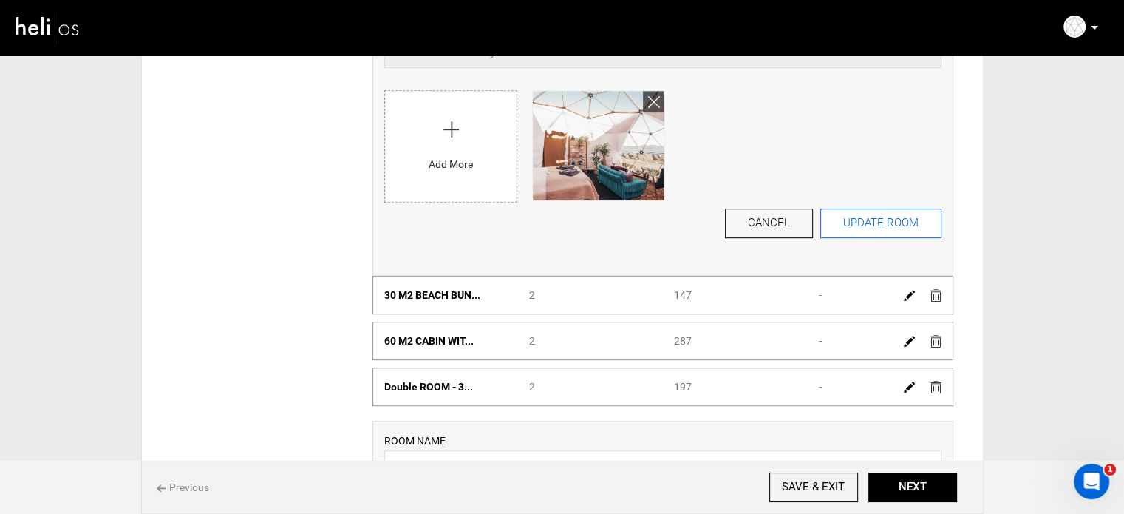
type input "1782"
click at [892, 225] on button "UPDATE ROOM" at bounding box center [881, 223] width 121 height 30
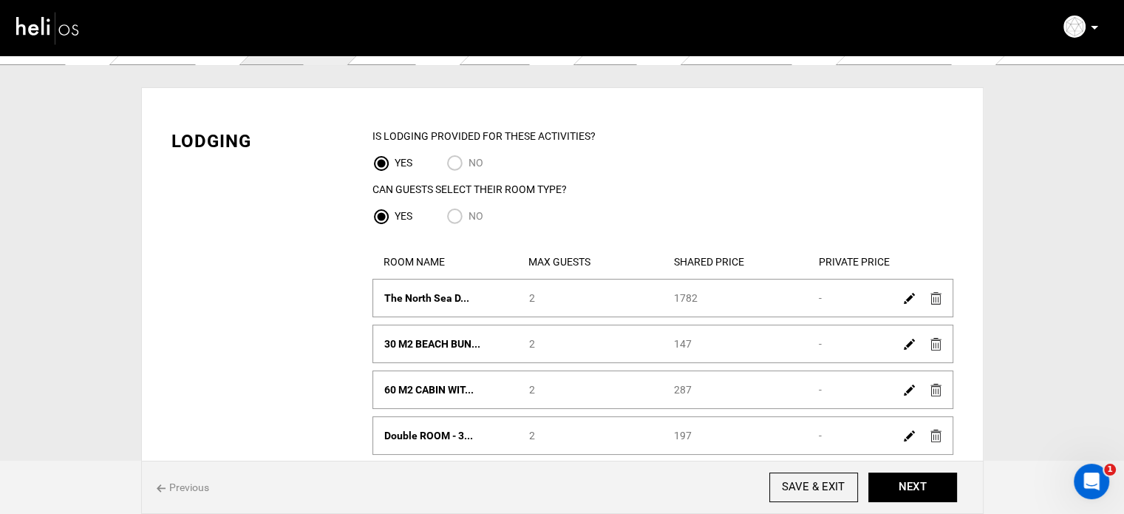
scroll to position [148, 0]
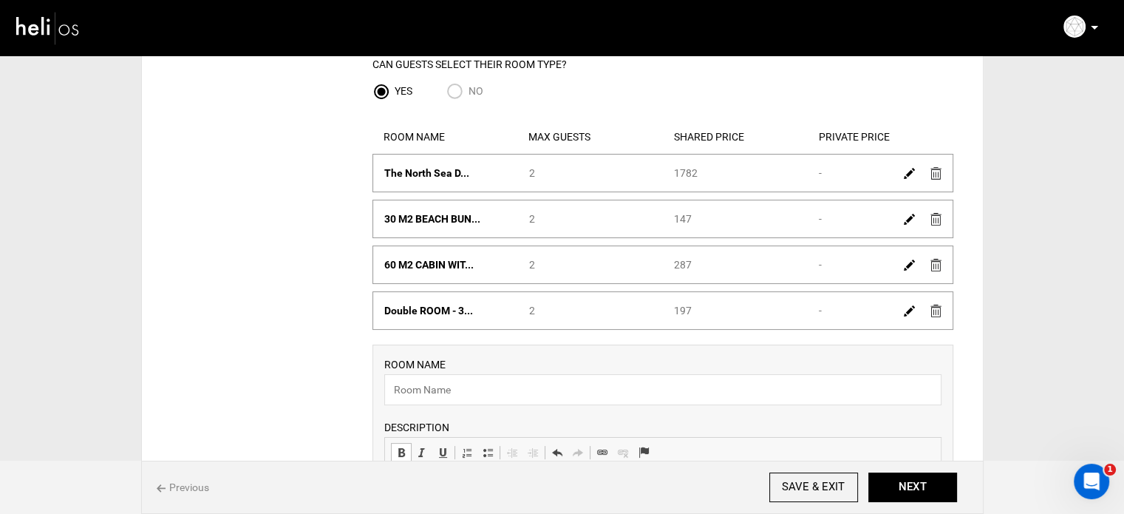
click at [904, 217] on img at bounding box center [909, 219] width 11 height 11
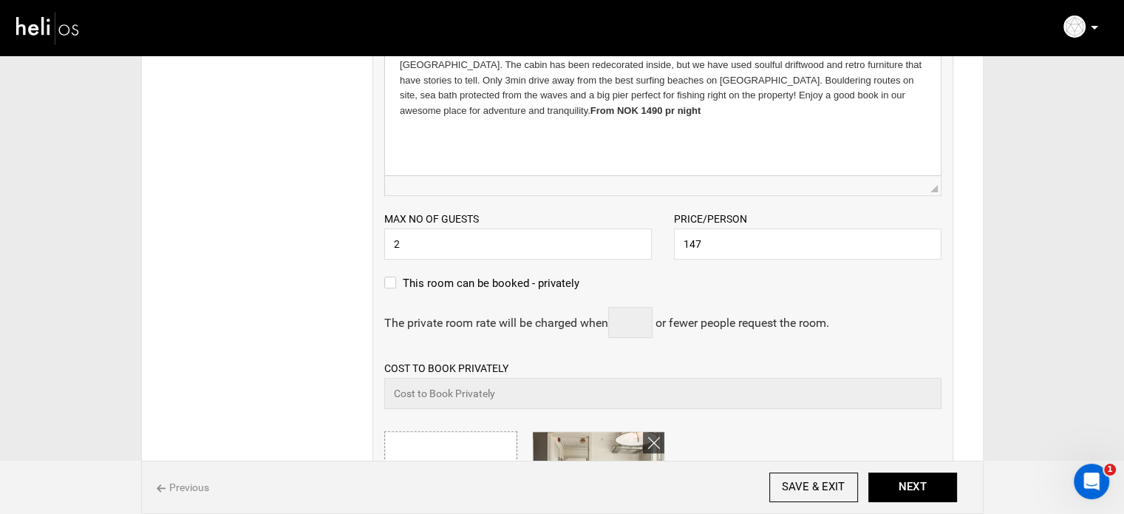
scroll to position [370, 0]
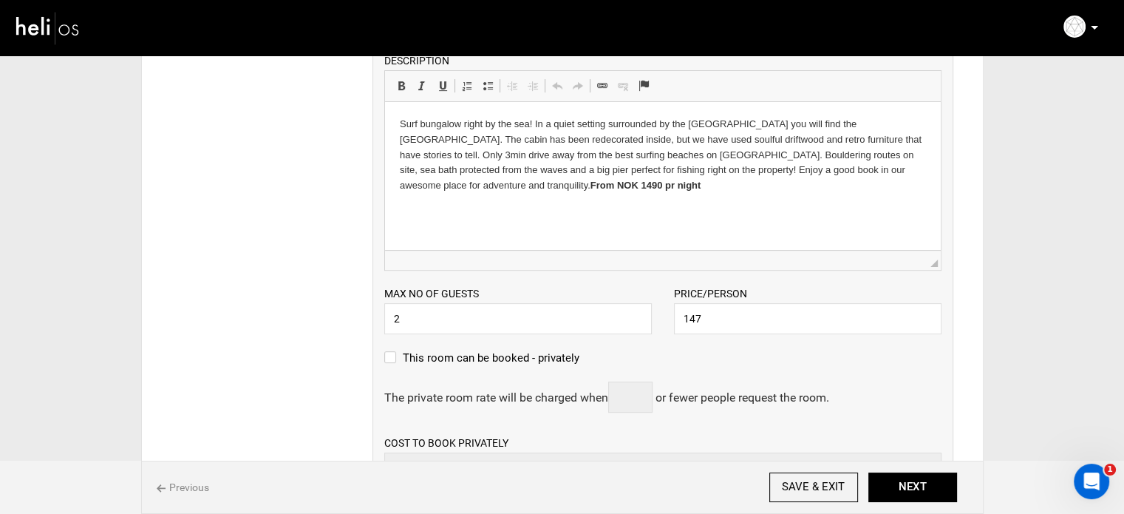
drag, startPoint x: 466, startPoint y: 182, endPoint x: 402, endPoint y: 181, distance: 64.3
drag, startPoint x: 871, startPoint y: 178, endPoint x: 892, endPoint y: 206, distance: 34.8
click at [892, 206] on html "Surf bungalow right by the sea! In a quiet setting surrounded by the North Sea …" at bounding box center [662, 155] width 556 height 106
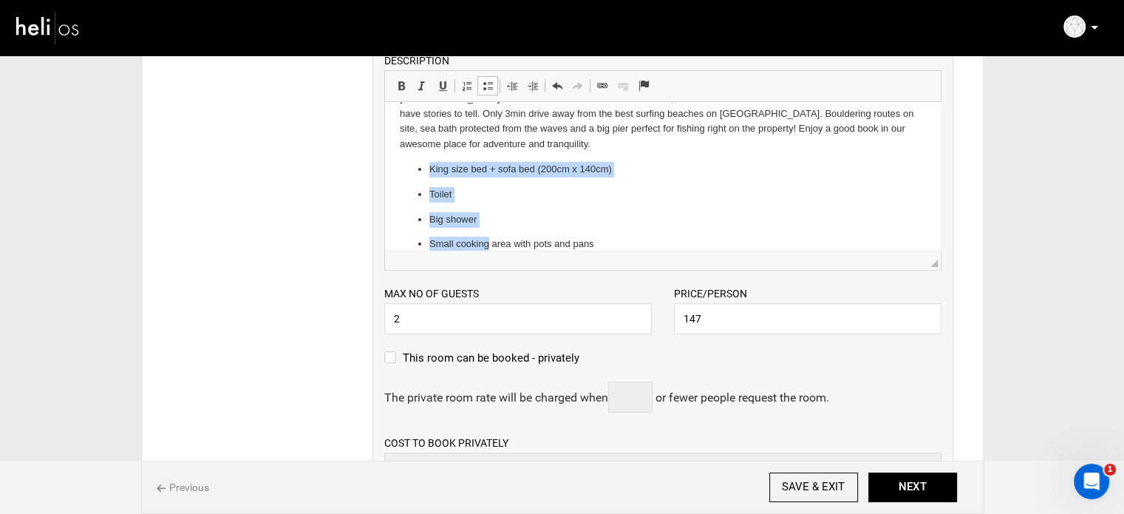
scroll to position [58, 0]
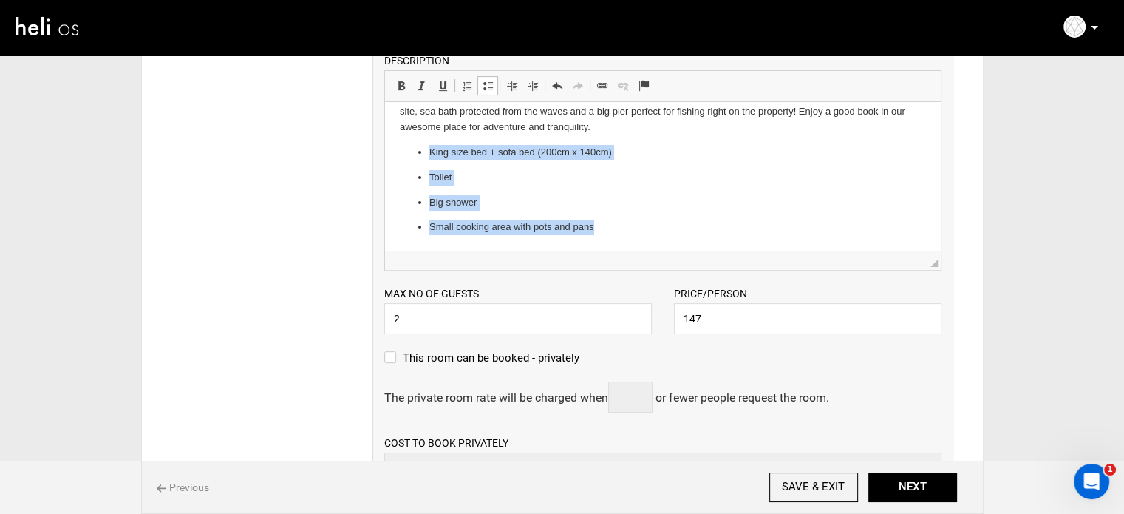
drag, startPoint x: 432, startPoint y: 175, endPoint x: 619, endPoint y: 234, distance: 196.9
click at [619, 234] on ul "King size bed + sofa bed (200cm x 140cm) Toilet Big shower Small cooking area w…" at bounding box center [662, 190] width 526 height 90
click at [485, 85] on span at bounding box center [488, 86] width 12 height 12
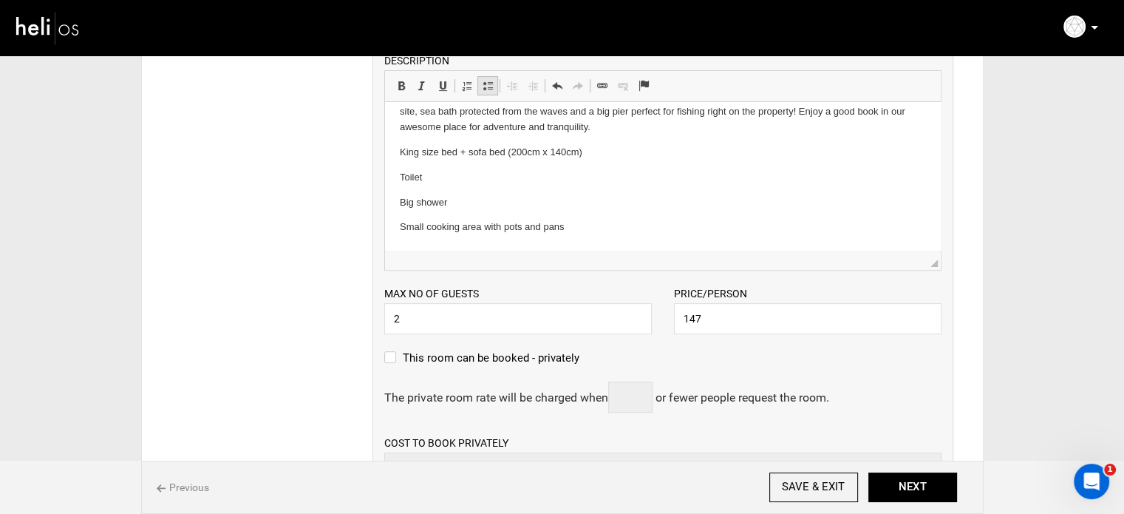
click at [485, 85] on span at bounding box center [488, 86] width 12 height 12
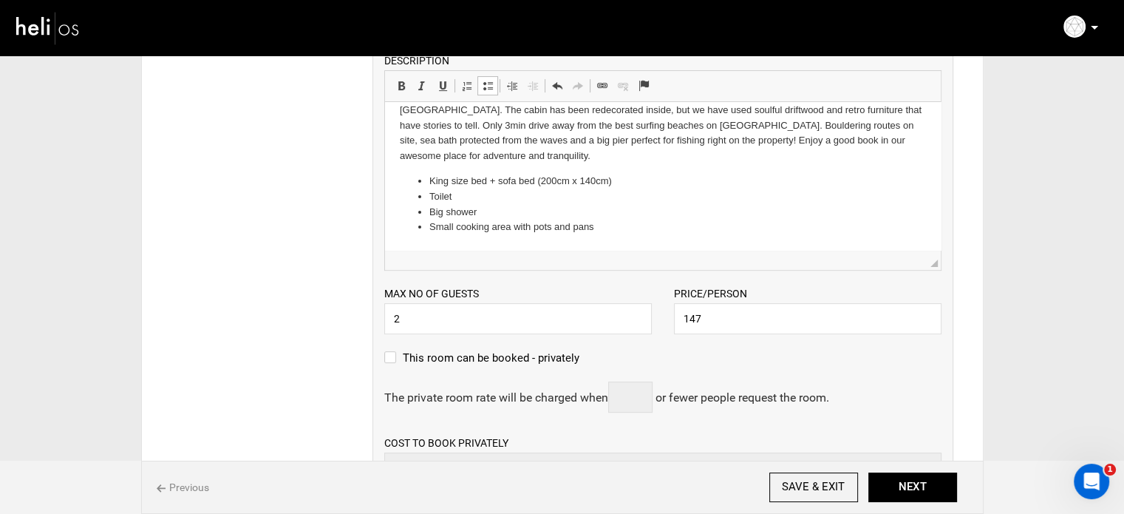
click at [611, 221] on li "Small cooking area with pots and pans" at bounding box center [662, 228] width 467 height 16
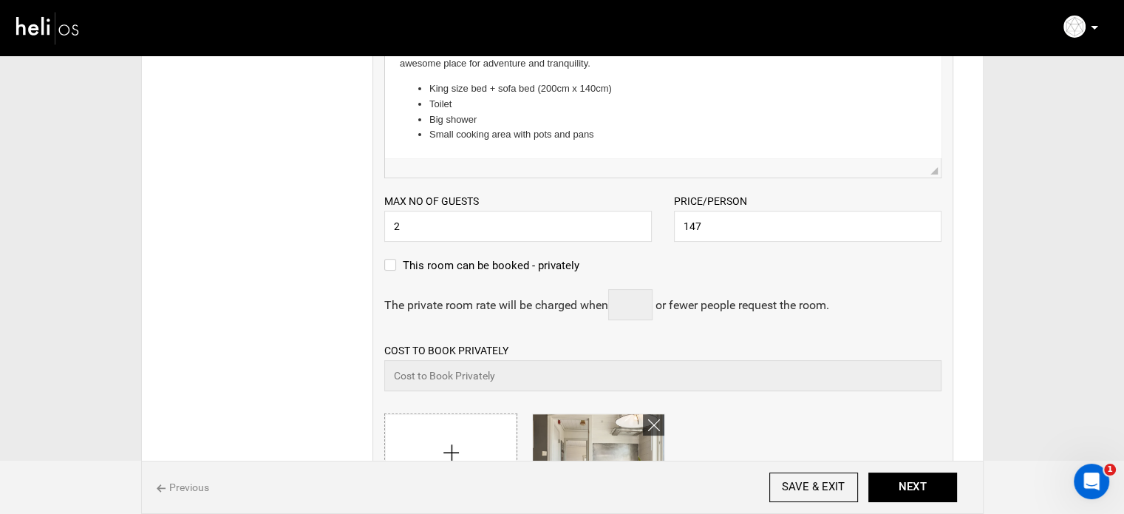
scroll to position [591, 0]
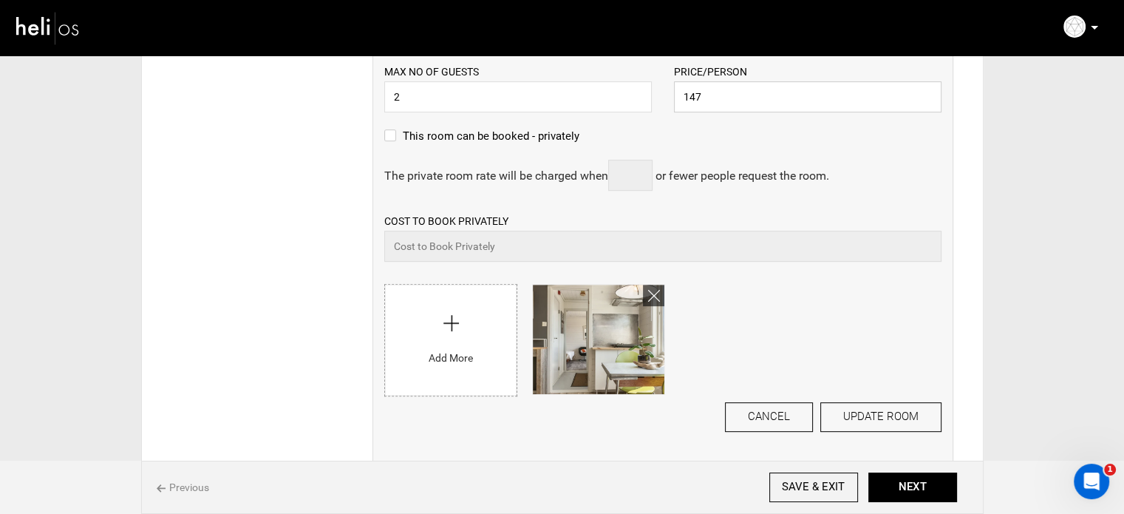
click at [674, 89] on input "147" at bounding box center [808, 96] width 268 height 31
type input "882"
click at [780, 226] on div "Cost to Book Privately Please enter a valid private price." at bounding box center [662, 237] width 557 height 49
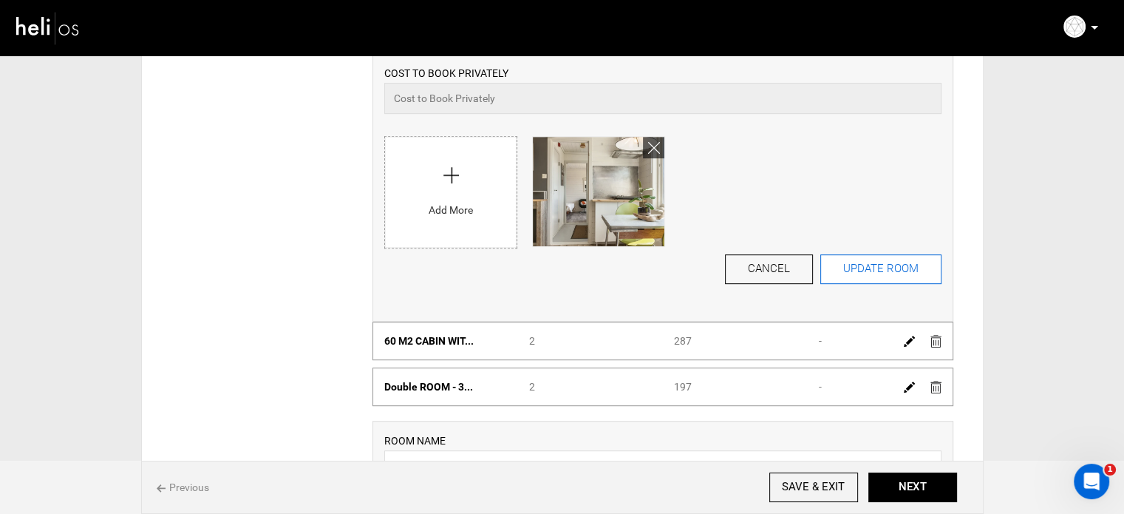
click at [894, 274] on button "UPDATE ROOM" at bounding box center [881, 269] width 121 height 30
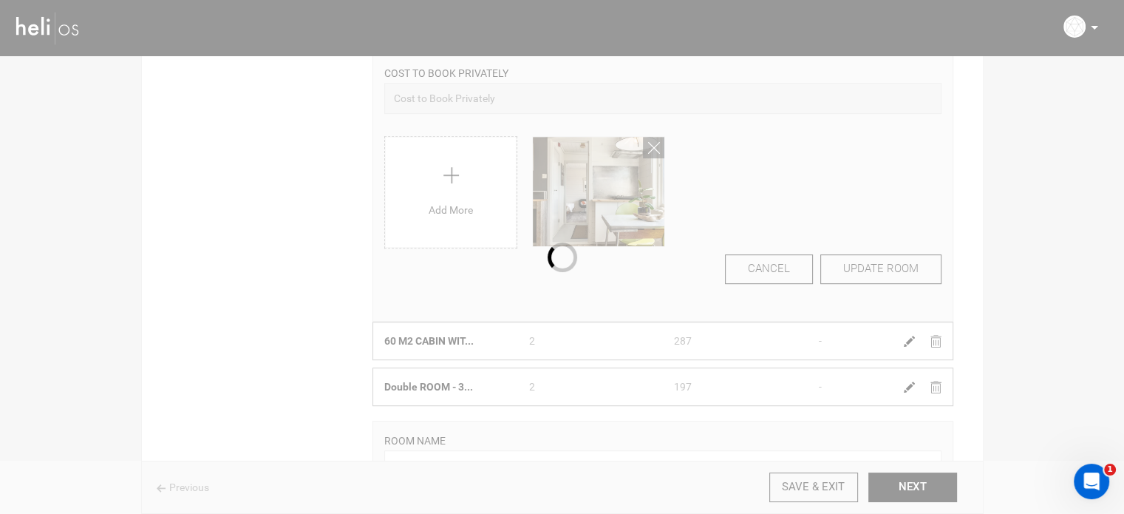
scroll to position [71, 0]
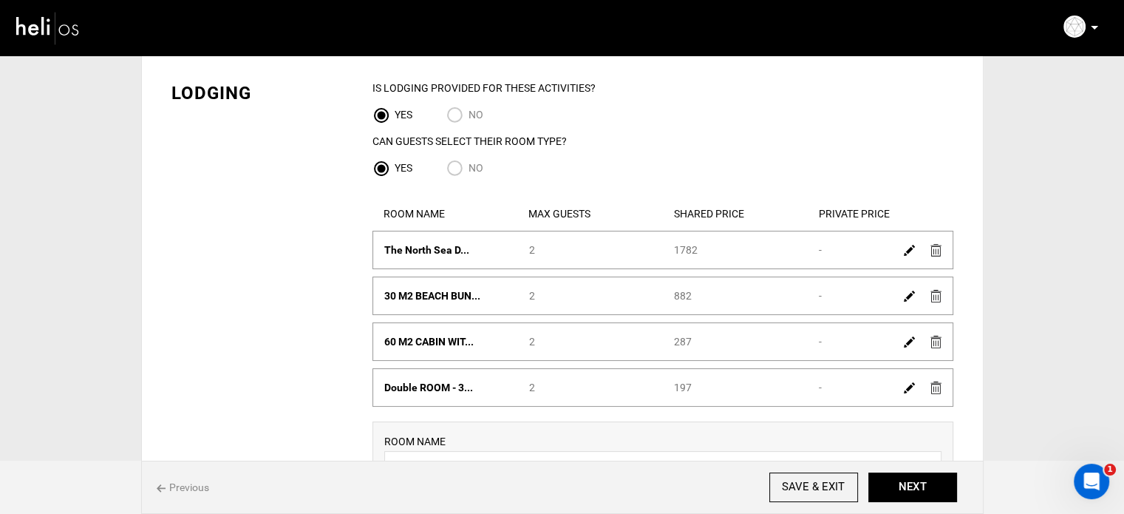
drag, startPoint x: 674, startPoint y: 342, endPoint x: 738, endPoint y: 336, distance: 63.9
click at [738, 336] on div "Shared Price 287" at bounding box center [735, 341] width 145 height 15
copy div "287"
click at [904, 339] on img at bounding box center [909, 341] width 11 height 11
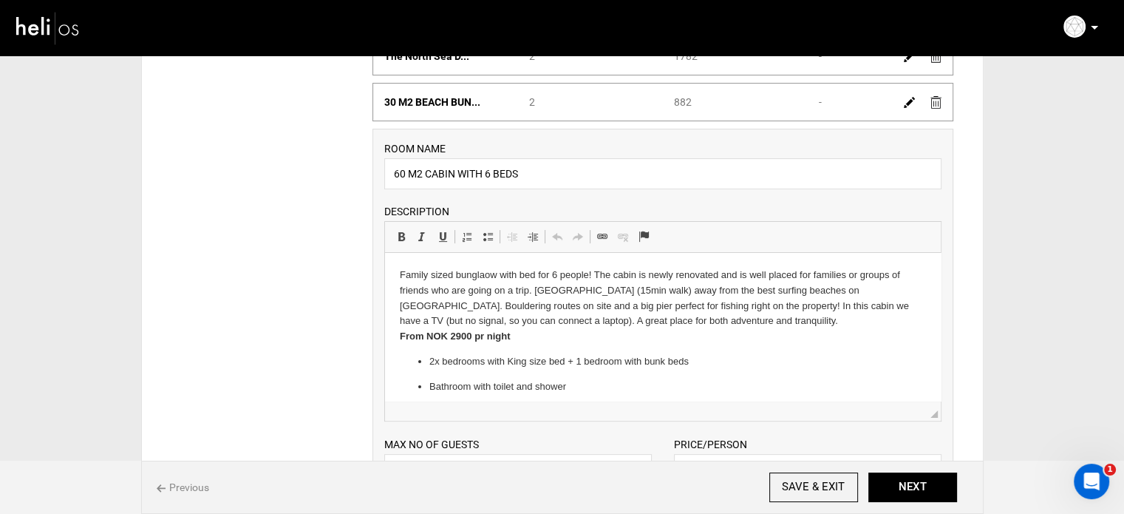
scroll to position [367, 0]
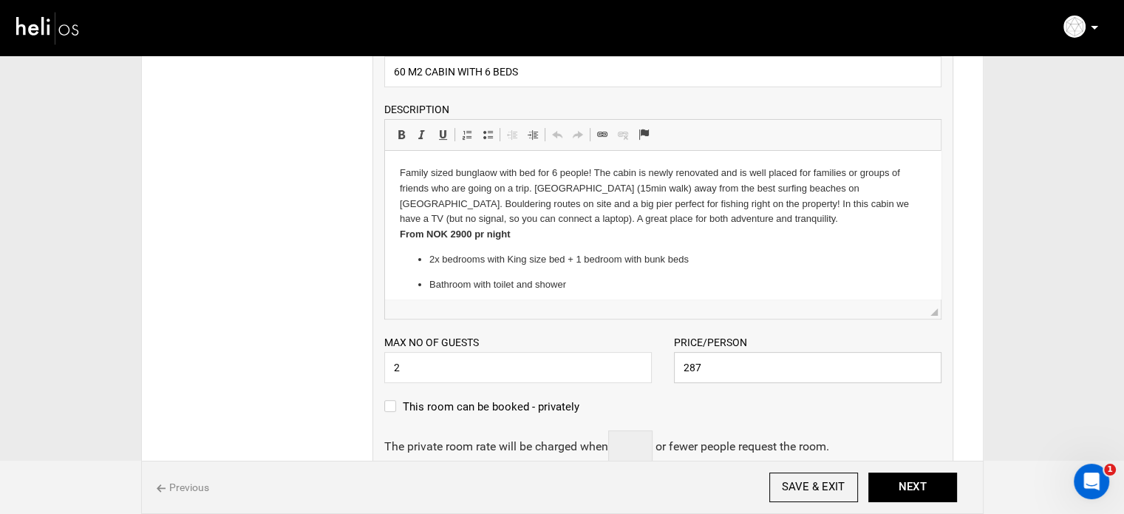
drag, startPoint x: 698, startPoint y: 370, endPoint x: 659, endPoint y: 364, distance: 38.8
click at [659, 364] on div "Max no of guests 2 Please enter a valid Guest no. Price/Person 287 Please enter…" at bounding box center [663, 351] width 580 height 64
paste input "1722"
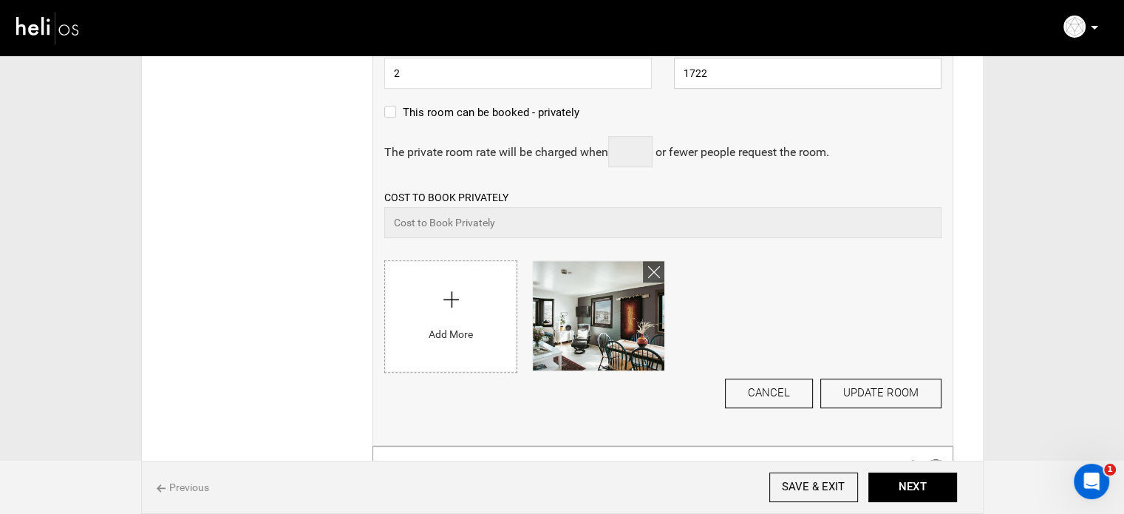
scroll to position [662, 0]
type input "1722"
click at [866, 393] on button "UPDATE ROOM" at bounding box center [881, 392] width 121 height 30
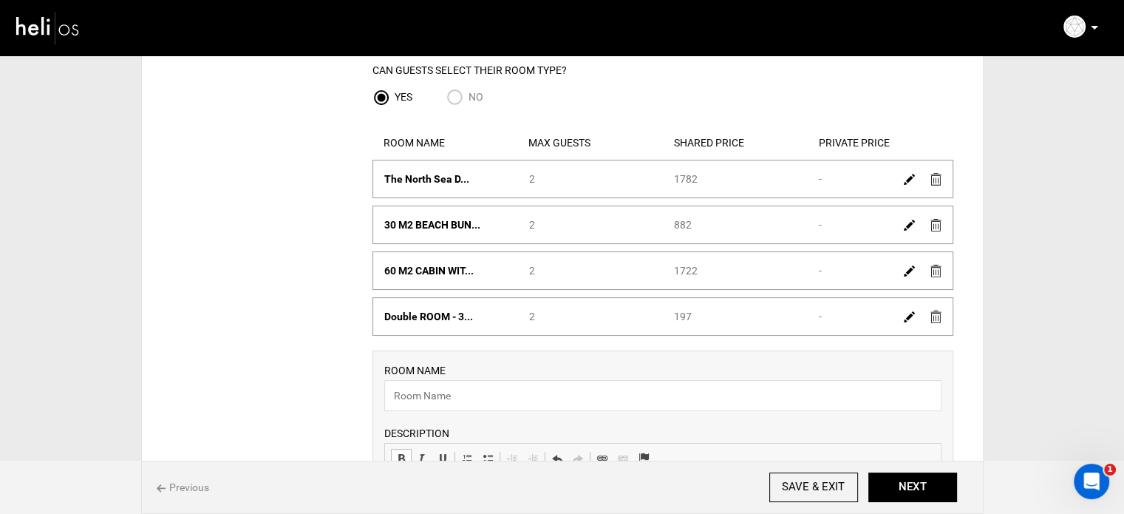
scroll to position [148, 0]
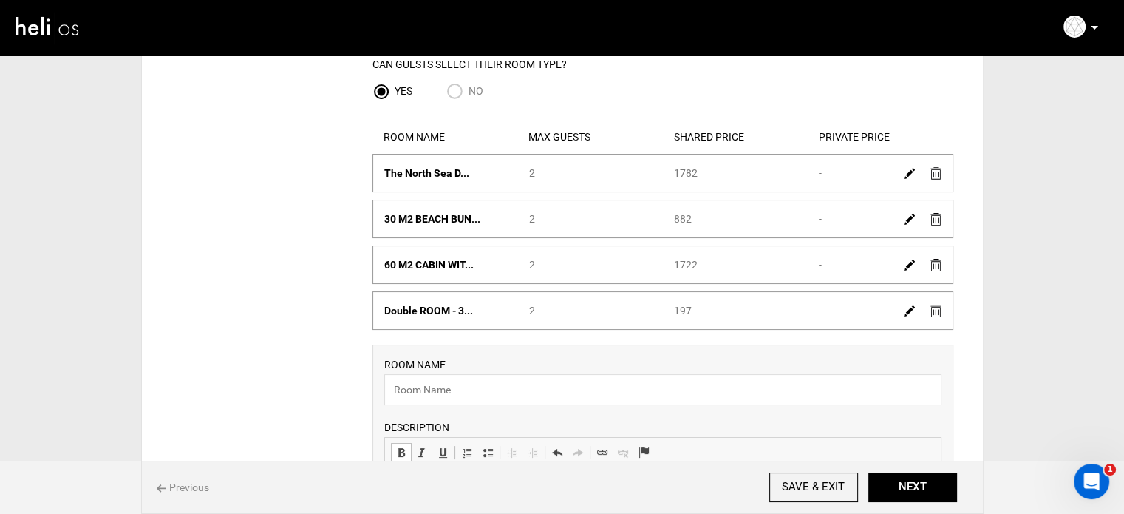
click at [660, 300] on div "Room Name Double ROOM - 3... Max Guests 2 Shared Price 197 Private Price -" at bounding box center [663, 310] width 581 height 38
click at [682, 313] on div "Shared Price 197" at bounding box center [735, 310] width 145 height 15
drag, startPoint x: 673, startPoint y: 309, endPoint x: 701, endPoint y: 307, distance: 28.2
click at [701, 307] on div "Shared Price 197" at bounding box center [735, 310] width 145 height 15
copy div "197"
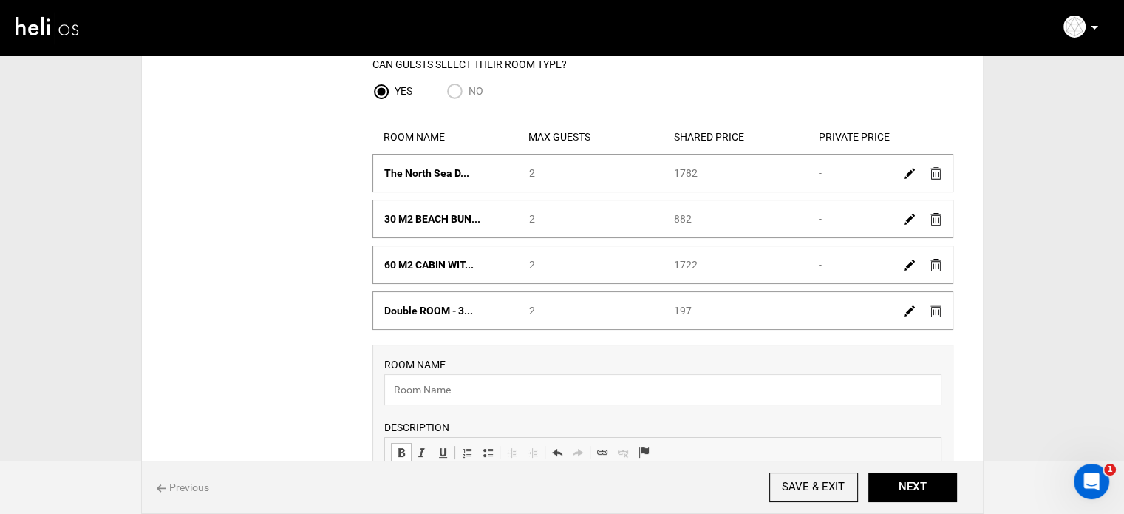
click at [909, 305] on img at bounding box center [909, 310] width 11 height 11
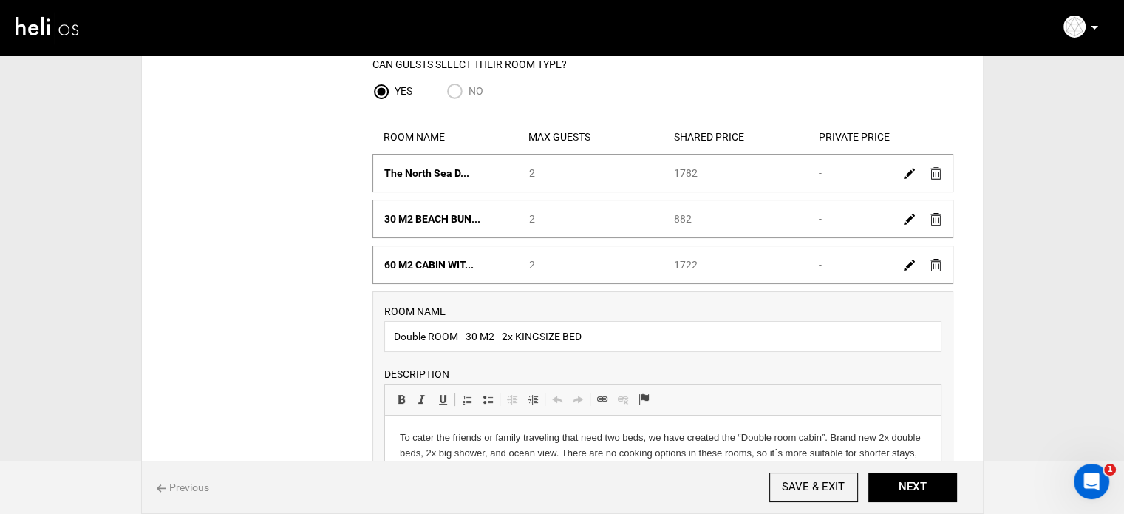
scroll to position [517, 0]
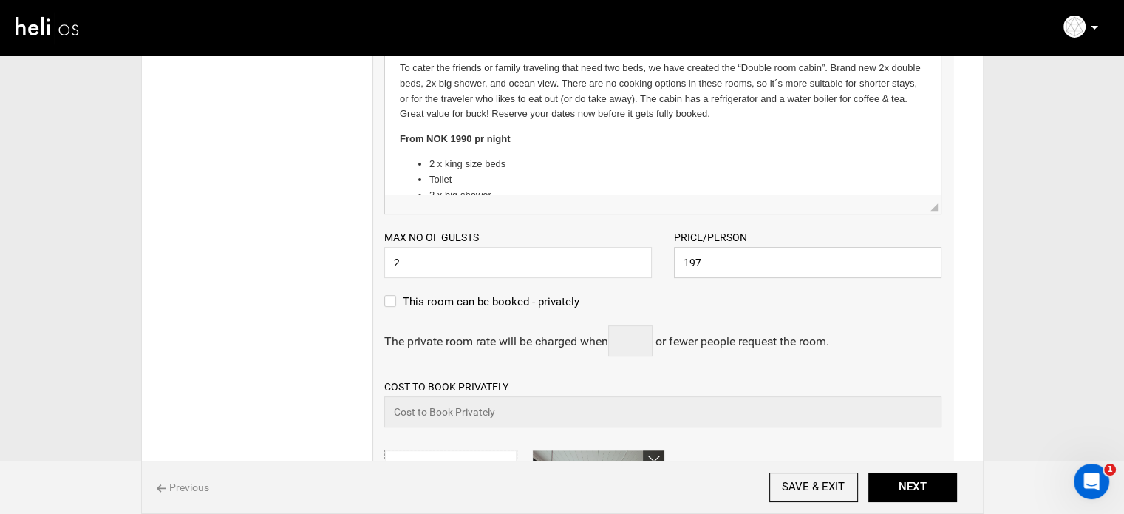
drag, startPoint x: 707, startPoint y: 263, endPoint x: 651, endPoint y: 261, distance: 56.2
click at [651, 262] on div "Max no of guests 2 Please enter a valid Guest no. Price/Person 197 Please enter…" at bounding box center [663, 246] width 580 height 64
paste input "182"
type input "1182"
drag, startPoint x: 398, startPoint y: 140, endPoint x: 529, endPoint y: 142, distance: 130.9
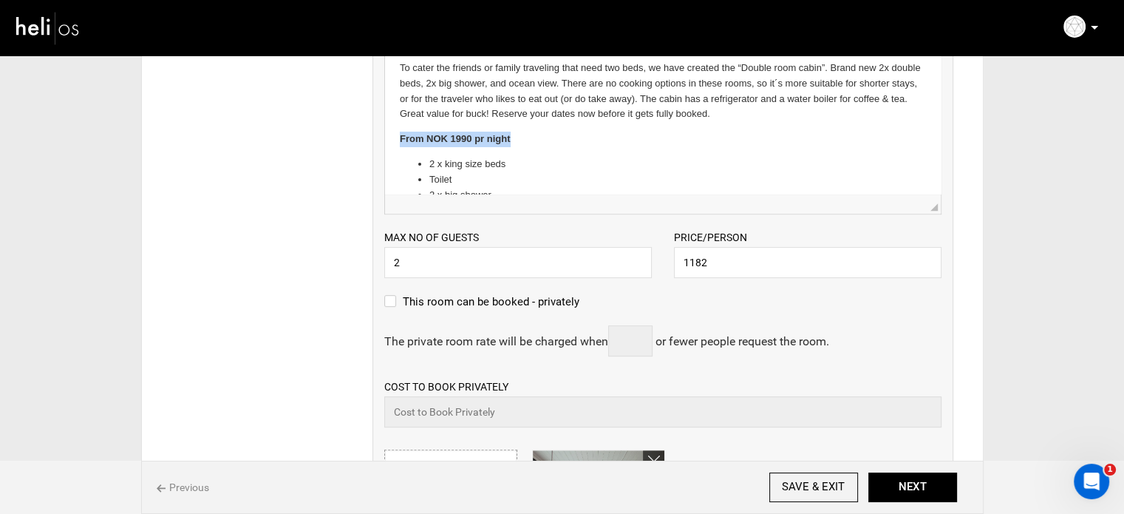
click at [529, 142] on p "From NOK 1990 pr night" at bounding box center [662, 140] width 526 height 16
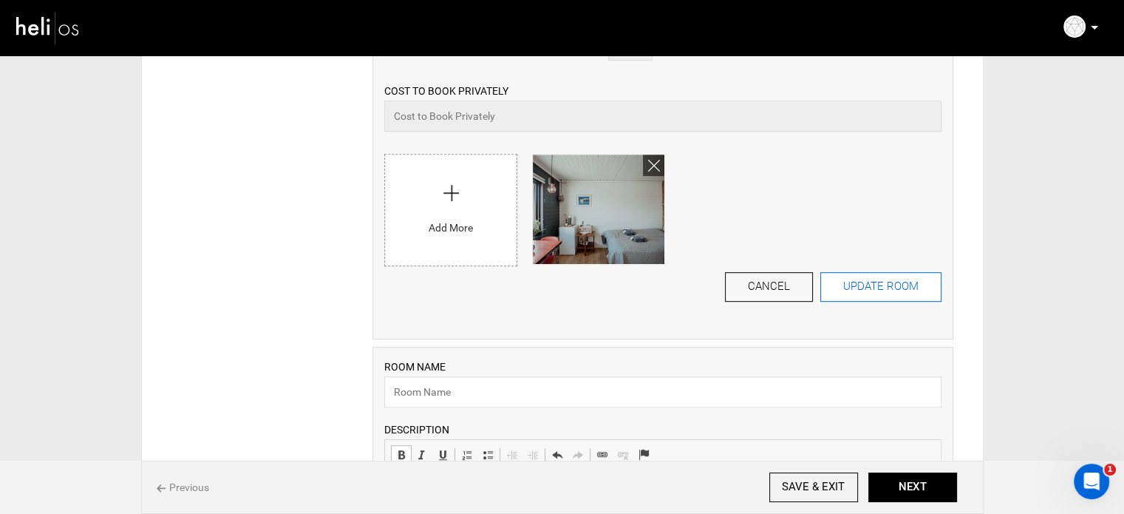
click at [872, 277] on button "UPDATE ROOM" at bounding box center [881, 287] width 121 height 30
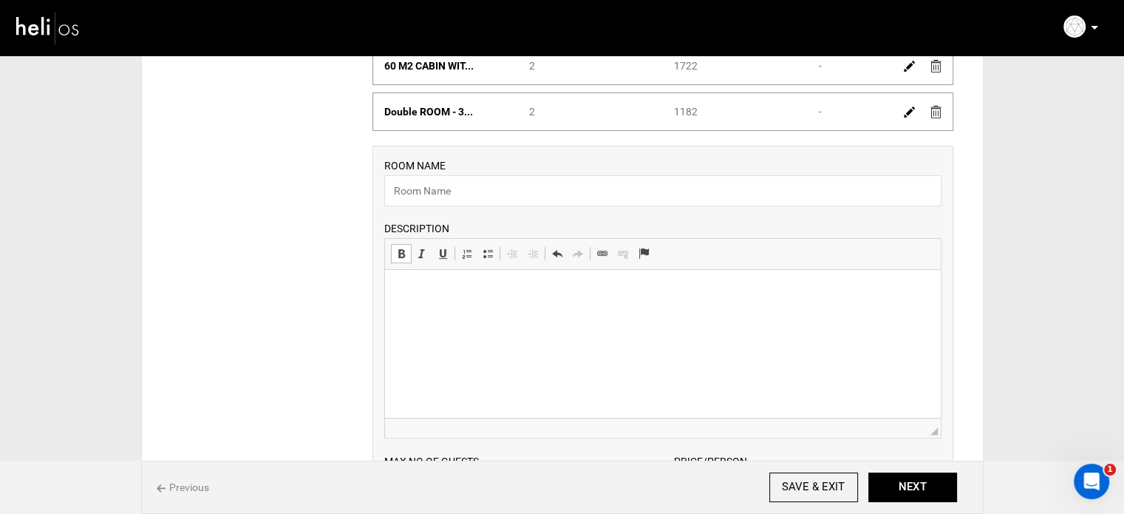
scroll to position [142, 0]
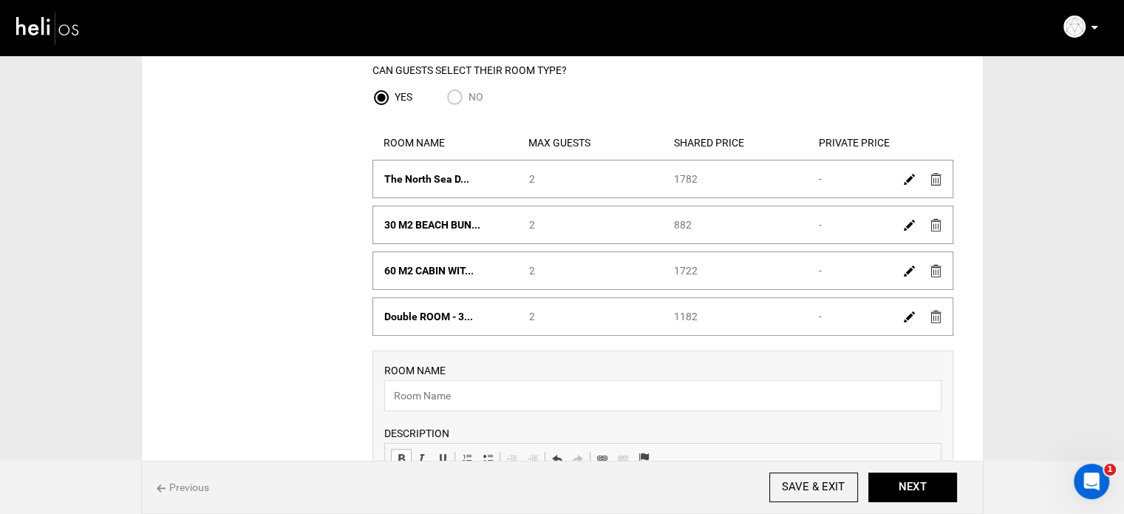
click at [904, 271] on img at bounding box center [909, 270] width 11 height 11
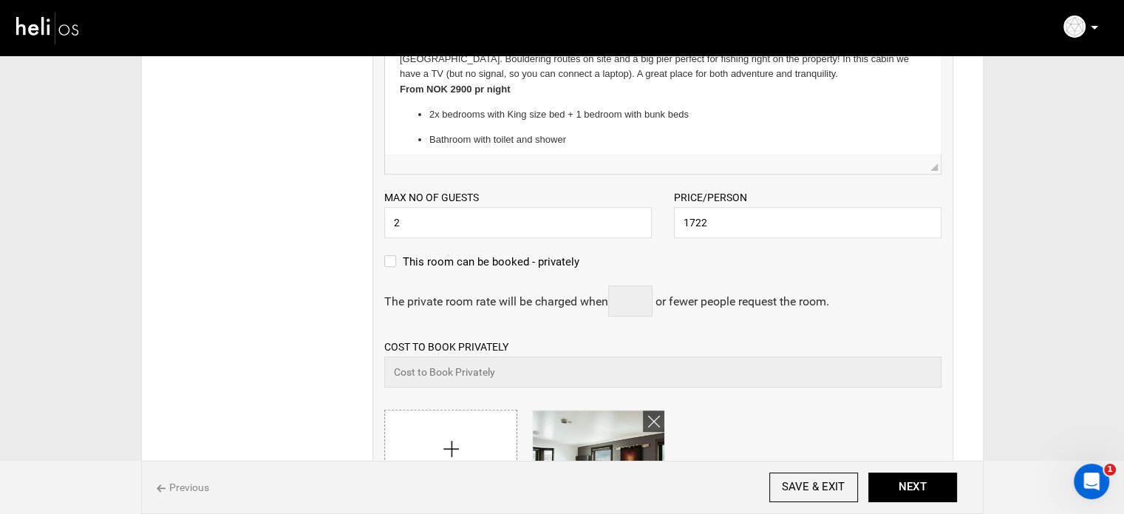
scroll to position [364, 0]
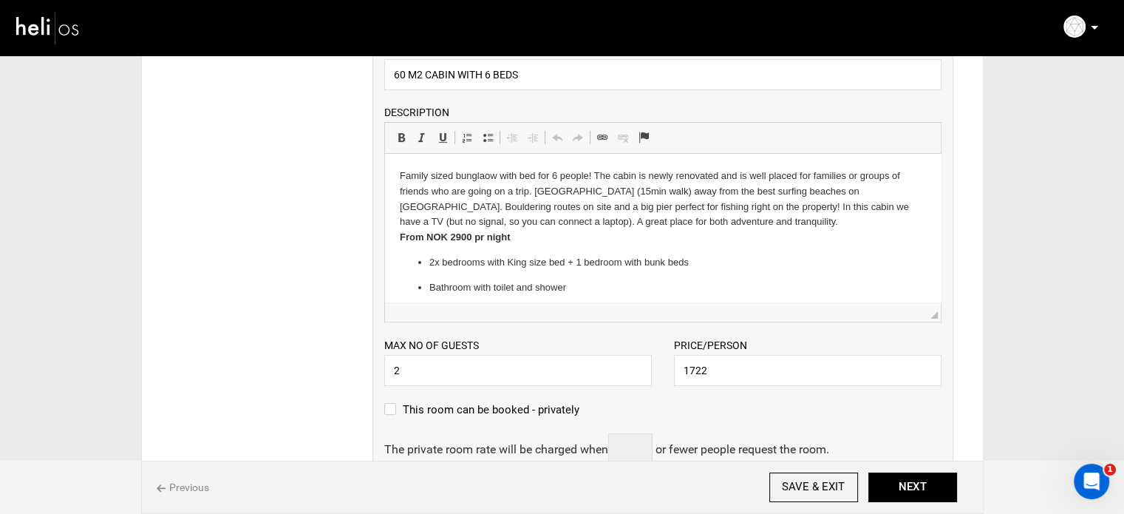
drag, startPoint x: 513, startPoint y: 235, endPoint x: 384, endPoint y: 235, distance: 129.4
drag, startPoint x: 768, startPoint y: 390, endPoint x: 413, endPoint y: 237, distance: 386.1
drag, startPoint x: 398, startPoint y: 237, endPoint x: 538, endPoint y: 250, distance: 141.0
drag, startPoint x: 477, startPoint y: 240, endPoint x: 401, endPoint y: 237, distance: 75.5
click at [401, 237] on p "Family sized bunglaow with bed for 6 people! The cabin is newly renovated and i…" at bounding box center [662, 207] width 526 height 77
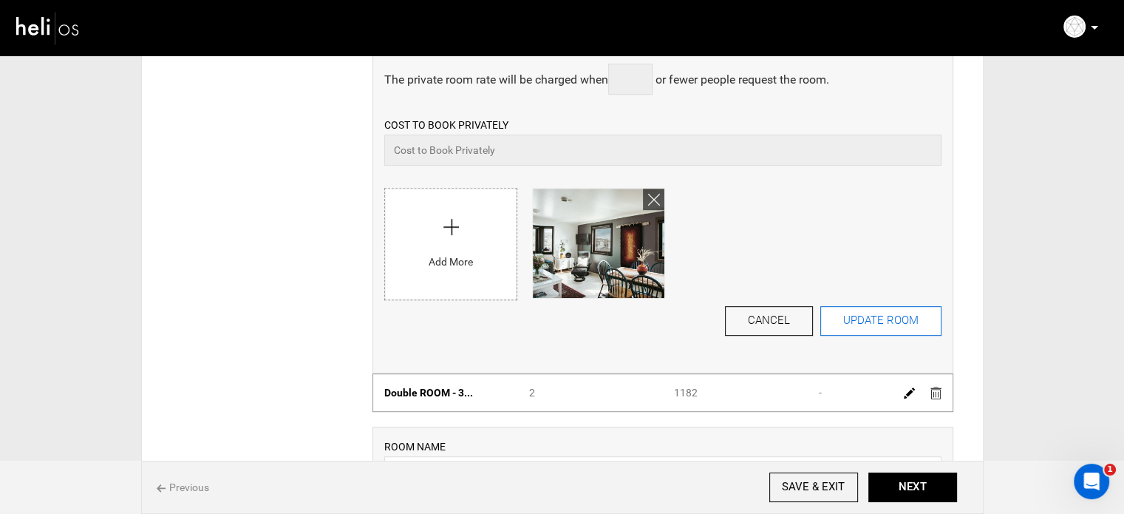
click at [844, 316] on button "UPDATE ROOM" at bounding box center [881, 321] width 121 height 30
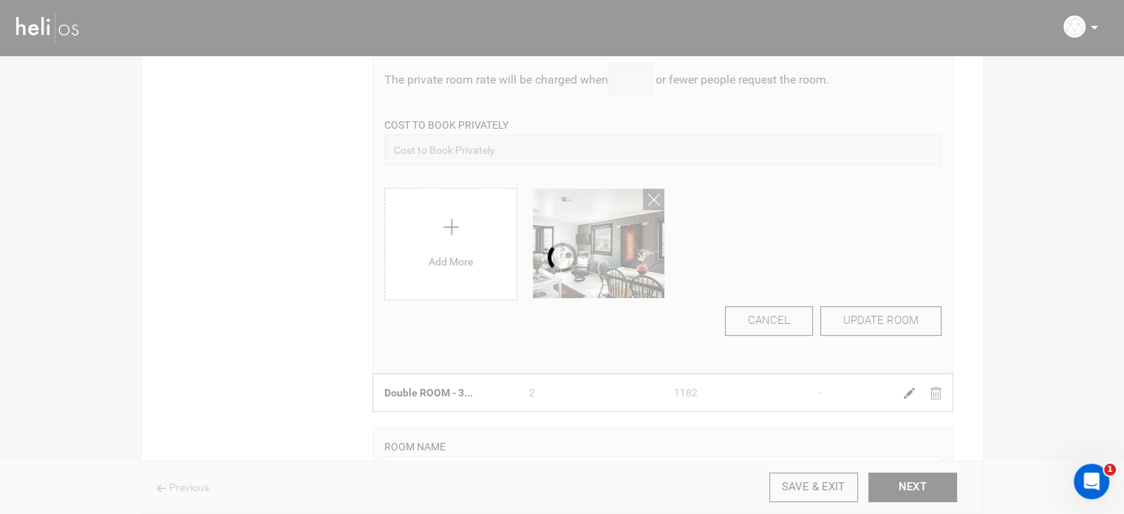
scroll to position [65, 0]
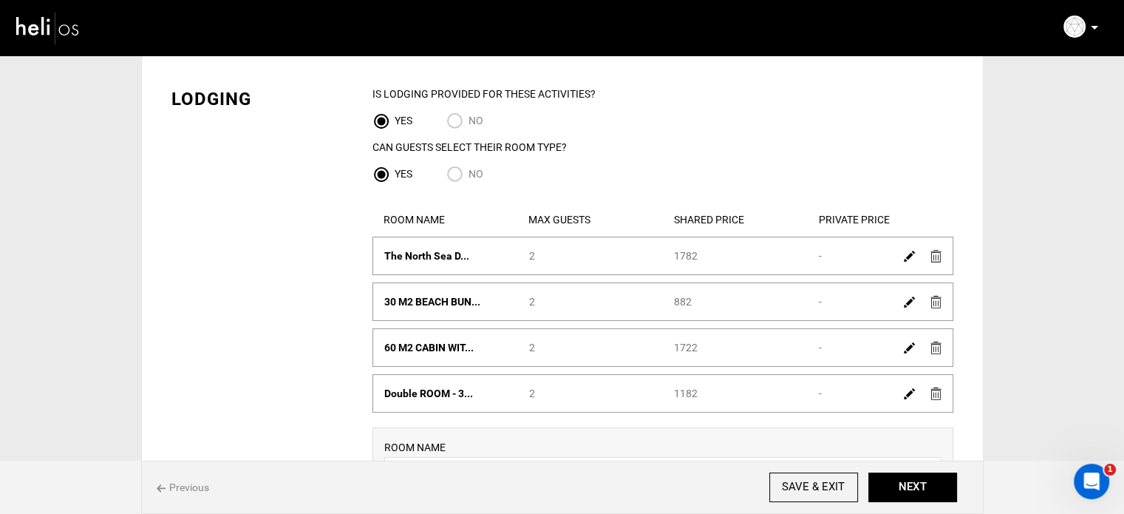
click at [908, 302] on img at bounding box center [909, 301] width 11 height 11
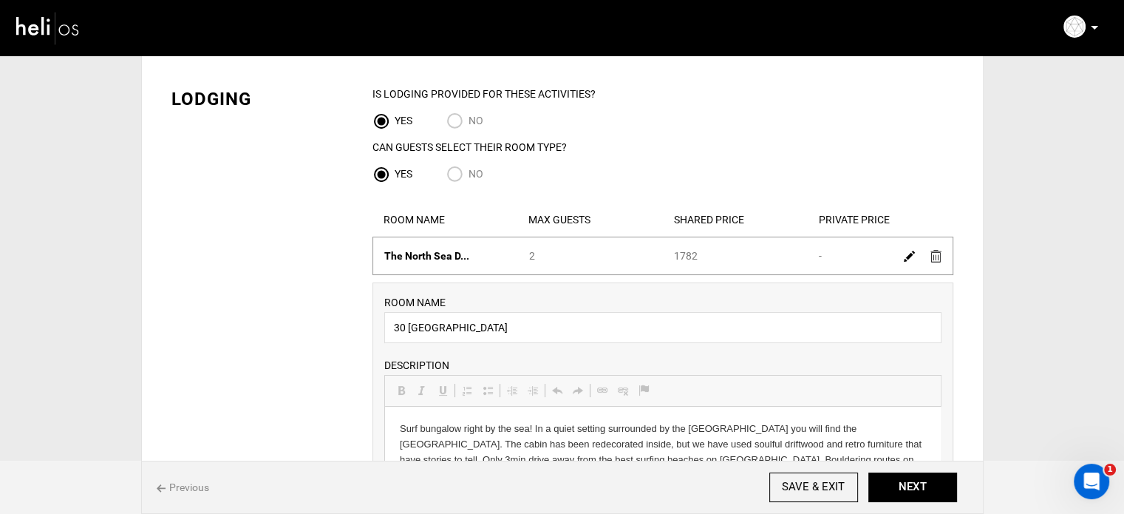
scroll to position [0, 0]
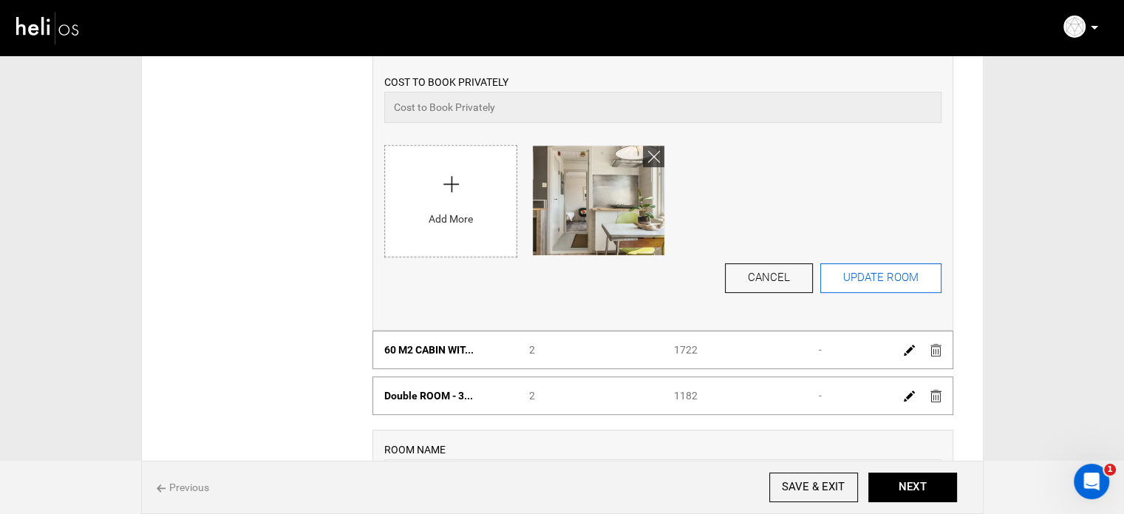
click at [862, 278] on button "UPDATE ROOM" at bounding box center [881, 278] width 121 height 30
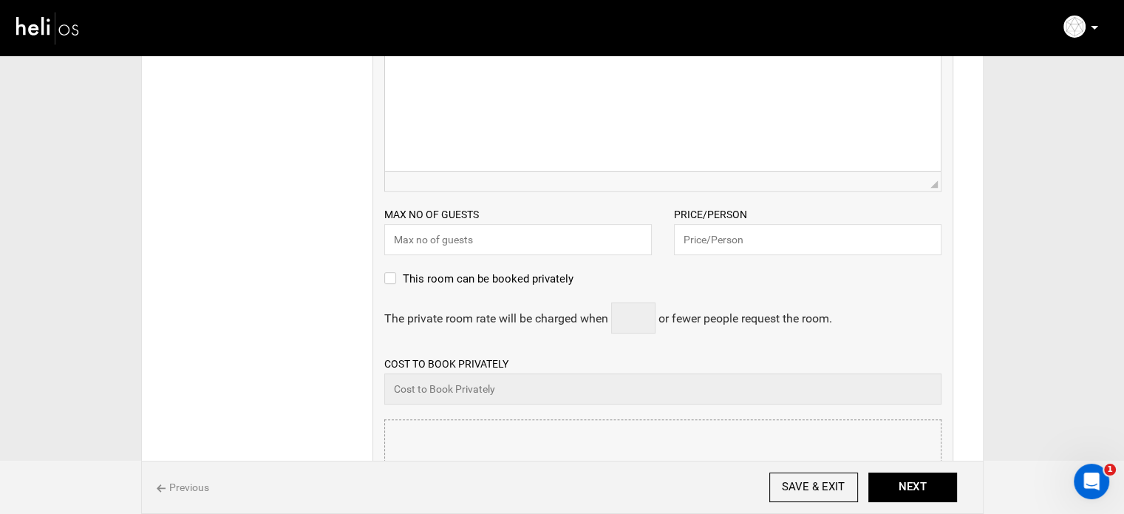
scroll to position [727, 0]
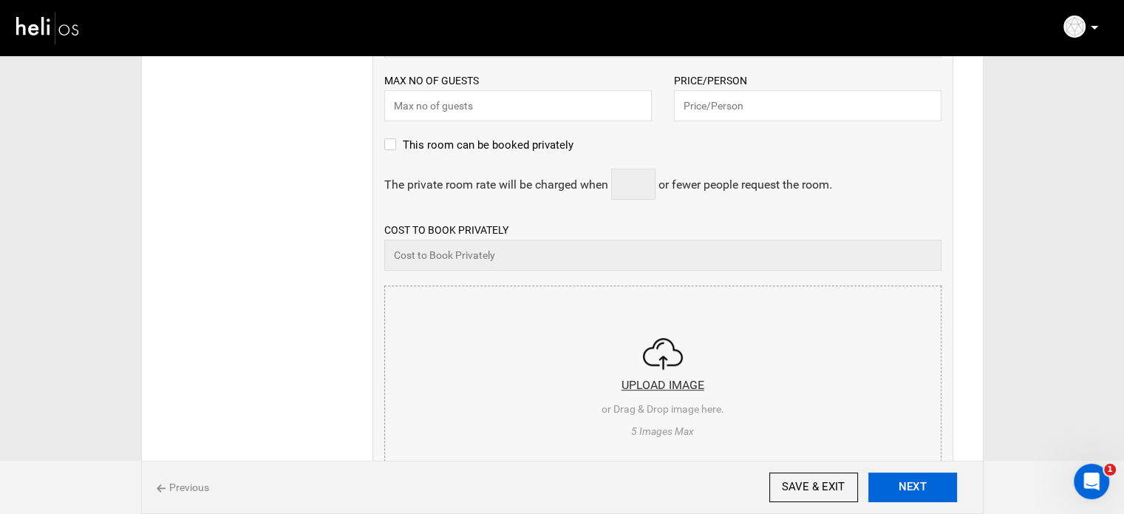
click at [916, 478] on button "NEXT" at bounding box center [913, 487] width 89 height 30
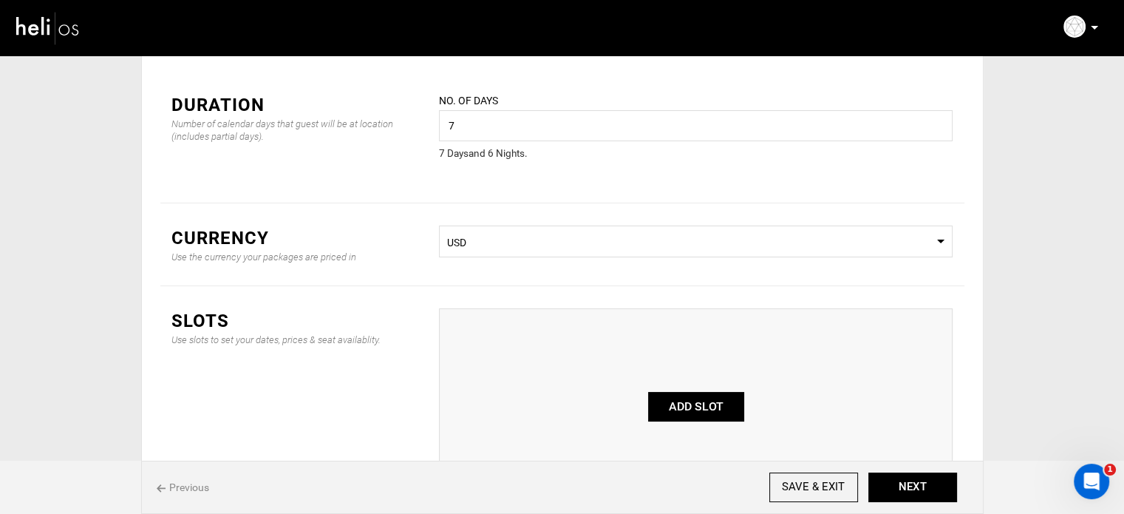
scroll to position [148, 0]
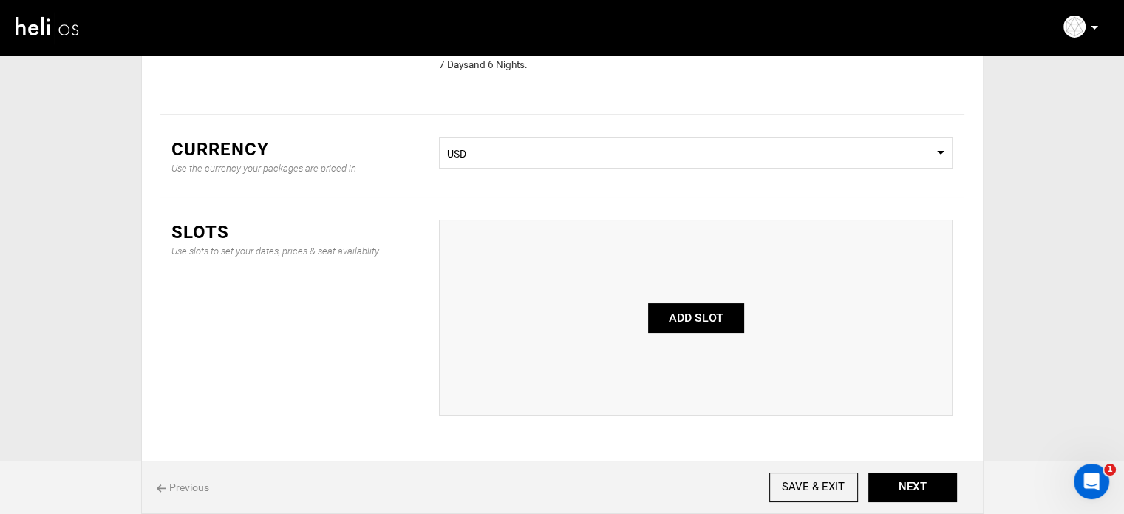
click at [690, 310] on button "ADD SLOT" at bounding box center [696, 318] width 96 height 30
type input "0"
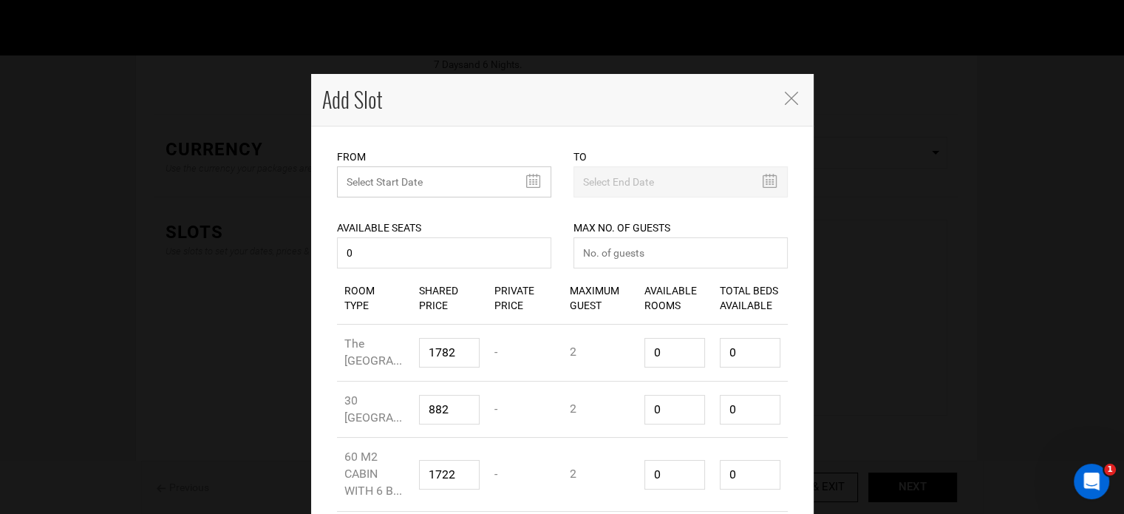
click at [400, 183] on input "MINIMUM NUMBER OF NIGHTS" at bounding box center [444, 181] width 214 height 31
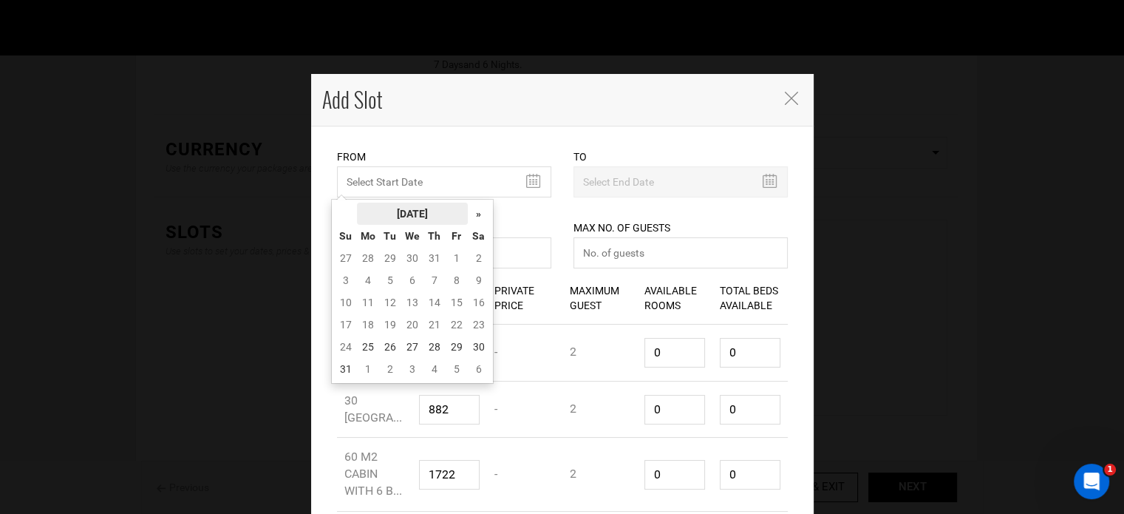
click at [402, 207] on th "August 2025" at bounding box center [412, 214] width 111 height 22
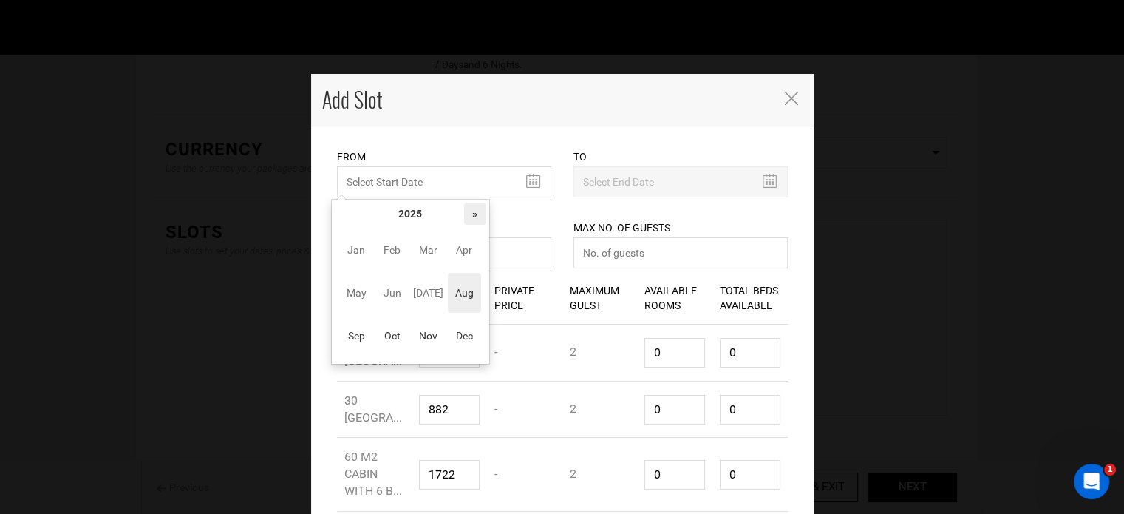
click at [479, 211] on th "»" at bounding box center [475, 214] width 22 height 22
click at [461, 293] on span "Aug" at bounding box center [464, 293] width 33 height 40
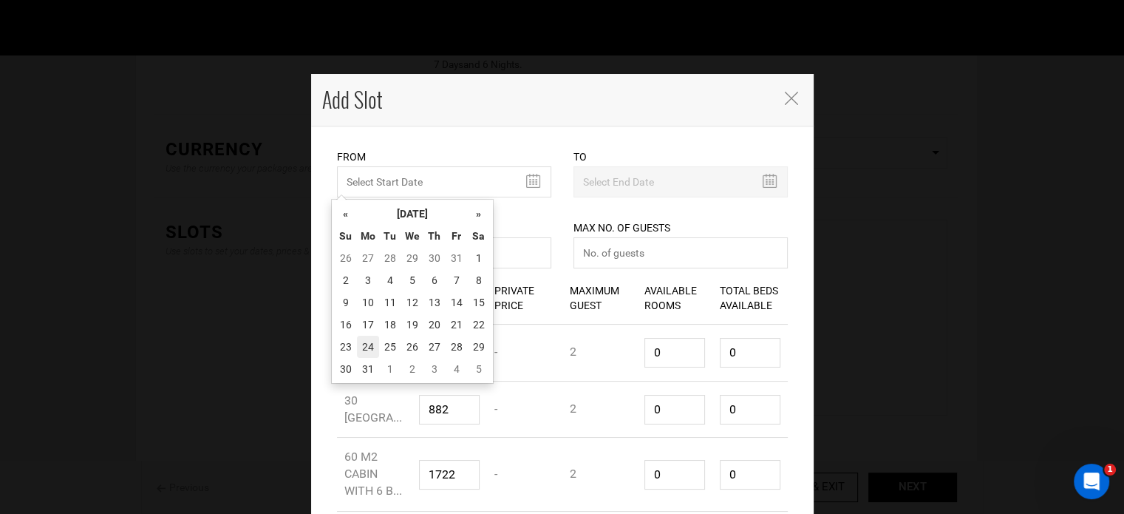
click at [364, 338] on td "24" at bounding box center [368, 347] width 22 height 22
type input "08/24/2026"
type input "08/30/2026"
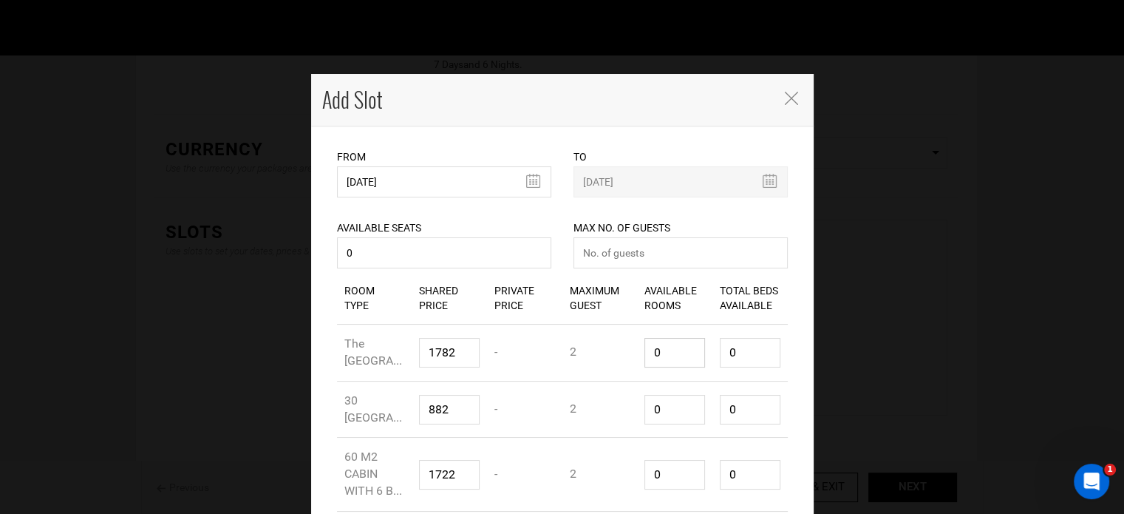
drag, startPoint x: 656, startPoint y: 358, endPoint x: 630, endPoint y: 348, distance: 28.3
click at [630, 348] on div "Room Type The North Sea Dome Shared Price 1782 Private Price - Maximum Guest 2 …" at bounding box center [562, 353] width 451 height 57
type input "1"
type input "2"
type input "1"
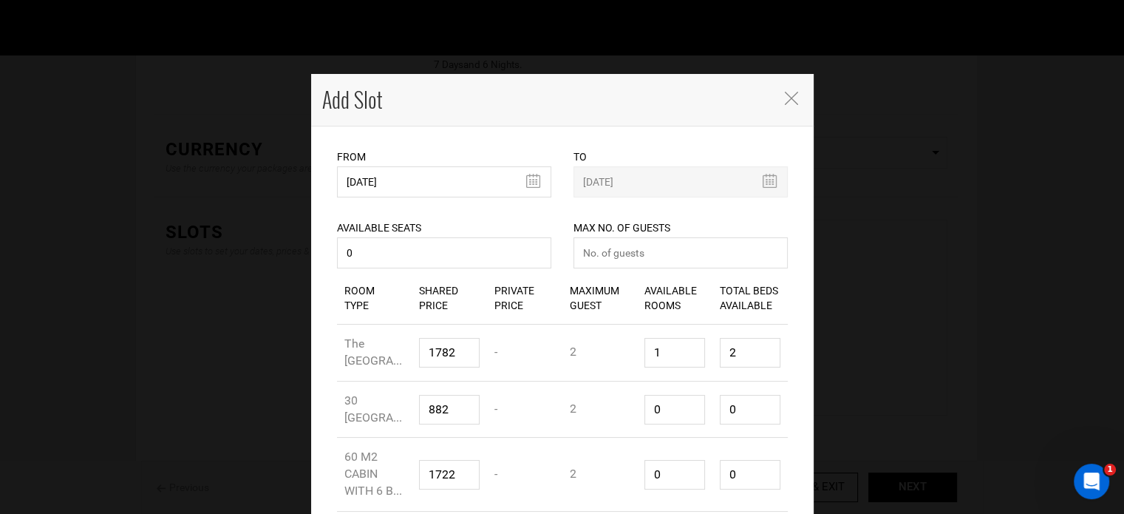
click at [665, 269] on div "Max No. of Guests Maximum no. of guests should be less than 999. Please enter n…" at bounding box center [681, 234] width 214 height 75
click at [651, 261] on input "number" at bounding box center [681, 252] width 214 height 31
type input "0"
drag, startPoint x: 719, startPoint y: 350, endPoint x: 679, endPoint y: 350, distance: 39.9
click at [694, 350] on div "Room Type The North Sea Dome Shared Price 1782 Private Price - Maximum Guest 2 …" at bounding box center [562, 353] width 451 height 57
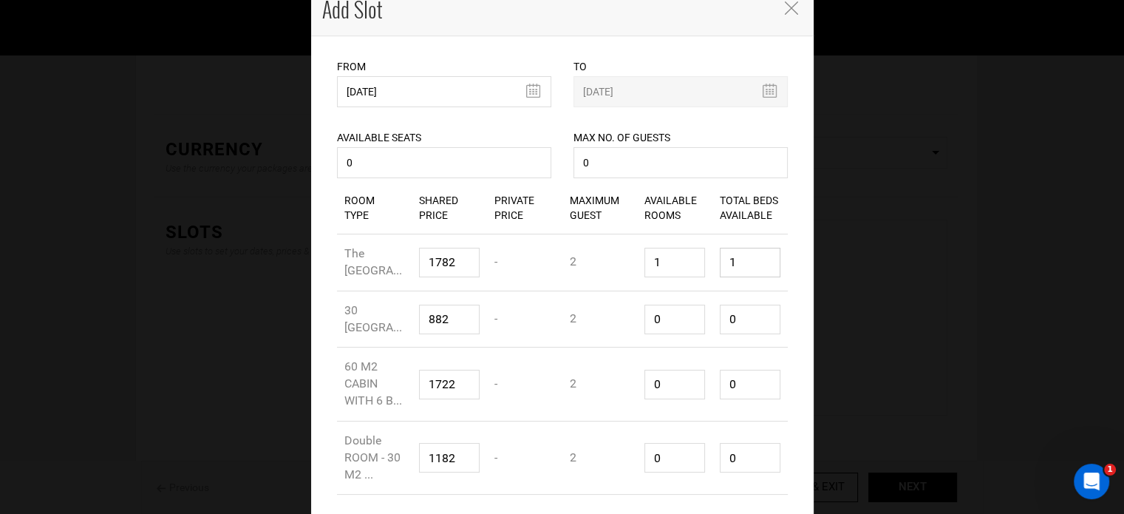
scroll to position [169, 0]
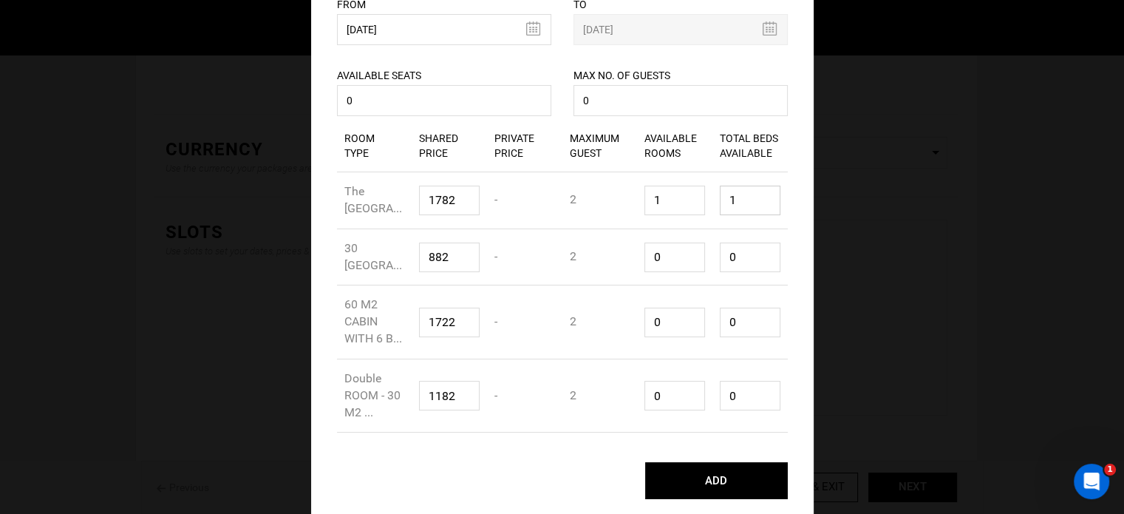
type input "1"
drag, startPoint x: 648, startPoint y: 251, endPoint x: 642, endPoint y: 256, distance: 8.0
click at [645, 251] on input "0" at bounding box center [675, 257] width 61 height 30
type input "1"
type input "2"
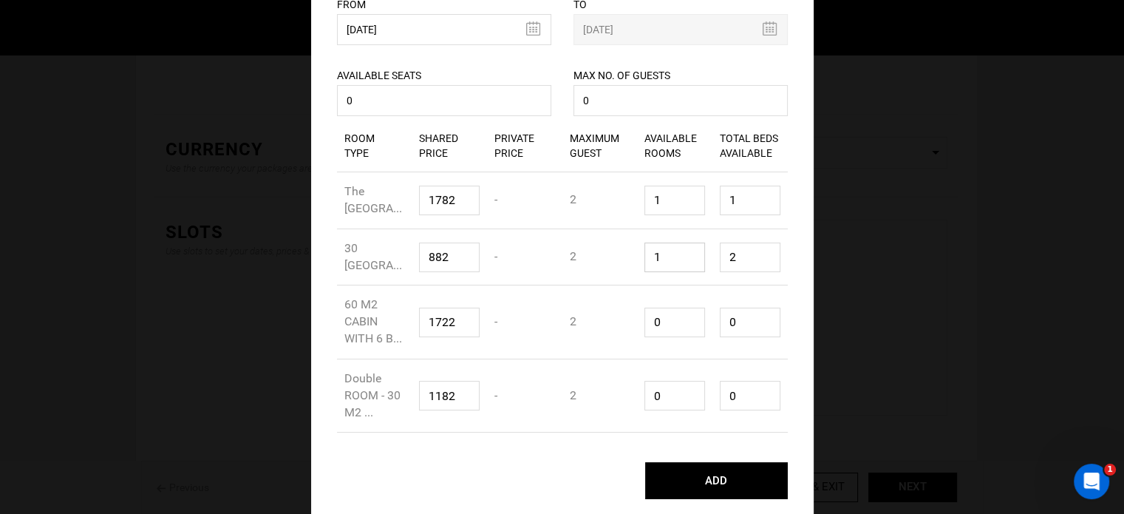
type input "1"
drag, startPoint x: 634, startPoint y: 330, endPoint x: 620, endPoint y: 328, distance: 14.1
click at [620, 328] on div "Room Type 60 M2 CABIN WITH 6 B... Shared Price 1722 Private Price - Maximum Gue…" at bounding box center [562, 322] width 451 height 74
type input "10"
type input "20"
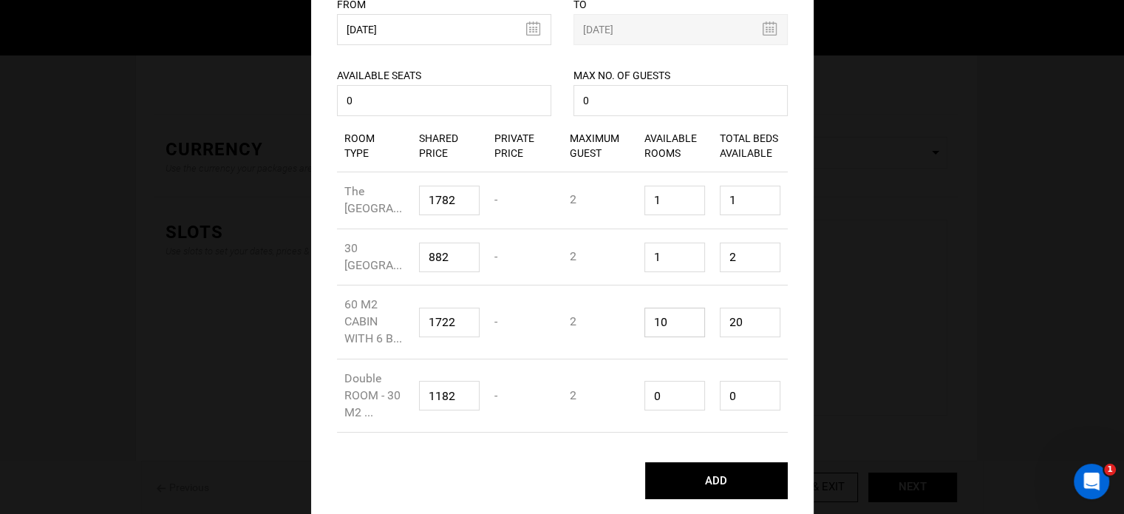
drag, startPoint x: 659, startPoint y: 319, endPoint x: 634, endPoint y: 319, distance: 25.9
click at [637, 319] on div "Available Rooms 10" at bounding box center [674, 322] width 75 height 52
type input "1"
type input "2"
type input "1"
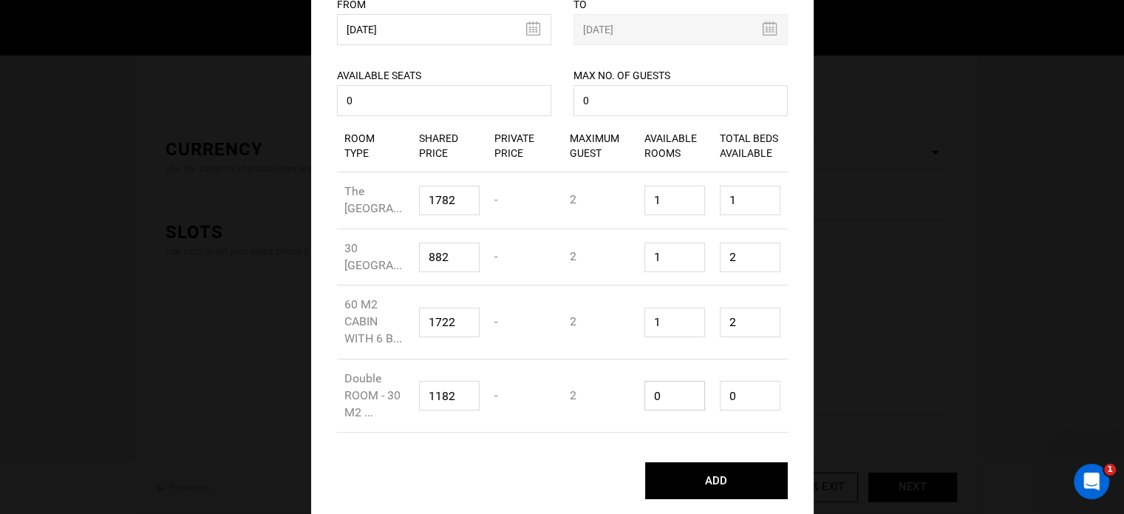
click at [628, 399] on div "Room Type Double ROOM - 30 M2 ... Shared Price 1182 Private Price - Maximum Gue…" at bounding box center [562, 396] width 451 height 74
type input "1"
type input "2"
type input "1"
drag, startPoint x: 732, startPoint y: 394, endPoint x: 732, endPoint y: 349, distance: 45.1
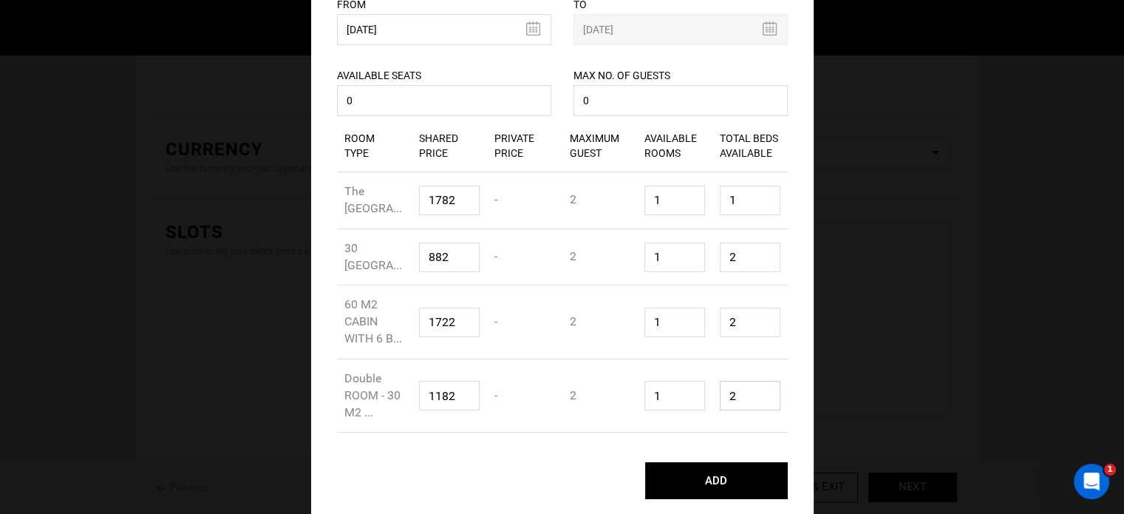
click at [713, 387] on div "Total Beds Available 2" at bounding box center [750, 396] width 75 height 52
type input "1"
drag, startPoint x: 736, startPoint y: 319, endPoint x: 716, endPoint y: 314, distance: 19.9
click at [720, 316] on input "2" at bounding box center [750, 323] width 61 height 30
type input "1"
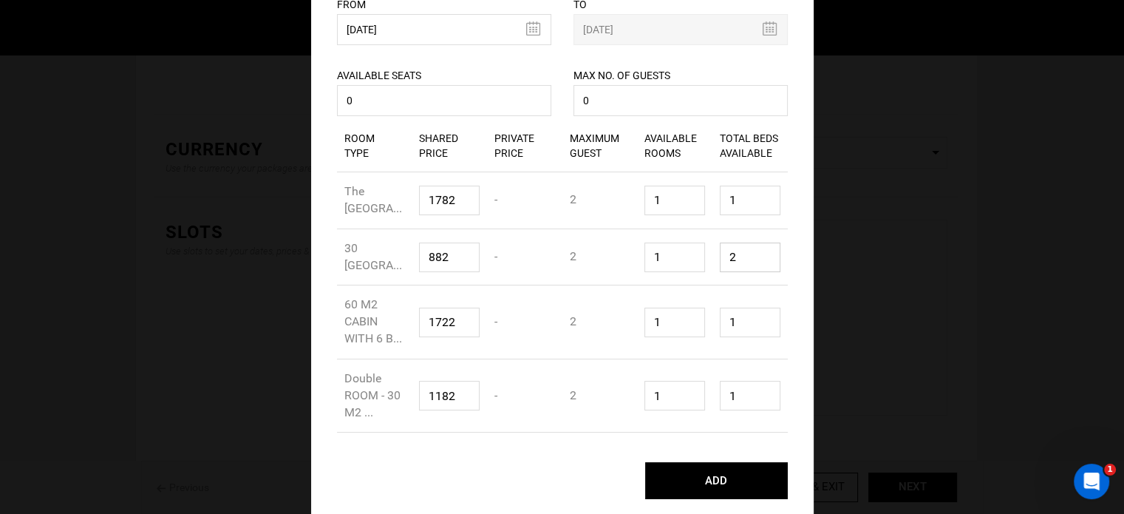
click at [721, 249] on input "2" at bounding box center [750, 257] width 61 height 30
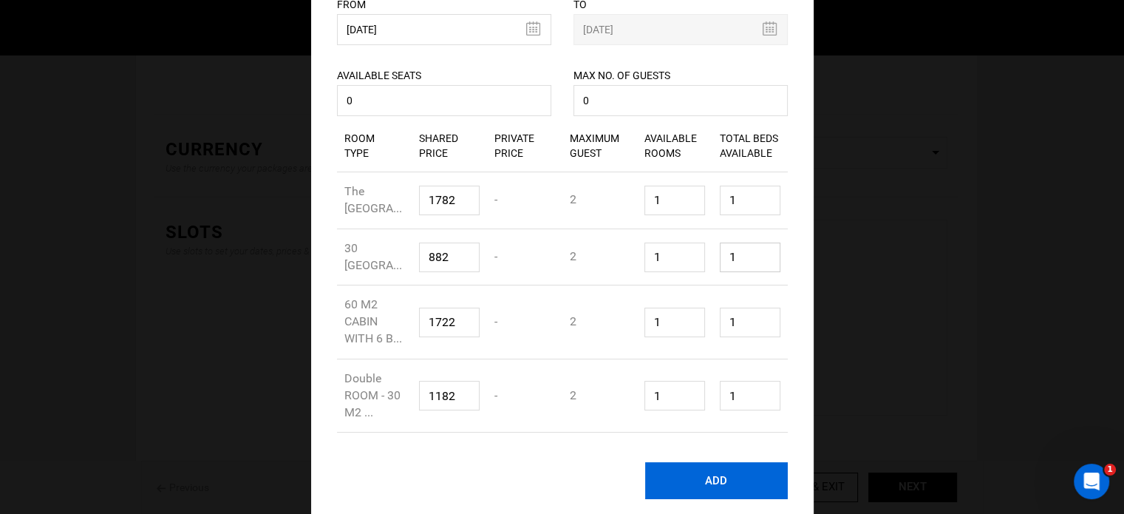
type input "1"
click at [699, 474] on button "ADD" at bounding box center [716, 480] width 143 height 37
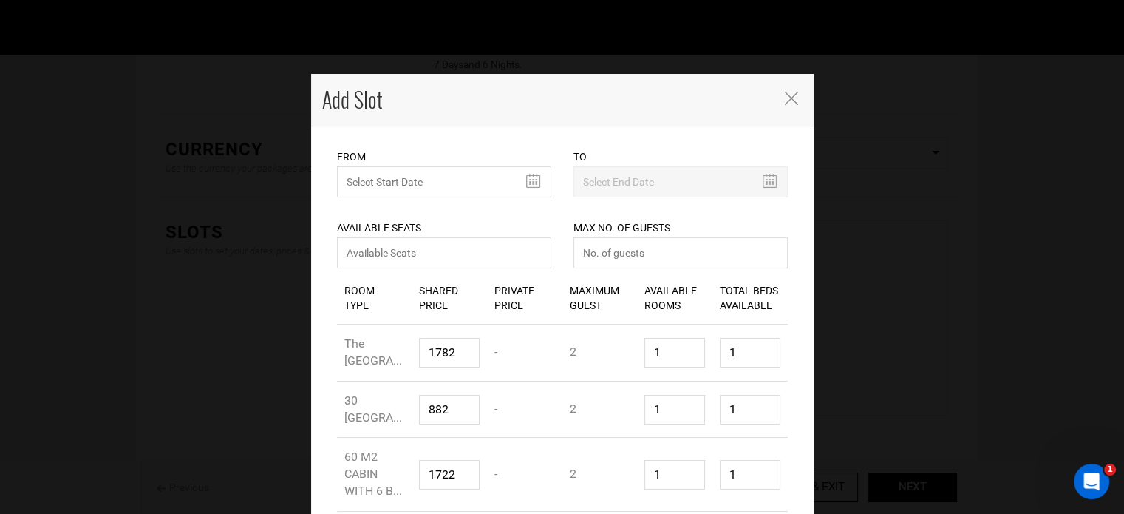
scroll to position [123, 0]
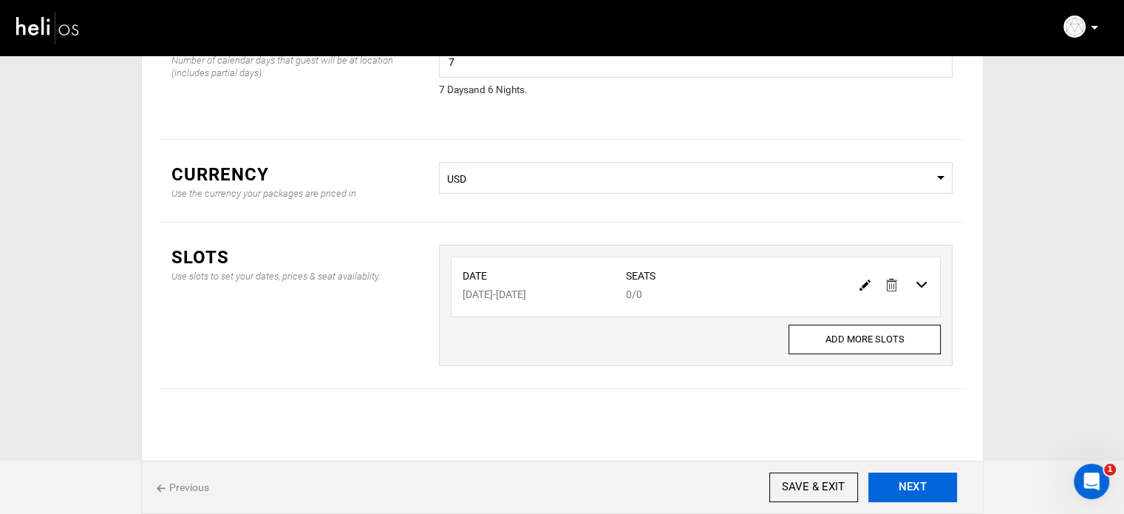
click at [905, 487] on button "NEXT" at bounding box center [913, 487] width 89 height 30
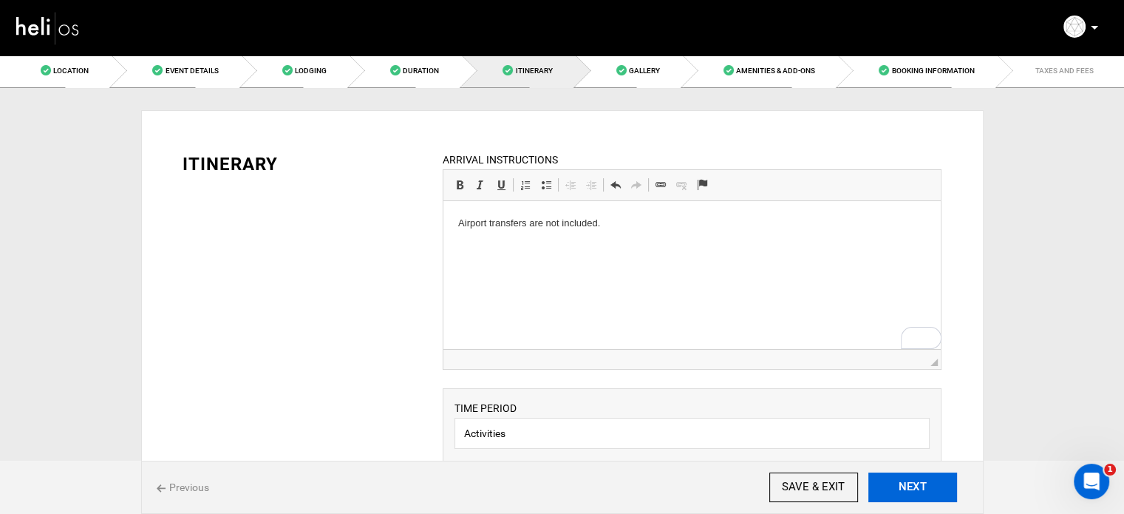
click at [905, 487] on button "NEXT" at bounding box center [913, 487] width 89 height 30
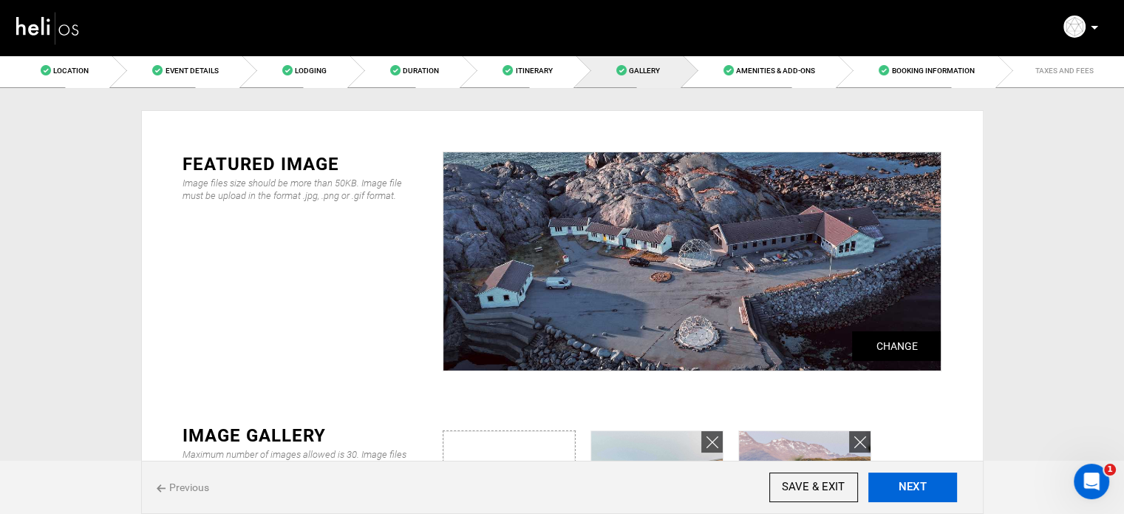
click at [905, 487] on button "NEXT" at bounding box center [913, 487] width 89 height 30
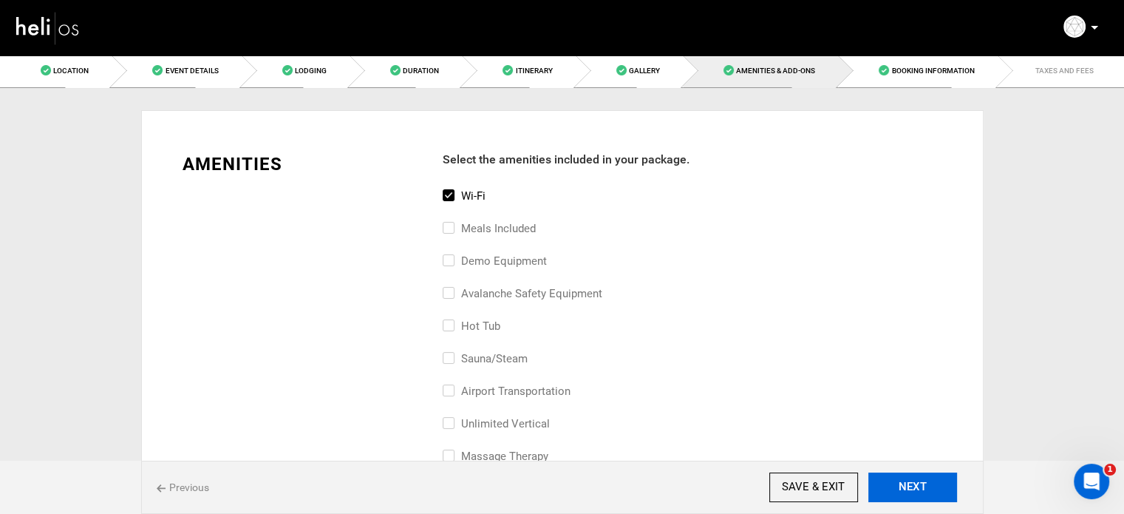
click at [905, 487] on button "NEXT" at bounding box center [913, 487] width 89 height 30
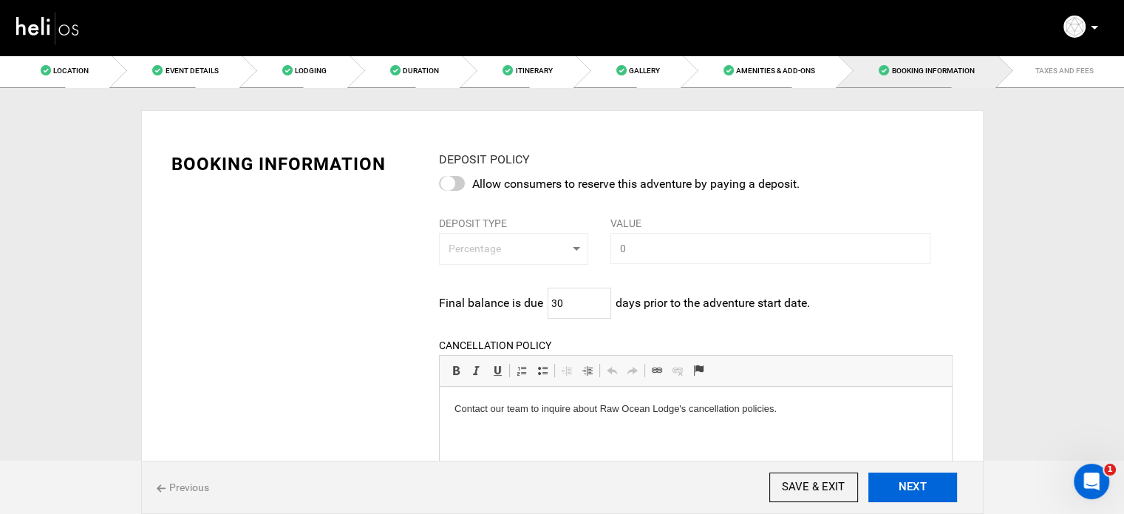
click at [905, 487] on button "NEXT" at bounding box center [913, 487] width 89 height 30
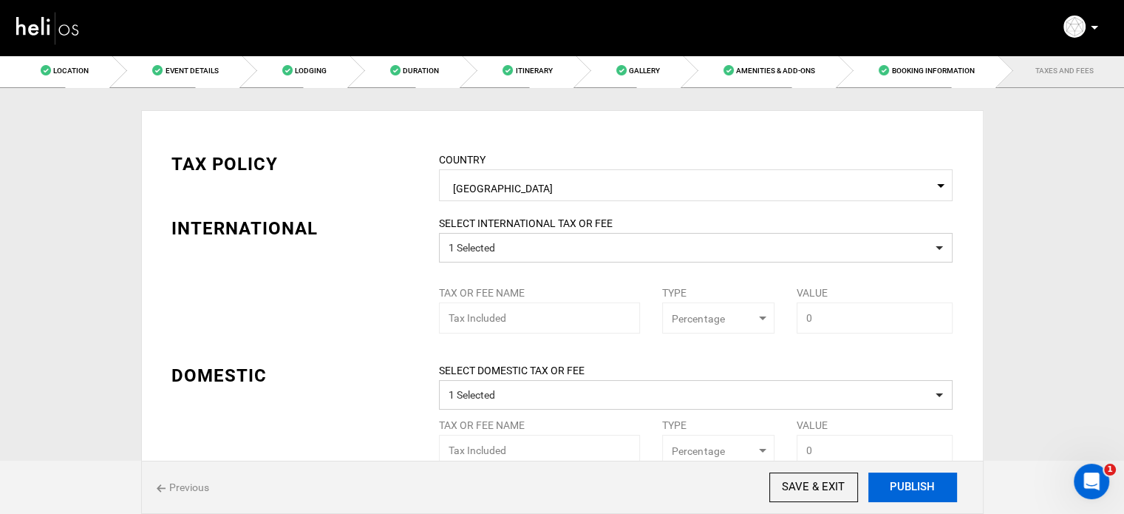
click at [905, 487] on button "PUBLISH" at bounding box center [913, 487] width 89 height 30
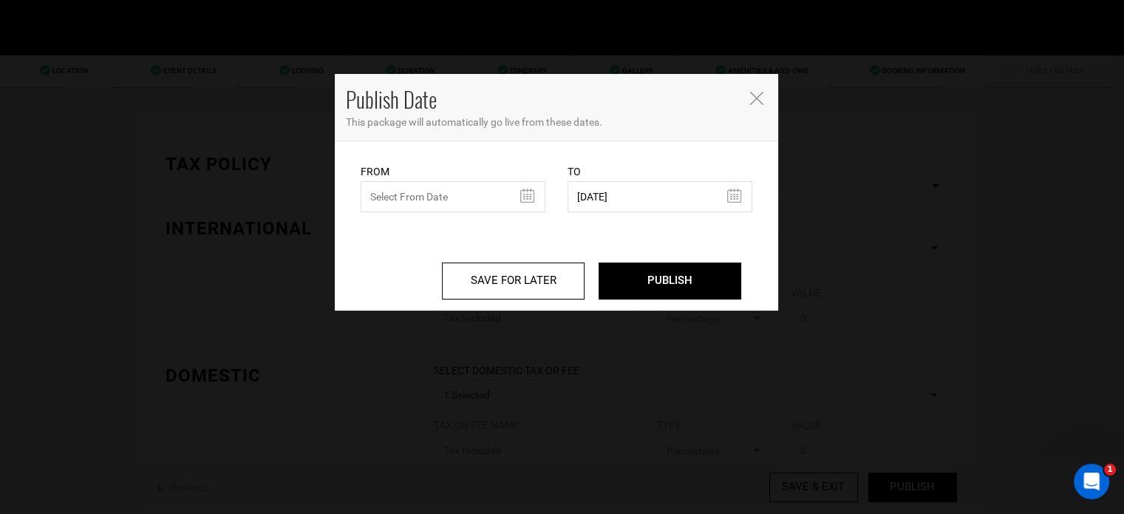
click at [470, 218] on div "SAVE FOR LATER PUBLISH" at bounding box center [557, 261] width 414 height 98
click at [469, 191] on input "text" at bounding box center [453, 196] width 185 height 31
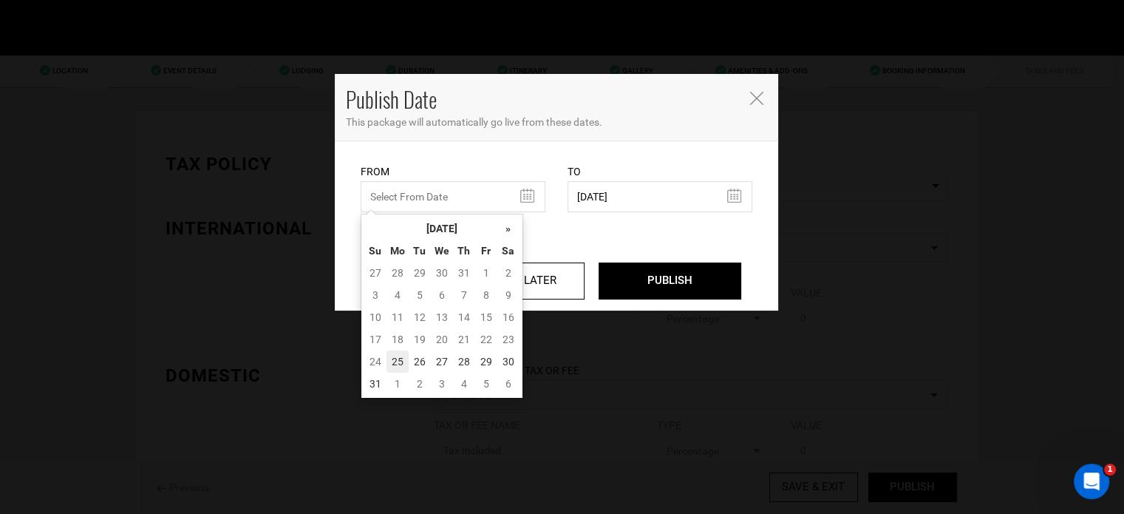
click at [398, 359] on td "25" at bounding box center [398, 361] width 22 height 22
type input "08/25/2025"
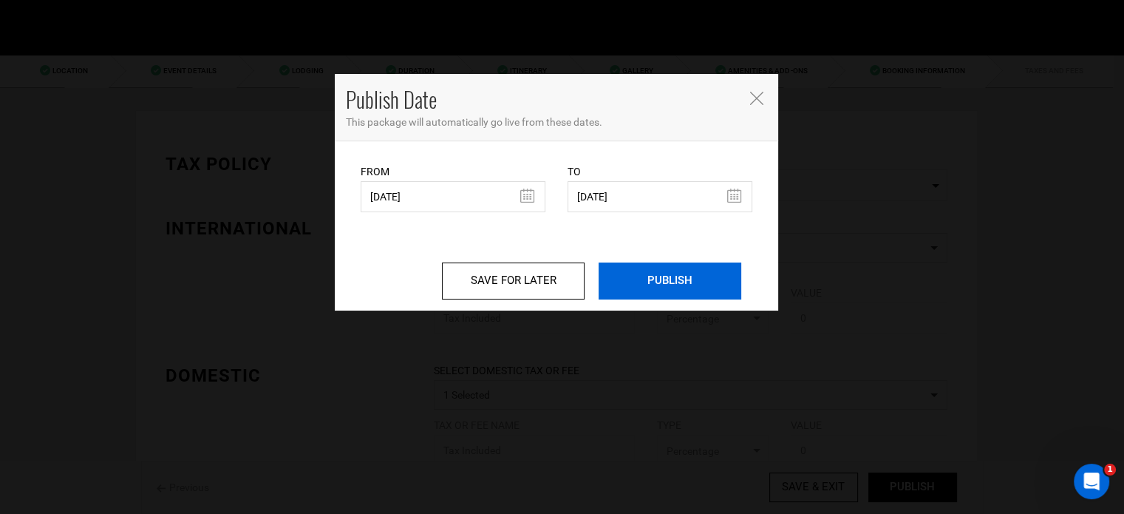
click at [657, 279] on input "PUBLISH" at bounding box center [670, 280] width 143 height 37
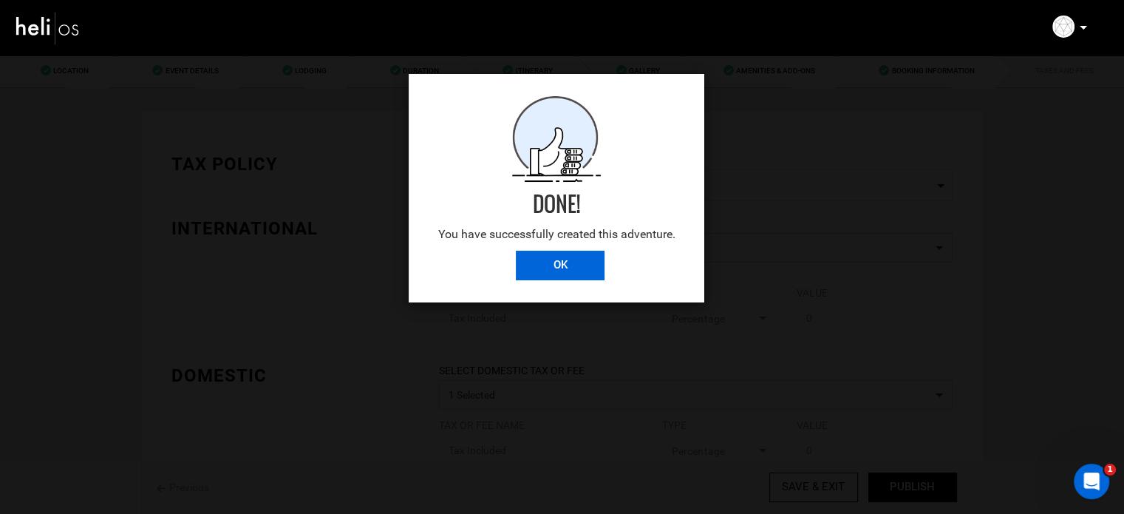
click at [591, 274] on input "OK" at bounding box center [560, 266] width 89 height 30
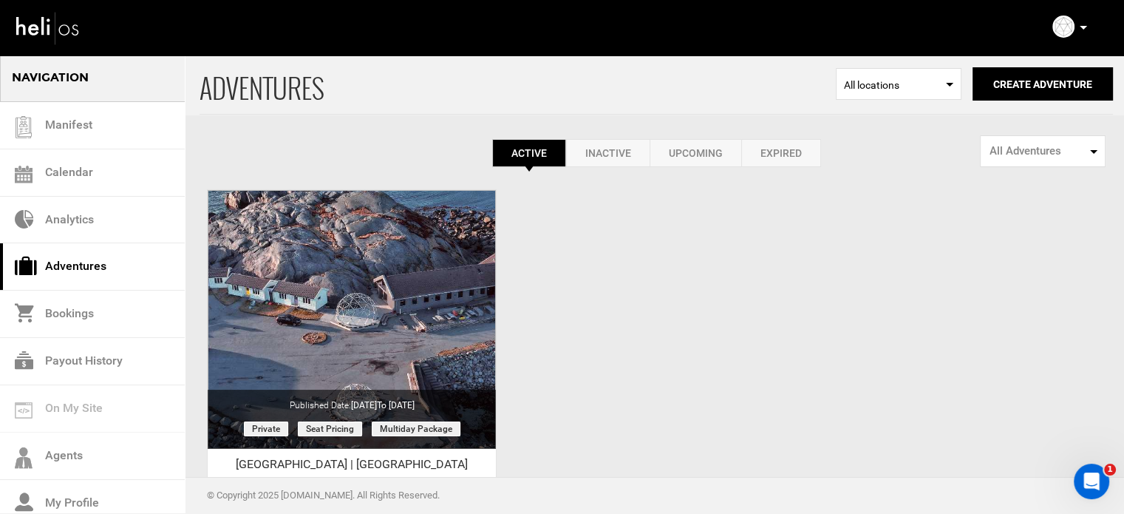
click at [615, 239] on div "ADVENTURES Select Location All locations Create Adventure Public Adventure This…" at bounding box center [562, 350] width 1124 height 592
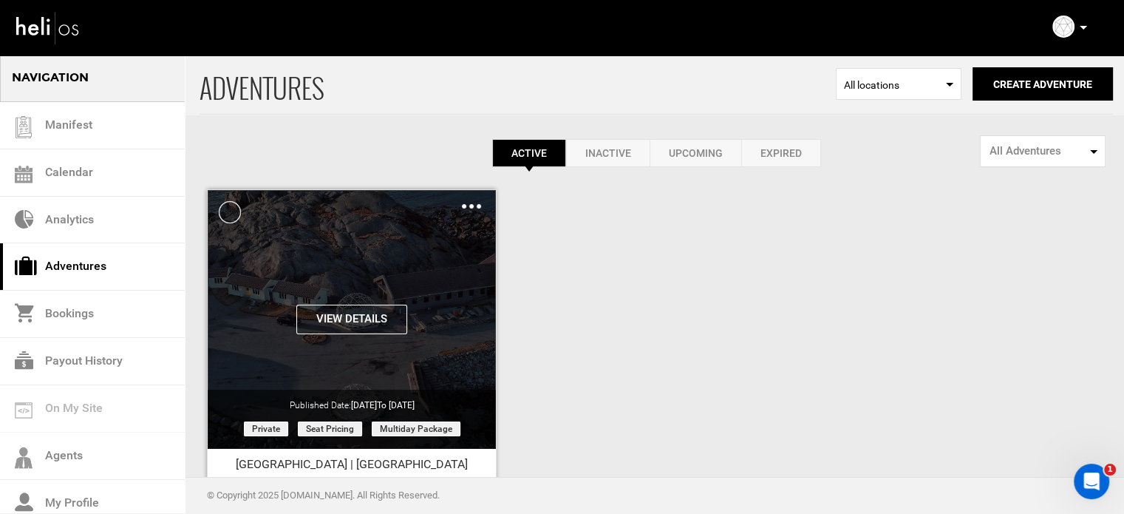
click at [477, 206] on img at bounding box center [471, 206] width 19 height 4
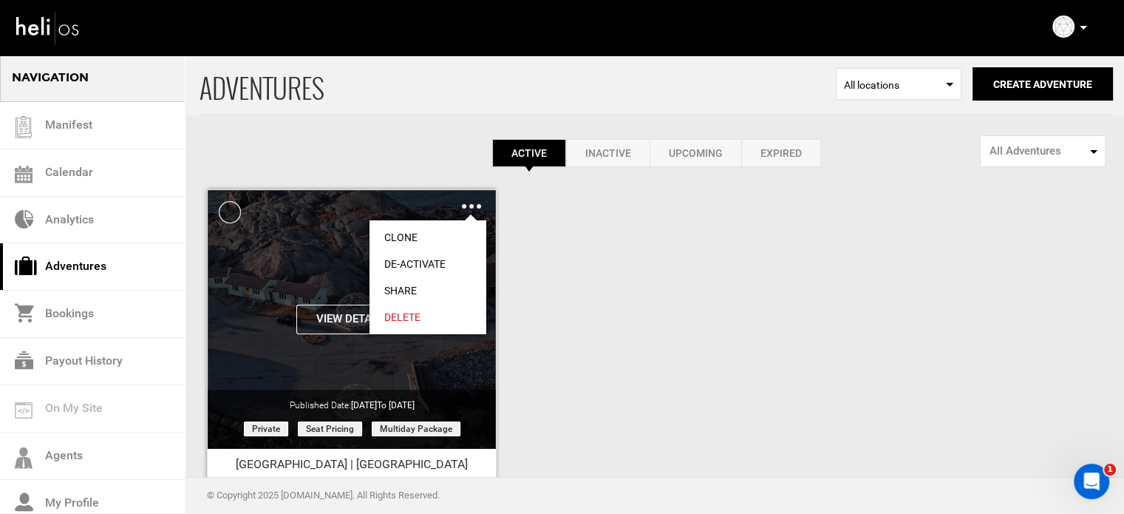
click at [417, 283] on link "Share" at bounding box center [428, 290] width 117 height 27
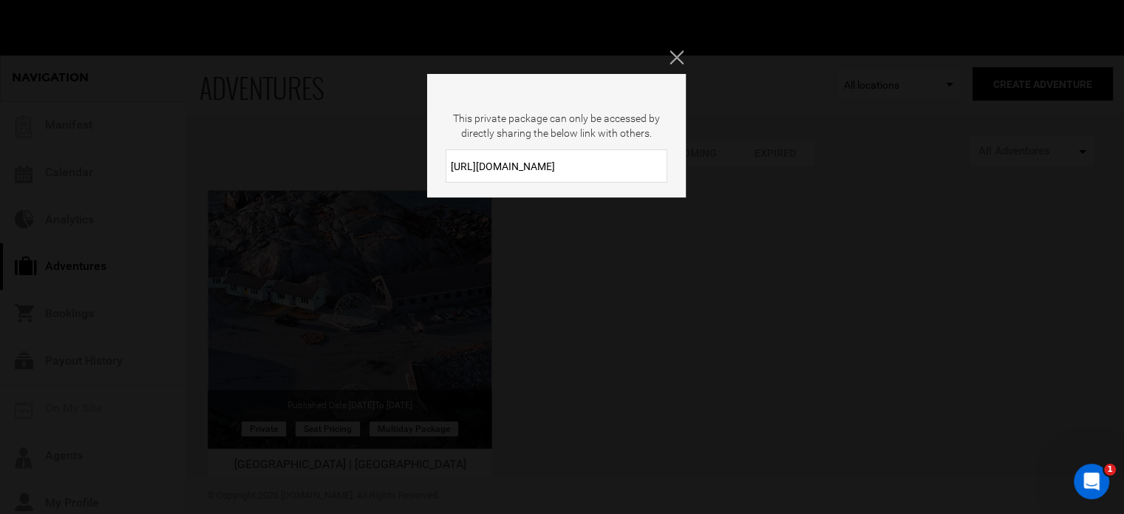
drag, startPoint x: 567, startPoint y: 162, endPoint x: 409, endPoint y: 163, distance: 158.2
click at [409, 163] on div "This private package can only be accessed by directly sharing the below link wi…" at bounding box center [562, 257] width 1124 height 514
click at [668, 56] on div "This private package can only be accessed by directly sharing the below link wi…" at bounding box center [562, 257] width 1124 height 514
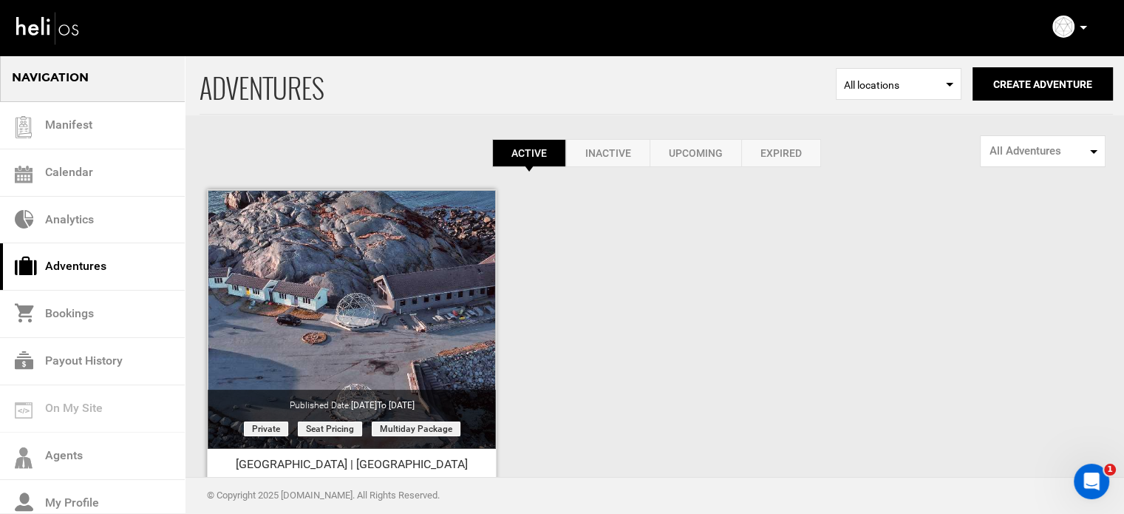
scroll to position [183, 0]
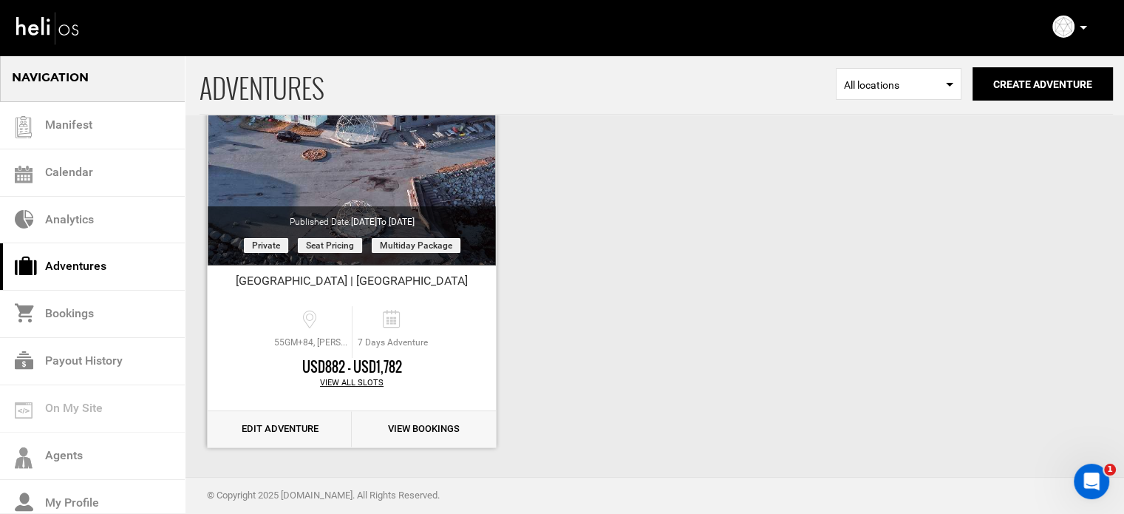
click at [274, 432] on link "Edit Adventure" at bounding box center [280, 429] width 144 height 36
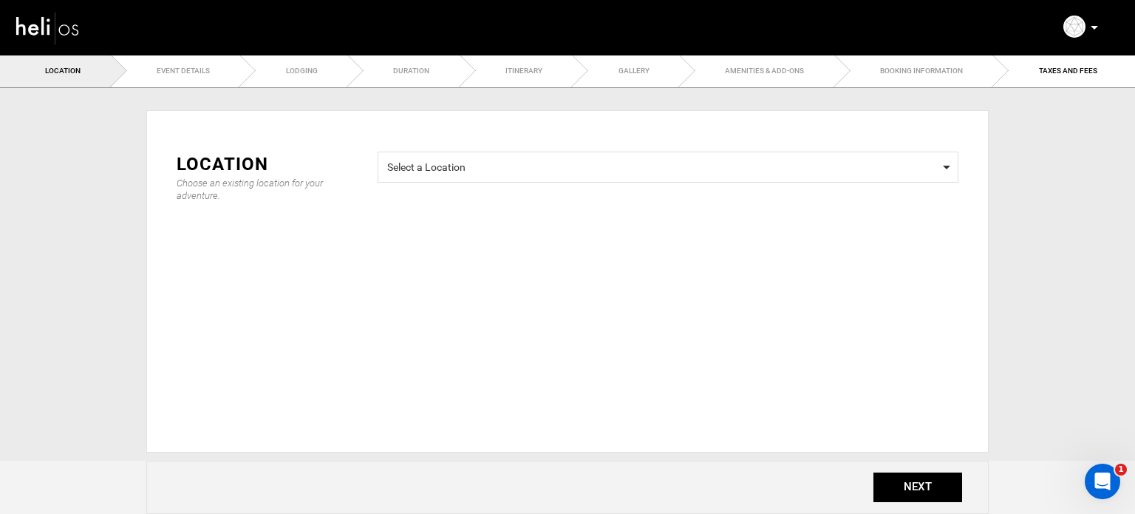
type input "7"
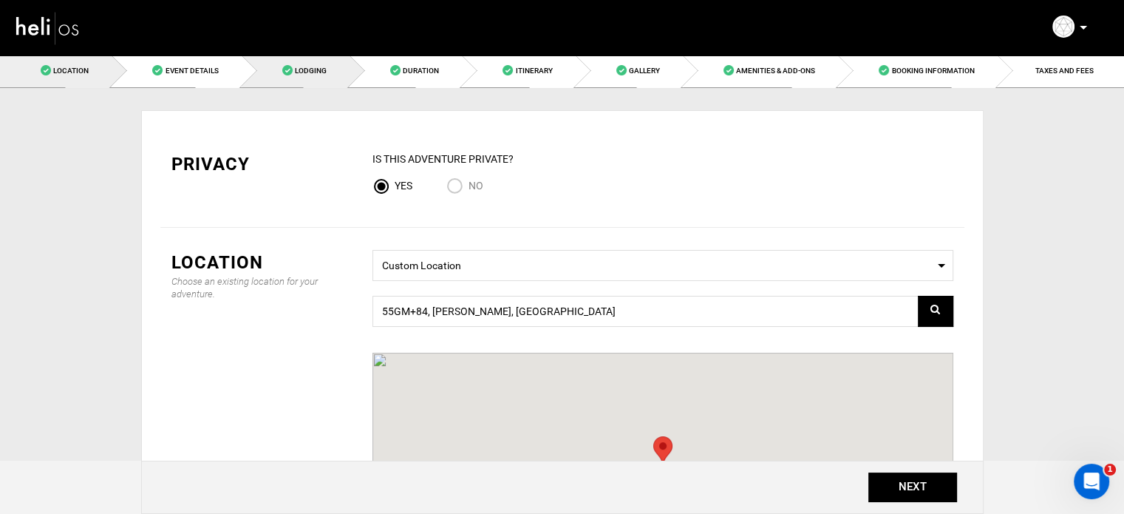
click at [321, 74] on span "Lodging" at bounding box center [311, 71] width 32 height 8
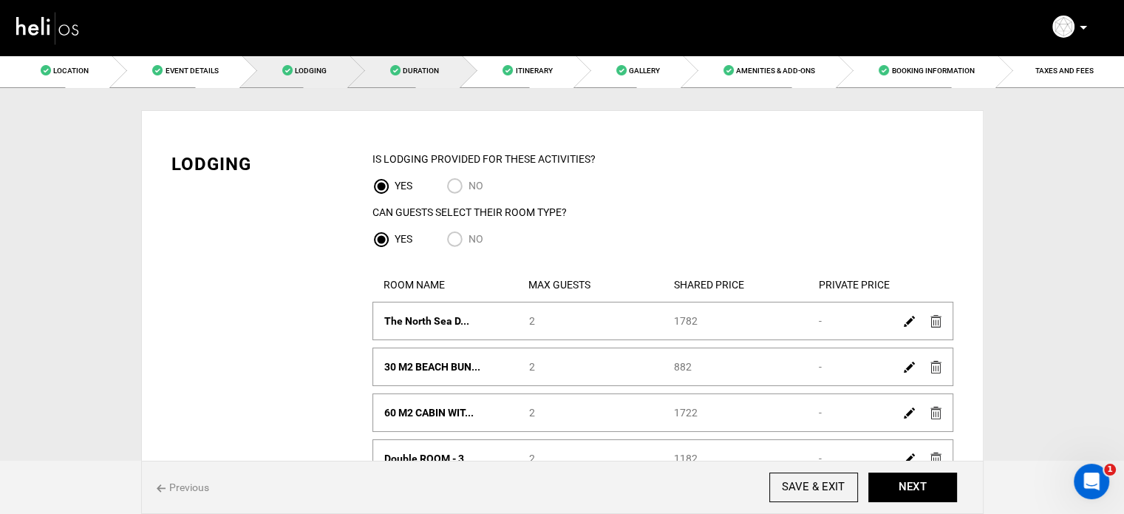
click at [408, 73] on span "Duration" at bounding box center [421, 71] width 36 height 8
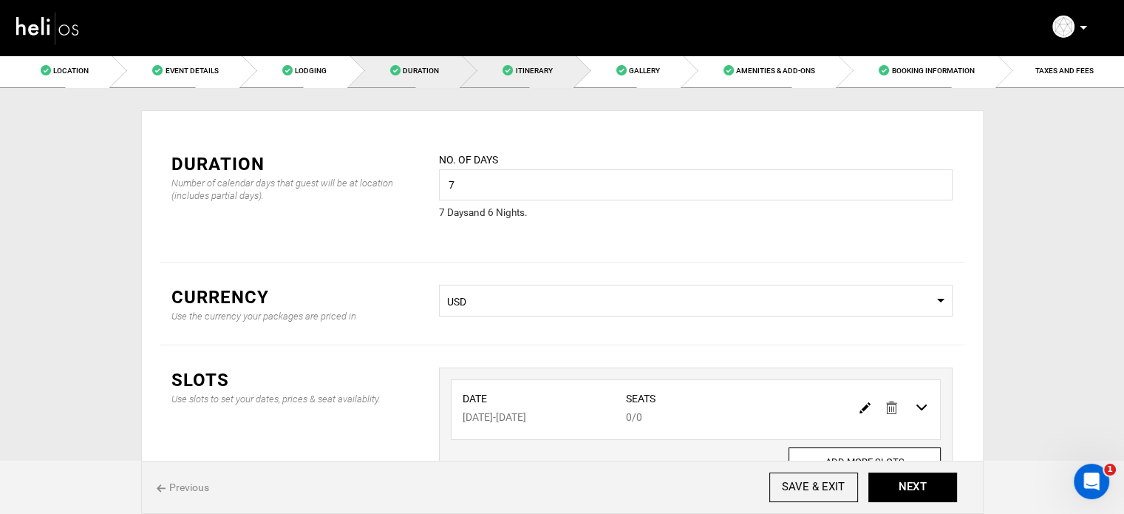
click at [503, 73] on span at bounding box center [508, 70] width 10 height 10
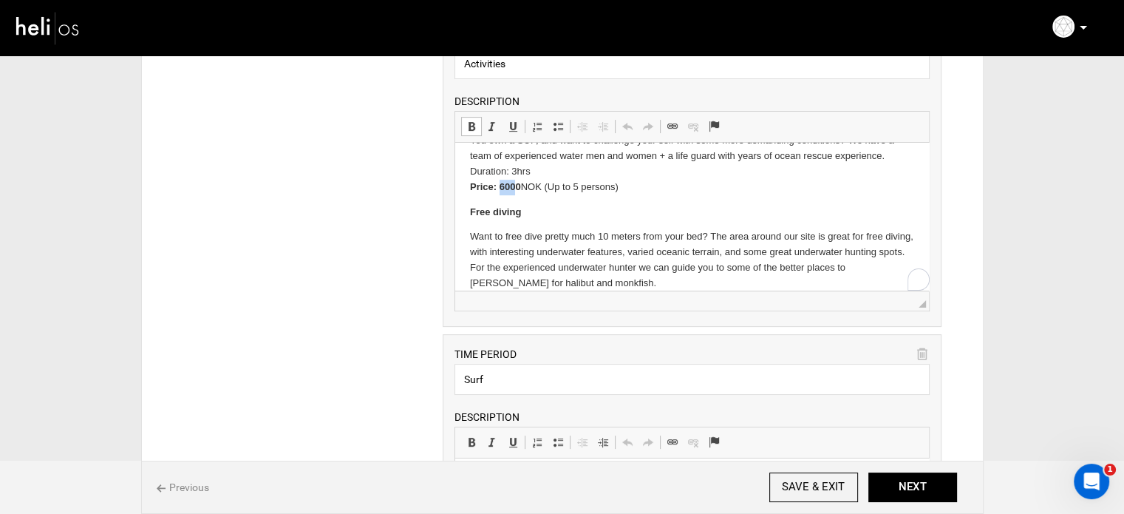
scroll to position [948, 0]
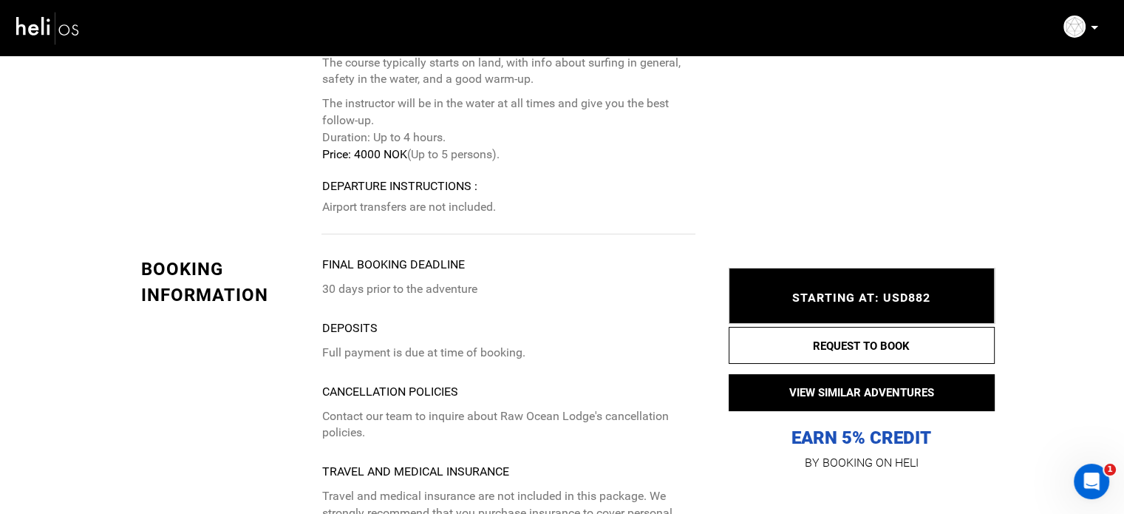
scroll to position [5618, 0]
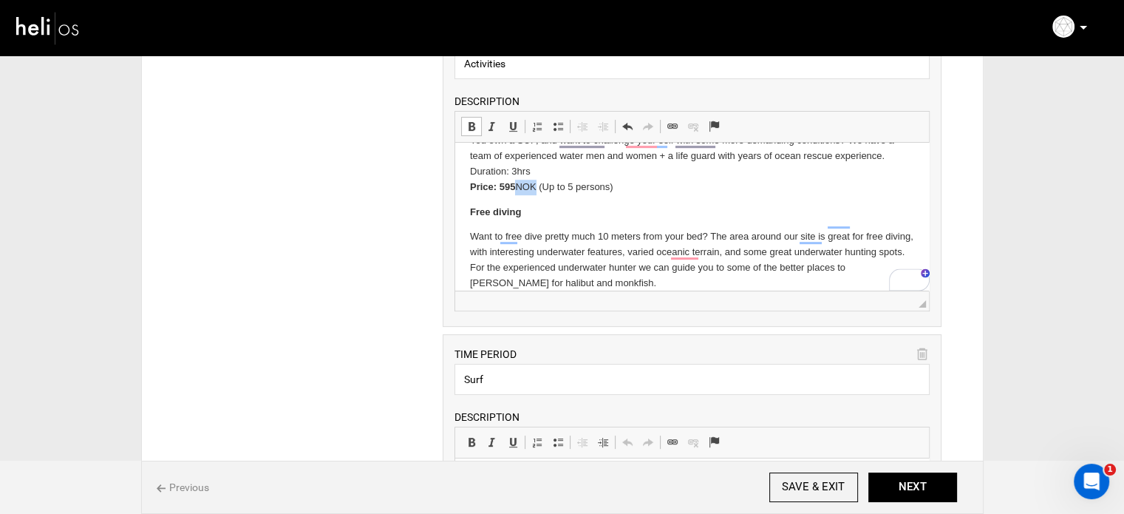
drag, startPoint x: 516, startPoint y: 173, endPoint x: 537, endPoint y: 173, distance: 20.7
click at [537, 173] on p "Stand Up Paddling - Stand up paddling has to be one of the best ways to explore…" at bounding box center [692, 3] width 444 height 384
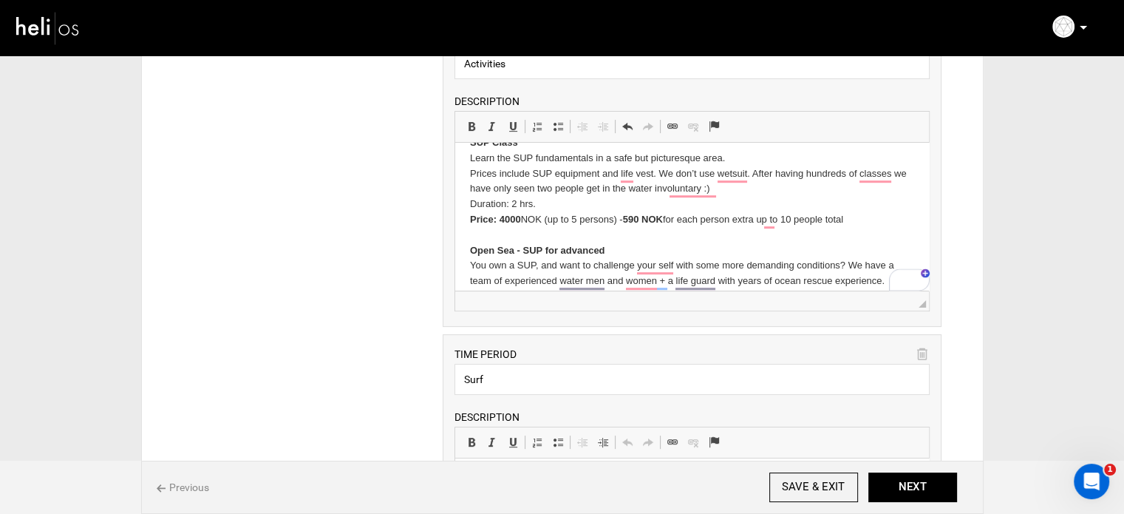
scroll to position [801, 0]
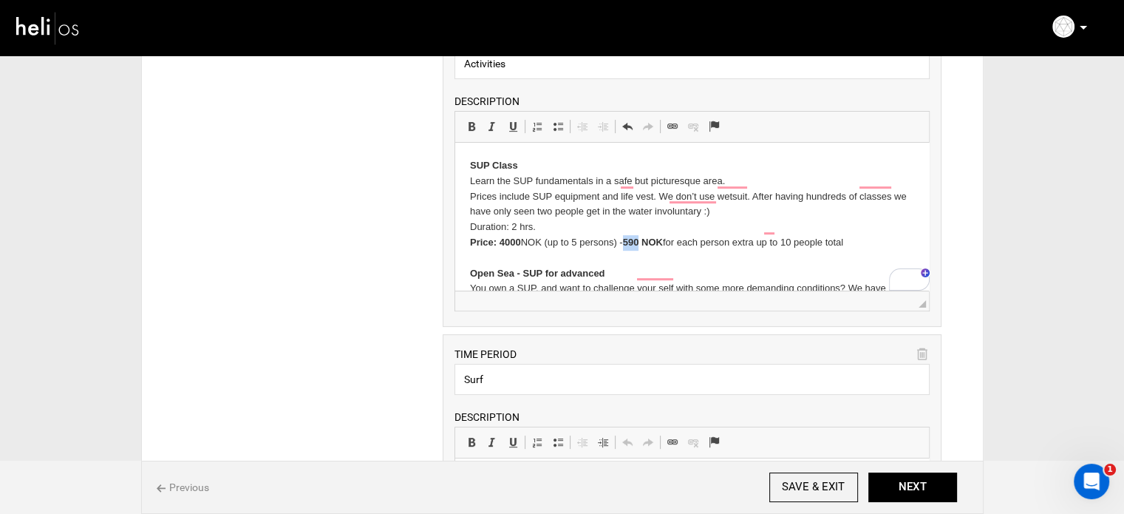
drag, startPoint x: 628, startPoint y: 230, endPoint x: 645, endPoint y: 230, distance: 16.3
click at [645, 237] on strong "590 NOK" at bounding box center [643, 242] width 40 height 11
copy strong "590"
drag, startPoint x: 645, startPoint y: 227, endPoint x: 664, endPoint y: 226, distance: 18.5
click at [664, 226] on p "Stand Up Paddling - Stand up paddling has to be one of the best ways to explore…" at bounding box center [692, 151] width 444 height 384
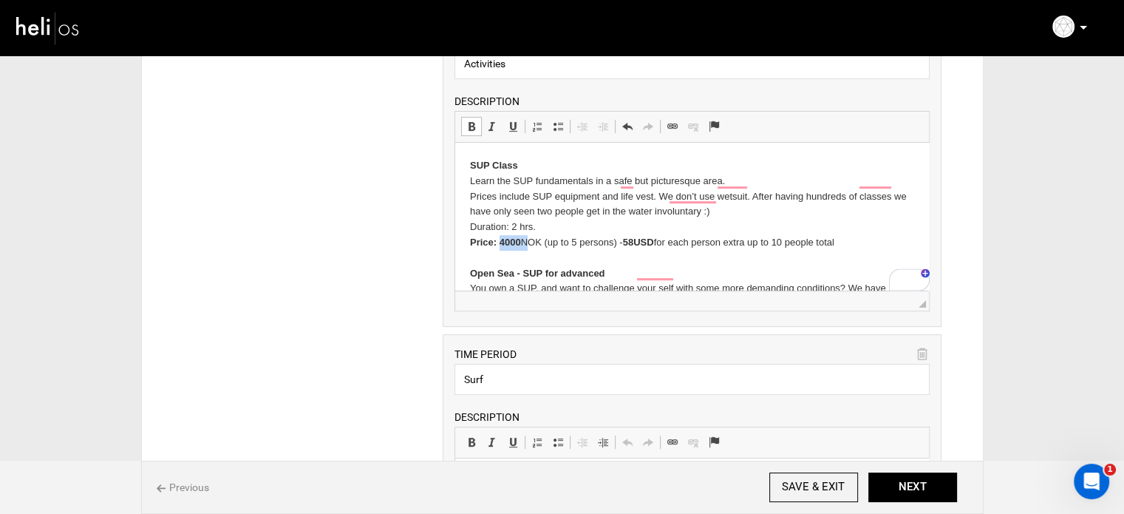
drag, startPoint x: 500, startPoint y: 226, endPoint x: 523, endPoint y: 229, distance: 23.1
click at [523, 229] on p "Stand Up Paddling - Stand up paddling has to be one of the best ways to explore…" at bounding box center [692, 151] width 444 height 384
copy p "4000"
drag, startPoint x: 517, startPoint y: 228, endPoint x: 537, endPoint y: 228, distance: 20.7
click at [537, 228] on p "Stand Up Paddling - Stand up paddling has to be one of the best ways to explore…" at bounding box center [692, 151] width 444 height 384
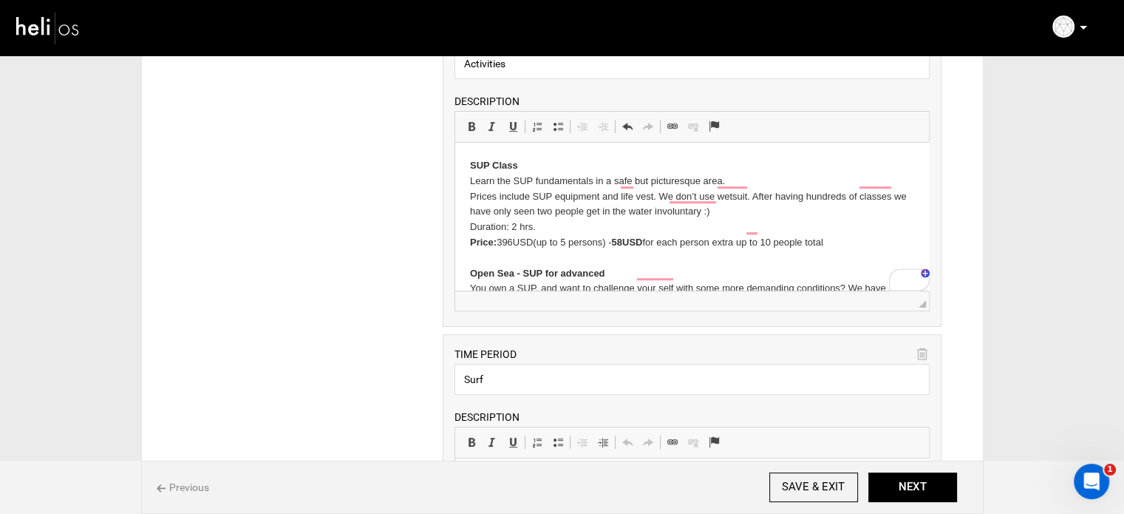
click at [514, 229] on p "Stand Up Paddling - Stand up paddling has to be one of the best ways to explore…" at bounding box center [692, 151] width 444 height 384
drag, startPoint x: 500, startPoint y: 229, endPoint x: 537, endPoint y: 228, distance: 36.2
click at [537, 228] on p "Stand Up Paddling - Stand up paddling has to be one of the best ways to explore…" at bounding box center [692, 151] width 444 height 384
click at [469, 126] on span at bounding box center [472, 126] width 12 height 12
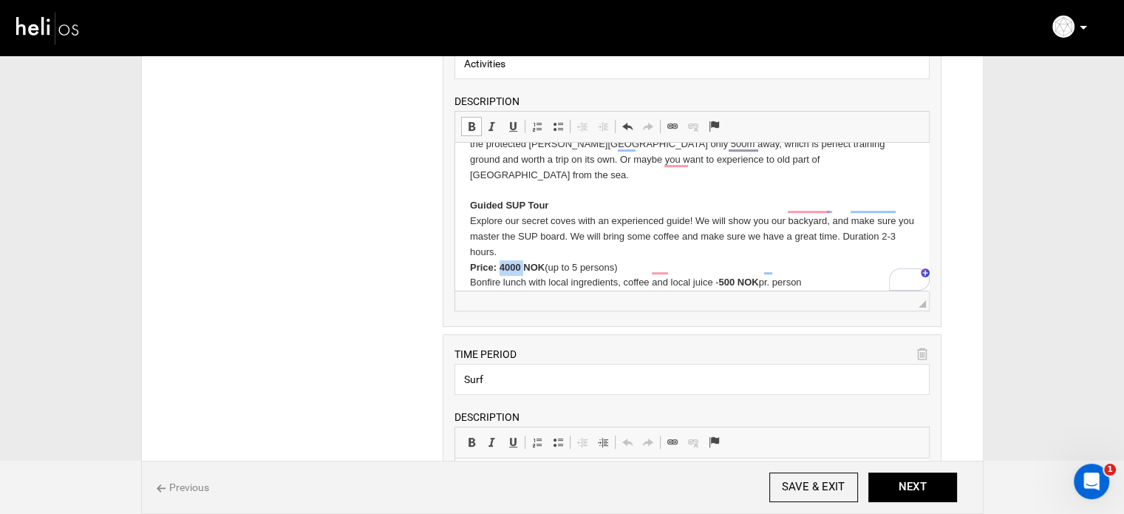
drag, startPoint x: 500, startPoint y: 252, endPoint x: 524, endPoint y: 255, distance: 23.8
click at [524, 262] on strong "Price: 4000 NOK" at bounding box center [507, 267] width 75 height 11
drag, startPoint x: 517, startPoint y: 254, endPoint x: 535, endPoint y: 254, distance: 18.5
click at [535, 262] on strong "Price: 396NOK" at bounding box center [503, 267] width 67 height 11
click at [515, 262] on strong "Price: 396USD" at bounding box center [503, 267] width 66 height 11
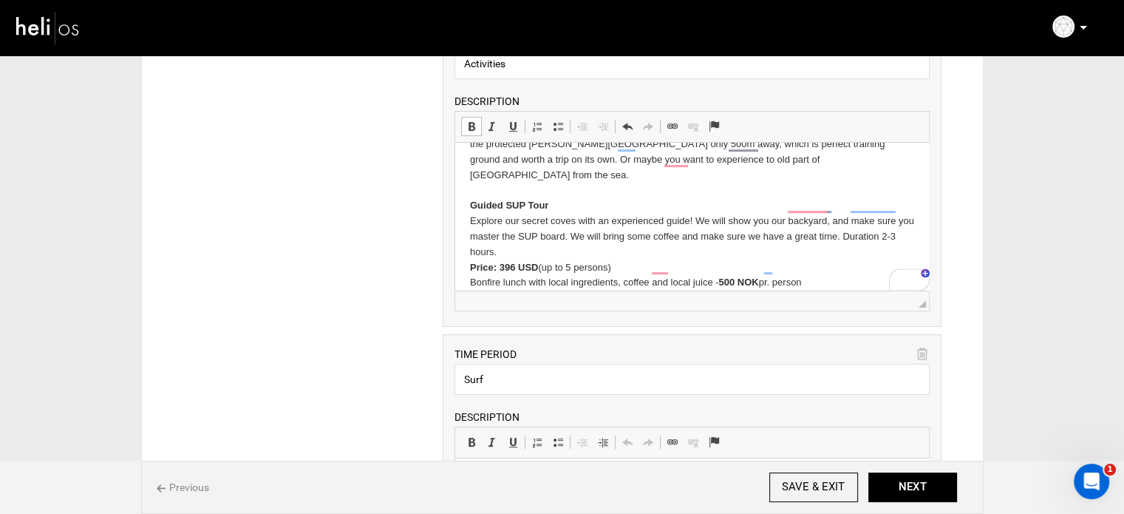
click at [725, 276] on strong "500 NOK" at bounding box center [739, 281] width 40 height 11
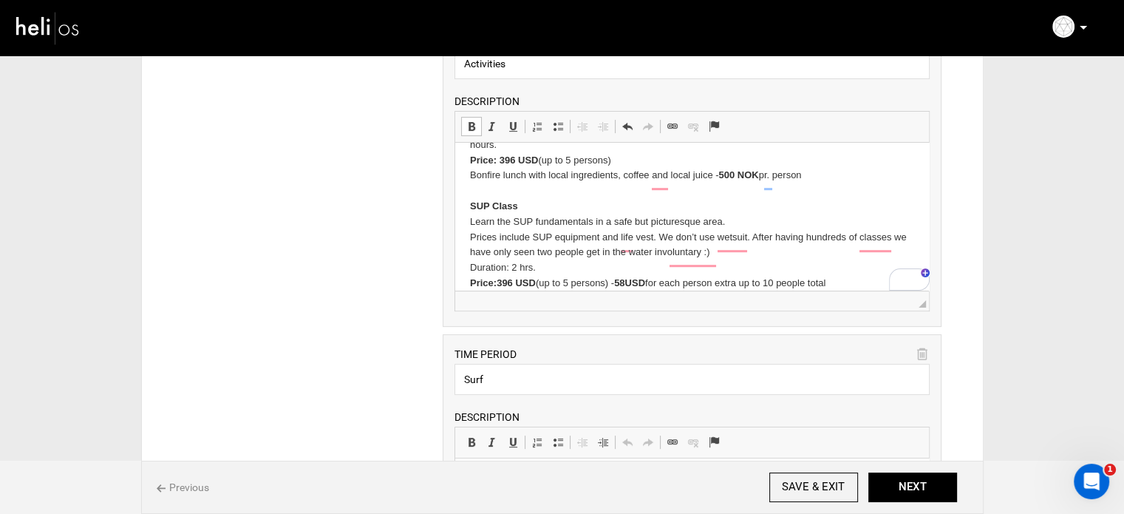
scroll to position [727, 0]
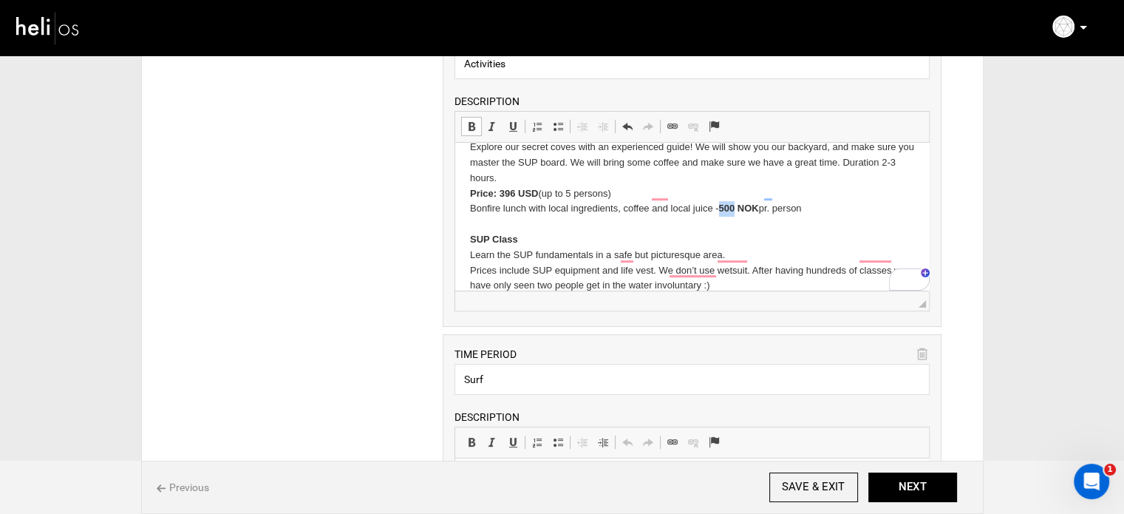
drag, startPoint x: 723, startPoint y: 192, endPoint x: 737, endPoint y: 194, distance: 14.1
click at [737, 203] on strong "500 NOK" at bounding box center [739, 208] width 40 height 11
drag, startPoint x: 736, startPoint y: 194, endPoint x: 753, endPoint y: 196, distance: 17.1
click at [754, 203] on strong "49 NOK" at bounding box center [736, 208] width 35 height 11
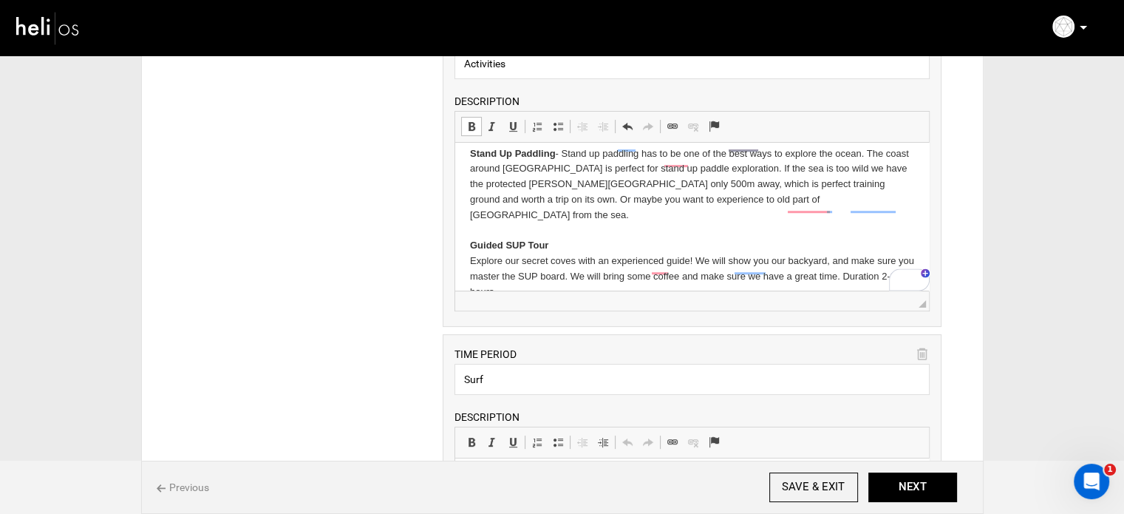
scroll to position [565, 0]
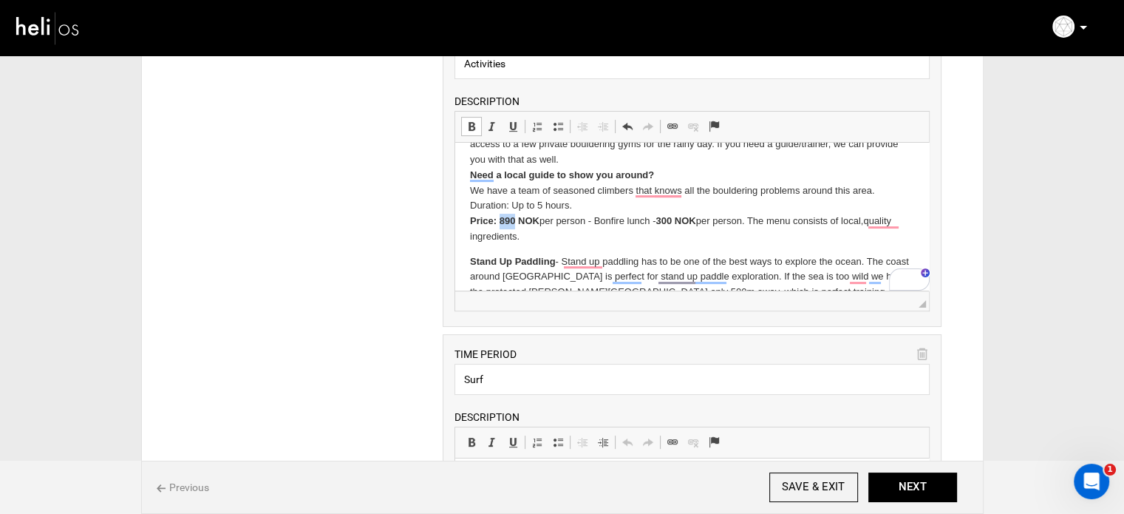
drag, startPoint x: 500, startPoint y: 218, endPoint x: 516, endPoint y: 219, distance: 16.3
click at [516, 219] on strong "890 NOK" at bounding box center [520, 220] width 40 height 11
copy strong "890"
drag, startPoint x: 517, startPoint y: 219, endPoint x: 528, endPoint y: 220, distance: 11.1
click at [528, 220] on strong "88 NOK" at bounding box center [516, 220] width 32 height 11
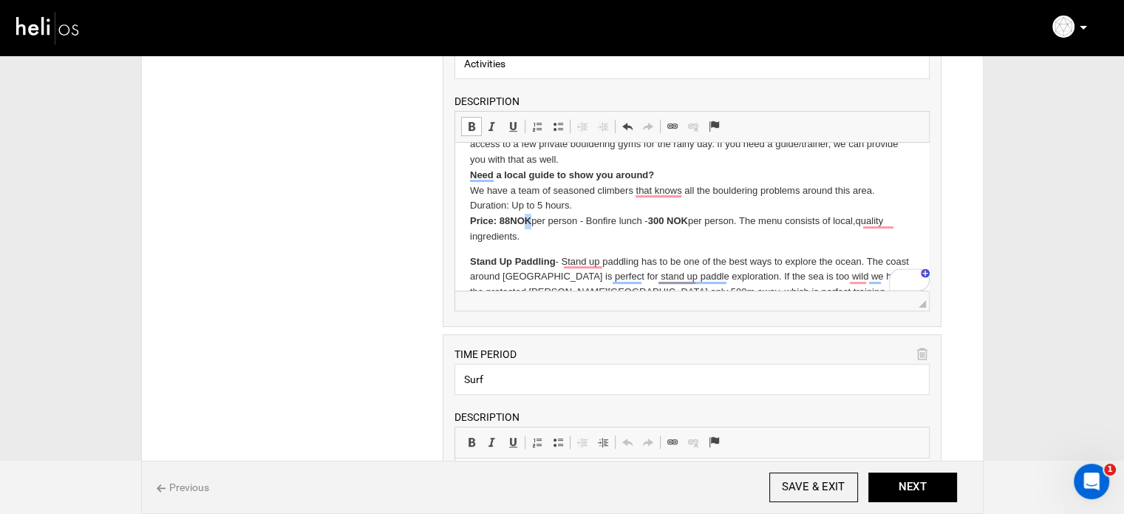
drag, startPoint x: 534, startPoint y: 223, endPoint x: 514, endPoint y: 222, distance: 20.7
click at [514, 222] on p "The terrain at Skaarnesheimen Raw Ocean Lodge, and the surrounding area is an a…" at bounding box center [692, 175] width 444 height 138
drag, startPoint x: 652, startPoint y: 223, endPoint x: 696, endPoint y: 223, distance: 44.4
click at [696, 223] on p "The terrain at Skaarnesheimen Raw Ocean Lodge, and the surrounding area is an a…" at bounding box center [692, 175] width 444 height 138
click at [685, 222] on strong "300 NOK" at bounding box center [667, 220] width 40 height 11
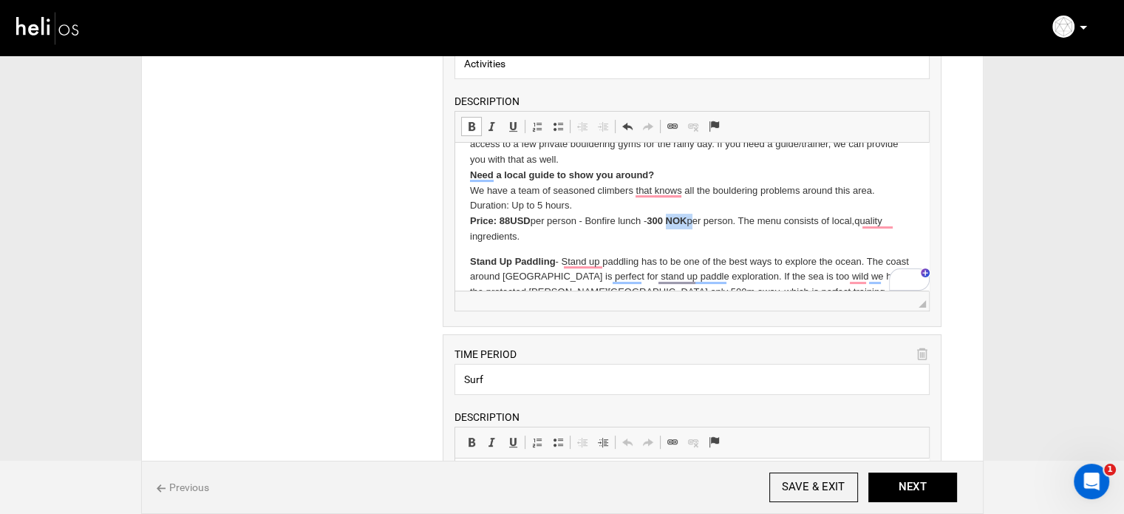
click at [685, 222] on strong "300 NOK" at bounding box center [667, 220] width 40 height 11
click at [665, 218] on strong "300 USD" at bounding box center [666, 220] width 39 height 11
copy strong "300"
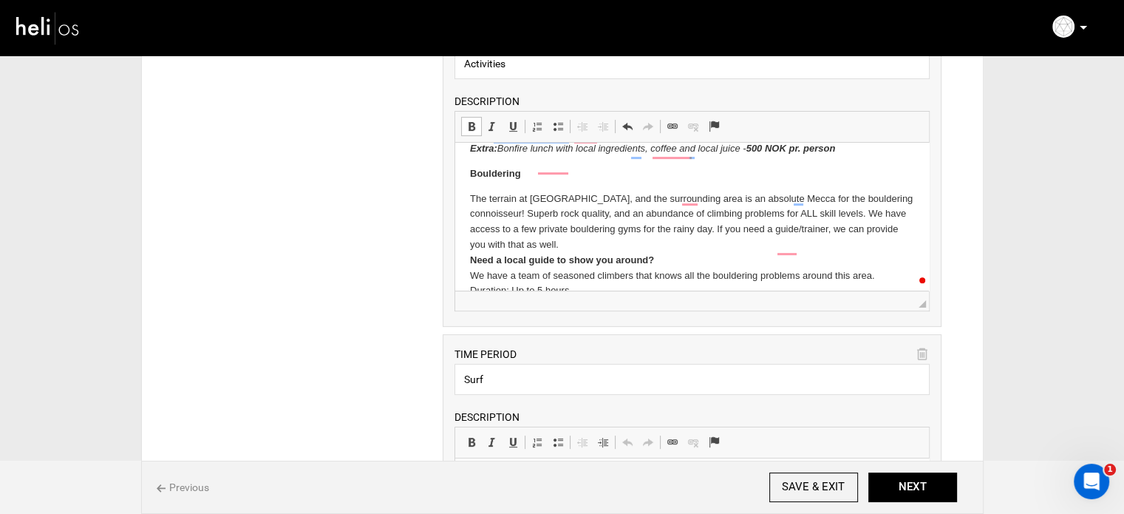
scroll to position [357, 0]
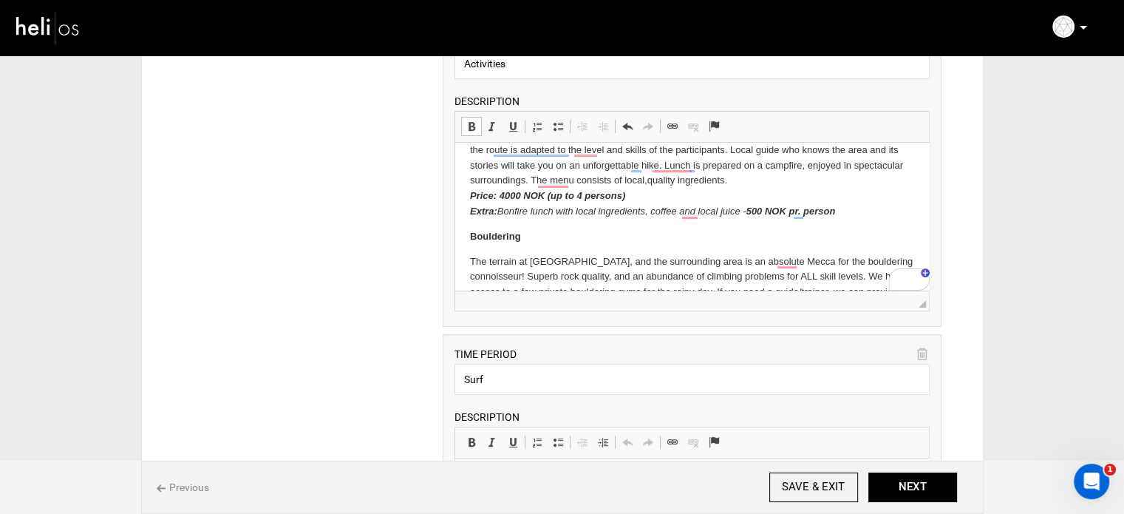
click at [509, 199] on em "Price: 4000 NOK (up to 4 persons) Extra:" at bounding box center [547, 203] width 155 height 27
copy em "4000"
drag, startPoint x: 517, startPoint y: 194, endPoint x: 534, endPoint y: 195, distance: 17.0
click at [534, 195] on em "Price: 396NOK (up to 4 persons) Extra:" at bounding box center [543, 203] width 147 height 27
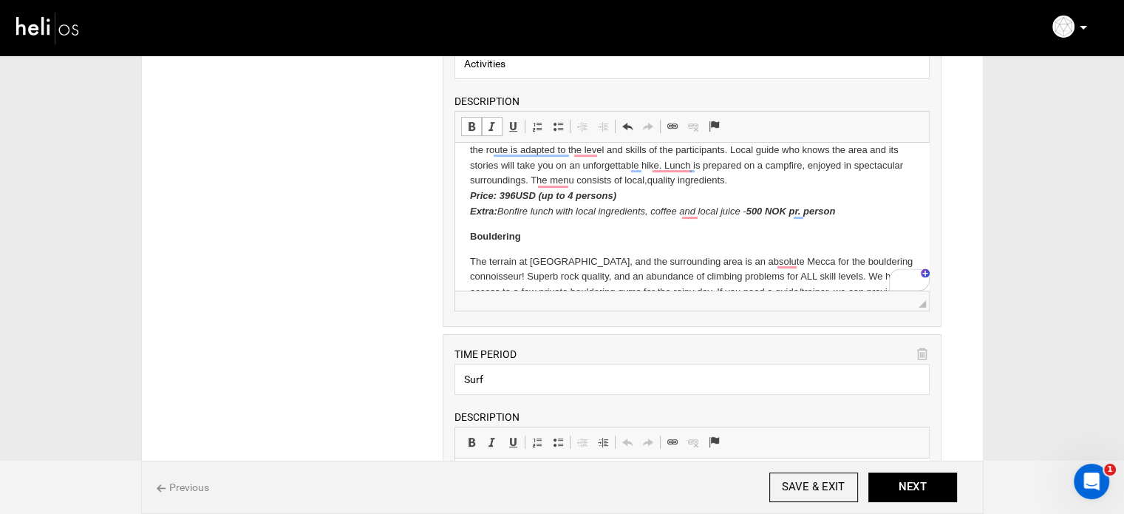
click at [515, 196] on em "Price: 396USD (up to 4 persons) Extra:" at bounding box center [543, 203] width 146 height 27
drag, startPoint x: 754, startPoint y: 212, endPoint x: 767, endPoint y: 211, distance: 13.3
click at [767, 211] on em "500 NOK pr. person" at bounding box center [791, 211] width 89 height 11
drag, startPoint x: 767, startPoint y: 211, endPoint x: 753, endPoint y: 214, distance: 15.1
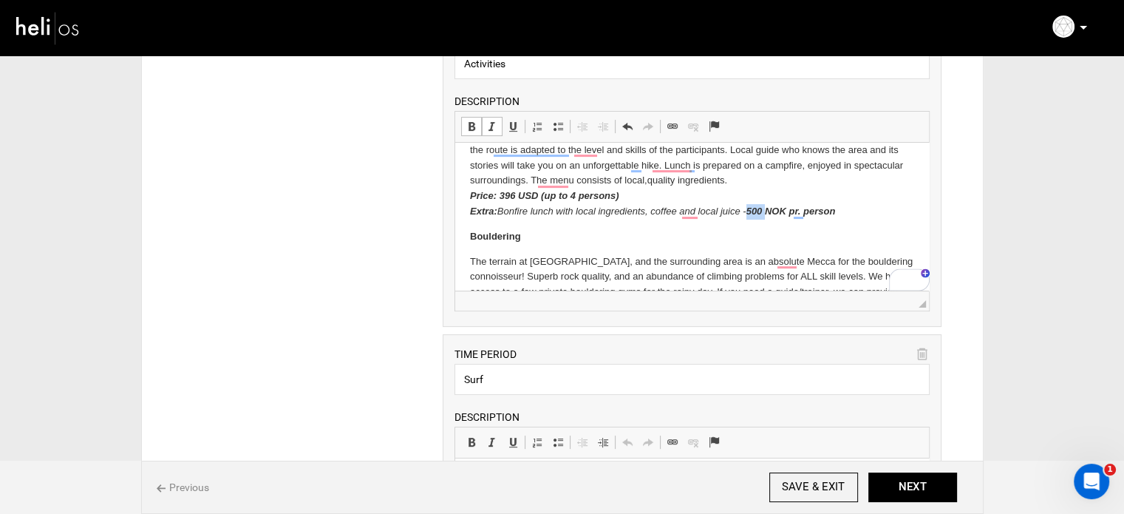
click at [753, 214] on em "500 NOK pr. person" at bounding box center [791, 211] width 89 height 11
drag, startPoint x: 763, startPoint y: 214, endPoint x: 784, endPoint y: 213, distance: 20.7
click at [784, 213] on em "49NOK pr. person" at bounding box center [787, 211] width 81 height 11
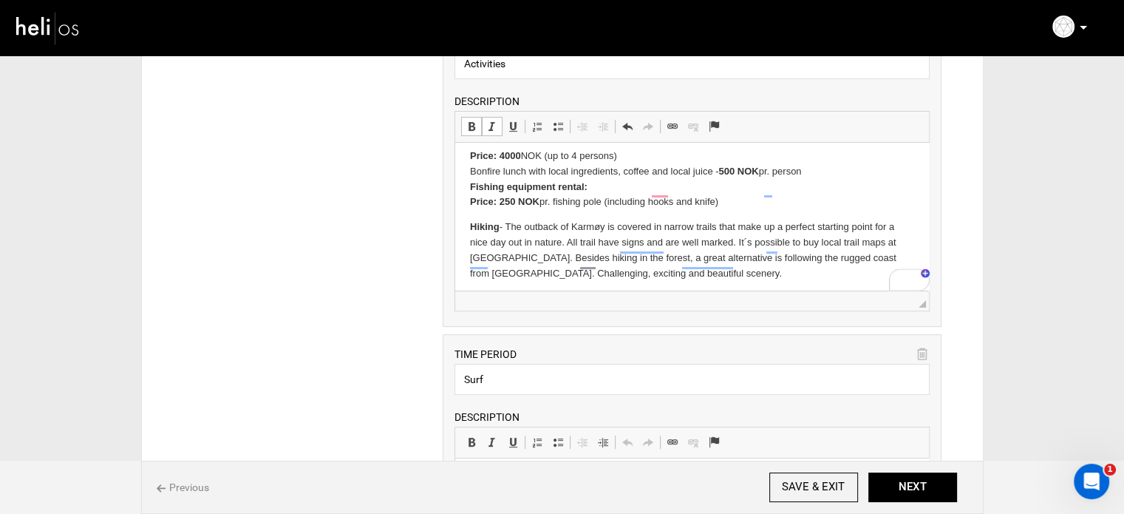
scroll to position [135, 0]
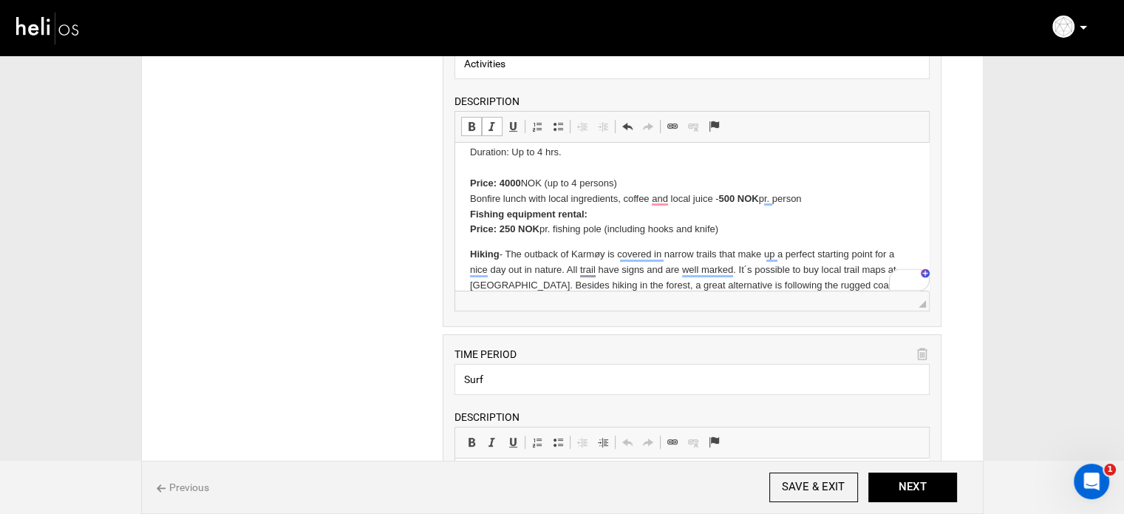
click at [506, 181] on strong "Price: 4000" at bounding box center [495, 182] width 51 height 11
copy p "4000"
click at [522, 185] on p "Fishing in the North Sea - Fishing has always been an important part of the Kar…" at bounding box center [692, 129] width 444 height 215
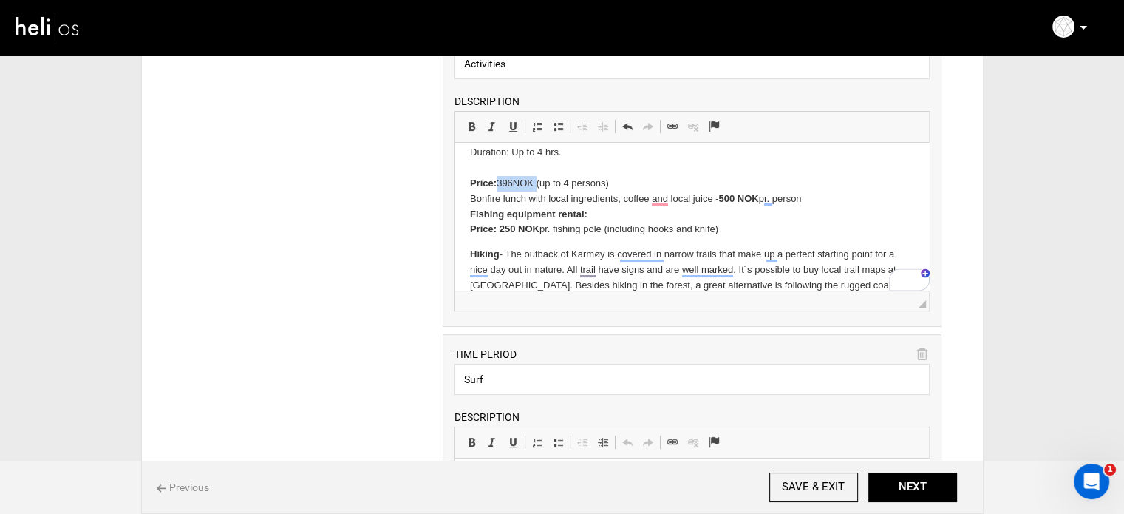
click at [522, 185] on p "Fishing in the North Sea - Fishing has always been an important part of the Kar…" at bounding box center [692, 129] width 444 height 215
drag, startPoint x: 517, startPoint y: 182, endPoint x: 536, endPoint y: 182, distance: 19.2
click at [536, 182] on p "Fishing in the North Sea - Fishing has always been an important part of the Kar…" at bounding box center [692, 129] width 444 height 215
click at [726, 197] on strong "500 NOK" at bounding box center [739, 198] width 40 height 11
click at [729, 199] on strong "500 NOK" at bounding box center [739, 198] width 40 height 11
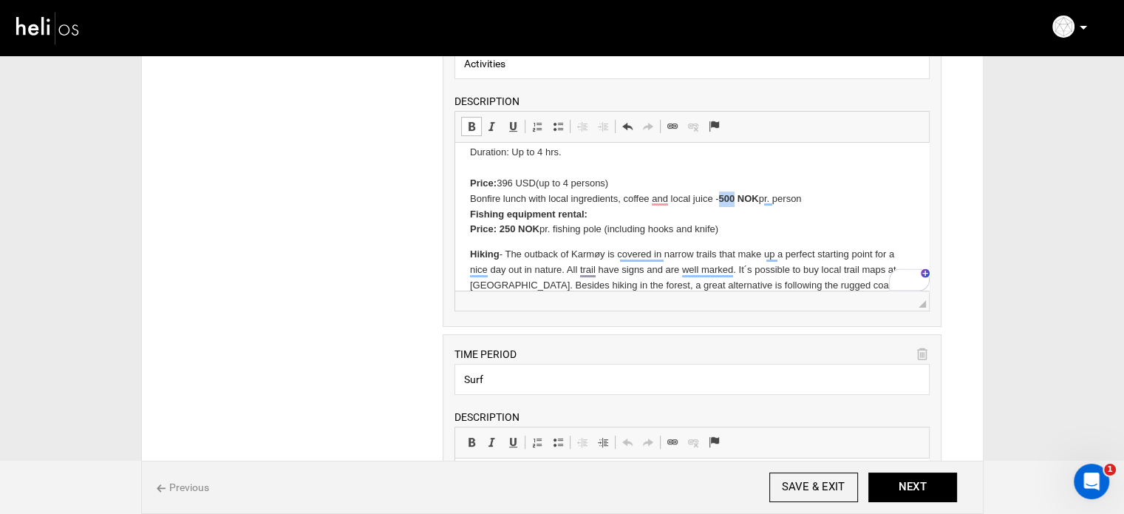
drag, startPoint x: 722, startPoint y: 200, endPoint x: 736, endPoint y: 199, distance: 13.4
click at [736, 199] on strong "500 NOK" at bounding box center [739, 198] width 40 height 11
click at [741, 200] on strong "49 NOK" at bounding box center [736, 198] width 35 height 11
drag, startPoint x: 500, startPoint y: 229, endPoint x: 517, endPoint y: 233, distance: 18.1
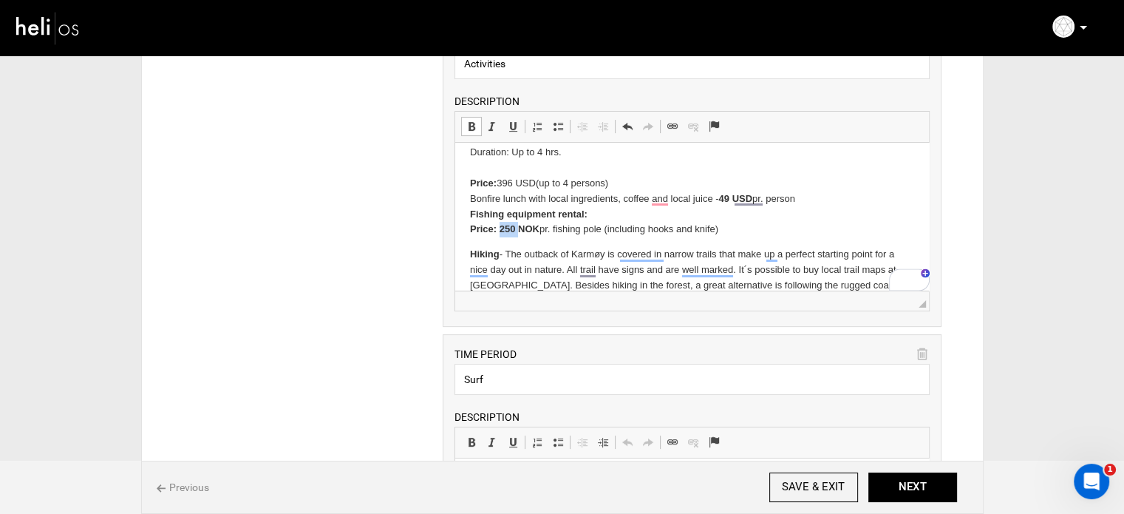
click at [517, 233] on strong "Price: 250 NOK" at bounding box center [504, 228] width 69 height 11
copy strong "250"
click at [523, 223] on p "Fishing in the North Sea - Fishing has always been an important part of the Kar…" at bounding box center [692, 129] width 444 height 215
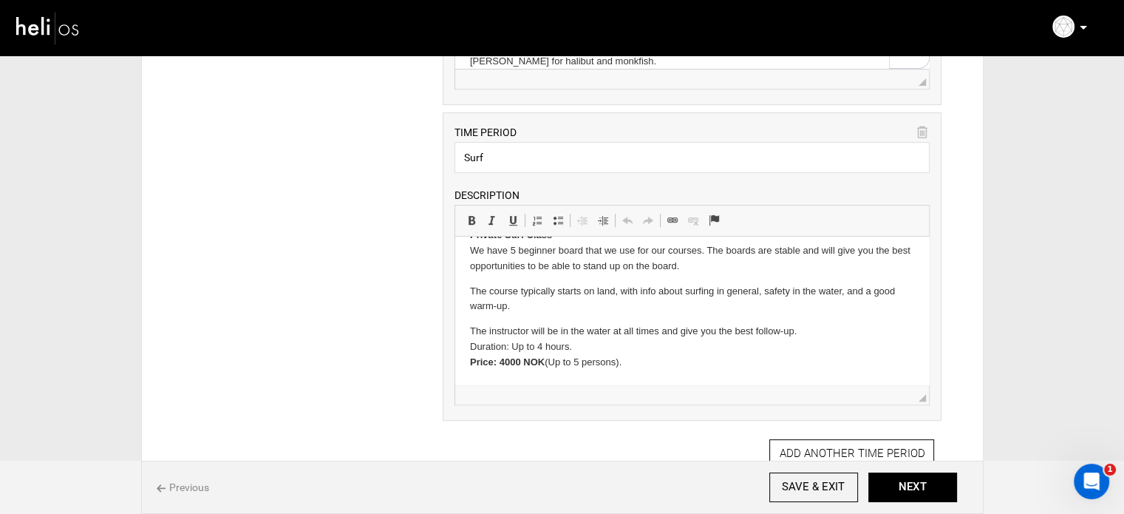
scroll to position [665, 0]
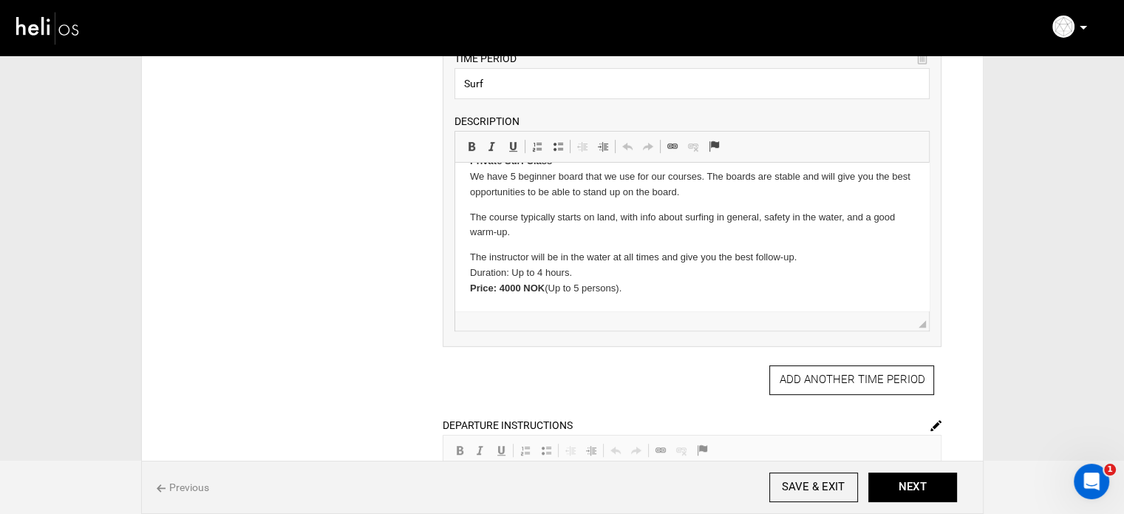
click at [507, 282] on strong "Price: 4000 NOK" at bounding box center [507, 287] width 75 height 11
click at [528, 292] on strong "Price: 396 NOK" at bounding box center [504, 287] width 69 height 11
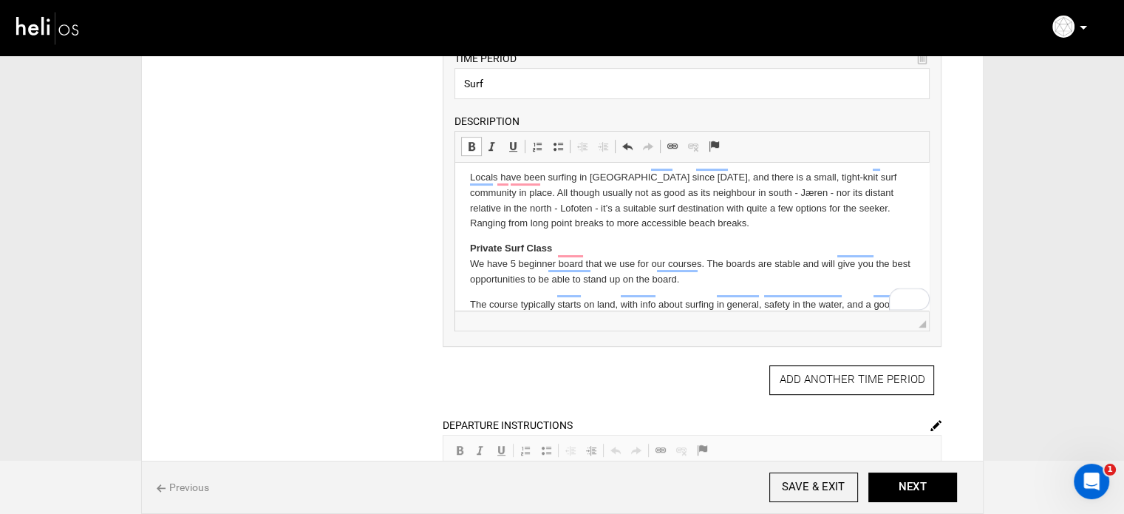
scroll to position [7, 0]
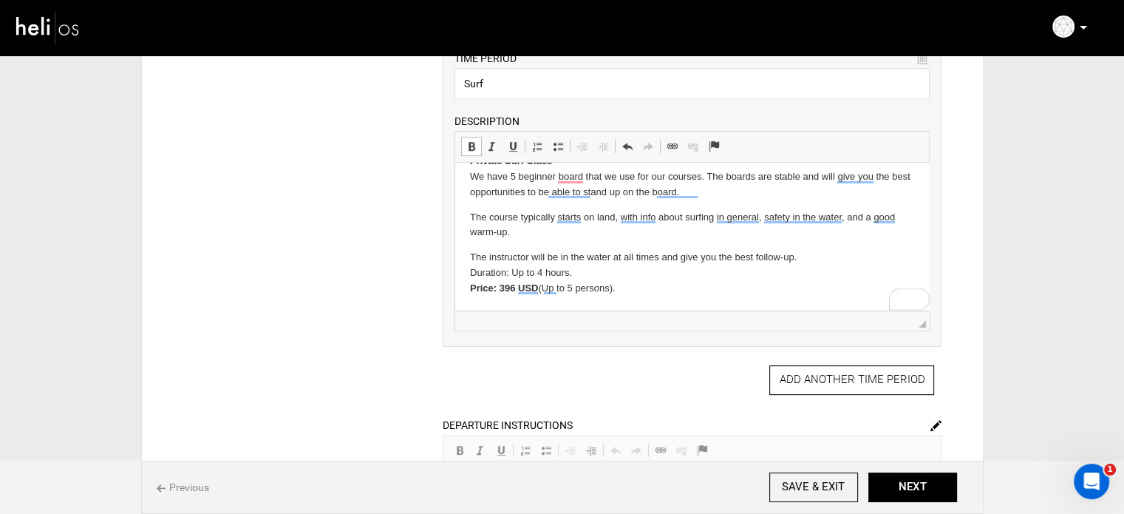
click at [617, 282] on p "The instructor will be in the water at all times and give you the best follow-u…" at bounding box center [692, 273] width 444 height 46
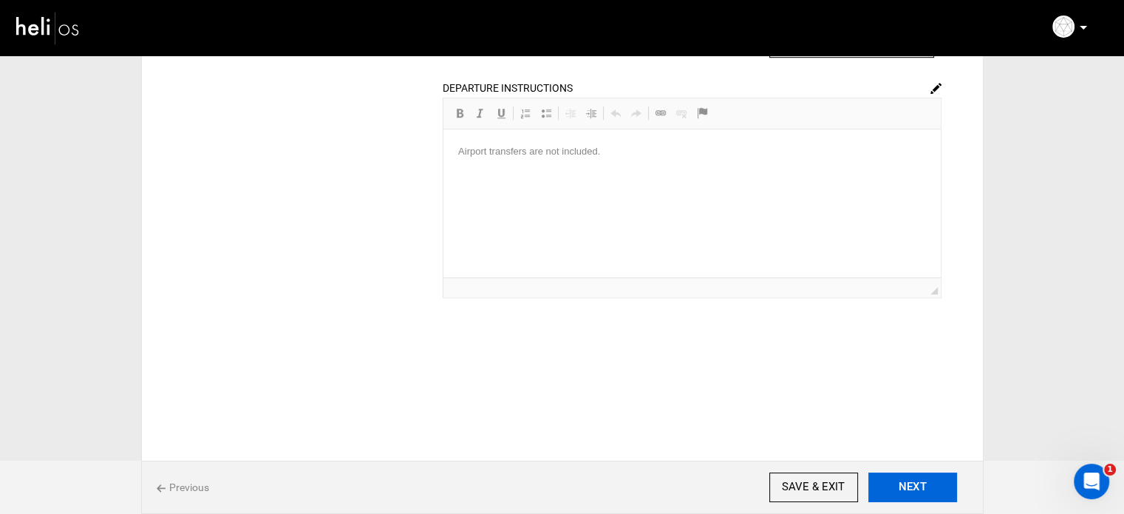
click at [887, 475] on button "NEXT" at bounding box center [913, 487] width 89 height 30
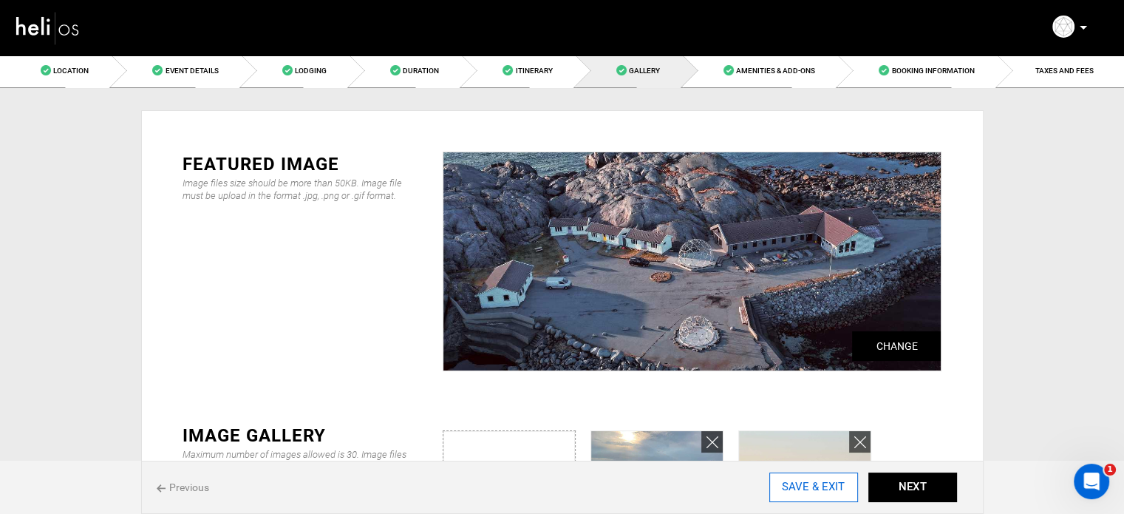
click at [815, 496] on input "SAVE & EXIT" at bounding box center [814, 487] width 89 height 30
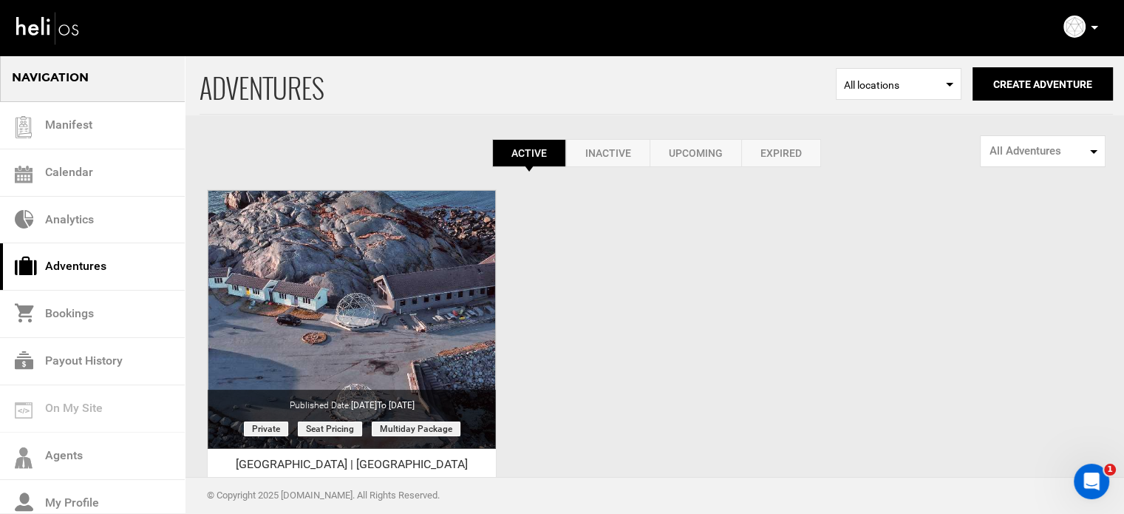
click at [1093, 31] on p at bounding box center [1094, 27] width 9 height 17
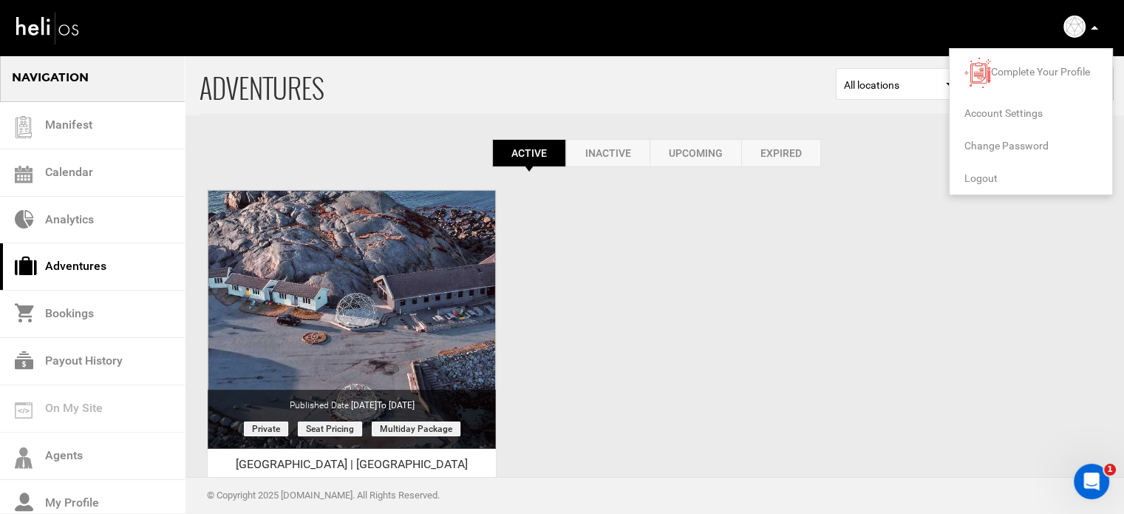
click at [985, 174] on span "Logout" at bounding box center [981, 178] width 33 height 12
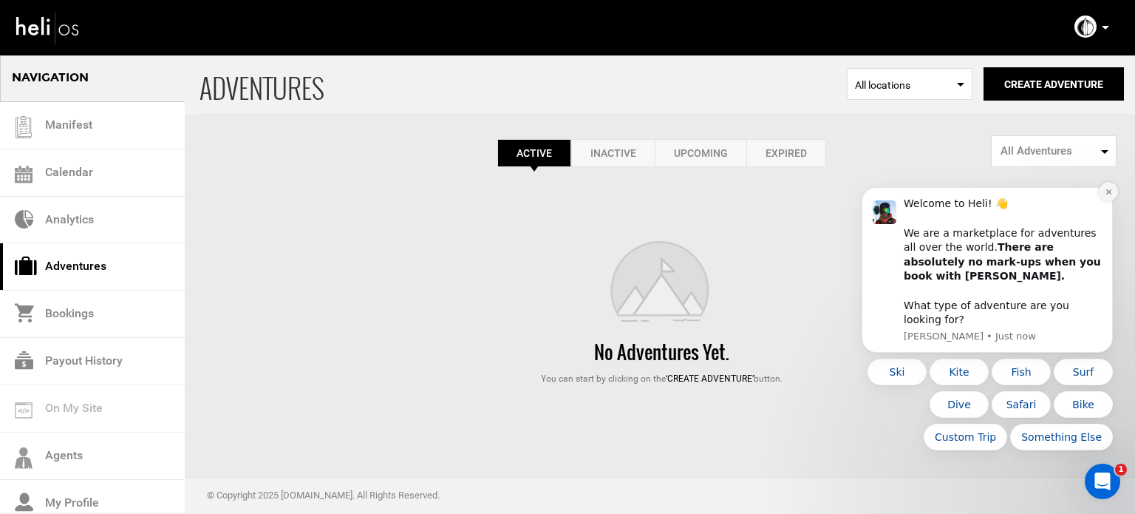
click at [1107, 194] on icon "Dismiss notification" at bounding box center [1108, 191] width 5 height 5
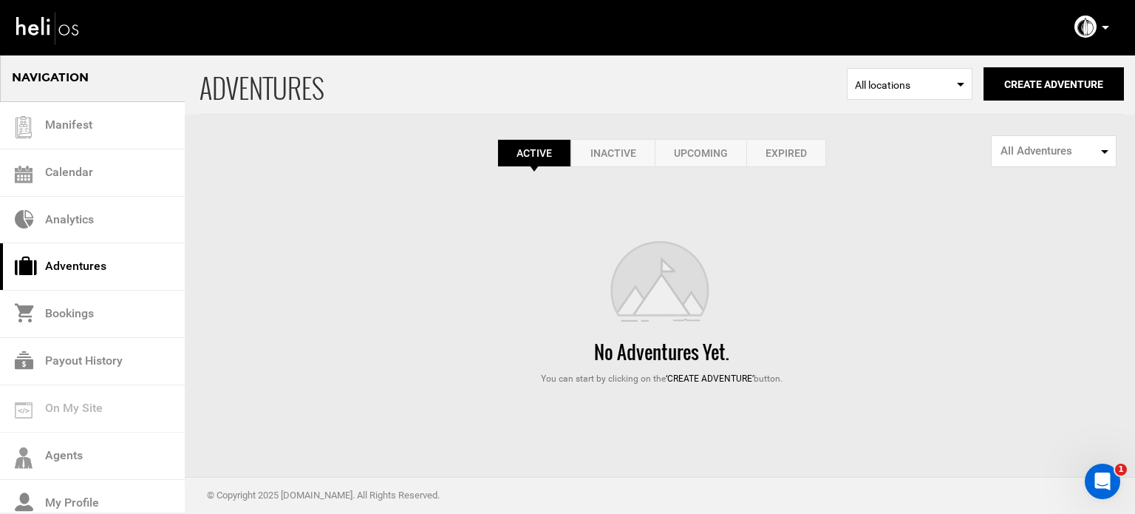
click at [410, 157] on div "Active Inactive Upcoming Expired Active Active Inactive Upcoming Expired Active…" at bounding box center [662, 153] width 925 height 28
click at [1005, 97] on button "Create Adventure" at bounding box center [1054, 83] width 140 height 33
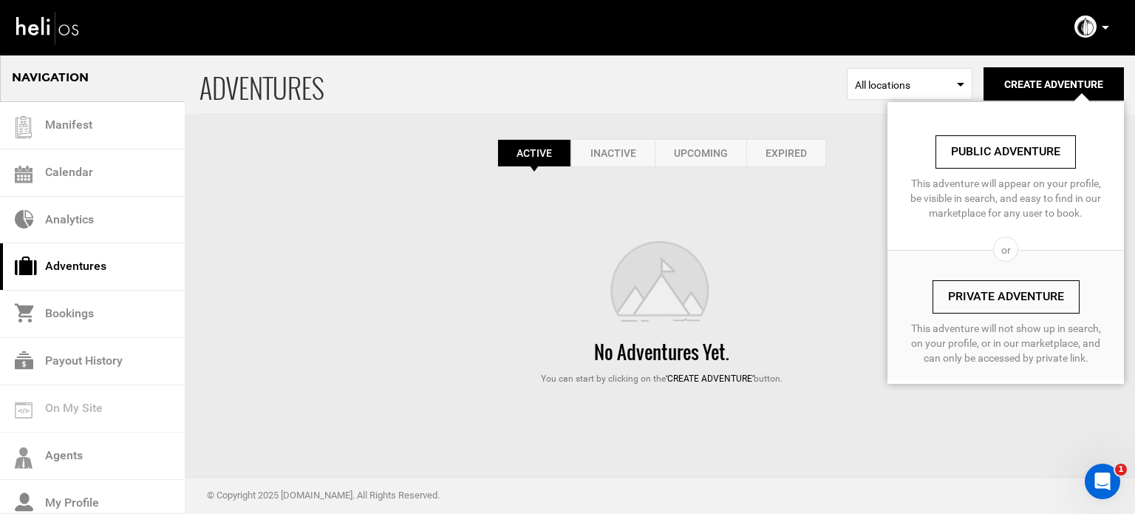
click at [820, 313] on div "No Adventures Yet. You can start by clicking on the ‘Create Adventure’ button." at bounding box center [662, 313] width 925 height 144
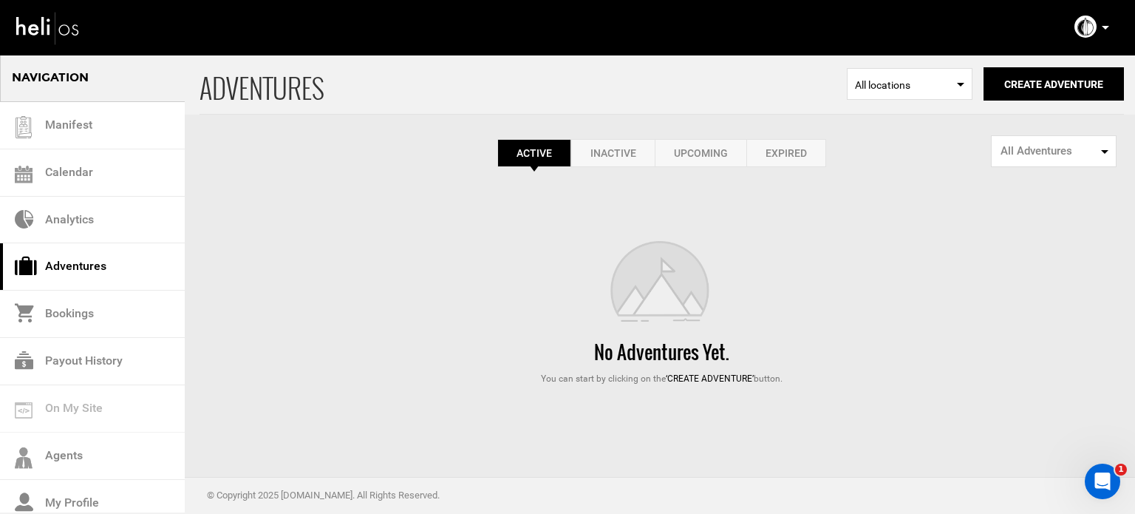
click at [790, 146] on link "Expired" at bounding box center [787, 153] width 80 height 28
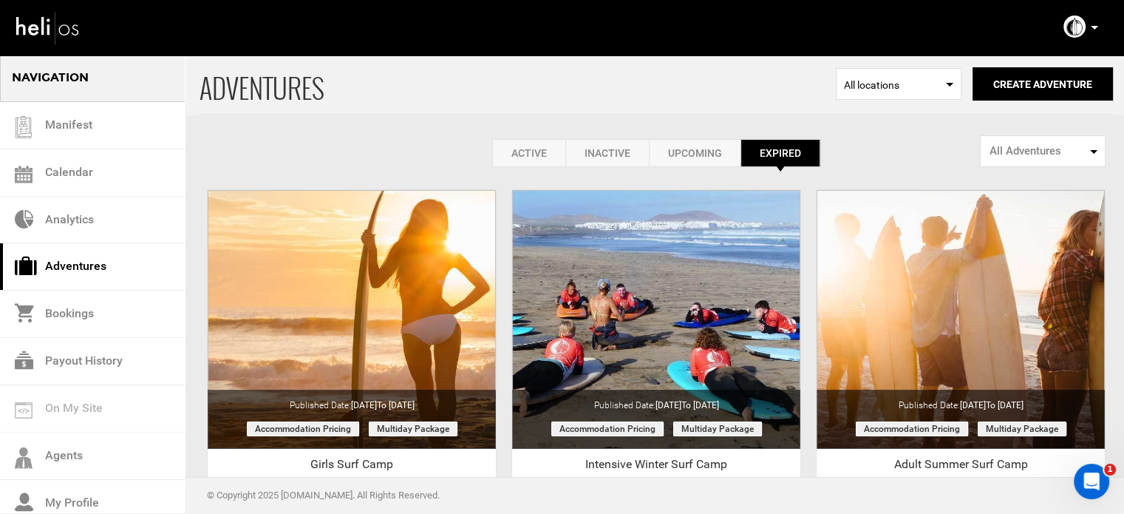
click at [509, 145] on link "Active" at bounding box center [528, 153] width 73 height 28
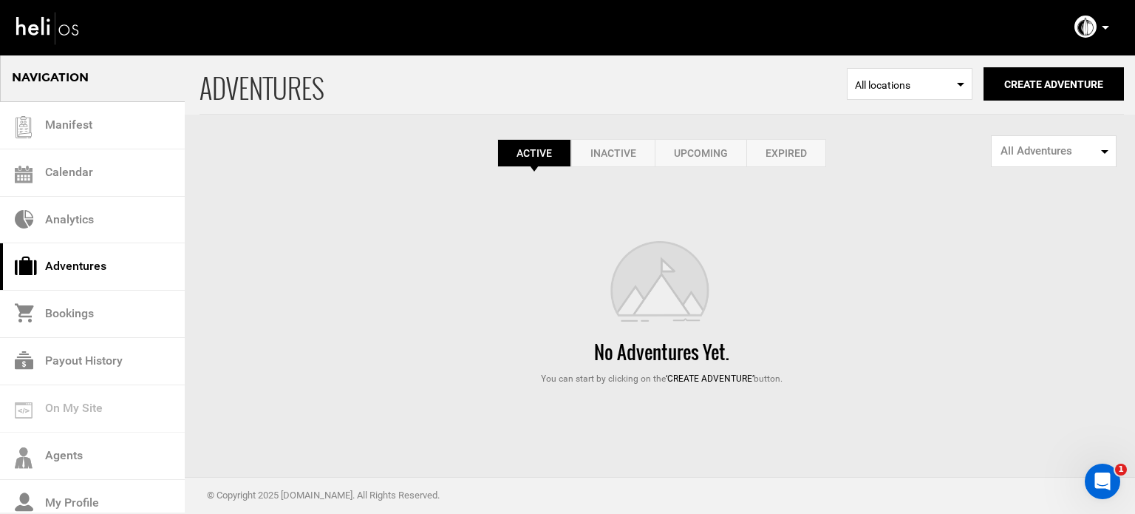
click at [1047, 105] on div "ADVENTURES Select Location All locations Create Adventure Public Adventure This…" at bounding box center [662, 84] width 925 height 61
click at [1045, 90] on button "Create Adventure" at bounding box center [1054, 83] width 140 height 33
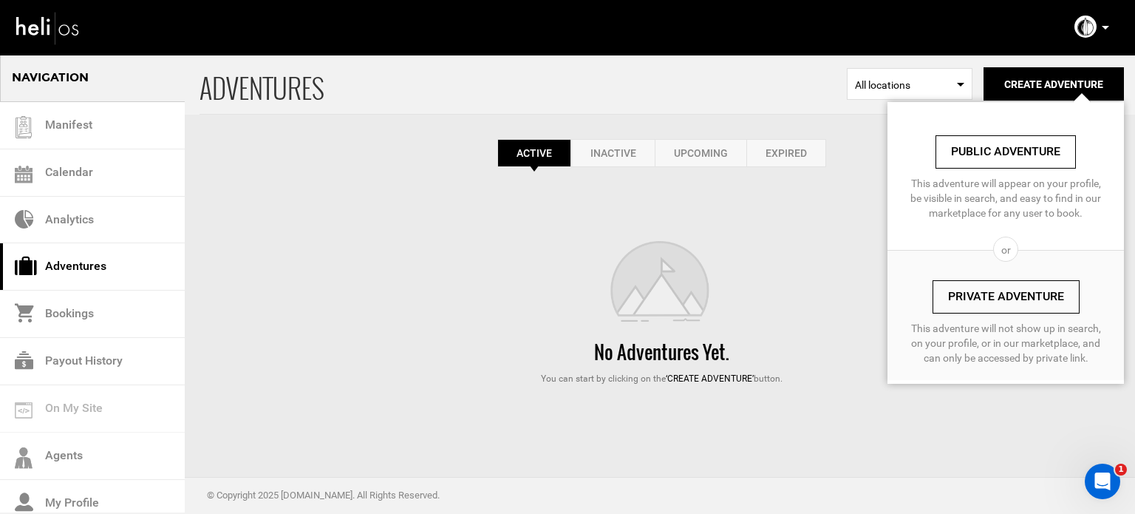
click at [789, 157] on link "Expired" at bounding box center [787, 153] width 80 height 28
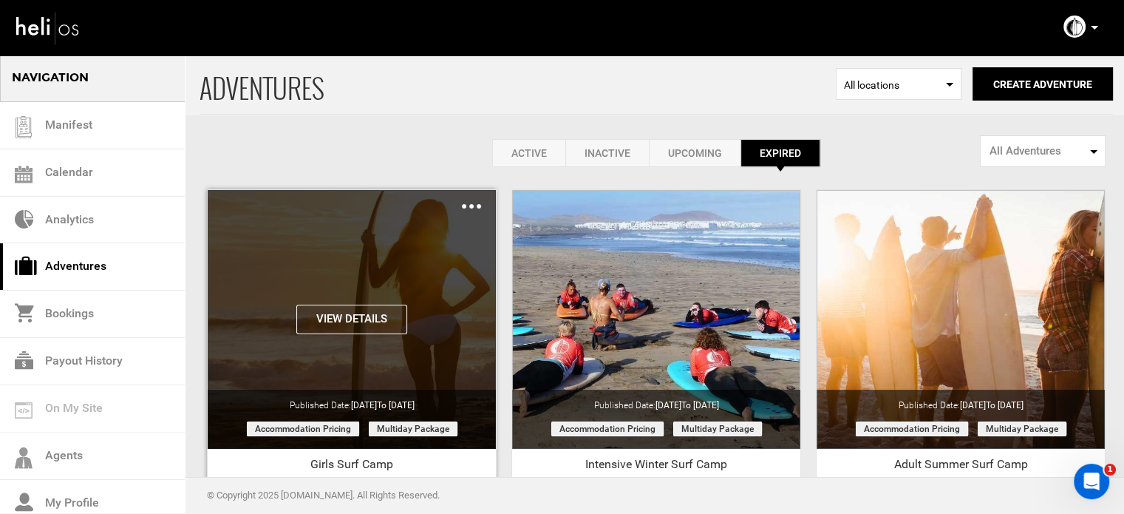
click at [375, 316] on button "View Details" at bounding box center [351, 320] width 111 height 30
click at [480, 203] on div "Clone Share Delete" at bounding box center [471, 205] width 19 height 17
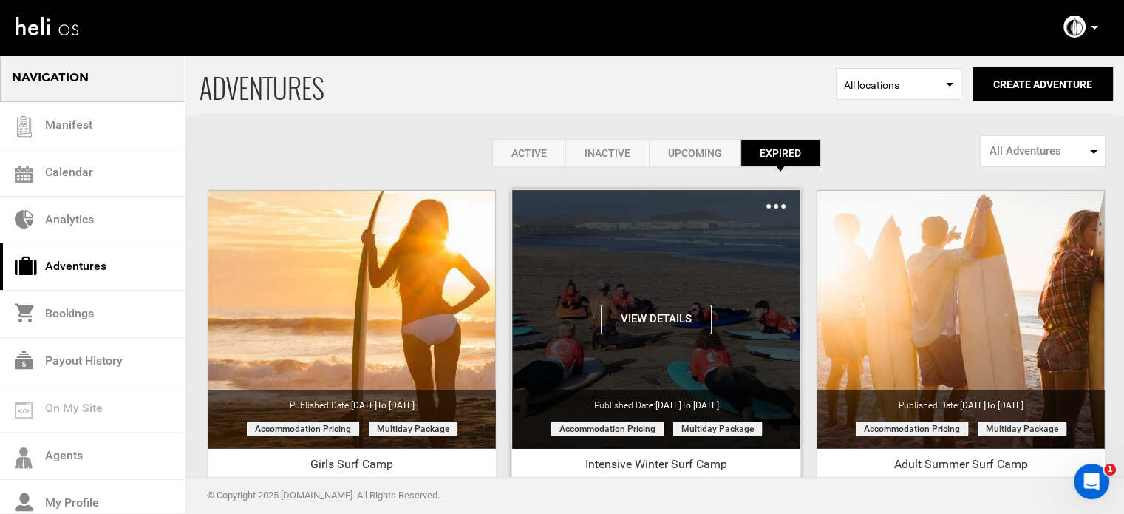
click at [775, 206] on img at bounding box center [776, 206] width 19 height 4
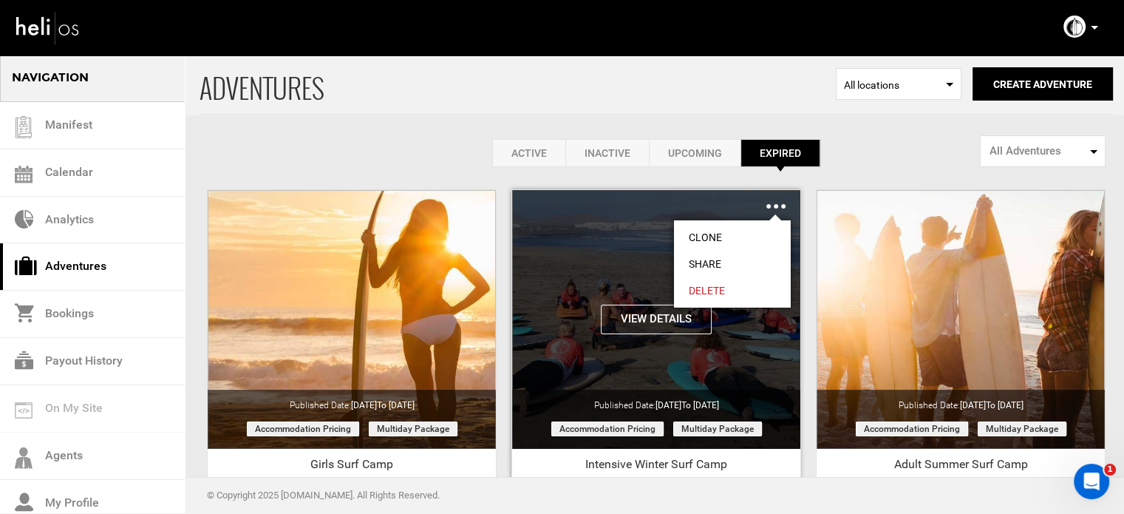
click at [704, 260] on link "Share" at bounding box center [732, 264] width 117 height 27
type input "https://heli.life/7KYuey"
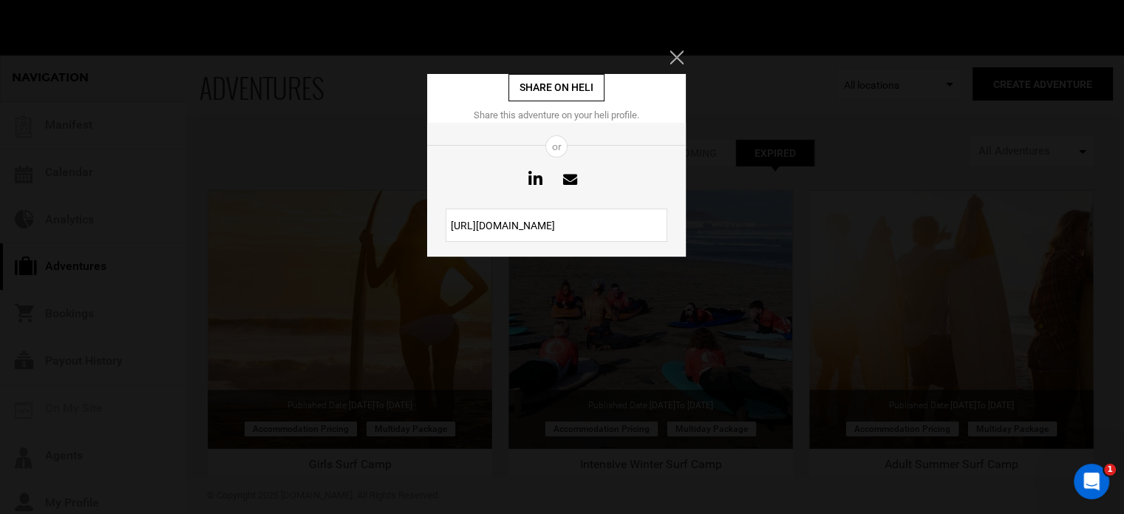
drag, startPoint x: 584, startPoint y: 217, endPoint x: 423, endPoint y: 235, distance: 162.1
click at [423, 235] on div "Share on heli Share this adventure on your heli profile. or https://heli.life/7…" at bounding box center [562, 257] width 1124 height 514
click at [677, 55] on icon "Close" at bounding box center [676, 56] width 13 height 13
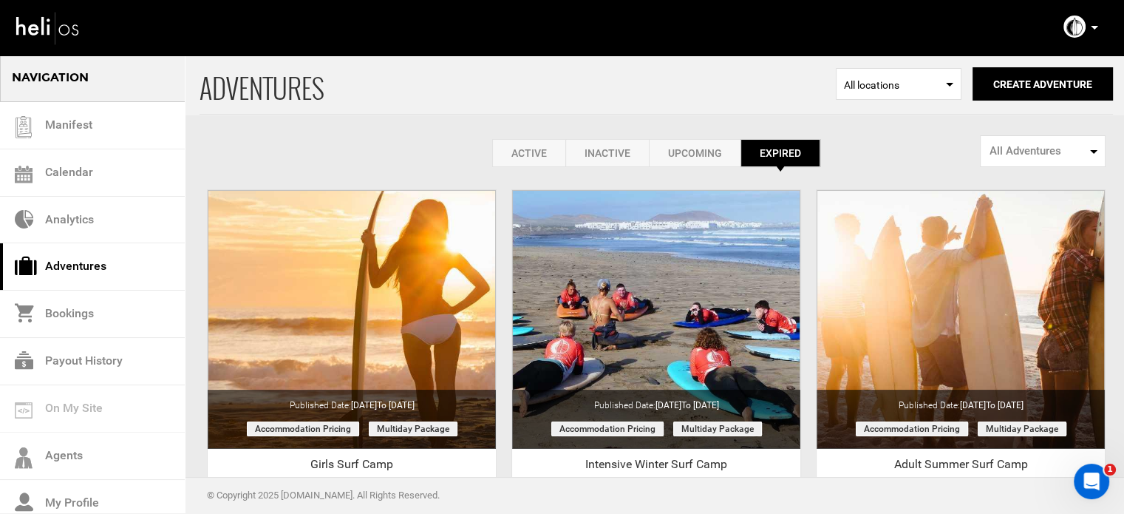
click at [543, 155] on link "Active" at bounding box center [528, 153] width 73 height 28
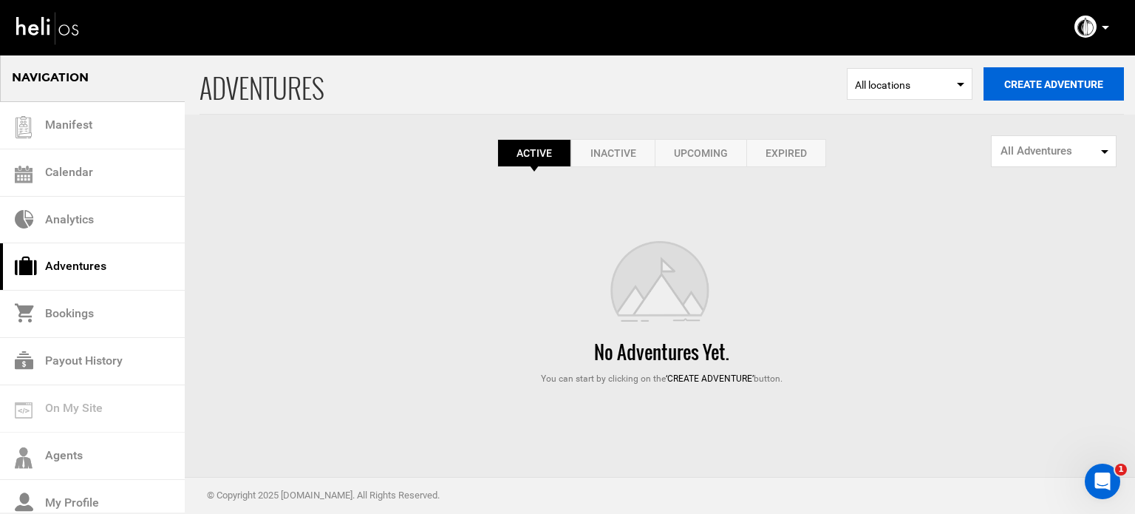
click at [1026, 91] on button "Create Adventure" at bounding box center [1054, 83] width 140 height 33
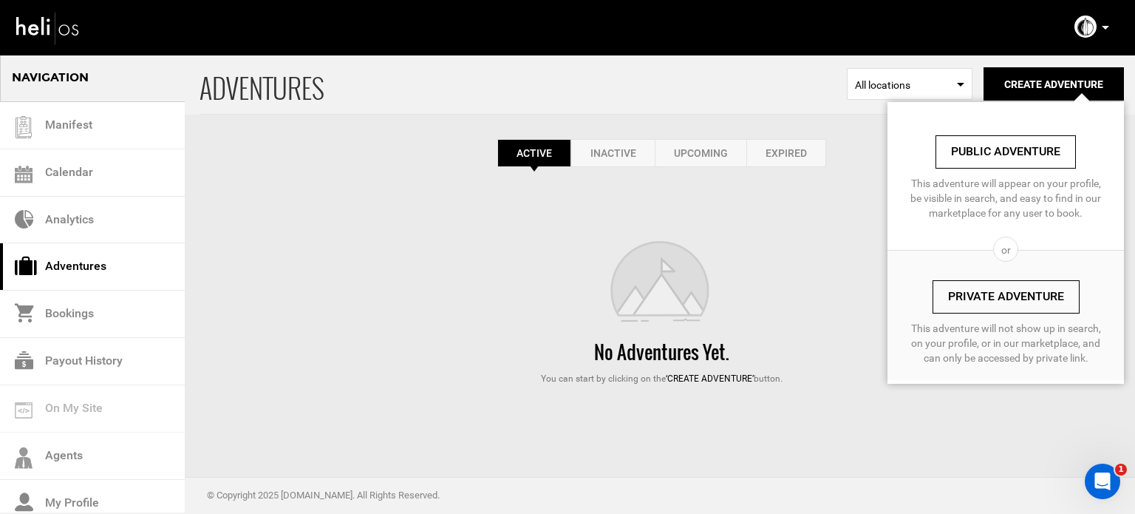
click at [1005, 280] on link "Private Adventure" at bounding box center [1006, 296] width 147 height 33
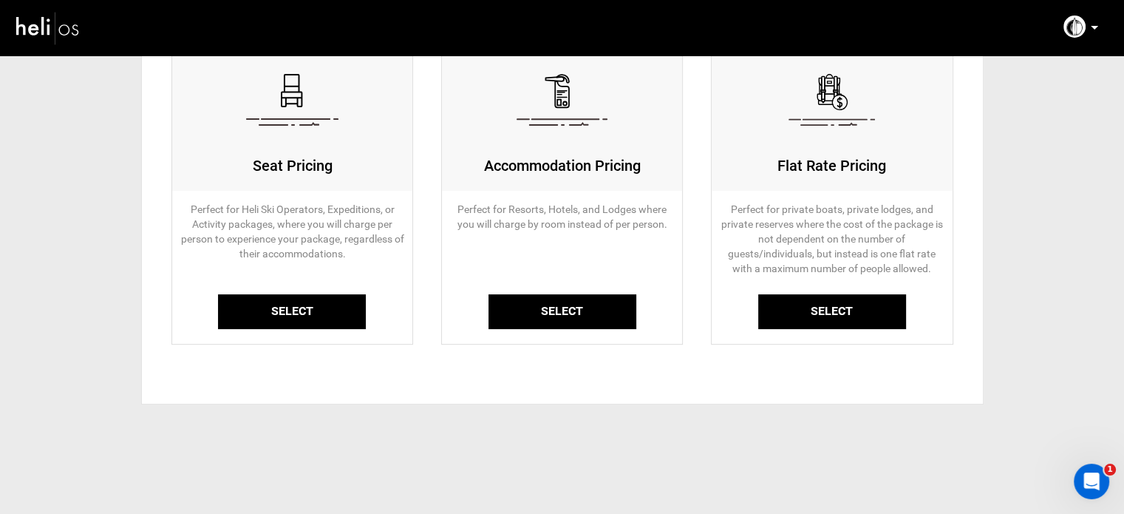
scroll to position [164, 0]
click at [272, 324] on link "Select" at bounding box center [292, 310] width 148 height 35
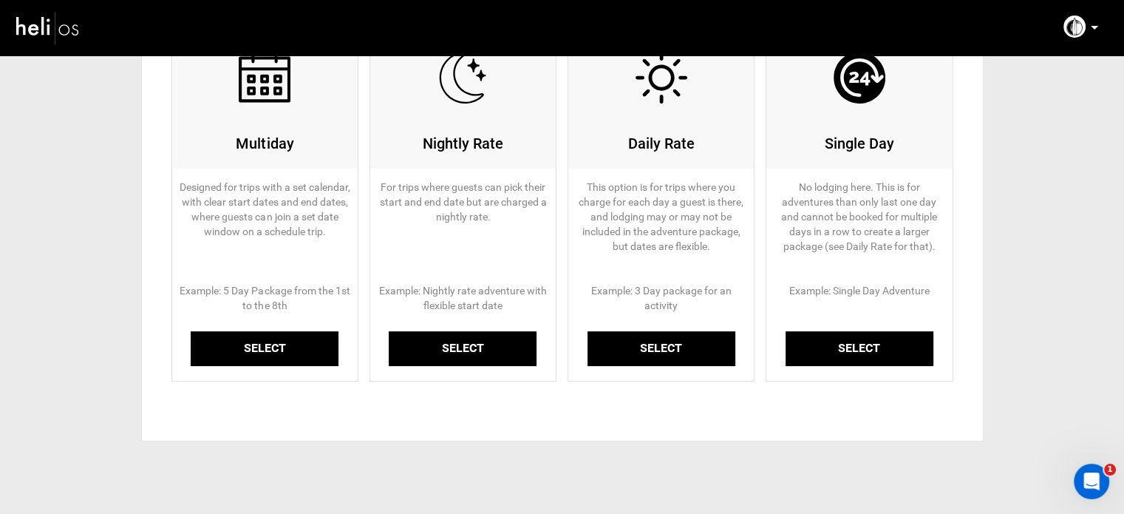
scroll to position [223, 0]
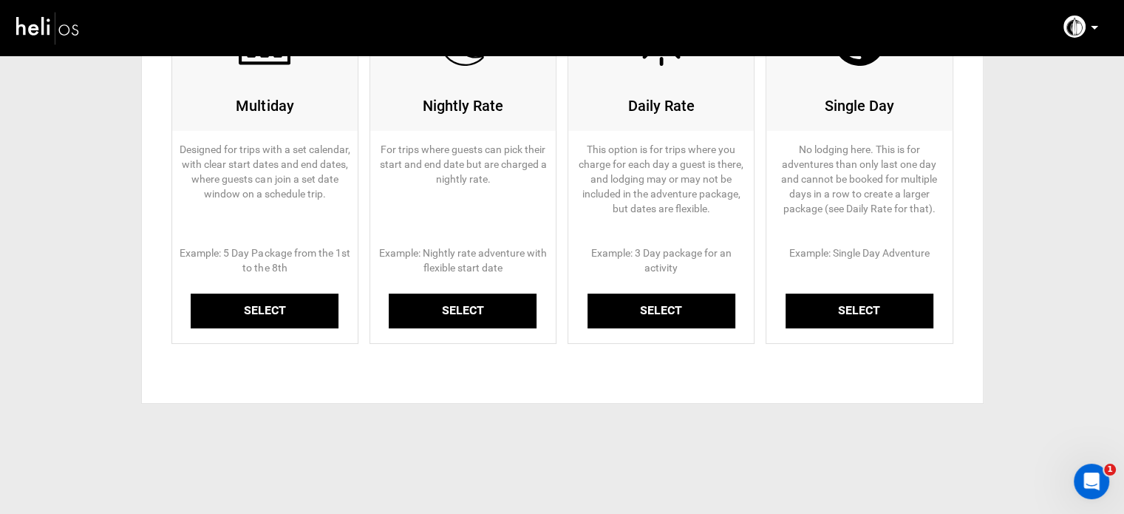
click at [271, 307] on link "Select" at bounding box center [265, 310] width 148 height 35
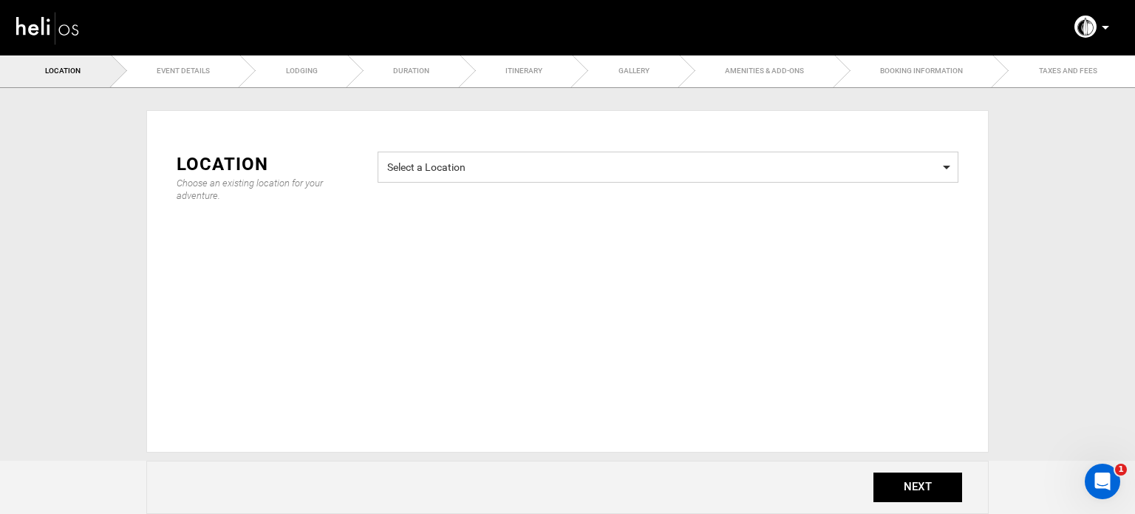
click at [684, 176] on span "Select a Location Select a Location" at bounding box center [668, 167] width 581 height 31
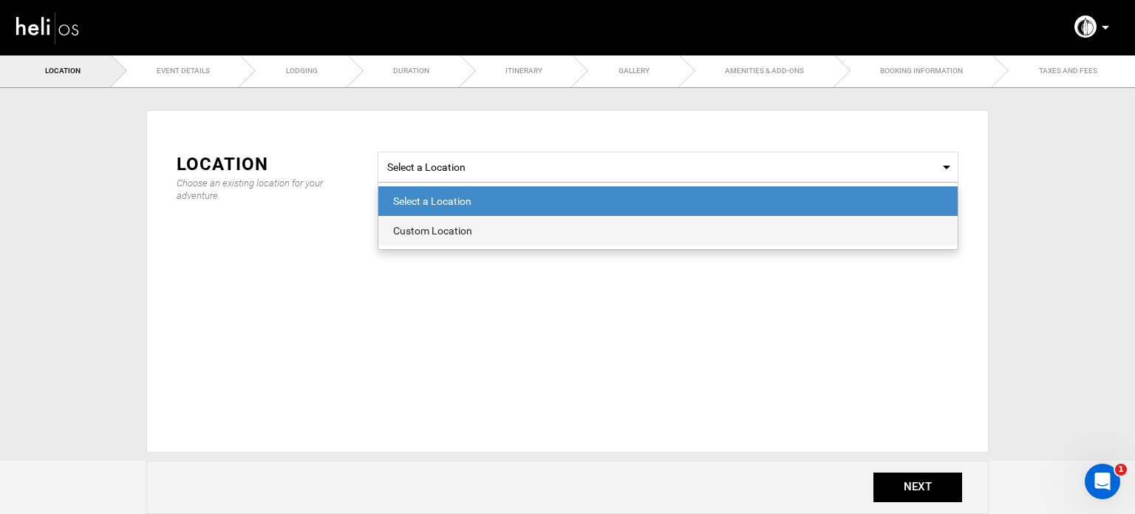
click at [452, 229] on div "Custom Location" at bounding box center [668, 230] width 550 height 15
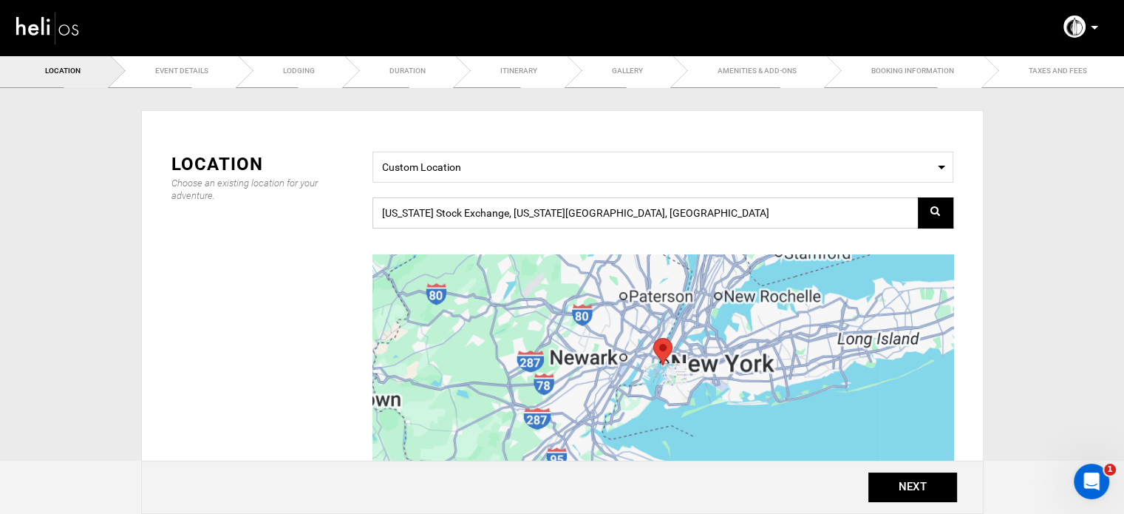
click at [468, 213] on input "New York Stock Exchange, New York, NY 10005, USA" at bounding box center [663, 212] width 581 height 31
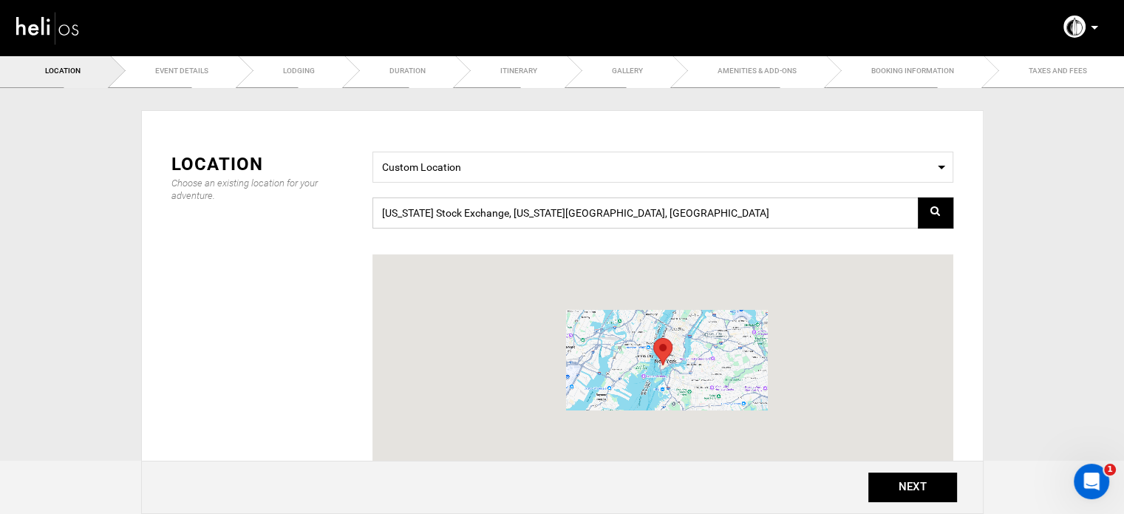
click at [468, 213] on input "New York Stock Exchange, New York, NY 10005, USA" at bounding box center [663, 212] width 581 height 31
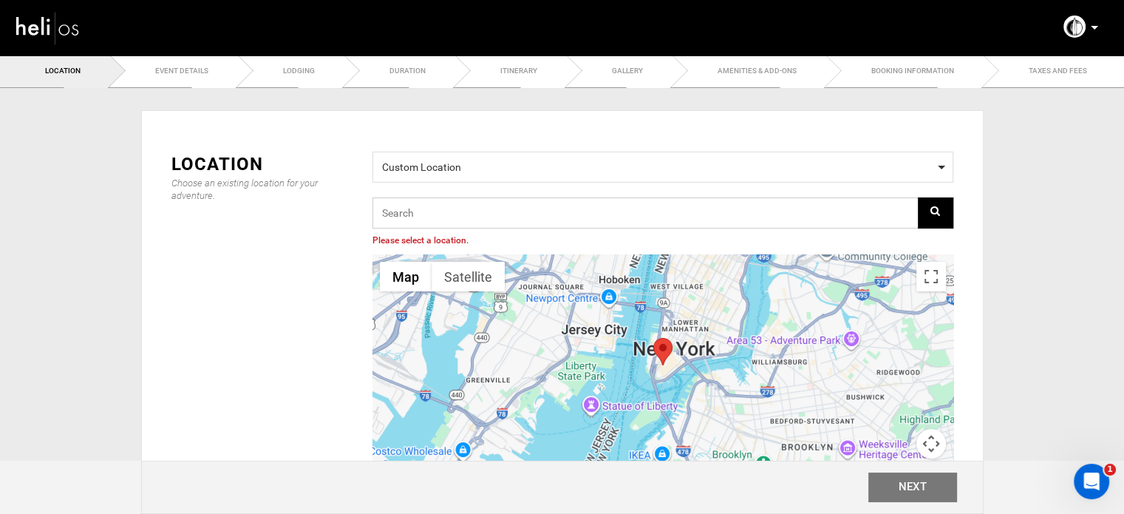
paste input "Avenida el Marinero, 13, 35558 Caleta de Famara, Spain"
type input "Av. el Marinero, 13, 35558 Caleta de Famara, Las Palmas, Spain"
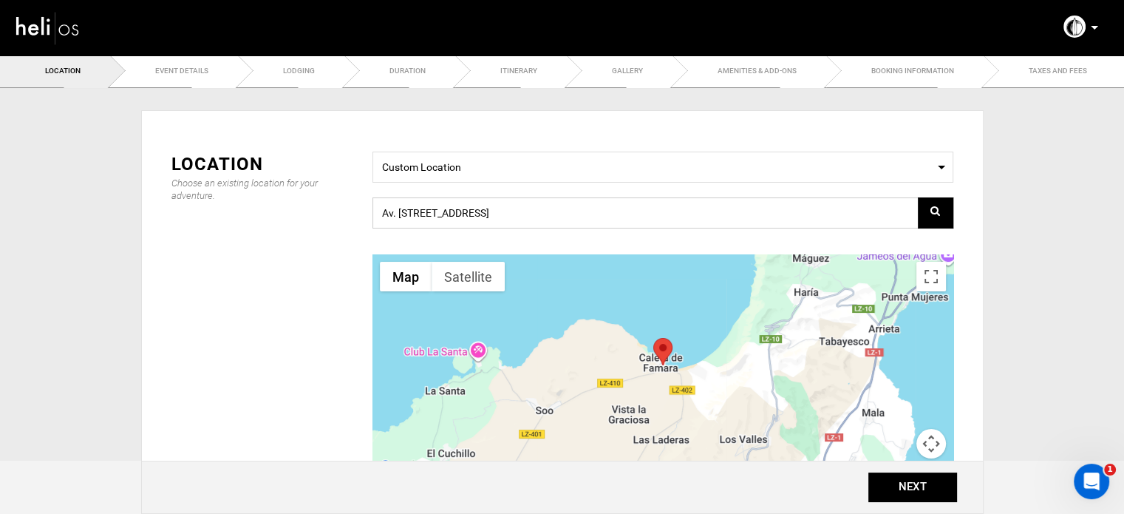
click at [489, 206] on input "Av. el Marinero, 13, 35558 Caleta de Famara, Las Palmas, Spain" at bounding box center [663, 212] width 581 height 31
paste input "4C8P+R5 Caleta de Famara, Spain"
type input "4C8P+R5, 35558 Caleta de Famara, [GEOGRAPHIC_DATA], [GEOGRAPHIC_DATA]"
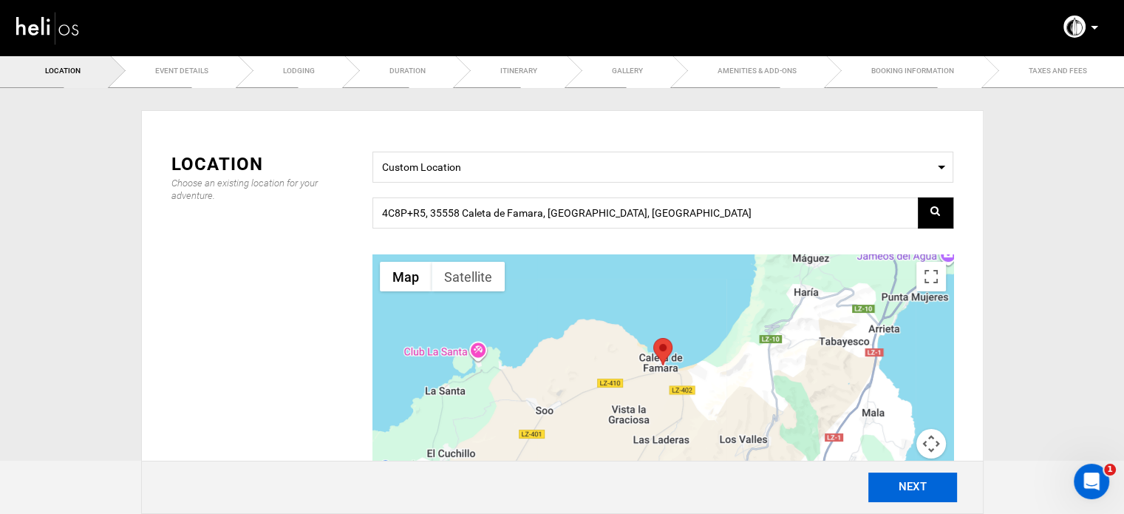
click at [914, 488] on button "NEXT" at bounding box center [913, 487] width 89 height 30
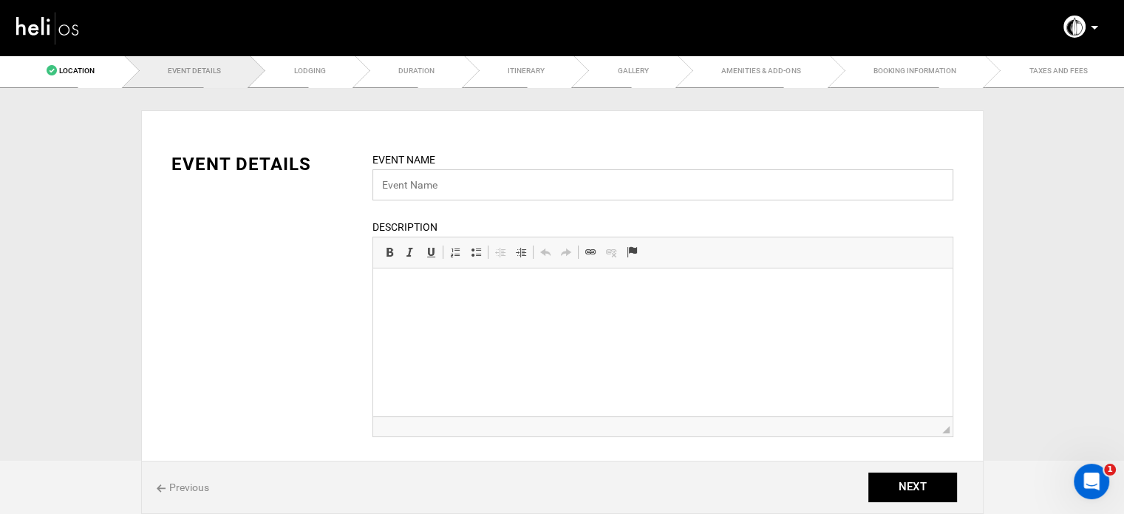
click at [438, 176] on input "text" at bounding box center [663, 184] width 581 height 31
paste input "Initiation and Beginner Surfcamps"
click at [573, 189] on input "Initiation and Beginner Surfcamps" at bounding box center [663, 184] width 581 height 31
type input "Initiation and Beginner Surfcamp"
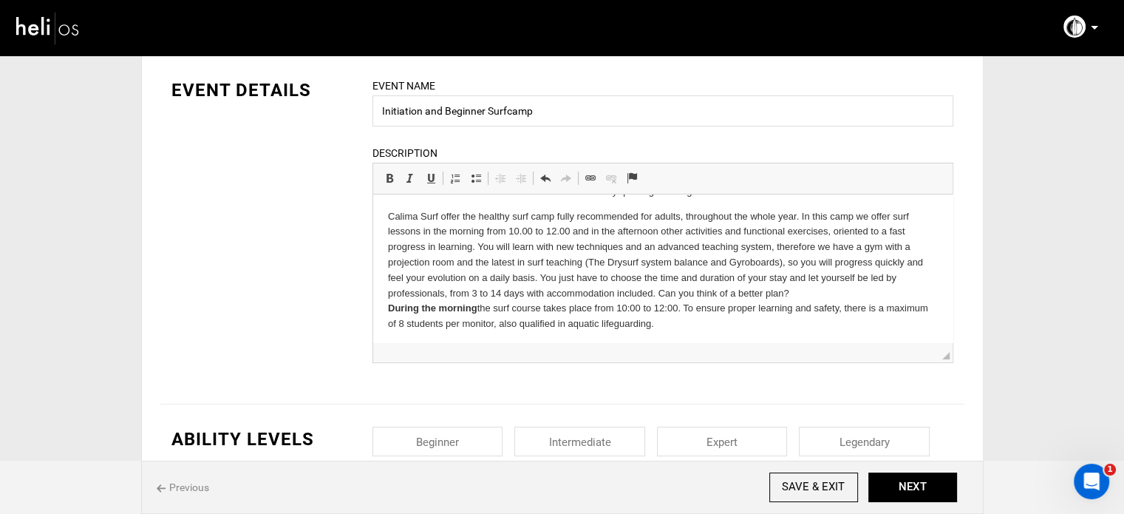
scroll to position [74, 0]
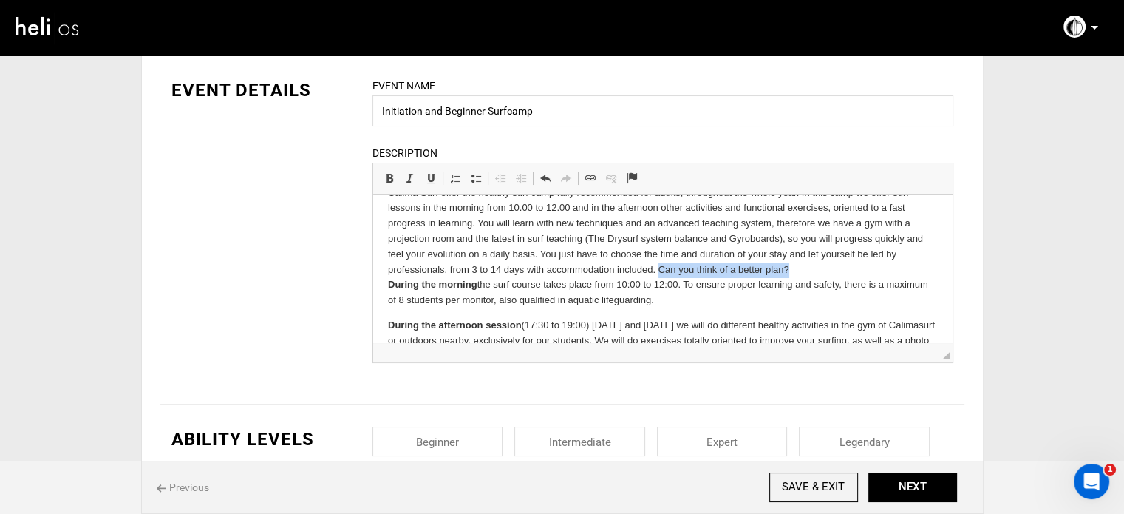
drag, startPoint x: 659, startPoint y: 271, endPoint x: 791, endPoint y: 276, distance: 131.7
click at [791, 276] on p "Calima Surf offer the healthy surf camp fully recommended for adults, throughou…" at bounding box center [662, 247] width 550 height 123
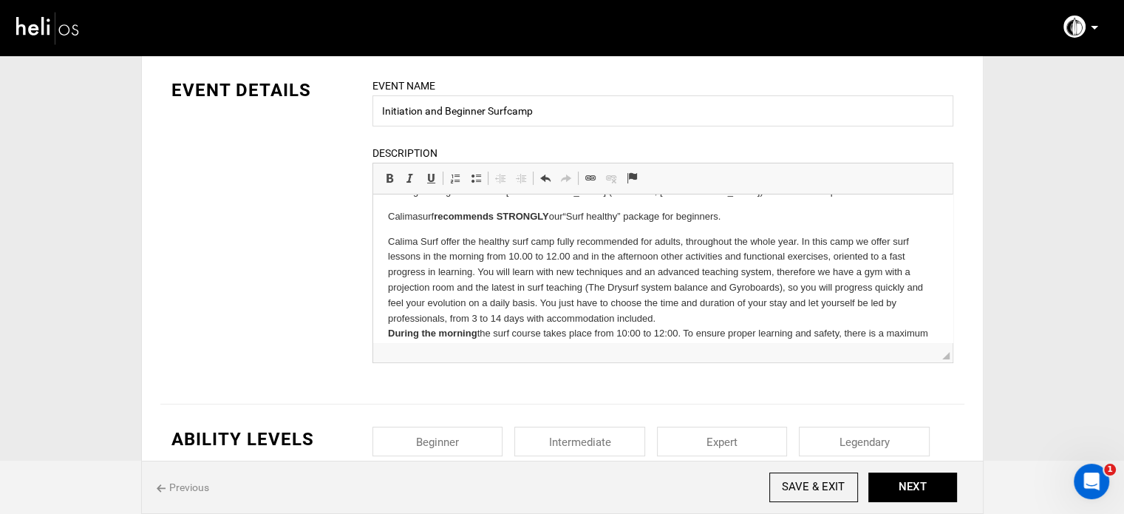
scroll to position [0, 0]
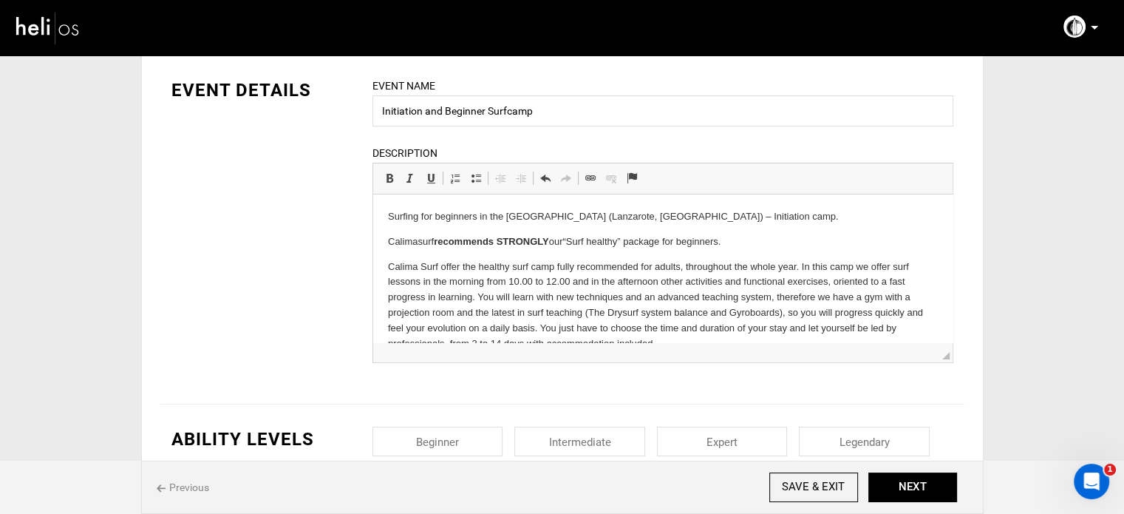
click at [384, 207] on html "Surfing for beginners in the Canaries (Lanzarote, Famara) – Initiation camp. Ca…" at bounding box center [663, 335] width 580 height 283
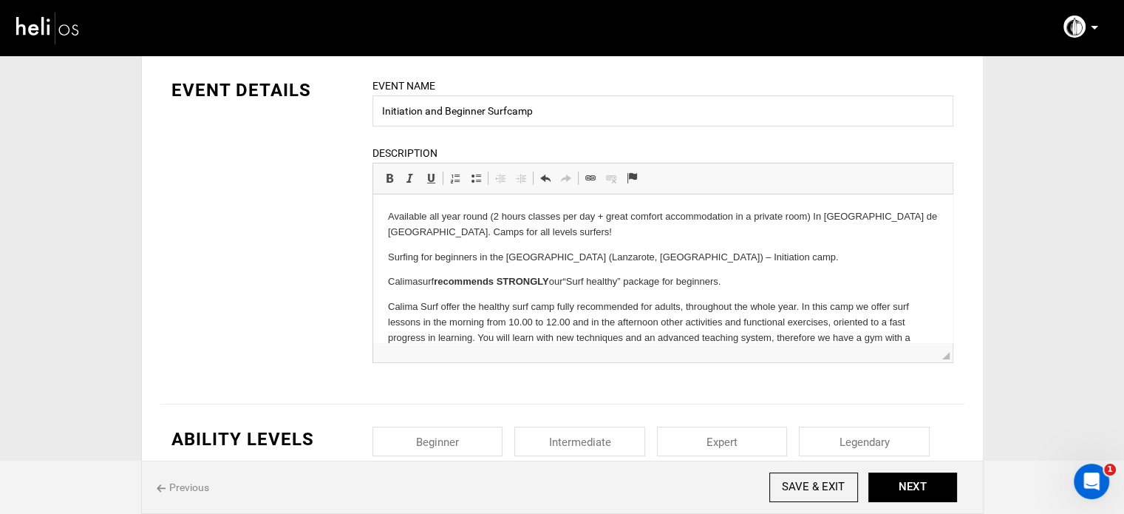
click at [512, 261] on p "Surfing for beginners in the Canaries (Lanzarote, Famara) – Initiation camp." at bounding box center [662, 258] width 550 height 16
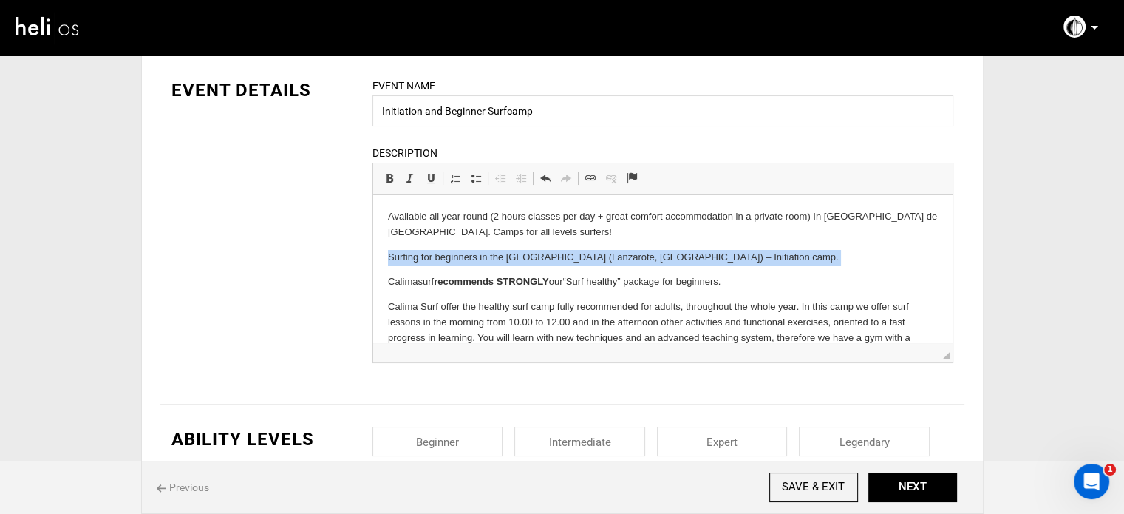
click at [512, 261] on p "Surfing for beginners in the Canaries (Lanzarote, Famara) – Initiation camp." at bounding box center [662, 258] width 550 height 16
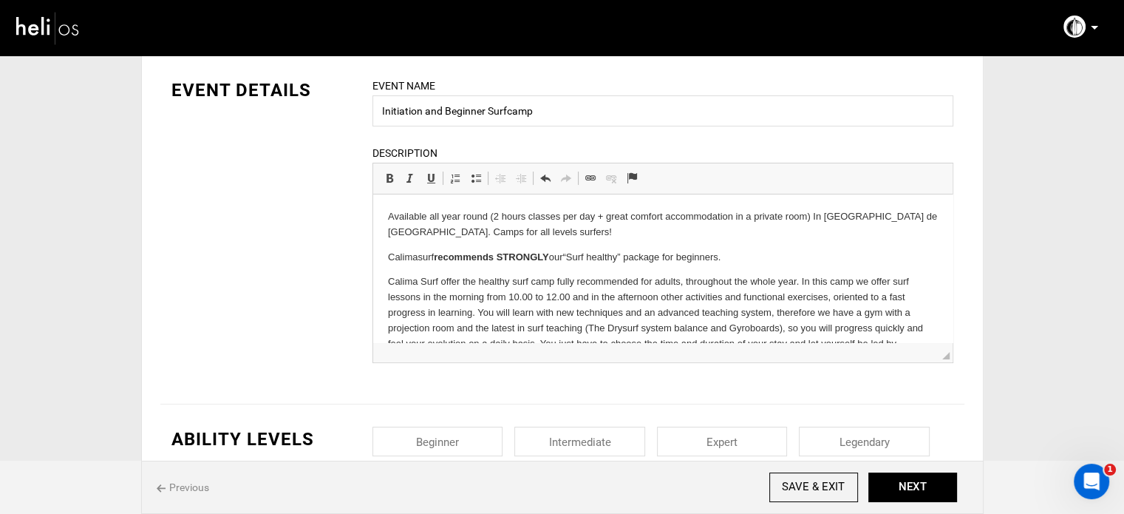
click at [477, 368] on strong "recommends STRONGLY" at bounding box center [431, 373] width 89 height 11
click at [401, 260] on p "Calimasurf recommends STRONGLY our“Surf healthy” package for beginners." at bounding box center [662, 258] width 550 height 16
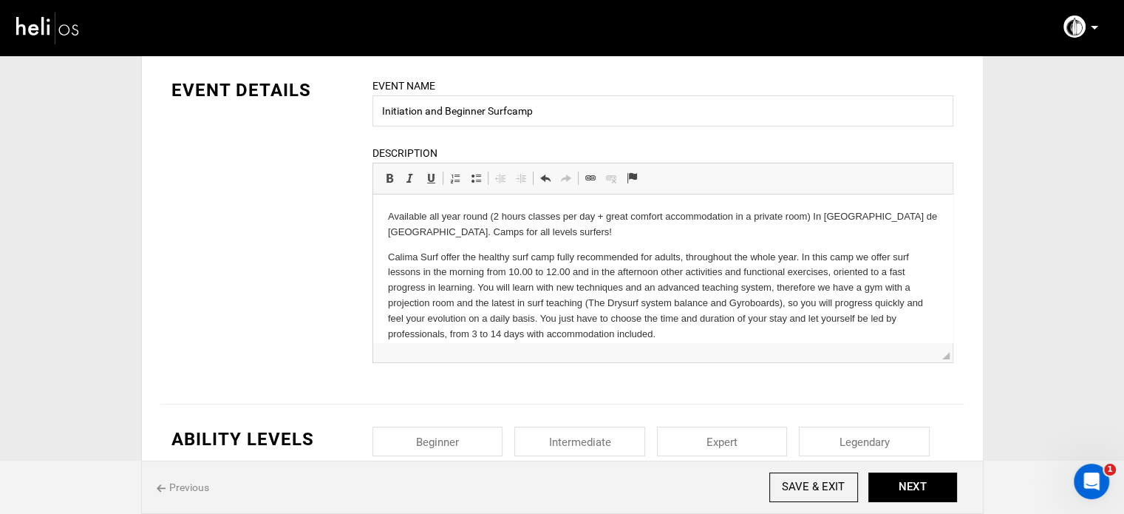
click at [477, 446] on input "checkbox" at bounding box center [438, 442] width 131 height 30
checkbox input "true"
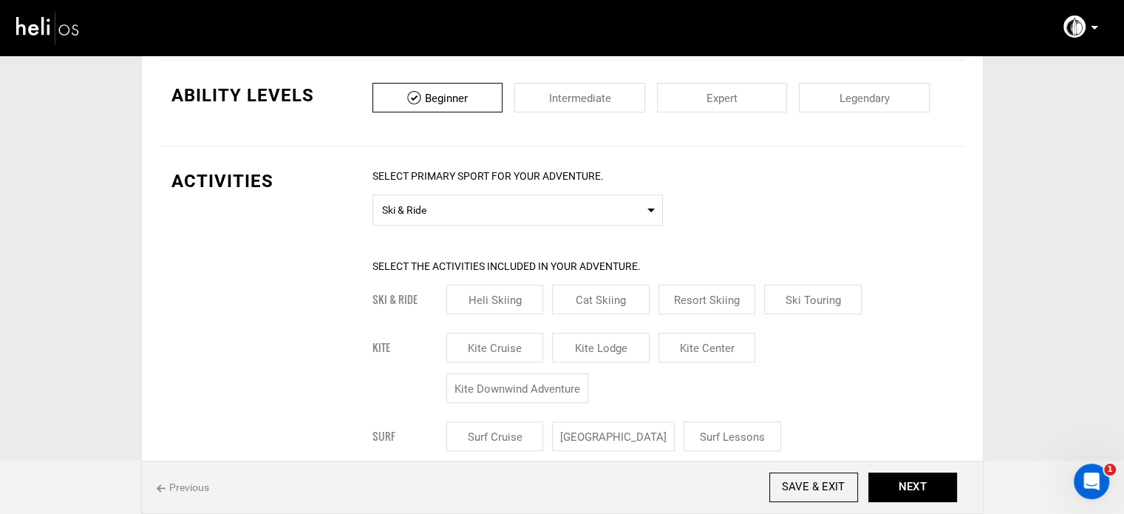
scroll to position [444, 0]
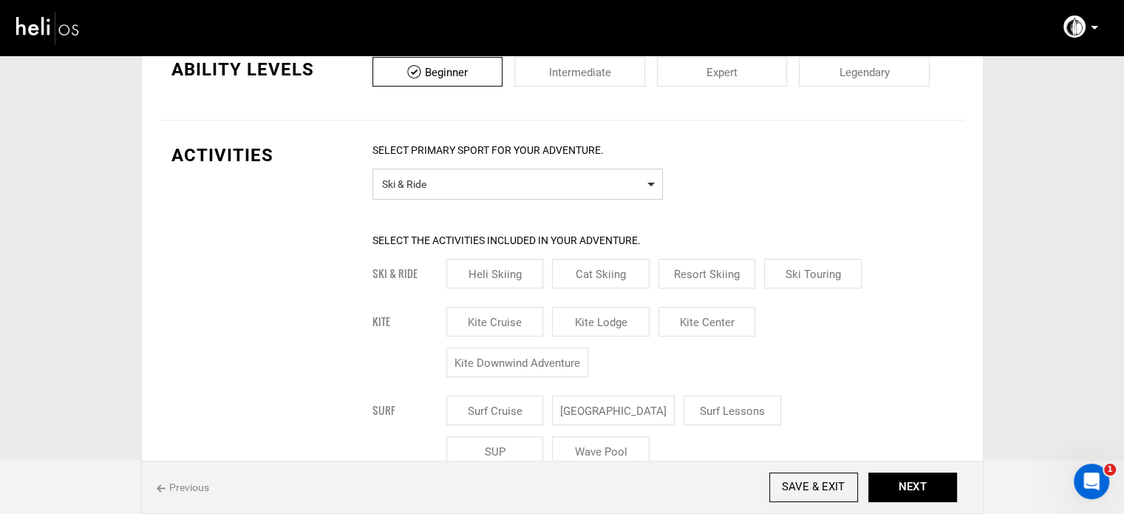
click at [485, 186] on span "Ski & Ride" at bounding box center [517, 182] width 271 height 18
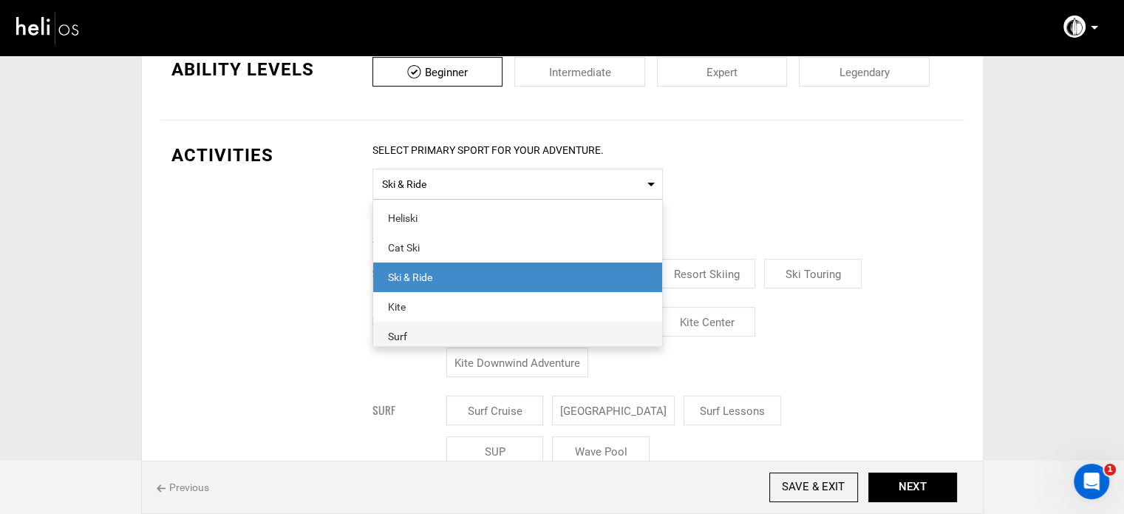
click at [411, 323] on span "Surf" at bounding box center [517, 337] width 289 height 30
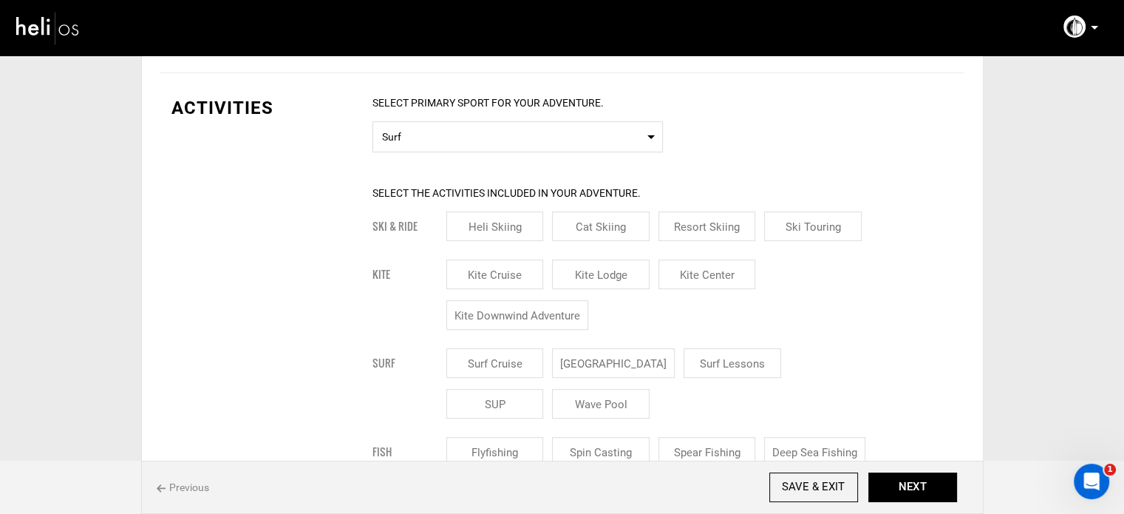
scroll to position [517, 0]
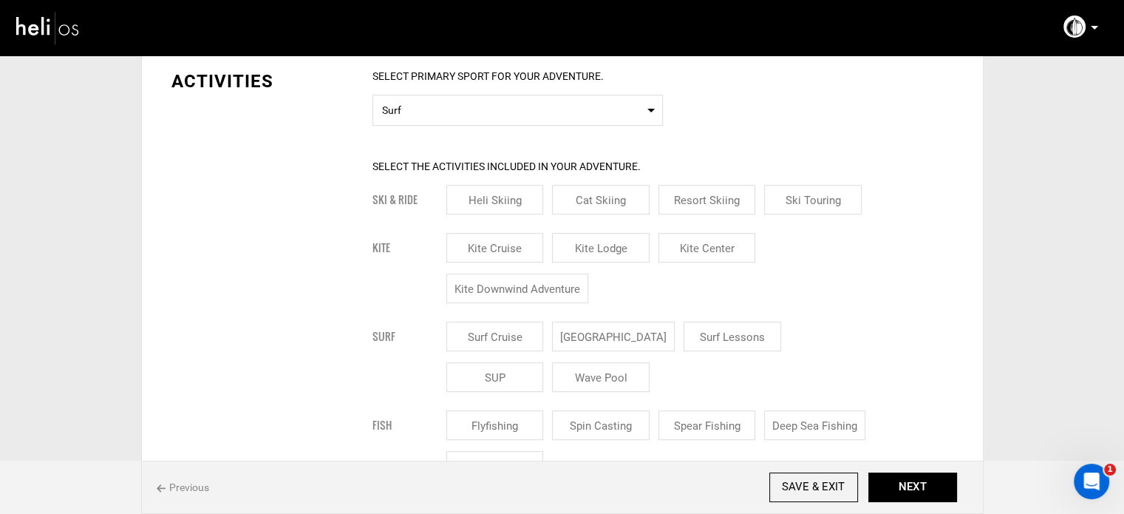
click at [596, 327] on input "[GEOGRAPHIC_DATA]" at bounding box center [613, 337] width 123 height 30
checkbox input "true"
click at [717, 329] on input "Surf Lessons" at bounding box center [751, 337] width 98 height 30
checkbox input "true"
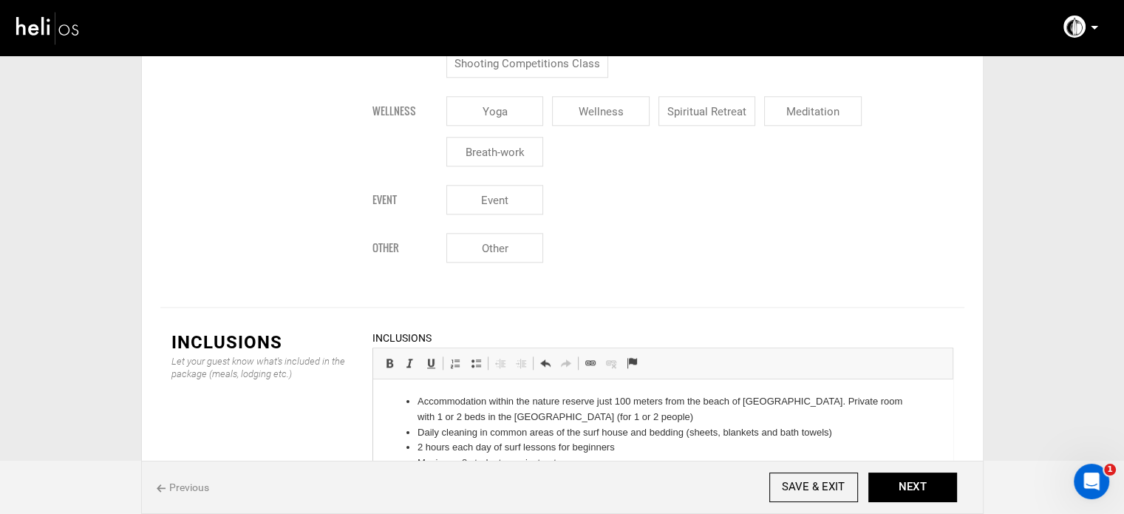
scroll to position [183, 0]
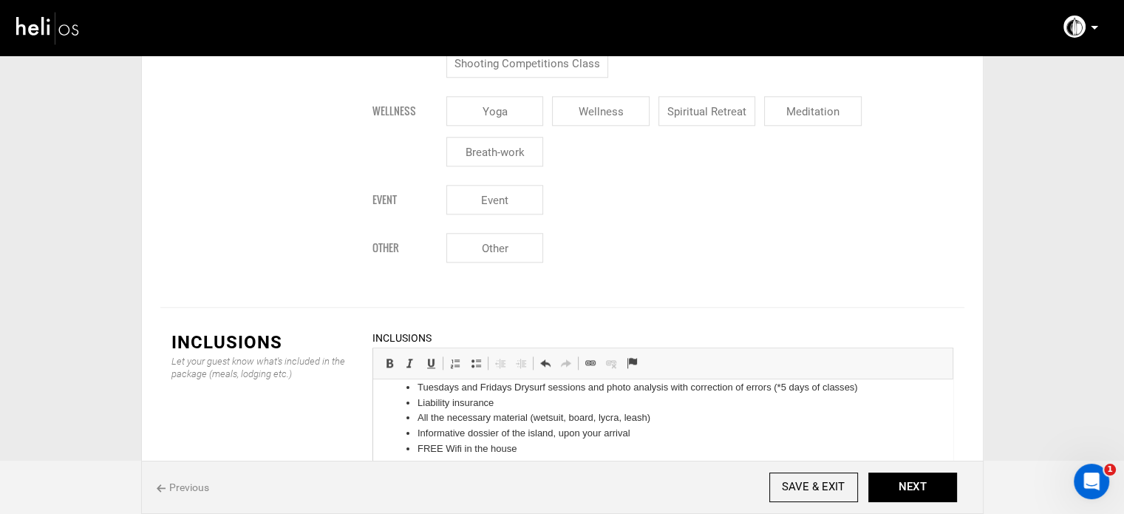
click at [417, 475] on strong "Plus… All material for freeto surf on your own!" at bounding box center [493, 473] width 213 height 11
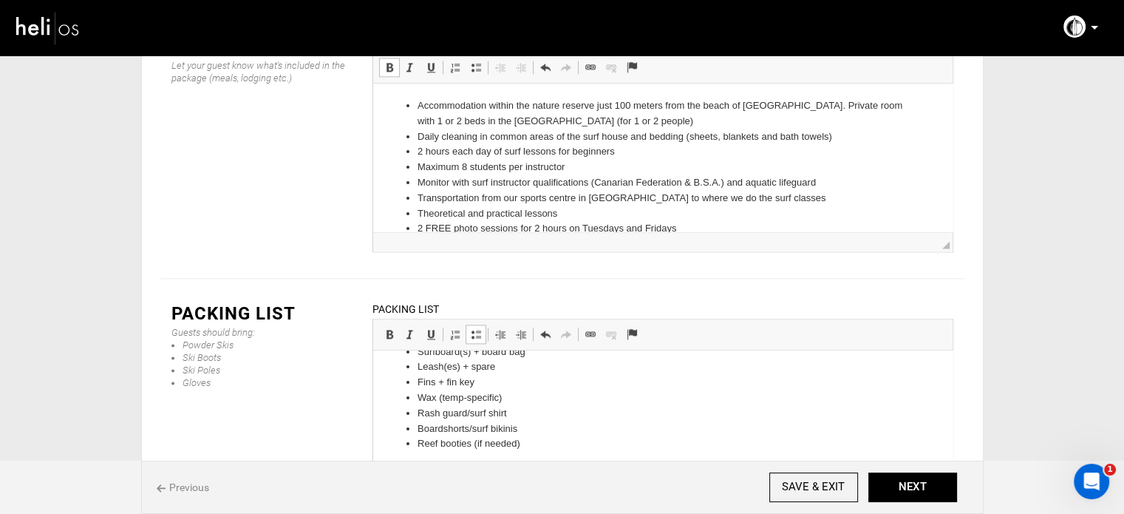
scroll to position [0, 0]
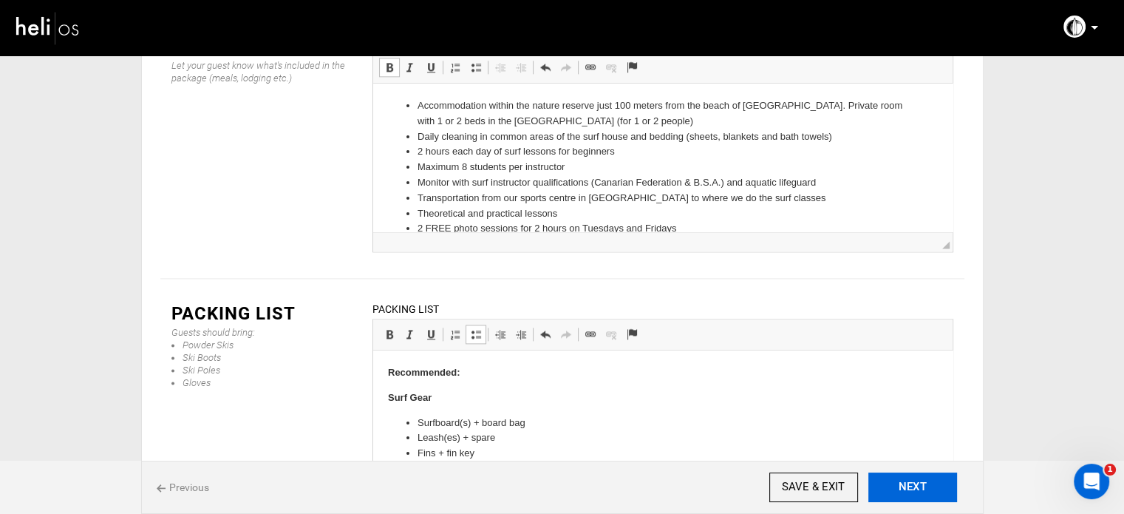
drag, startPoint x: 910, startPoint y: 479, endPoint x: 898, endPoint y: 478, distance: 11.9
click at [910, 479] on button "NEXT" at bounding box center [913, 487] width 89 height 30
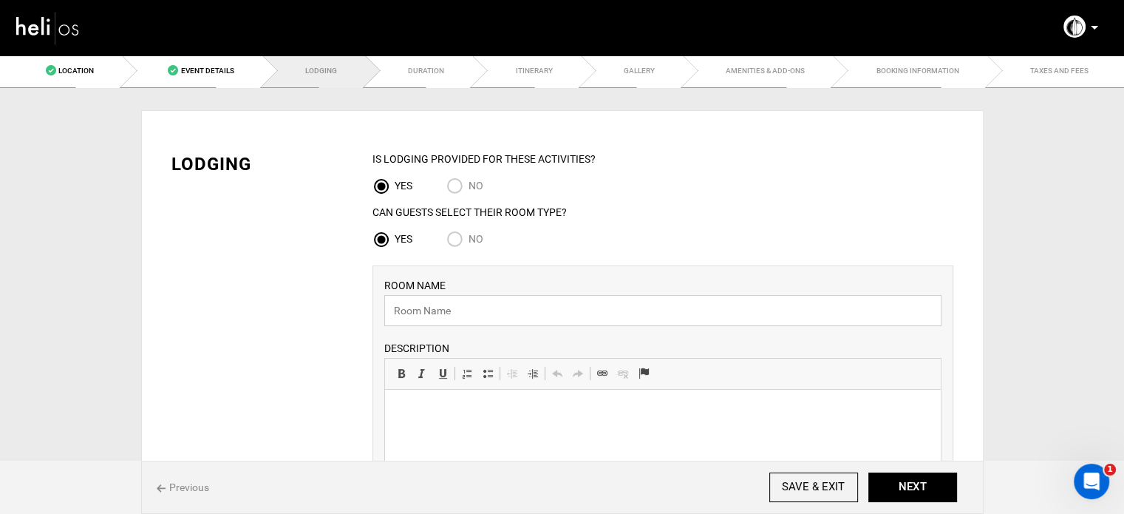
click at [404, 319] on input "text" at bounding box center [662, 310] width 557 height 31
type input "Surf House"
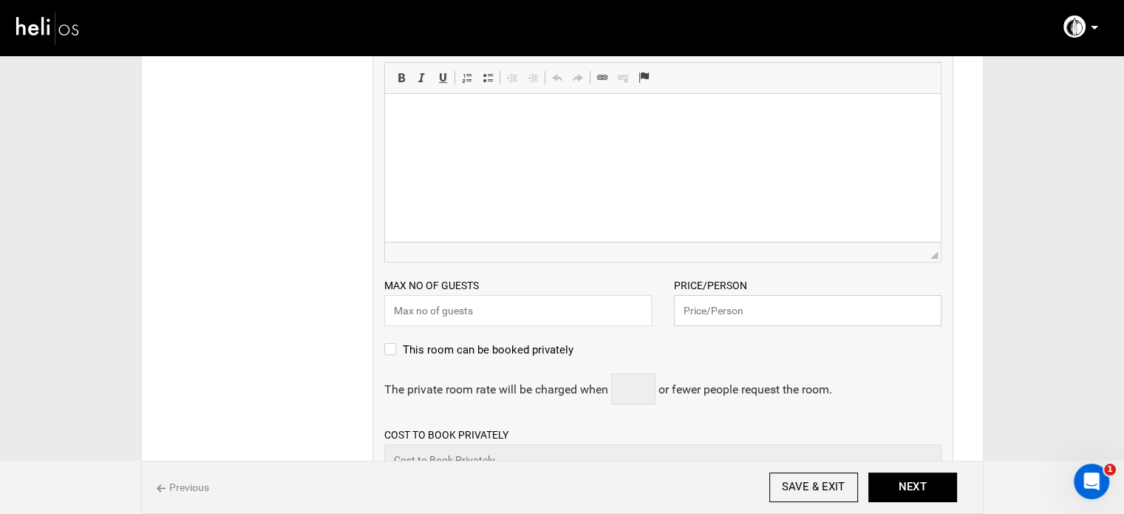
click at [732, 319] on input "text" at bounding box center [808, 310] width 268 height 31
type input "45"
click at [543, 322] on input "text" at bounding box center [518, 310] width 268 height 31
type input "2"
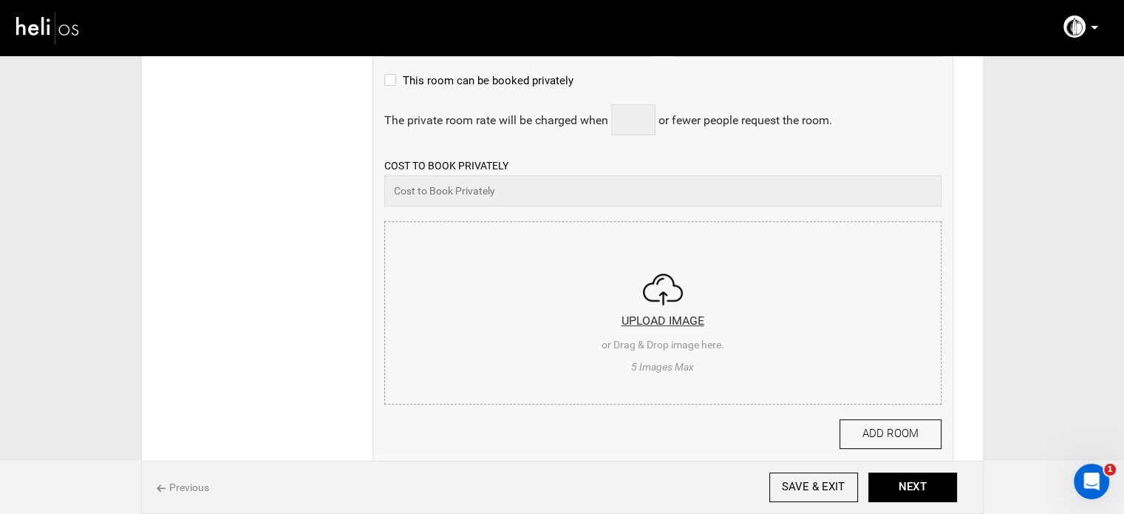
scroll to position [665, 0]
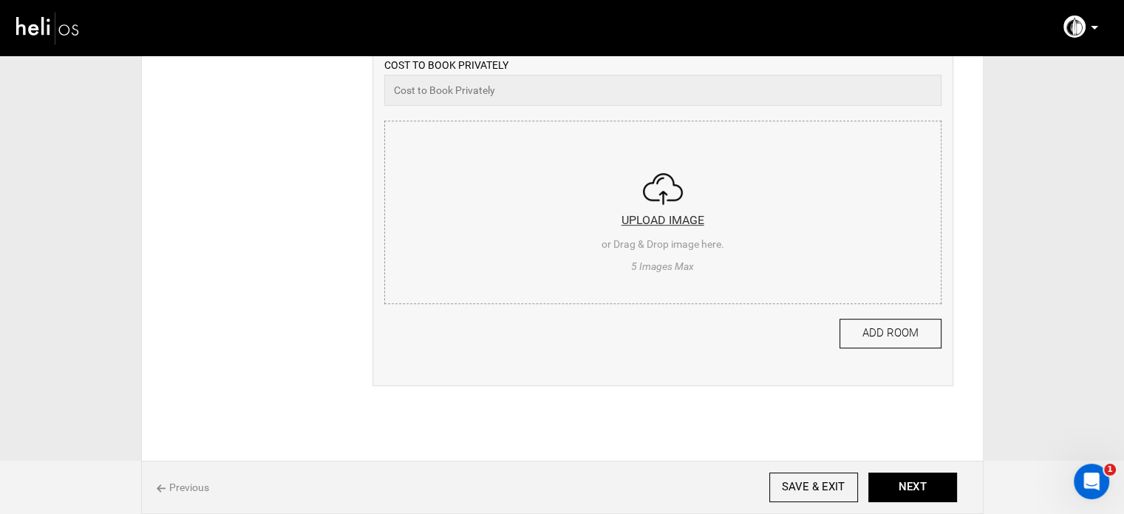
click at [545, 251] on input "file" at bounding box center [663, 209] width 556 height 177
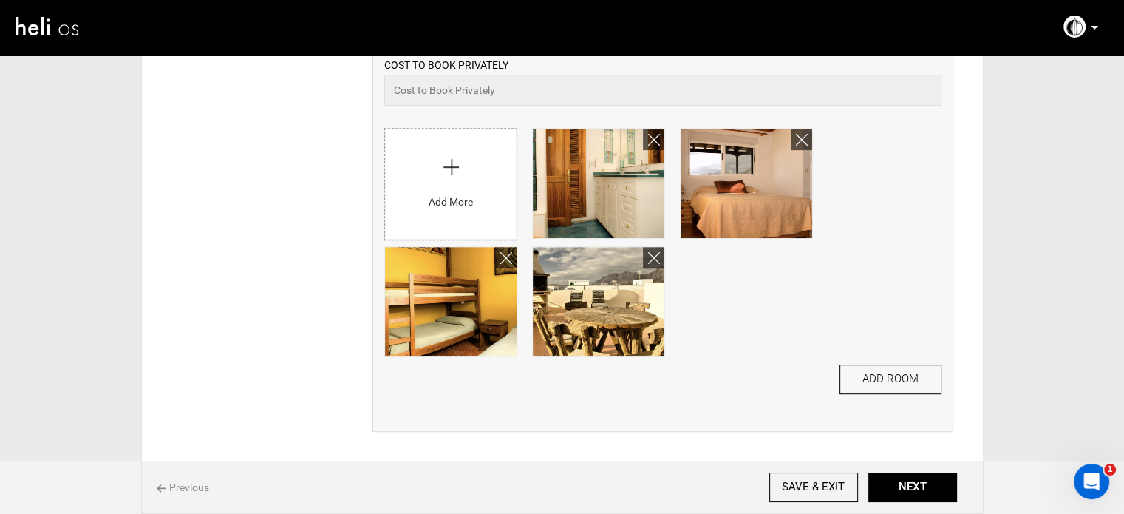
click at [439, 203] on input "file" at bounding box center [451, 180] width 132 height 103
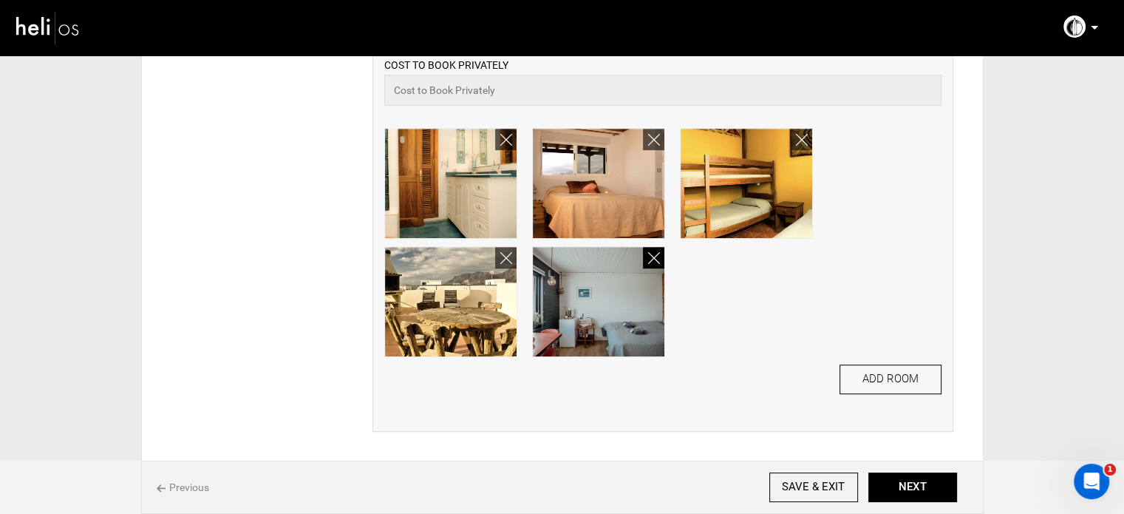
click at [651, 256] on icon at bounding box center [654, 258] width 12 height 17
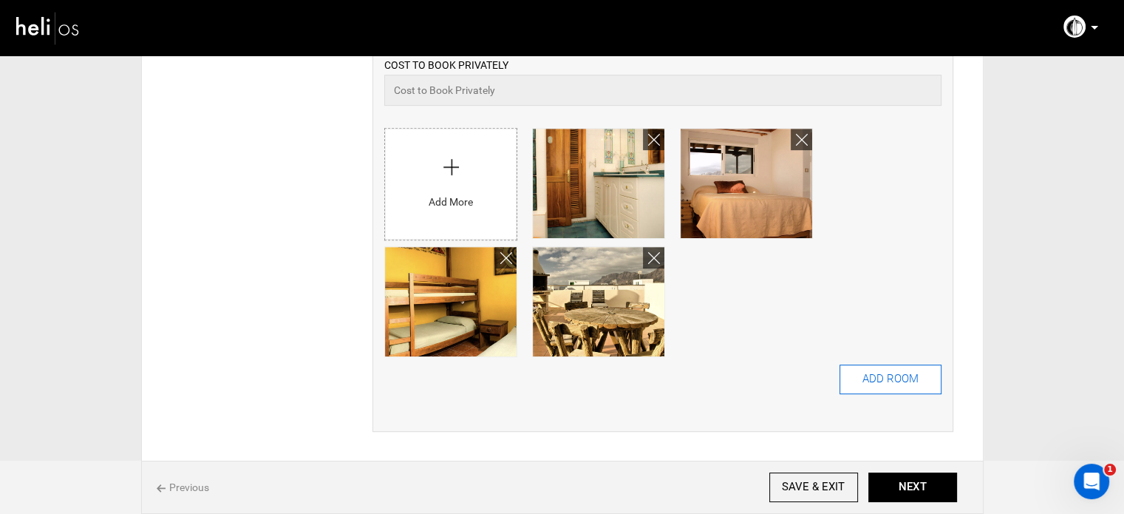
click at [863, 382] on button "ADD ROOM" at bounding box center [891, 379] width 102 height 30
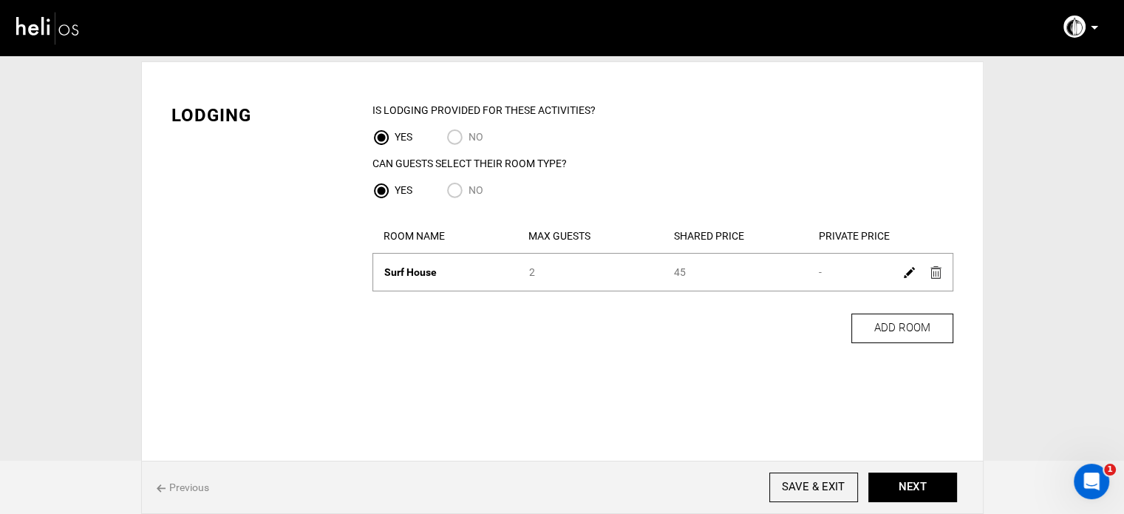
scroll to position [0, 0]
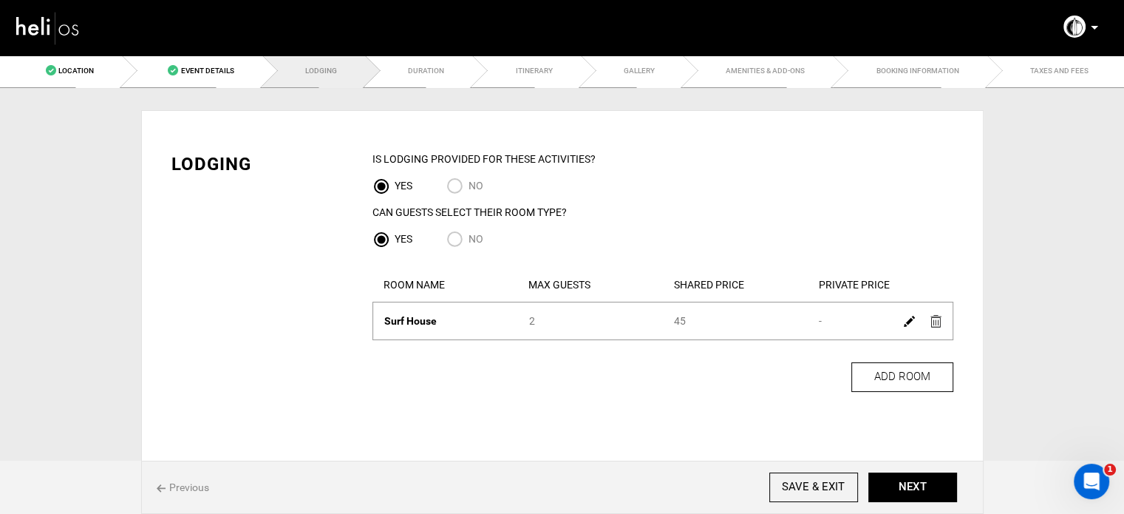
click at [904, 319] on img at bounding box center [909, 321] width 11 height 11
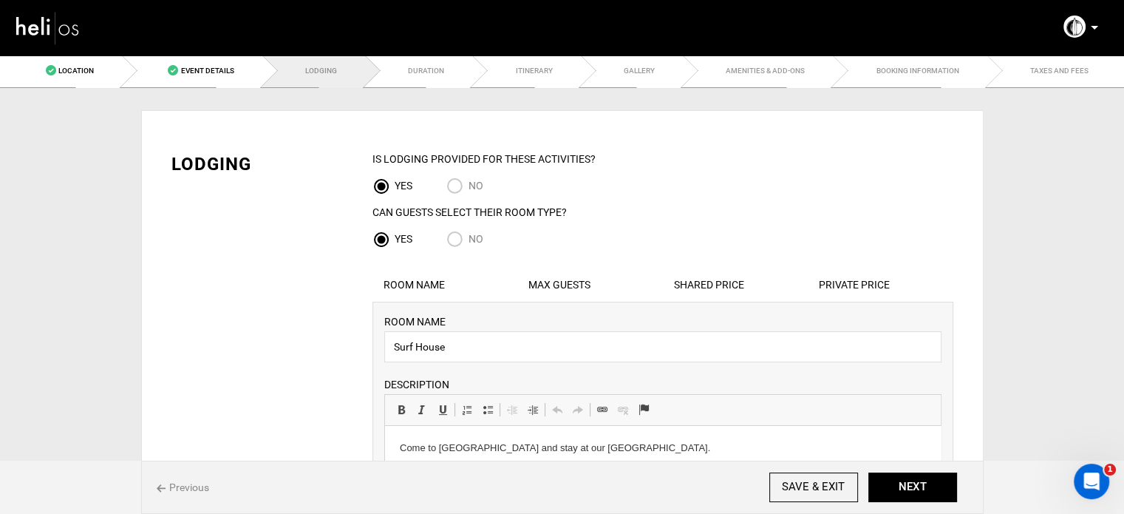
scroll to position [41, 0]
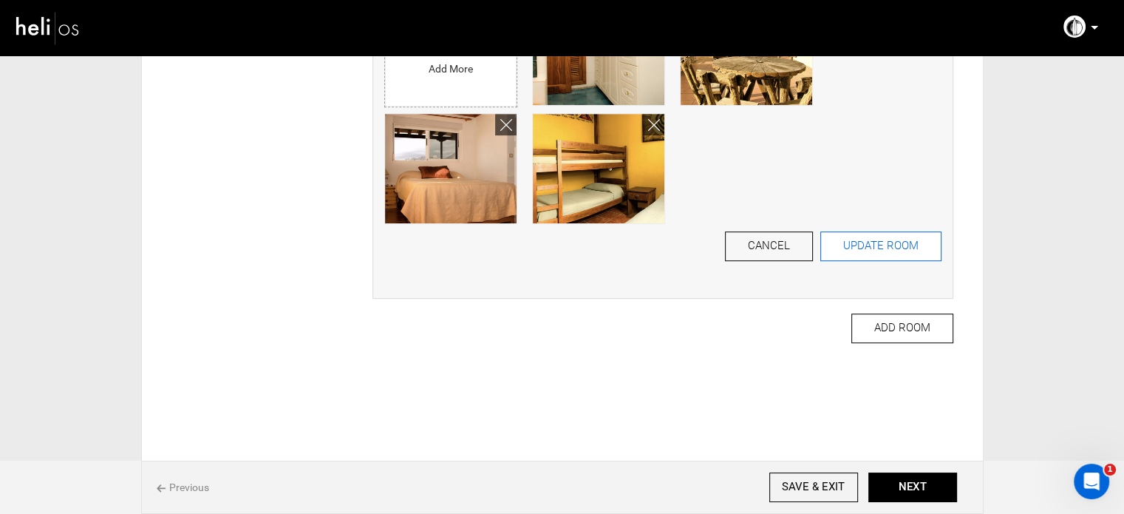
click at [843, 236] on button "UPDATE ROOM" at bounding box center [881, 246] width 121 height 30
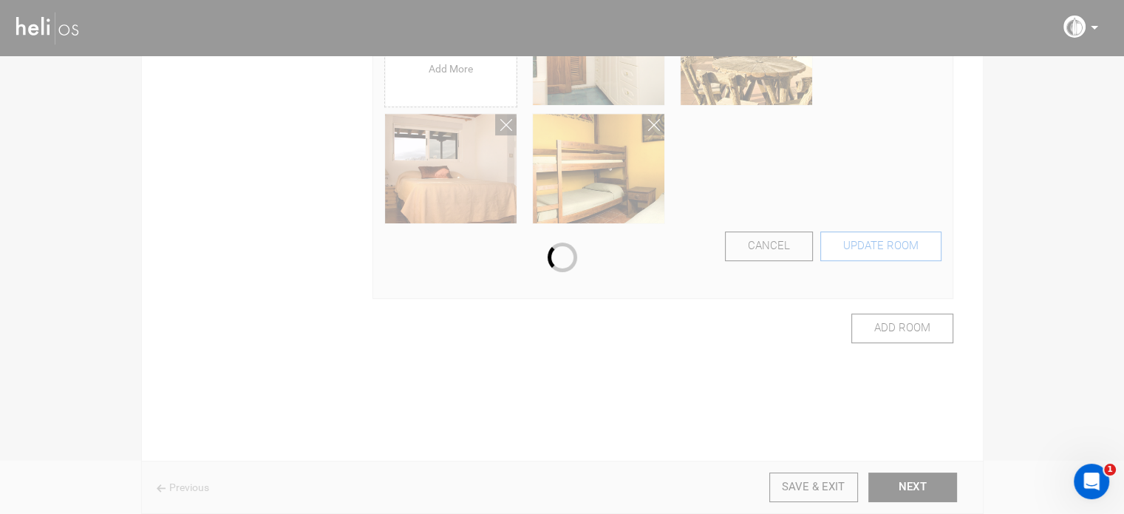
scroll to position [50, 0]
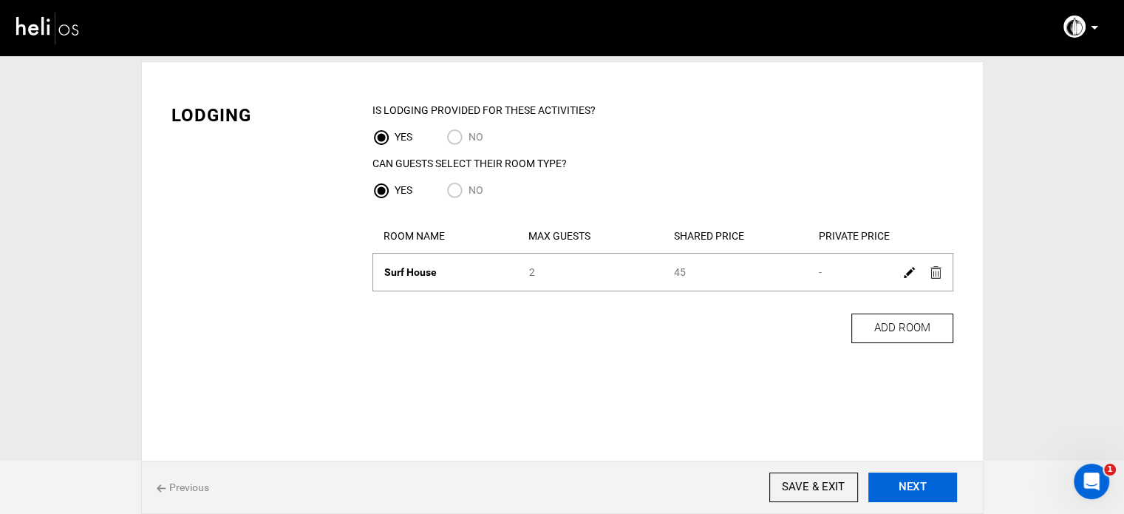
click at [899, 492] on button "NEXT" at bounding box center [913, 487] width 89 height 30
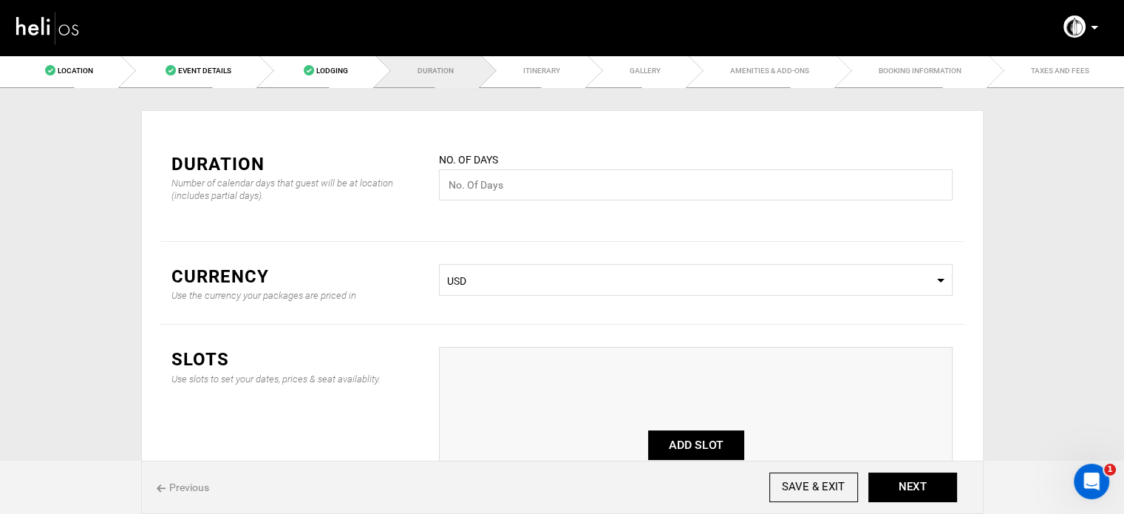
click at [507, 293] on span "Select Currency USD" at bounding box center [696, 280] width 514 height 32
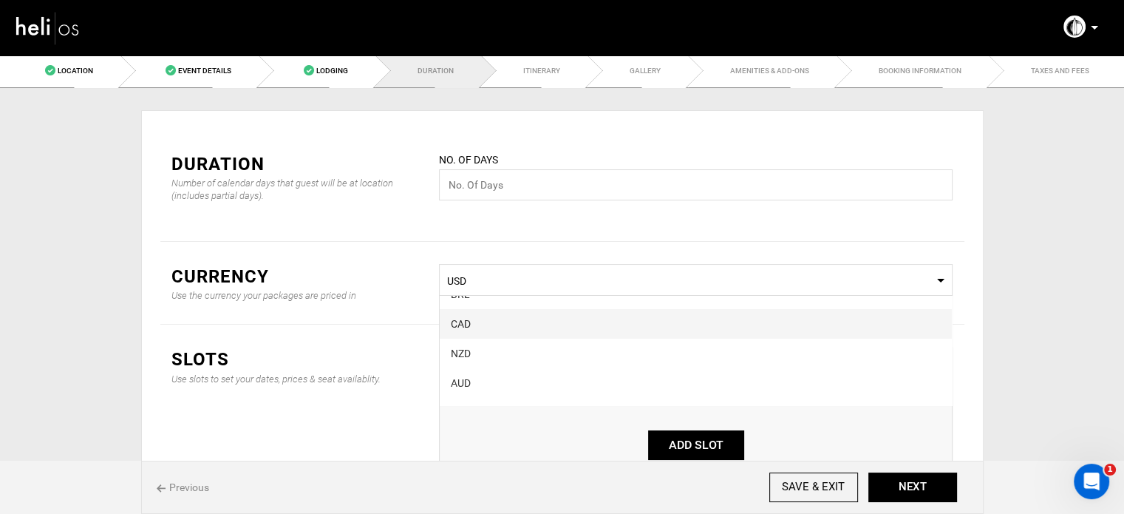
scroll to position [74, 0]
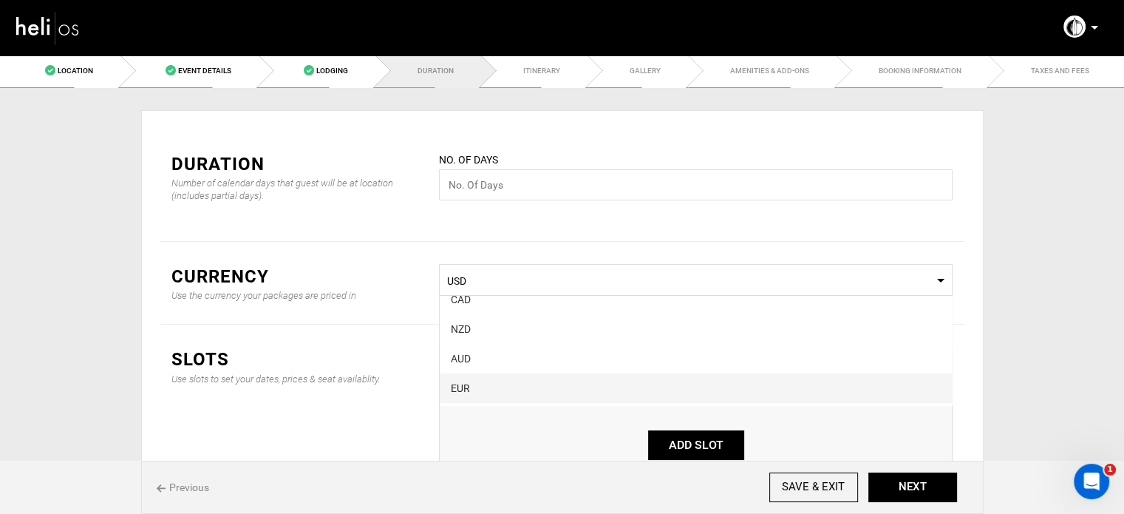
click at [492, 381] on div "EUR" at bounding box center [696, 388] width 490 height 15
click at [490, 195] on input "text" at bounding box center [696, 184] width 514 height 31
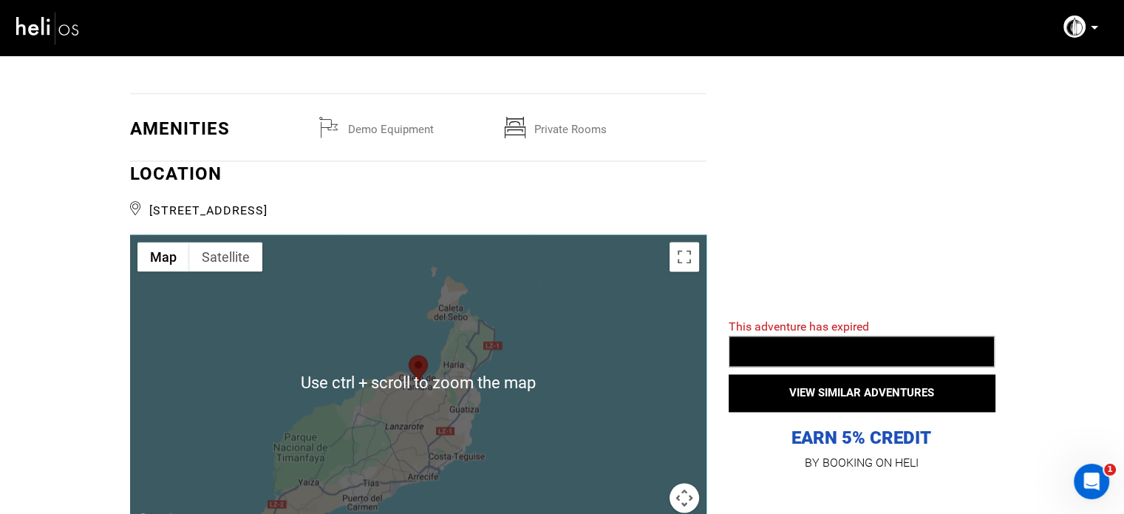
scroll to position [2070, 0]
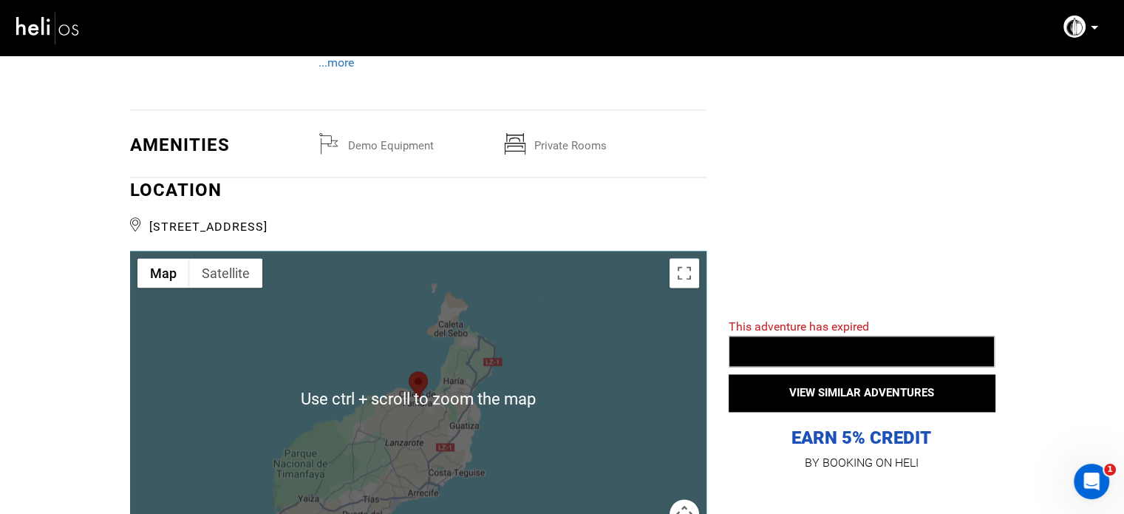
click at [242, 214] on span "[STREET_ADDRESS]" at bounding box center [418, 225] width 577 height 22
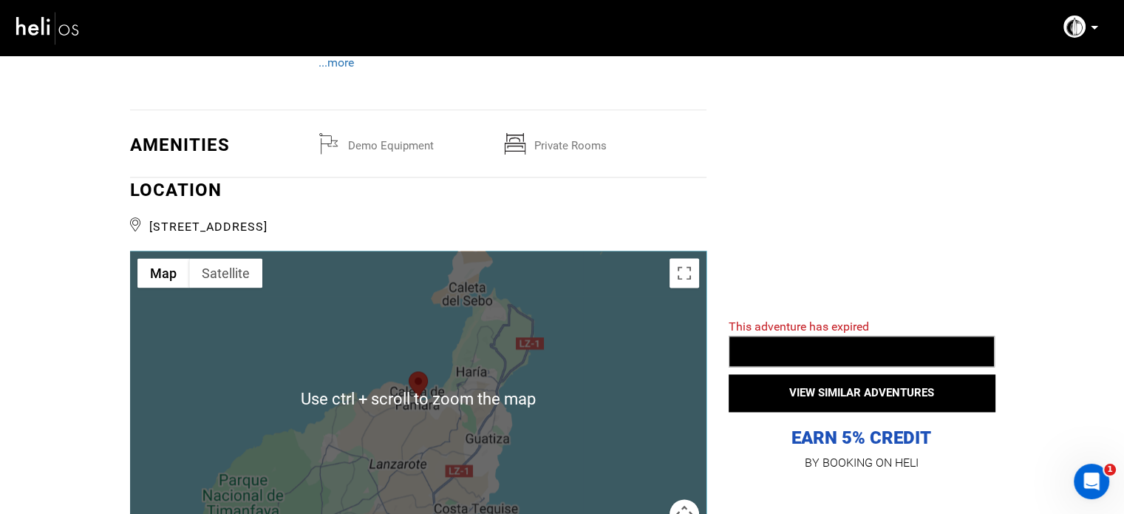
click at [242, 214] on span "[STREET_ADDRESS]" at bounding box center [418, 225] width 577 height 22
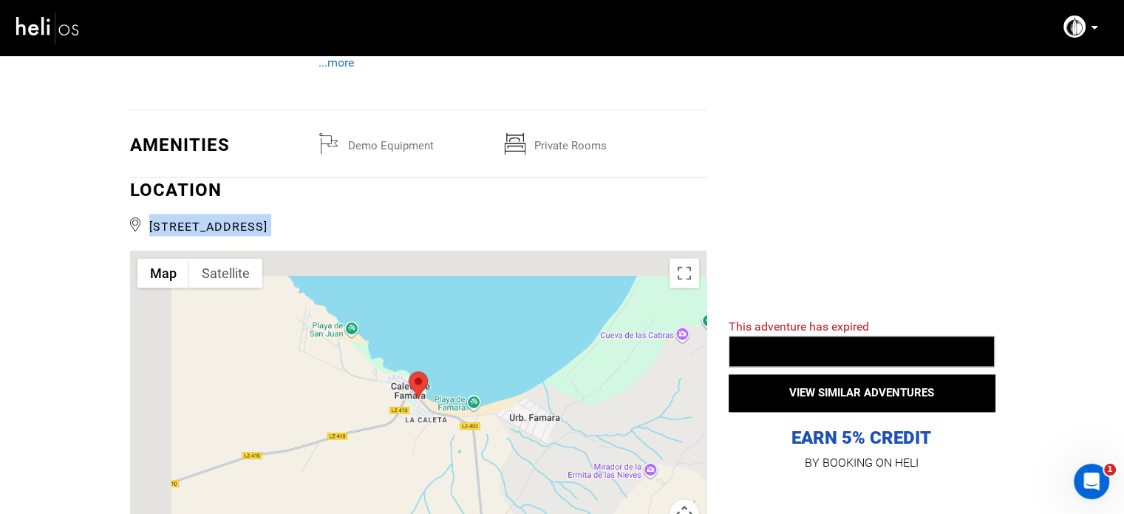
copy div "[STREET_ADDRESS] {{vm.adventureDetails.location_name}}"
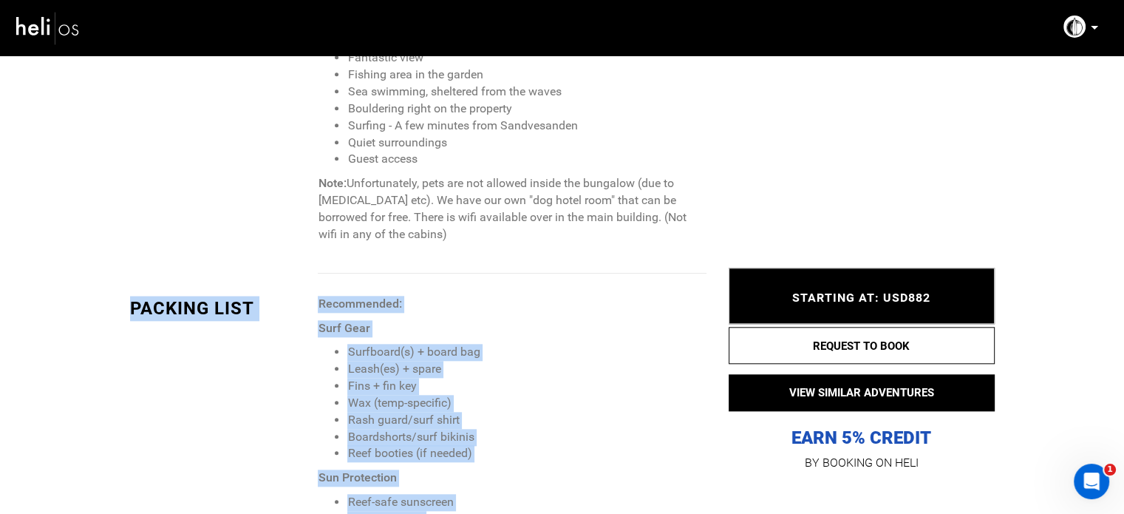
scroll to position [1497, 0]
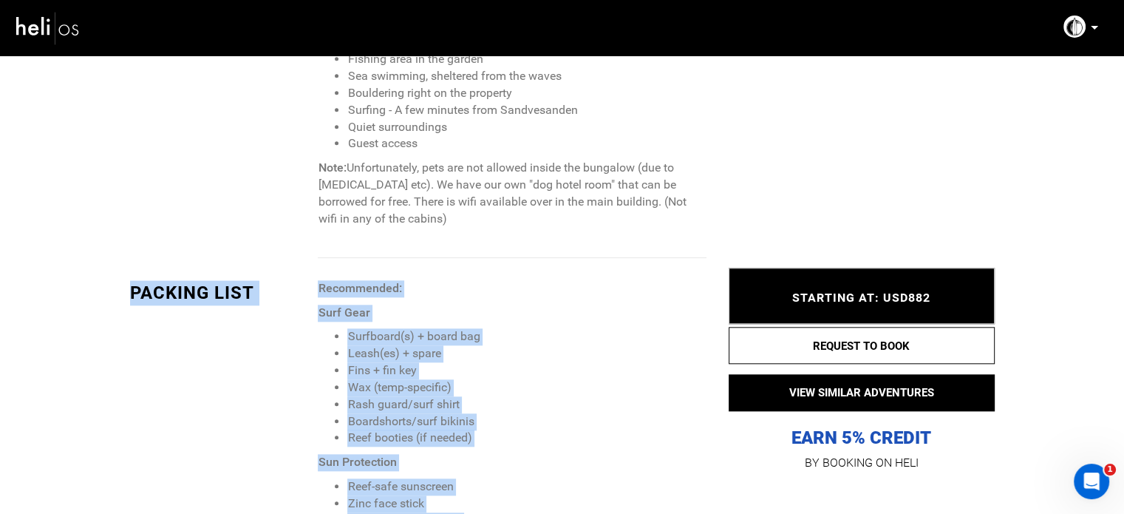
drag, startPoint x: 316, startPoint y: 267, endPoint x: 442, endPoint y: 503, distance: 267.2
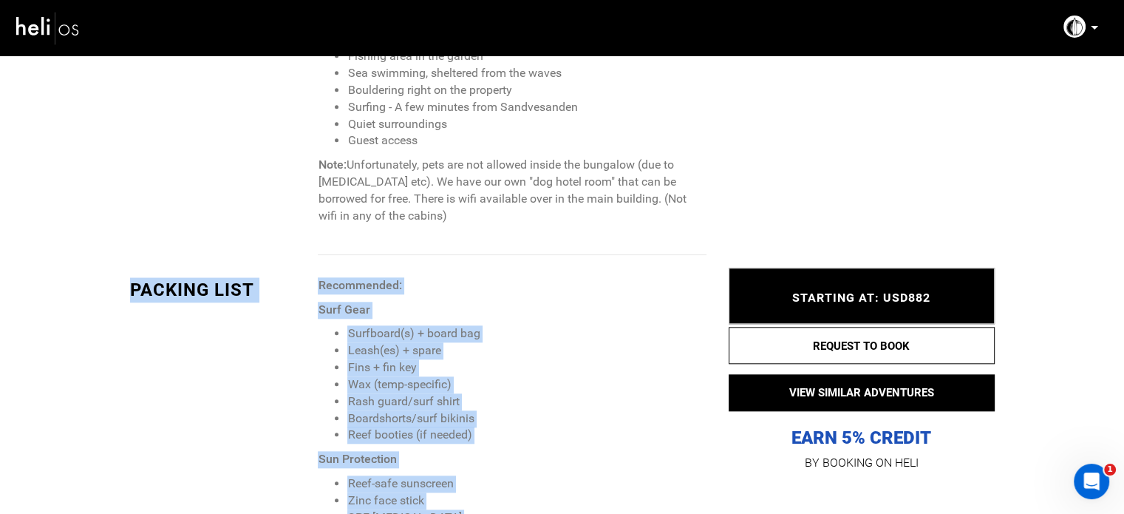
click at [404, 393] on li "Rash guard/surf shirt" at bounding box center [526, 401] width 359 height 17
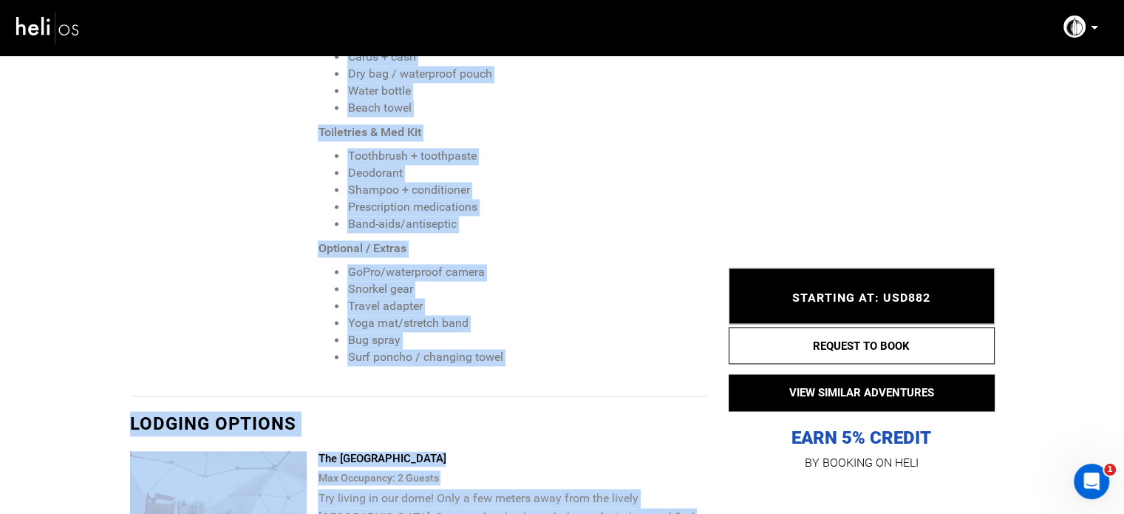
scroll to position [2343, 0]
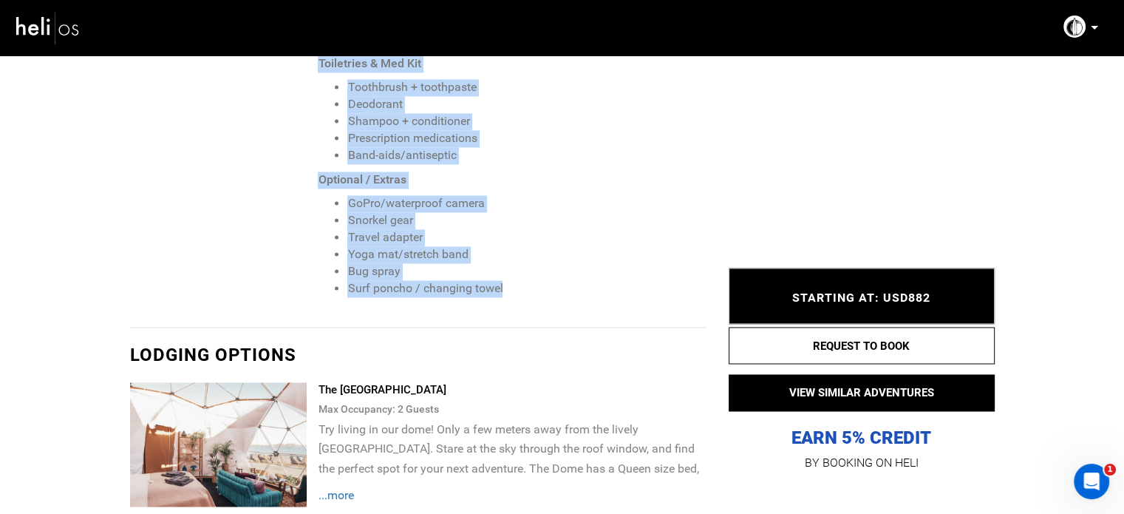
drag, startPoint x: 321, startPoint y: 251, endPoint x: 514, endPoint y: 259, distance: 193.8
copy span "Recommended: Surf Gear Surfboard(s) + board bag Leash(es) + spare Fins + fin ke…"
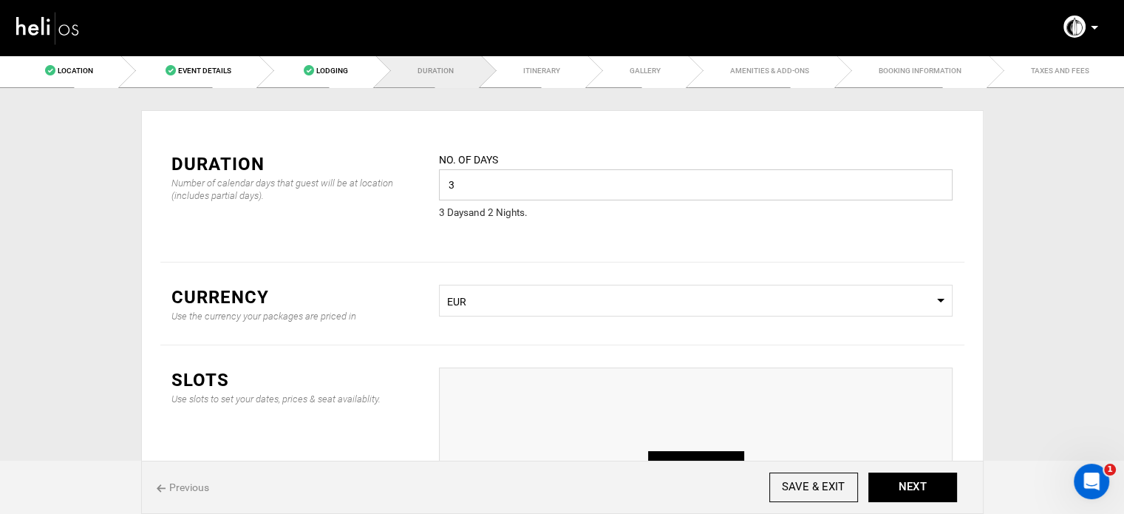
type input "3"
click at [578, 242] on div "Duration Number of calendar days that guest will be at location (includes parti…" at bounding box center [562, 195] width 804 height 133
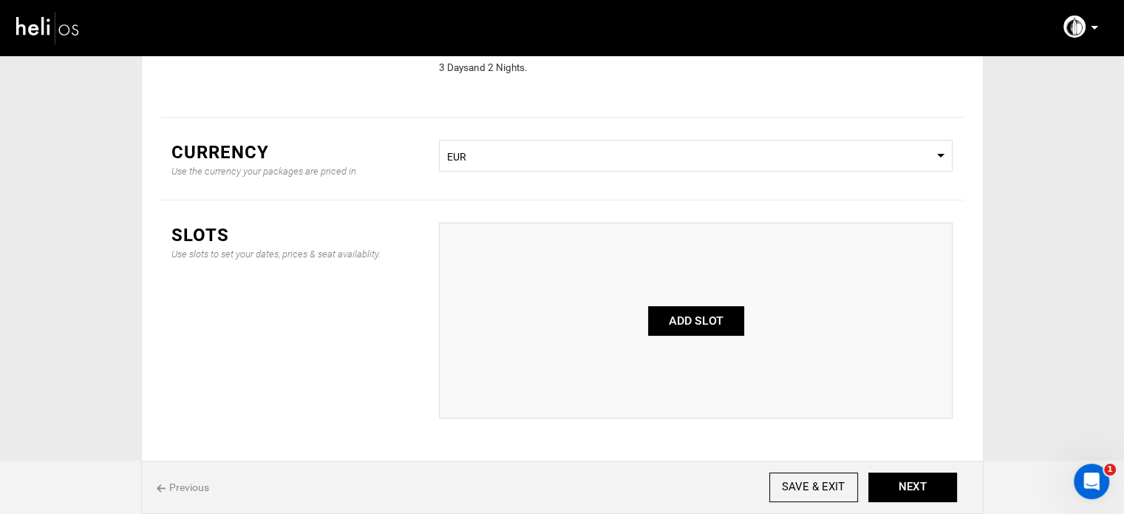
scroll to position [197, 0]
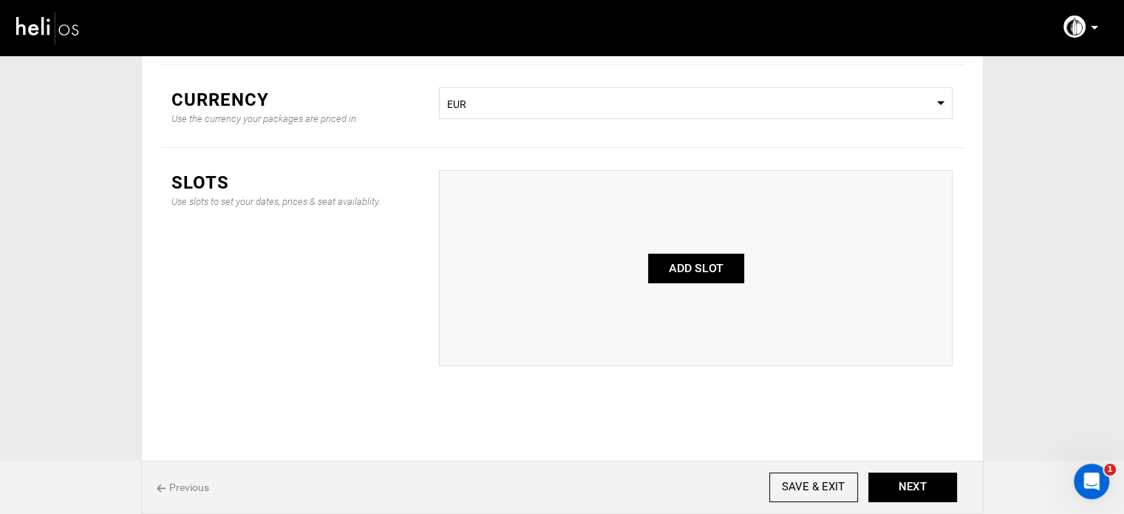
click at [674, 257] on button "ADD SLOT" at bounding box center [696, 269] width 96 height 30
type input "0"
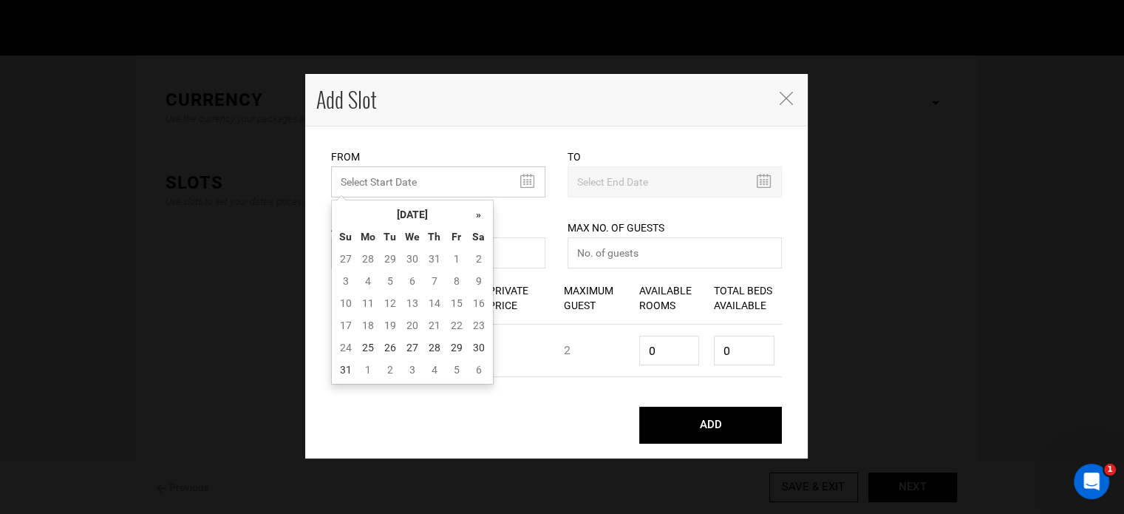
click at [360, 186] on input "MINIMUM NUMBER OF NIGHTS" at bounding box center [438, 181] width 214 height 31
click at [411, 206] on th "[DATE]" at bounding box center [412, 214] width 111 height 22
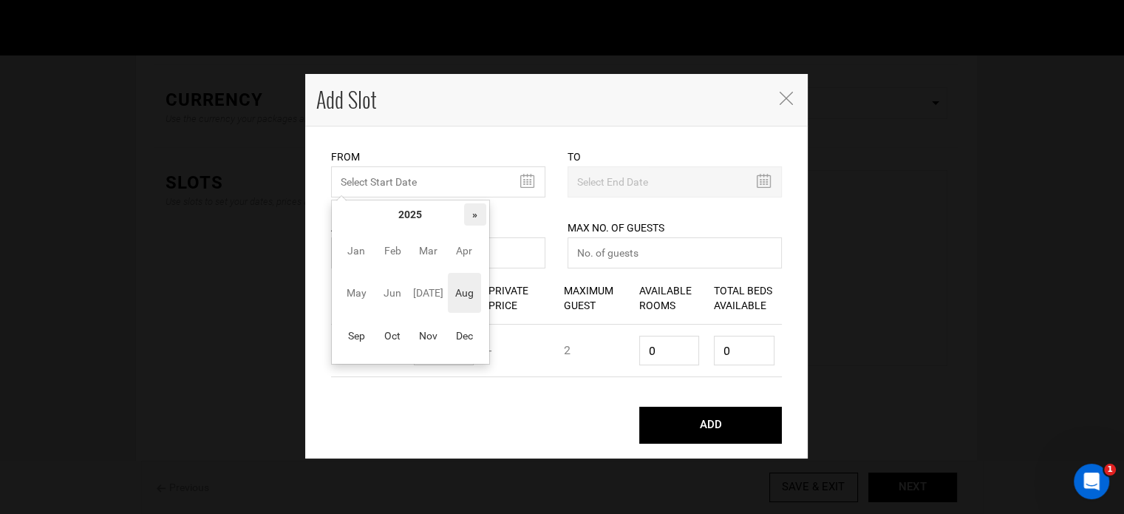
click at [466, 212] on th "»" at bounding box center [475, 214] width 22 height 22
click at [469, 305] on span "Aug" at bounding box center [464, 293] width 33 height 40
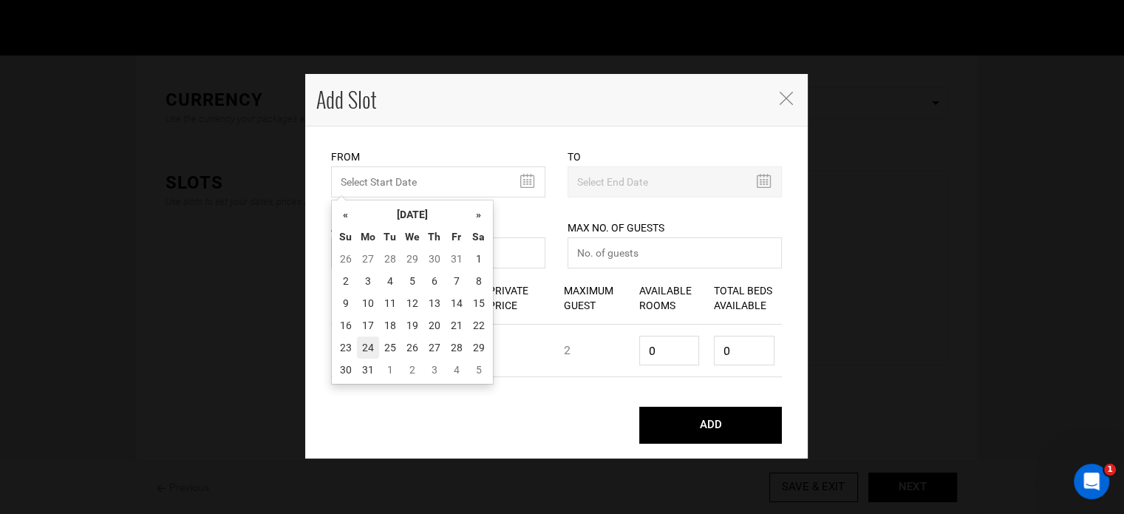
click at [368, 342] on td "24" at bounding box center [368, 347] width 22 height 22
type input "[DATE]"
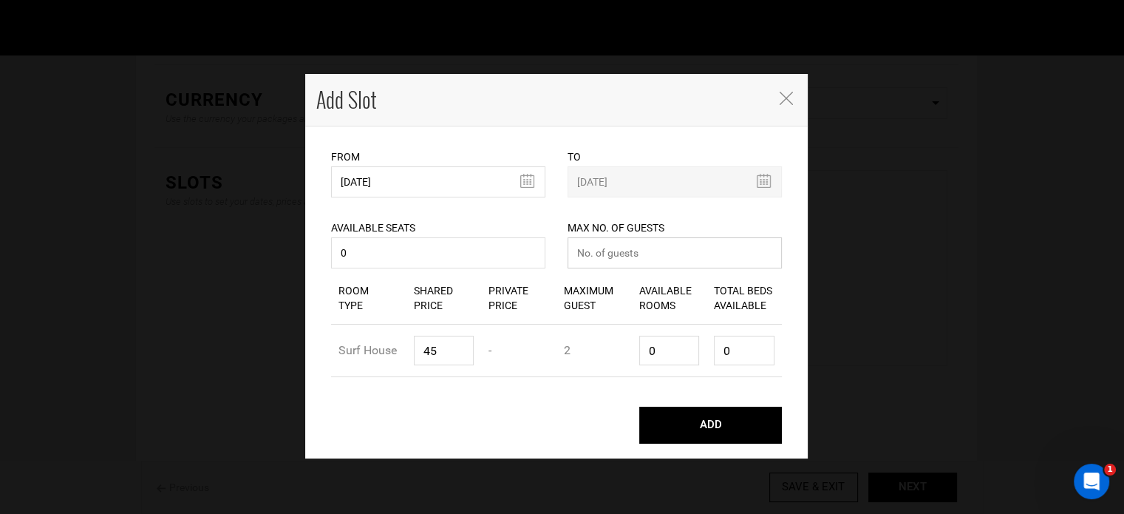
click at [600, 266] on input "number" at bounding box center [675, 252] width 214 height 31
type input "0"
drag, startPoint x: 659, startPoint y: 355, endPoint x: 625, endPoint y: 352, distance: 33.4
click at [625, 352] on div "Room Type Surf House Shared Price 45 Private Price - Maximum Guest 2 Available …" at bounding box center [556, 351] width 451 height 52
type input "1"
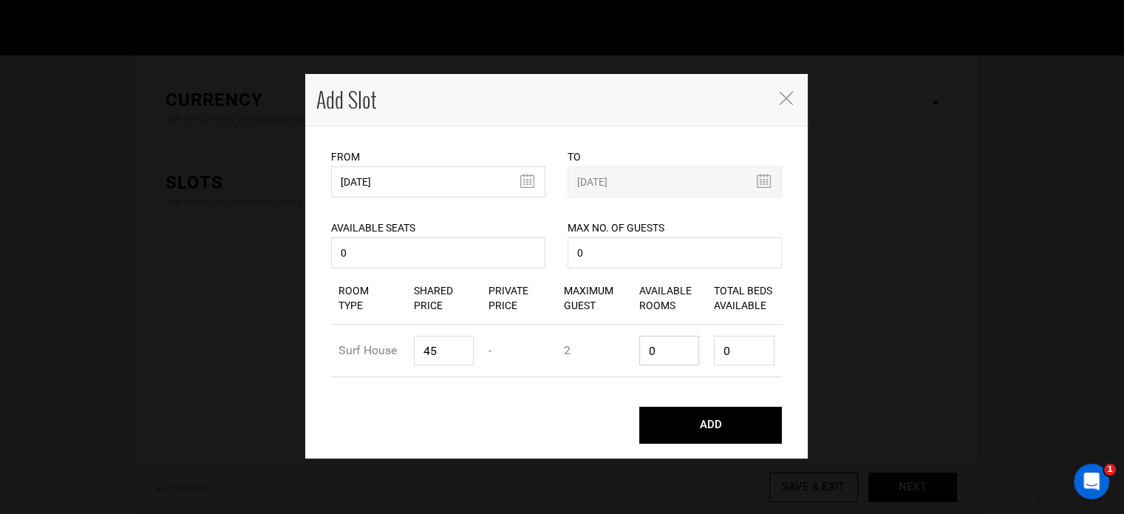
type input "2"
type input "1"
drag, startPoint x: 755, startPoint y: 350, endPoint x: 704, endPoint y: 361, distance: 52.4
click at [717, 356] on input "2" at bounding box center [744, 351] width 61 height 30
type input "1"
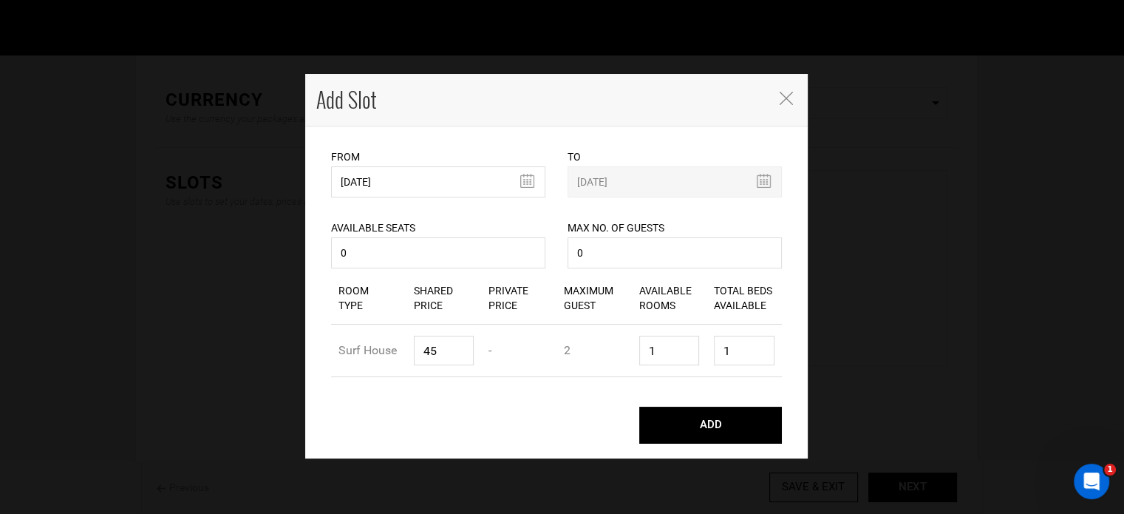
click at [592, 418] on div "ADD" at bounding box center [556, 425] width 451 height 37
click at [458, 347] on input "45" at bounding box center [444, 351] width 61 height 30
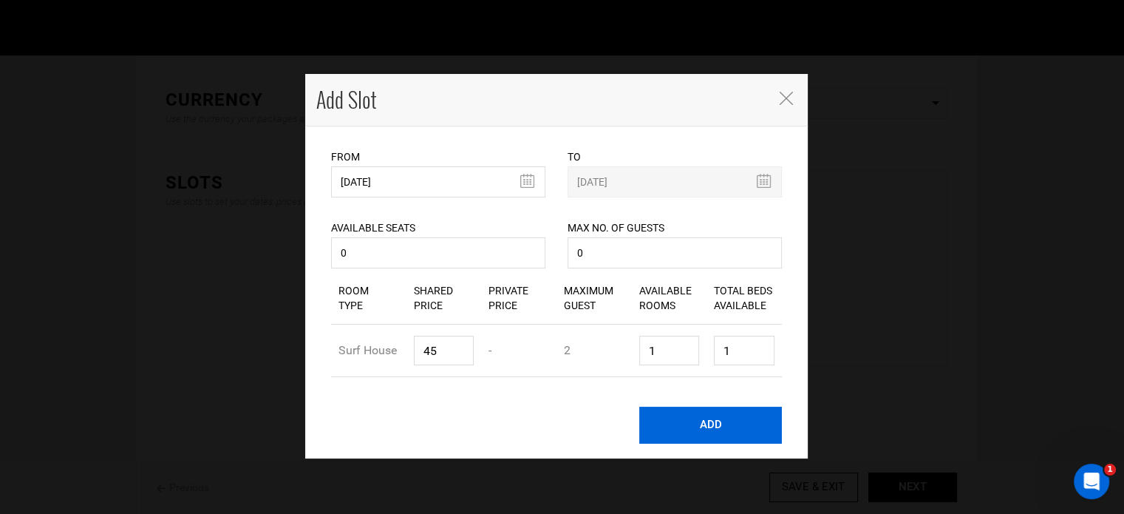
click at [729, 427] on button "ADD" at bounding box center [710, 425] width 143 height 37
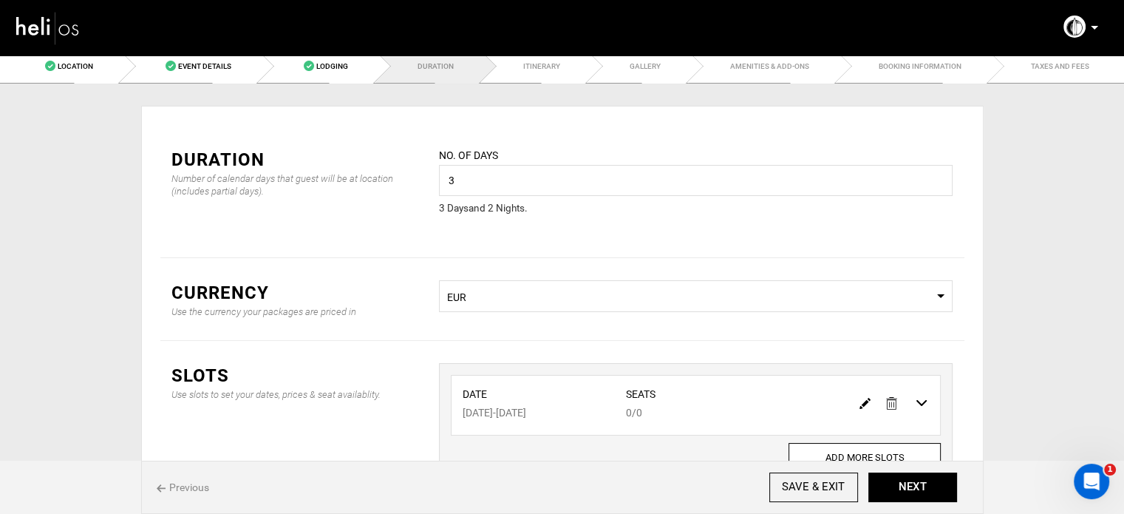
scroll to position [0, 0]
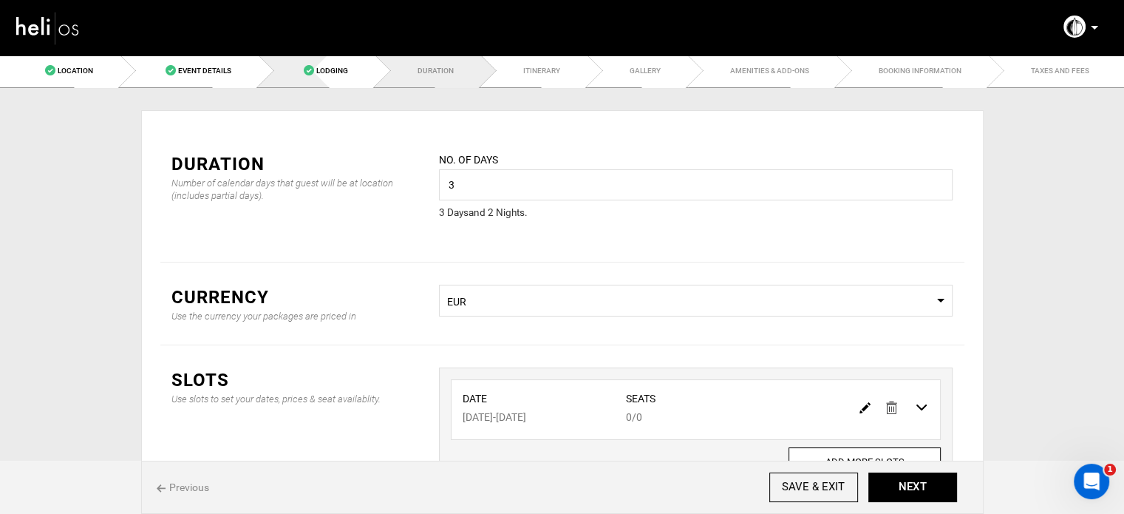
click at [325, 78] on link "Lodging" at bounding box center [317, 70] width 117 height 33
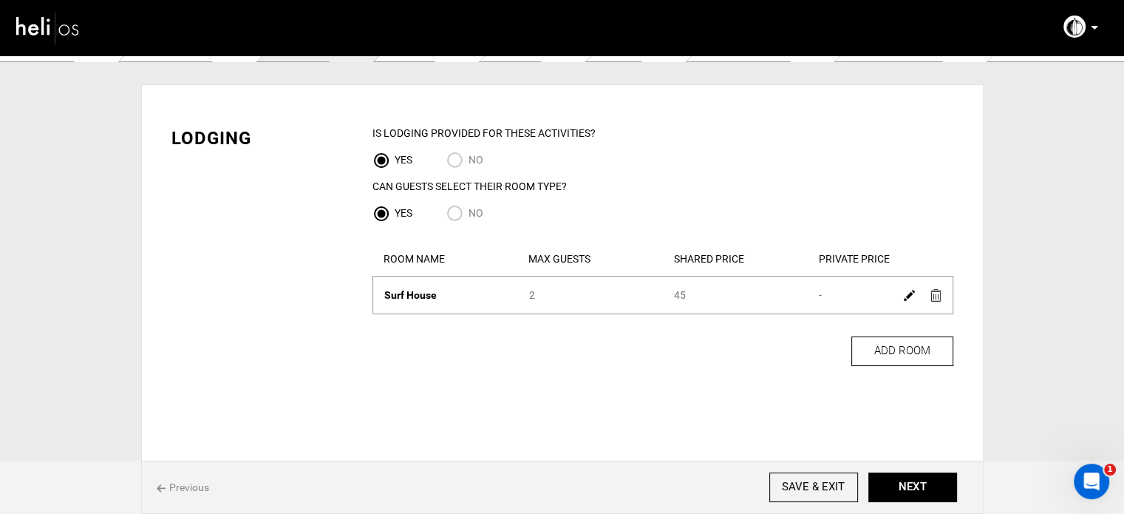
scroll to position [50, 0]
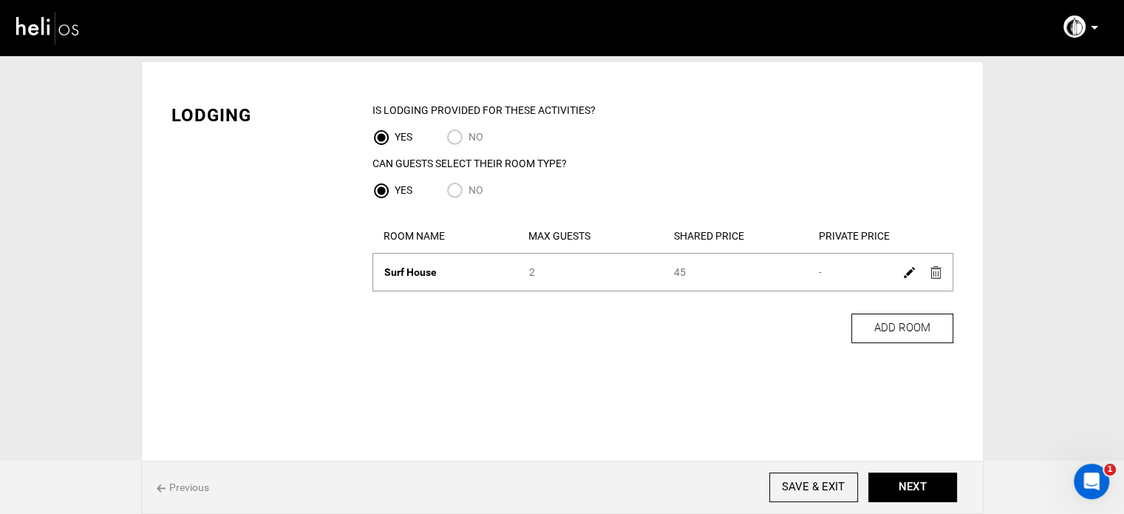
click at [909, 276] on img at bounding box center [909, 272] width 11 height 11
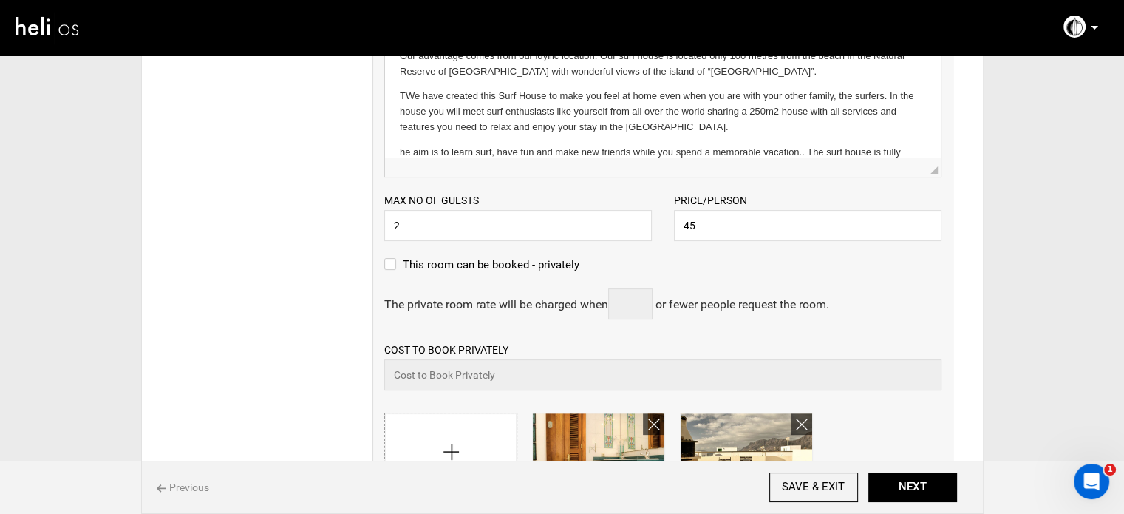
scroll to position [419, 0]
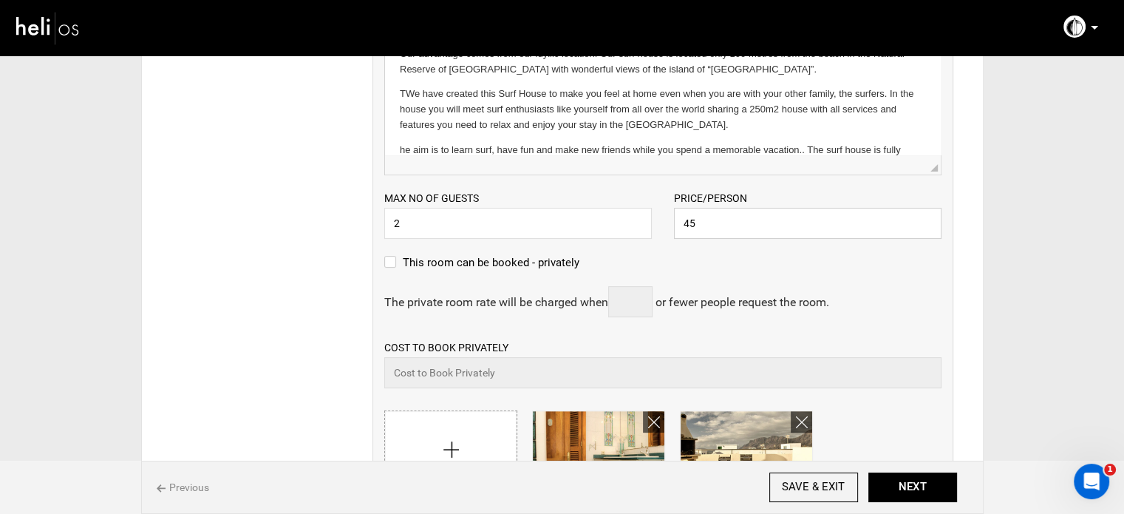
drag, startPoint x: 693, startPoint y: 226, endPoint x: 670, endPoint y: 222, distance: 24.1
click at [670, 222] on div "Price/Person 45 Please enter a valid price." at bounding box center [808, 214] width 290 height 49
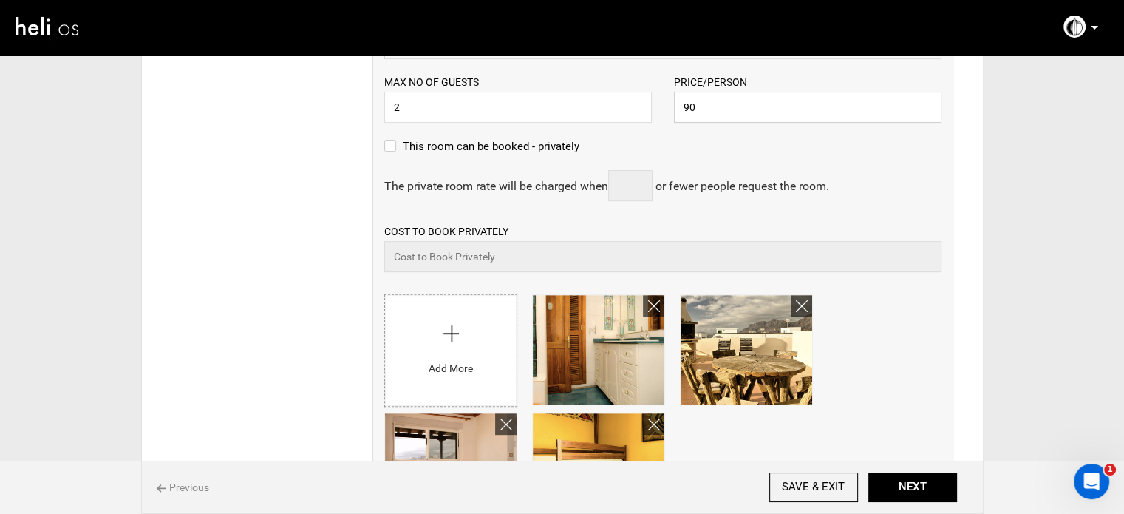
scroll to position [715, 0]
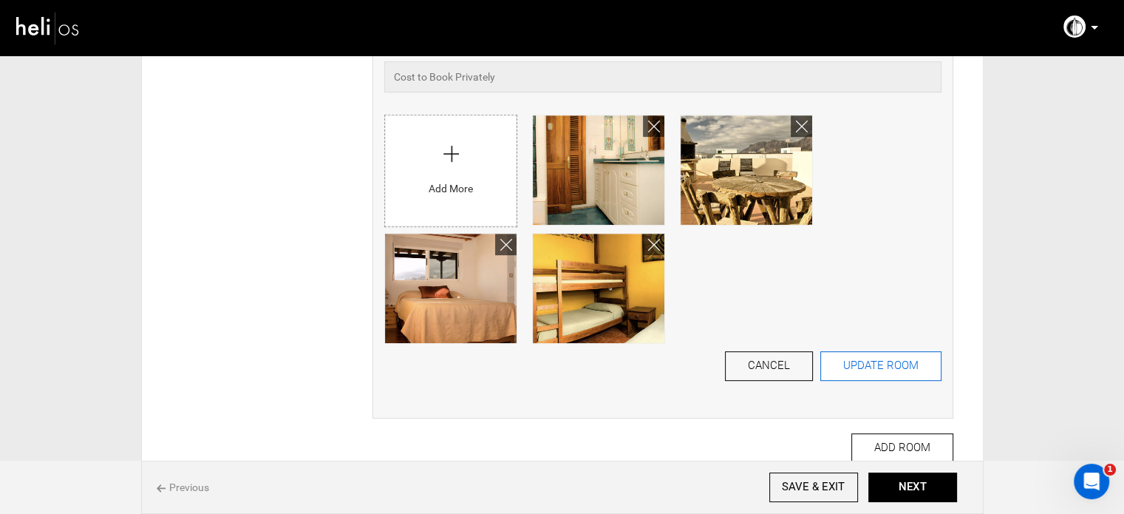
type input "90"
click at [894, 372] on button "UPDATE ROOM" at bounding box center [881, 366] width 121 height 30
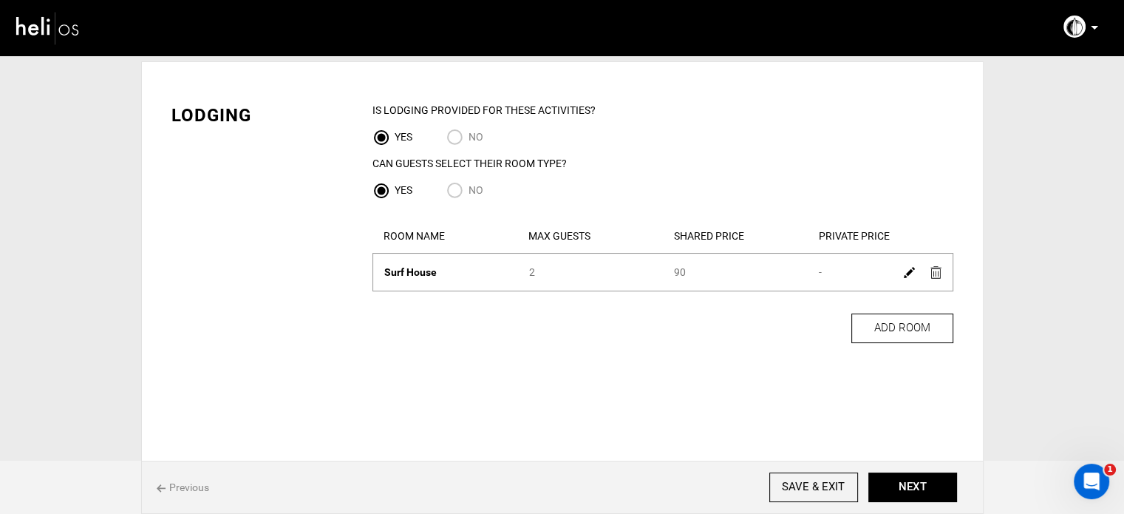
scroll to position [50, 0]
click at [902, 499] on button "NEXT" at bounding box center [913, 487] width 89 height 30
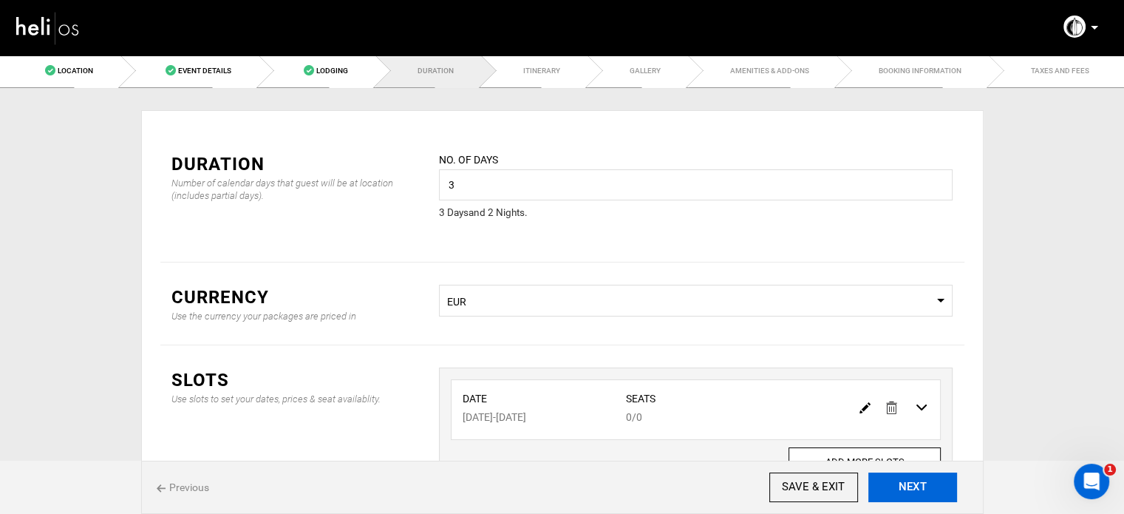
click at [906, 492] on button "NEXT" at bounding box center [913, 487] width 89 height 30
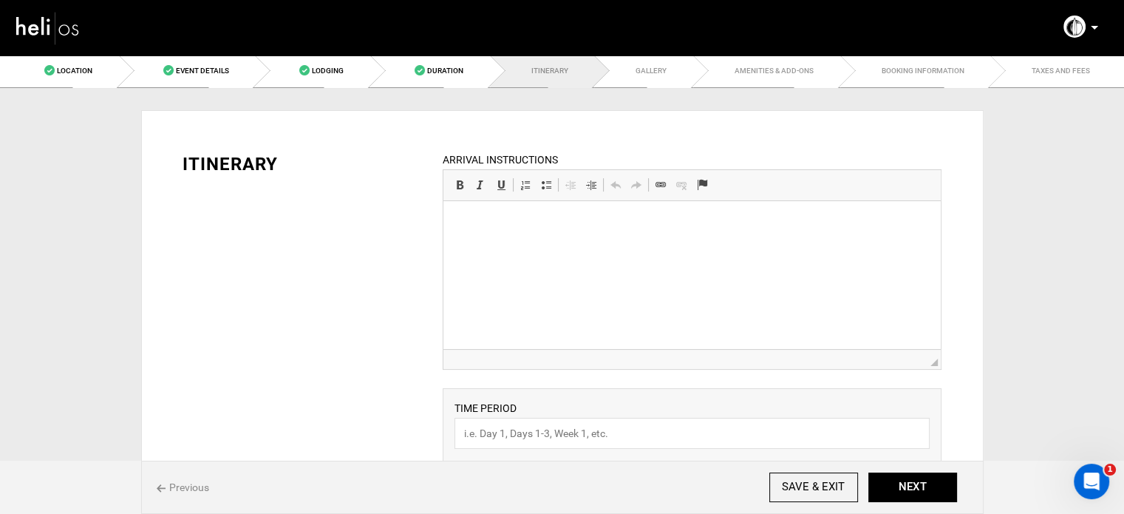
click at [598, 246] on html at bounding box center [692, 223] width 497 height 45
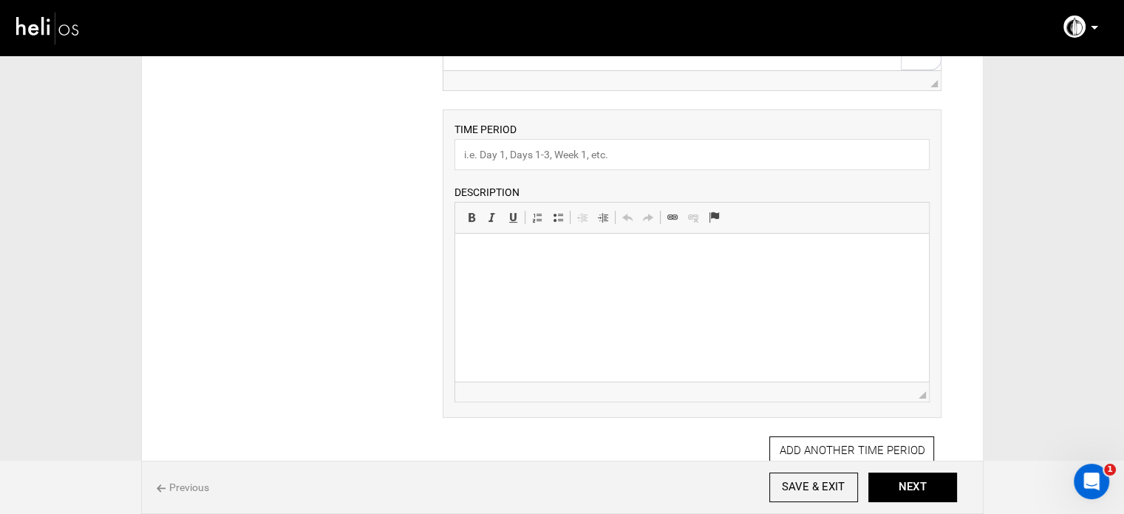
scroll to position [296, 0]
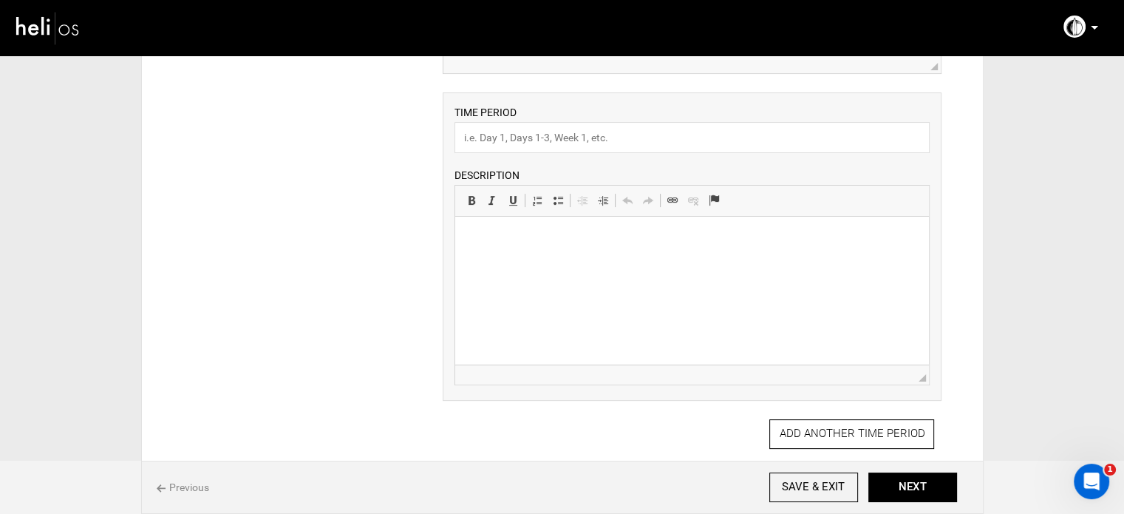
click at [540, 262] on html at bounding box center [692, 239] width 474 height 45
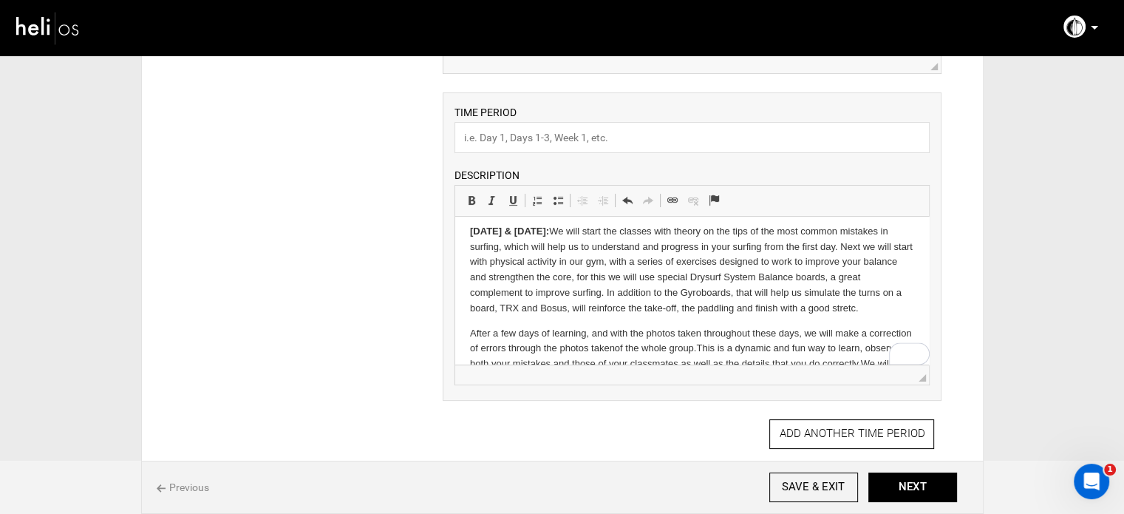
scroll to position [0, 0]
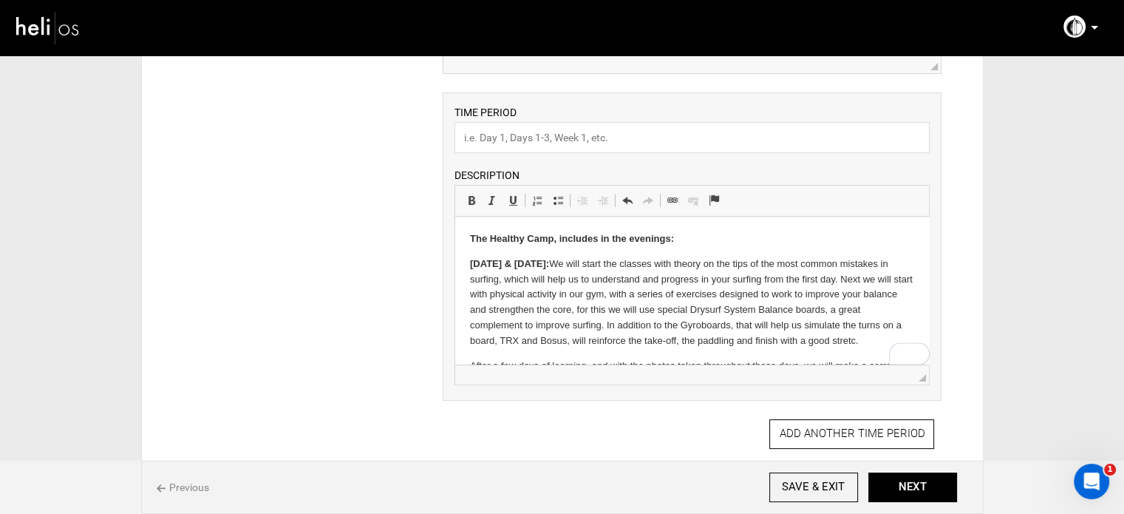
click at [522, 237] on strong "The Healthy Camp, includes in the evenings:" at bounding box center [572, 238] width 204 height 11
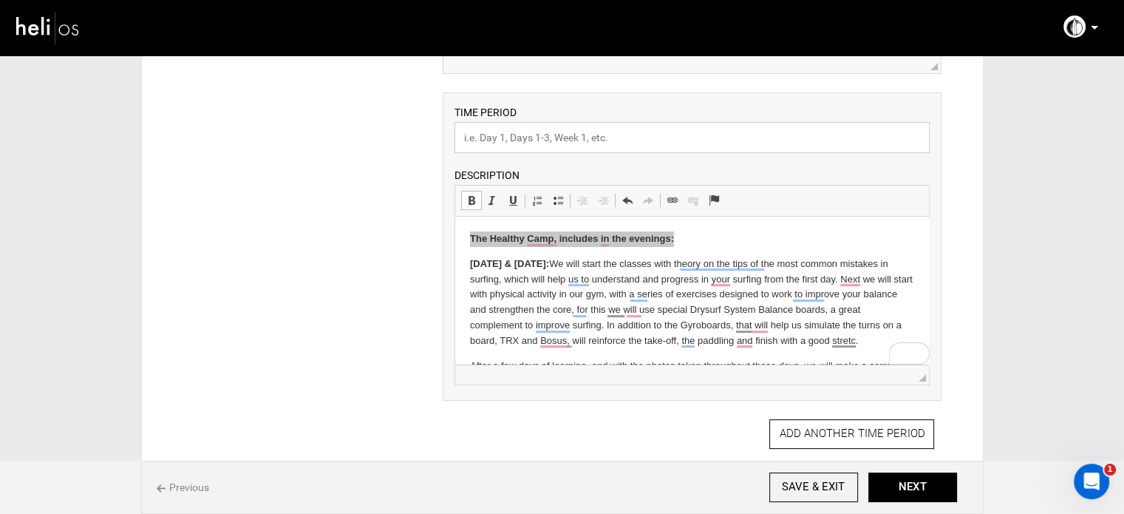
click at [497, 141] on input "text" at bounding box center [692, 137] width 475 height 31
type input "Experience"
click at [797, 241] on p "The Healthy Camp, includes in the evenings:" at bounding box center [692, 239] width 444 height 16
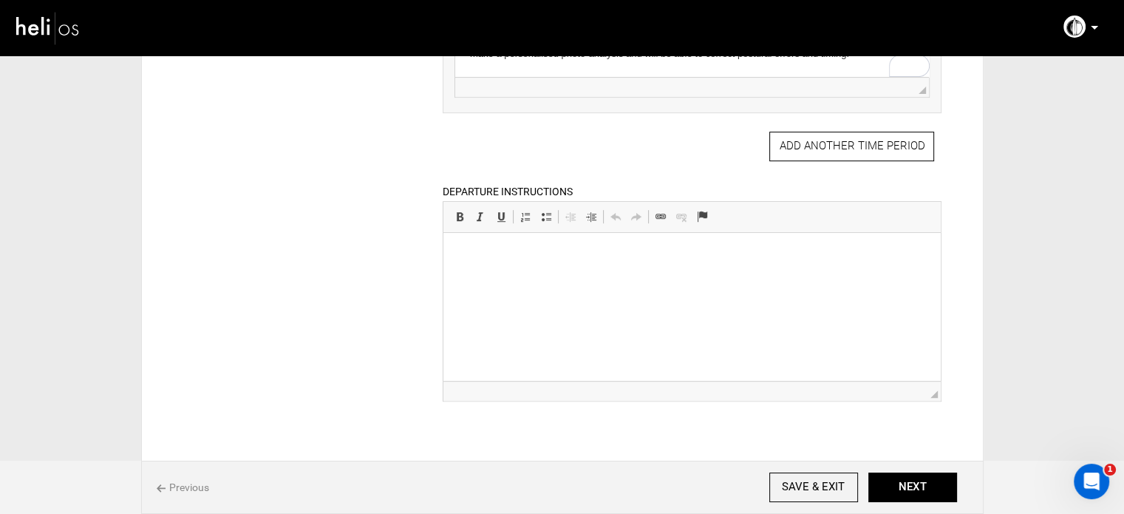
scroll to position [591, 0]
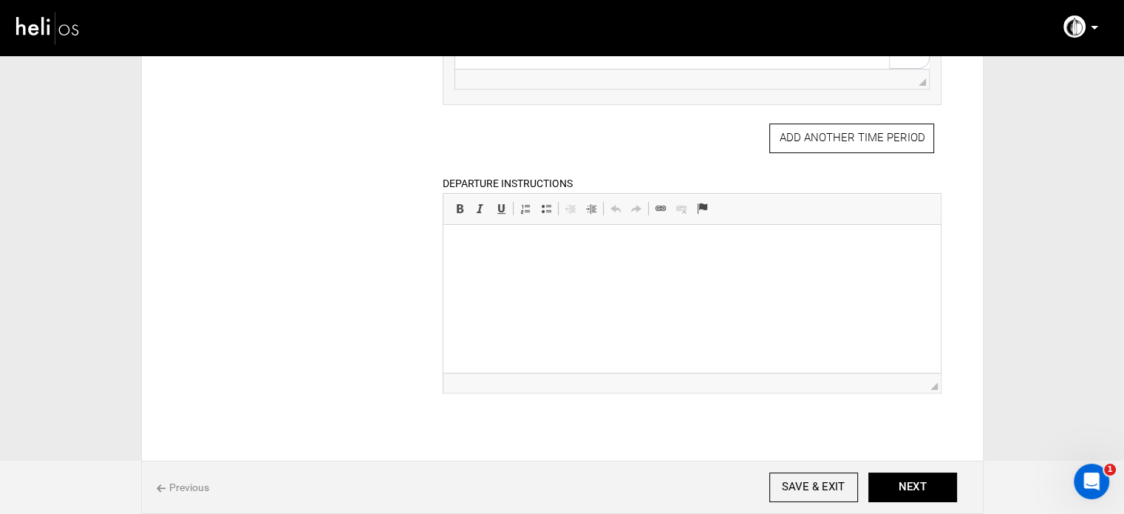
click at [557, 270] on html at bounding box center [692, 247] width 497 height 45
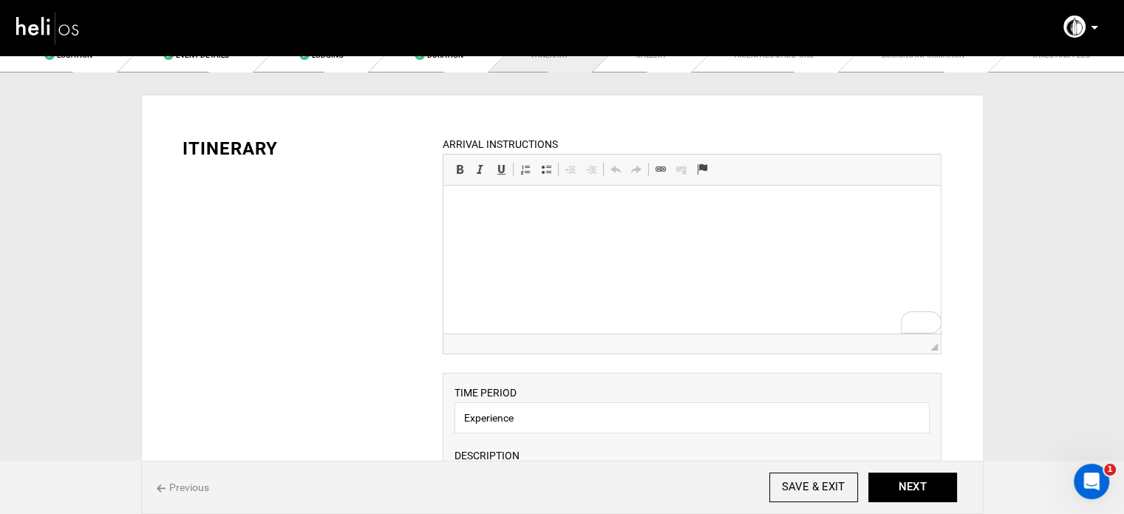
scroll to position [0, 0]
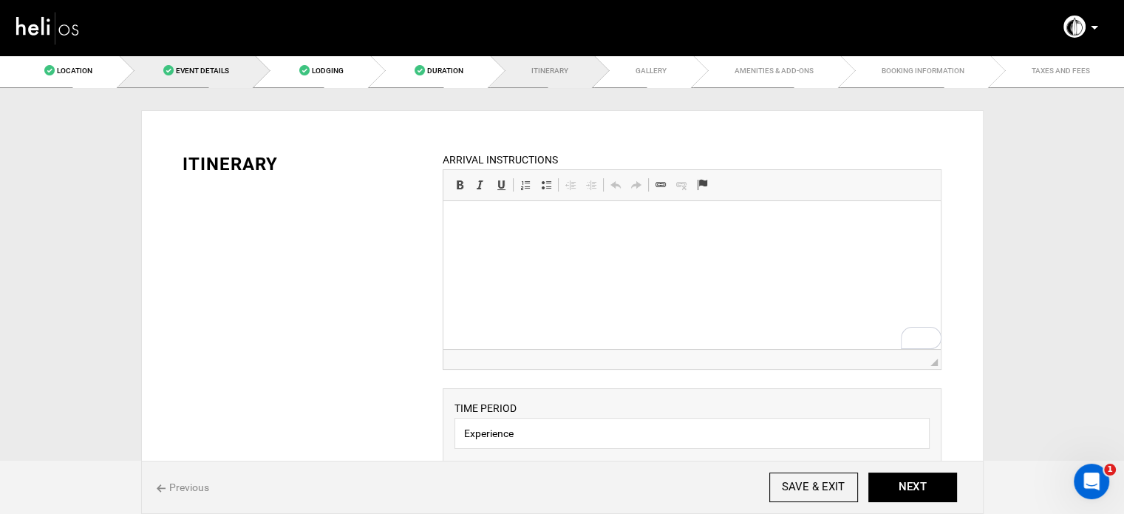
click at [185, 78] on link "Event Details" at bounding box center [187, 70] width 137 height 33
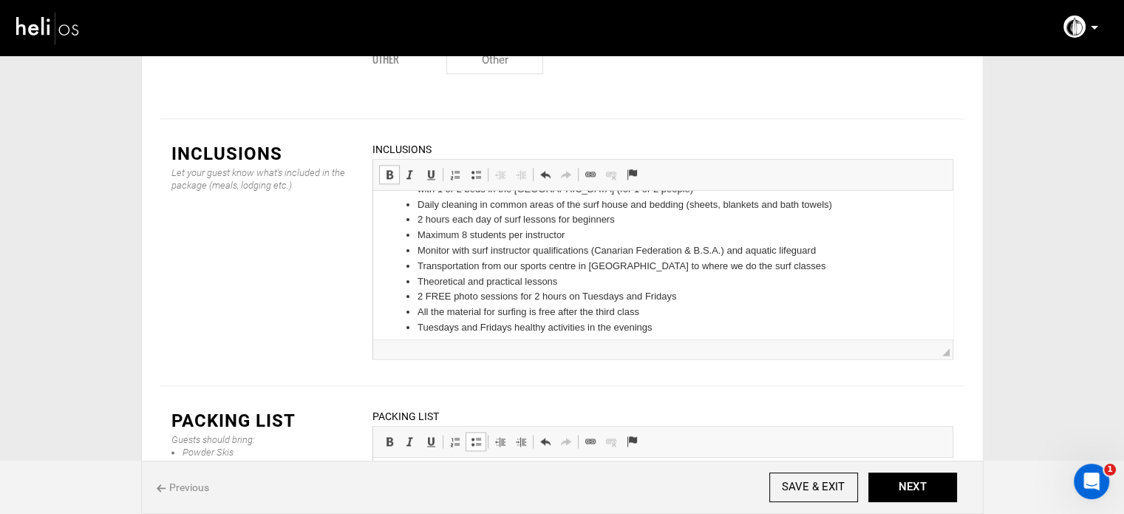
scroll to position [74, 0]
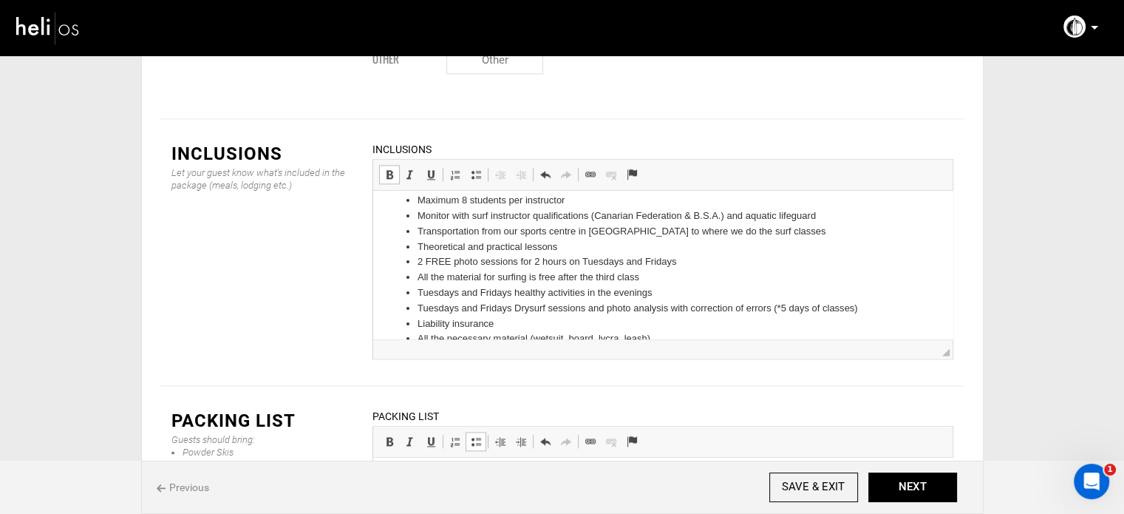
click at [443, 232] on li "Transportation from our sports centre in [GEOGRAPHIC_DATA] to where we do the s…" at bounding box center [662, 232] width 491 height 16
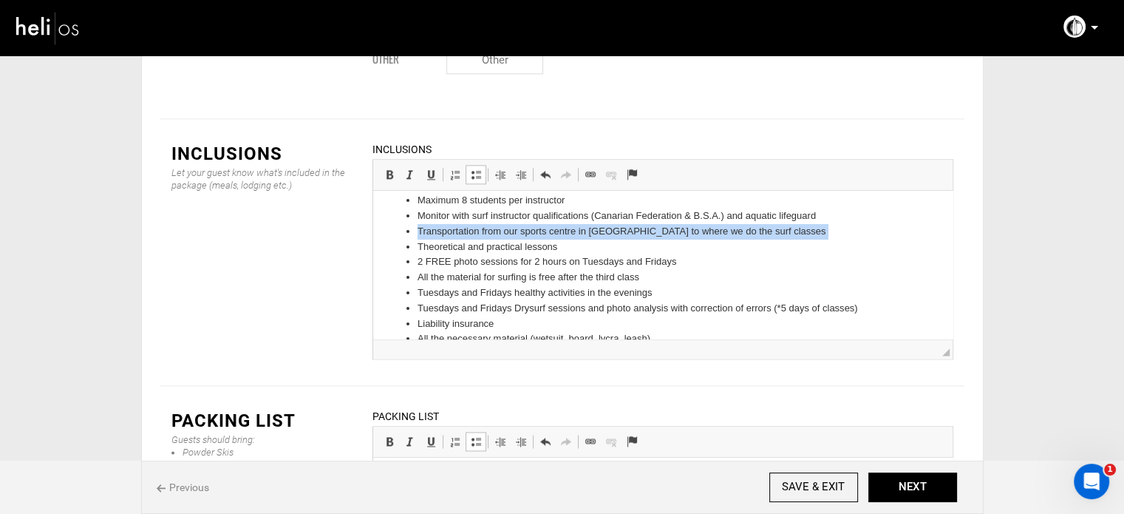
click at [443, 232] on li "Transportation from our sports centre in [GEOGRAPHIC_DATA] to where we do the s…" at bounding box center [662, 232] width 491 height 16
copy li "Transportation from our sports centre in [GEOGRAPHIC_DATA] to where we do the s…"
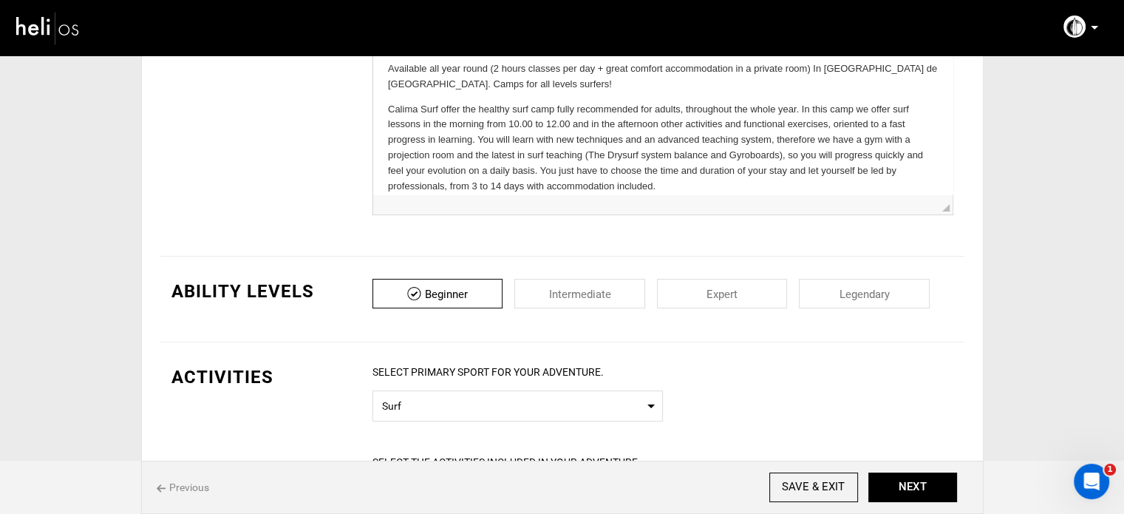
scroll to position [0, 0]
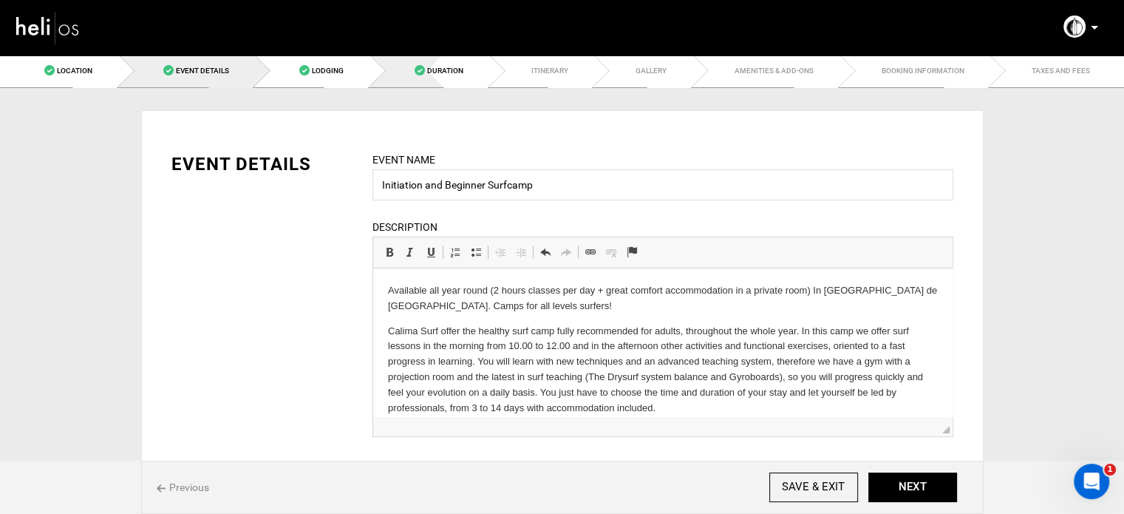
drag, startPoint x: 457, startPoint y: 73, endPoint x: 683, endPoint y: 203, distance: 260.6
click at [457, 73] on span "Duration" at bounding box center [445, 71] width 36 height 8
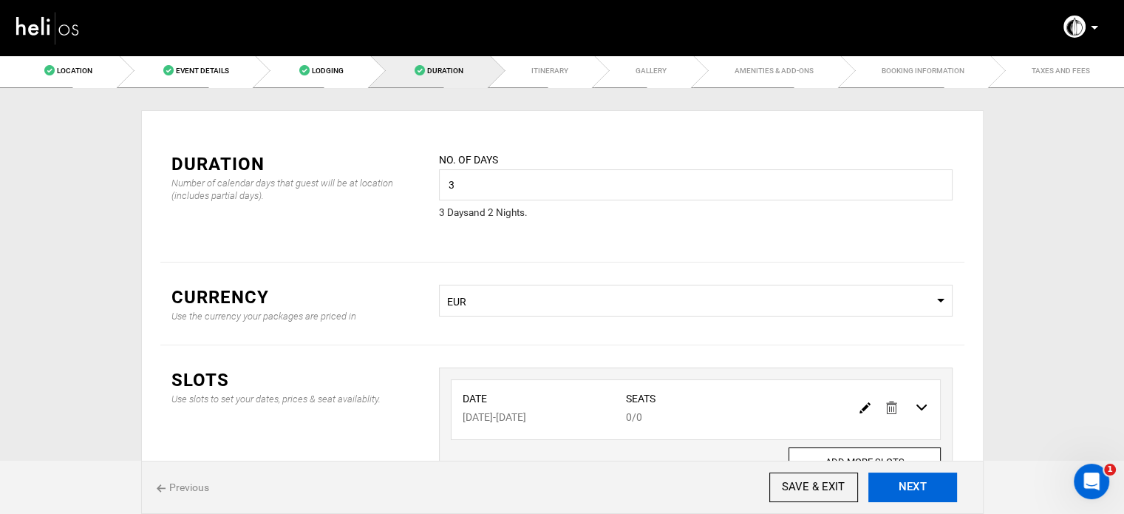
click at [917, 484] on button "NEXT" at bounding box center [913, 487] width 89 height 30
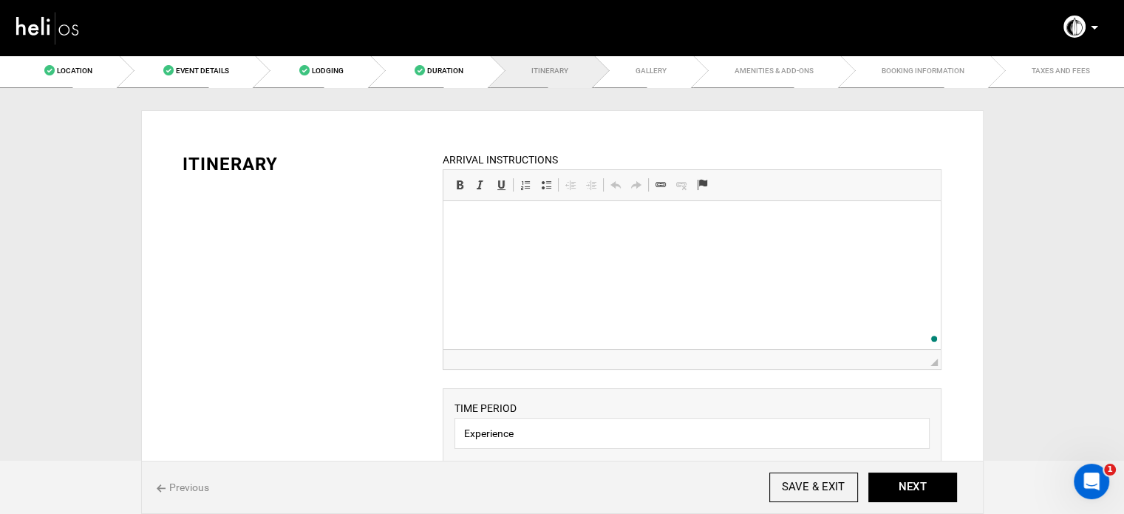
click at [512, 246] on html at bounding box center [692, 223] width 497 height 45
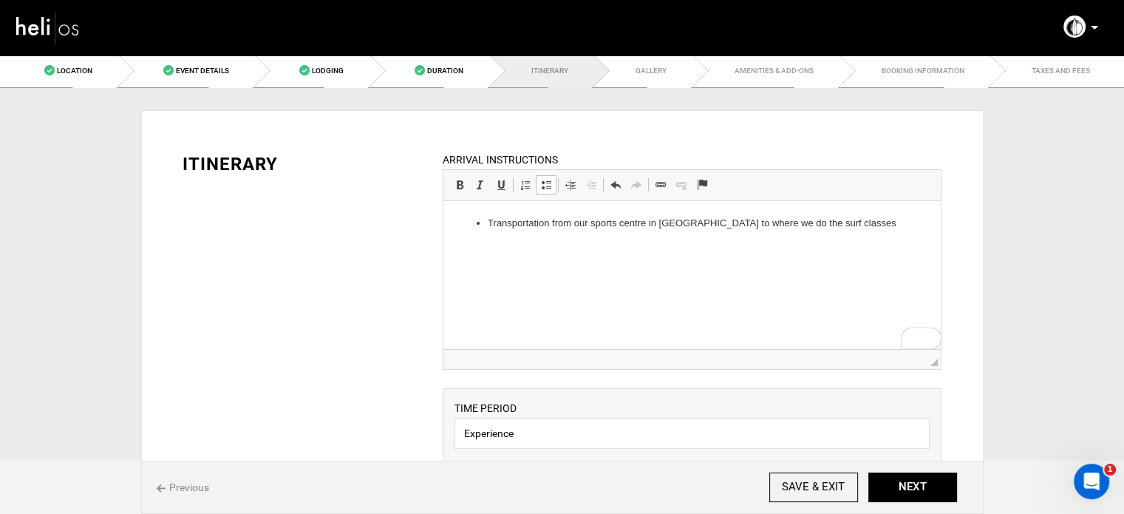
click at [491, 222] on li "Transportation from our sports centre in [GEOGRAPHIC_DATA] to where we do the s…" at bounding box center [692, 224] width 409 height 16
click at [488, 224] on li "Transportation from our sports centre in [GEOGRAPHIC_DATA] to where we do the s…" at bounding box center [692, 224] width 409 height 16
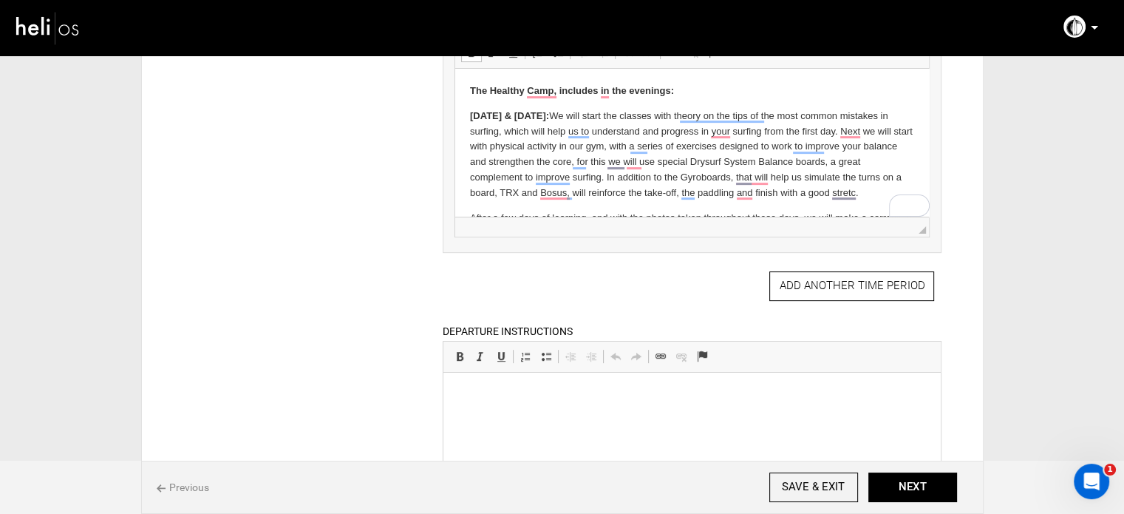
scroll to position [687, 0]
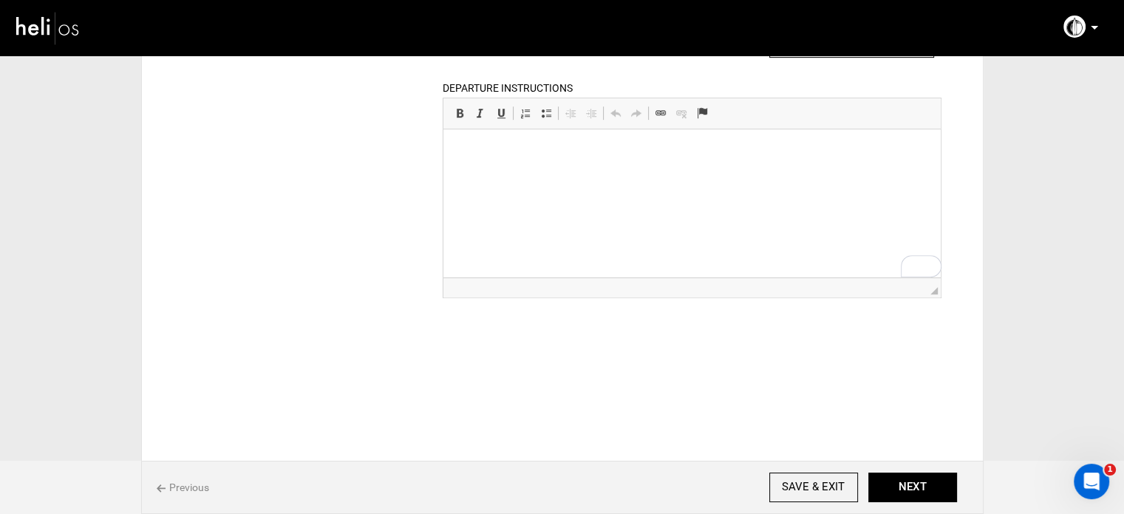
click at [577, 174] on html at bounding box center [692, 151] width 497 height 45
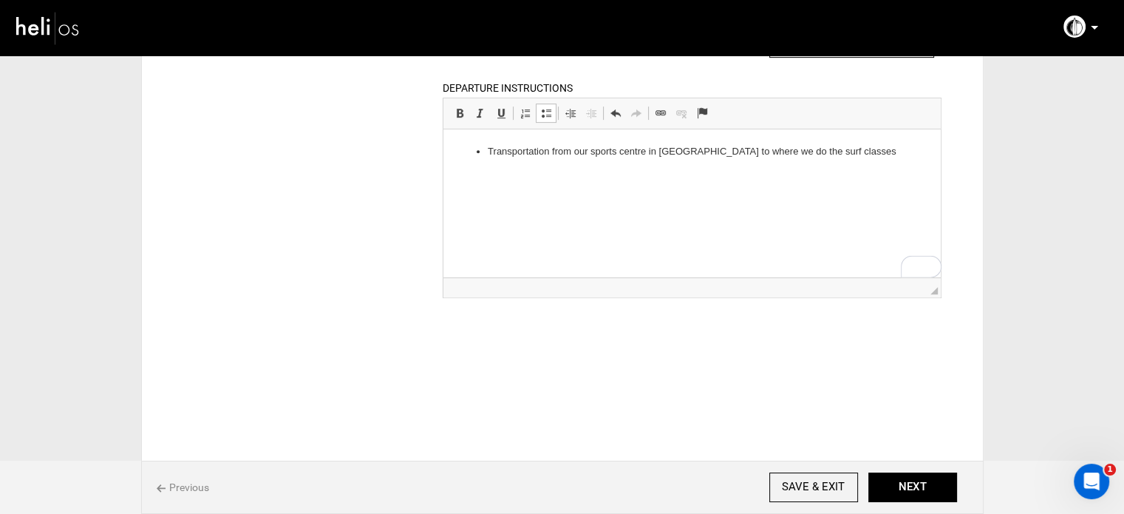
click at [488, 155] on li "Transportation from our sports centre in [GEOGRAPHIC_DATA] to where we do the s…" at bounding box center [692, 152] width 409 height 16
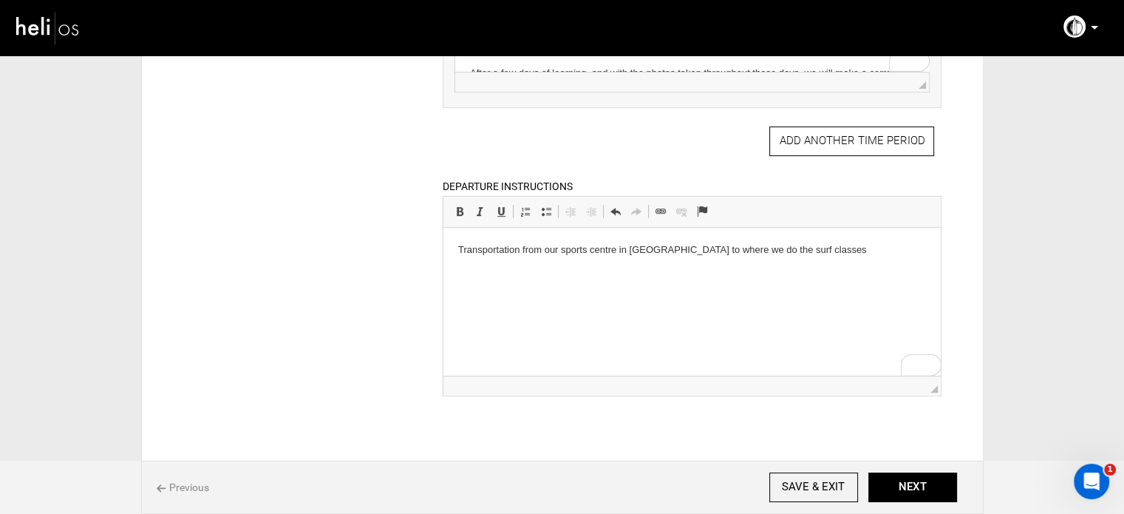
scroll to position [539, 0]
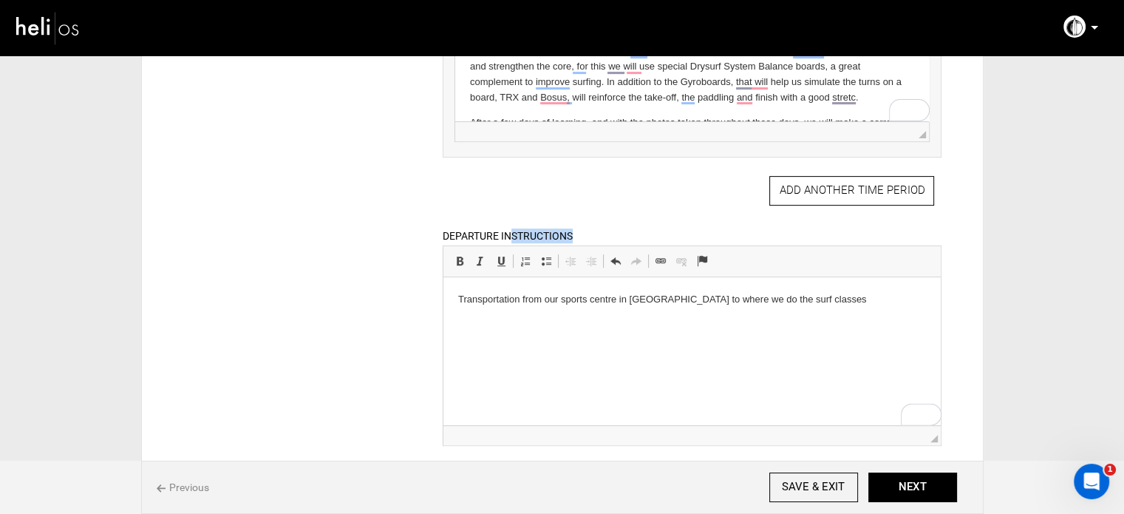
drag, startPoint x: 510, startPoint y: 233, endPoint x: 590, endPoint y: 227, distance: 80.1
click at [590, 228] on div "DEPARTURE INSTRUCTIONS Rich Text Editor, editor16 Editor toolbars Basic Styles …" at bounding box center [692, 337] width 499 height 218
click at [609, 229] on div "DEPARTURE INSTRUCTIONS Rich Text Editor, editor16 Editor toolbars Basic Styles …" at bounding box center [692, 337] width 499 height 218
click at [354, 264] on div "ITINERARY ARRIVAL INSTRUCTIONS Rich Text Editor, editor15 Editor toolbars Basic…" at bounding box center [562, 64] width 804 height 948
click at [920, 501] on button "NEXT" at bounding box center [913, 487] width 89 height 30
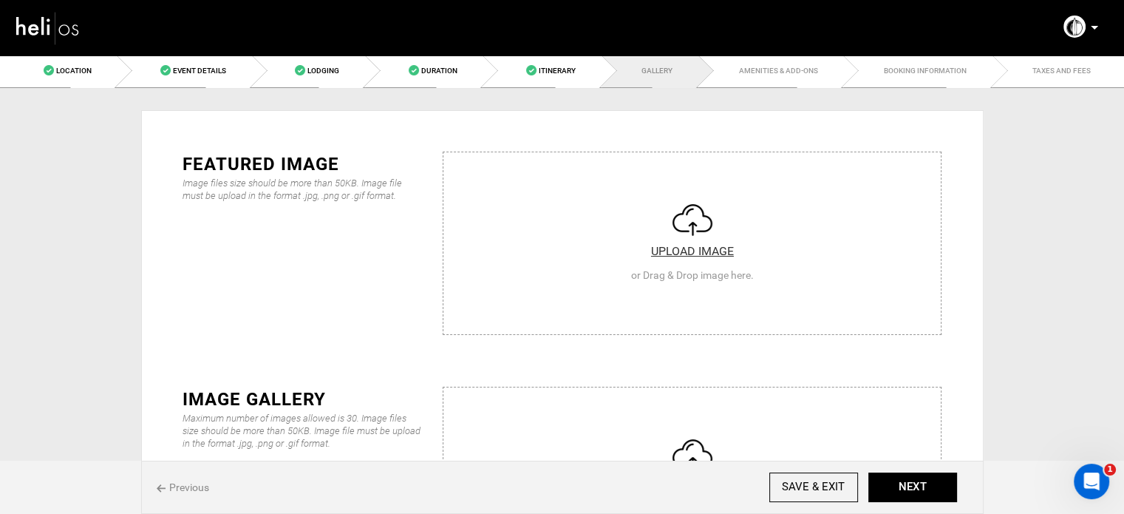
click at [472, 159] on input "file" at bounding box center [692, 240] width 497 height 177
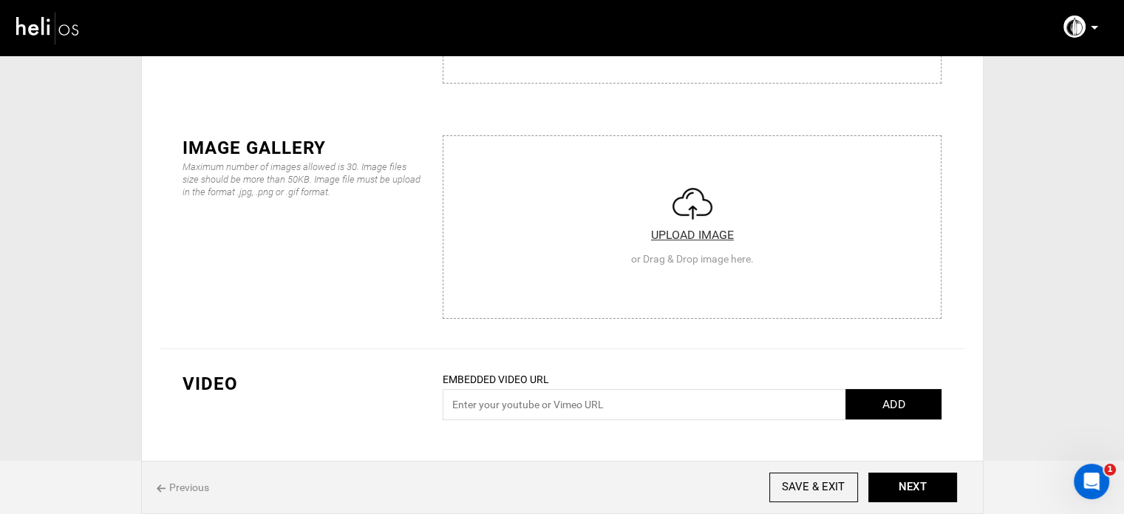
type input "C:\fakepath\Screenshot [DATE] 105854.png"
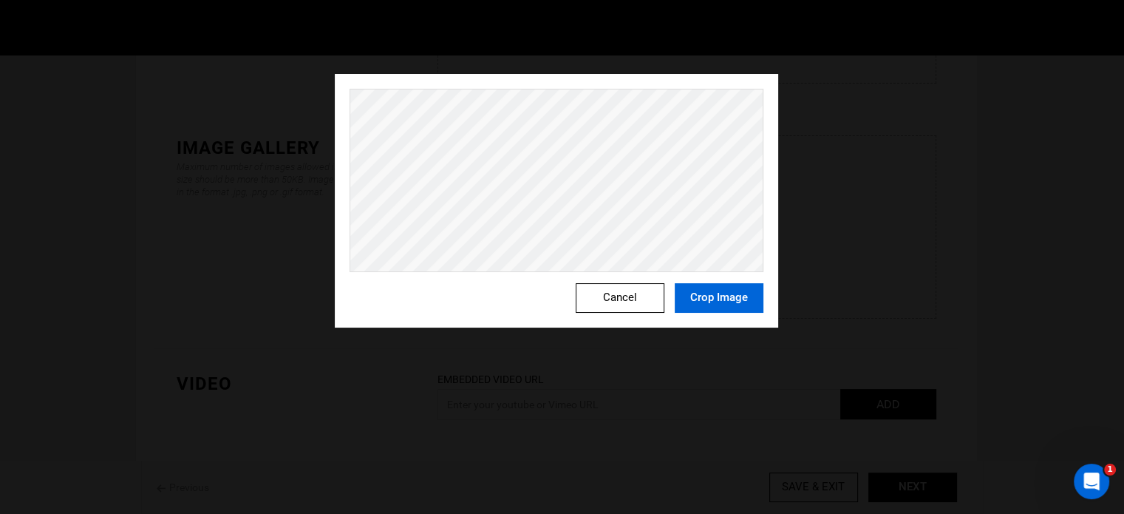
click at [701, 307] on button "Crop Image" at bounding box center [719, 298] width 89 height 30
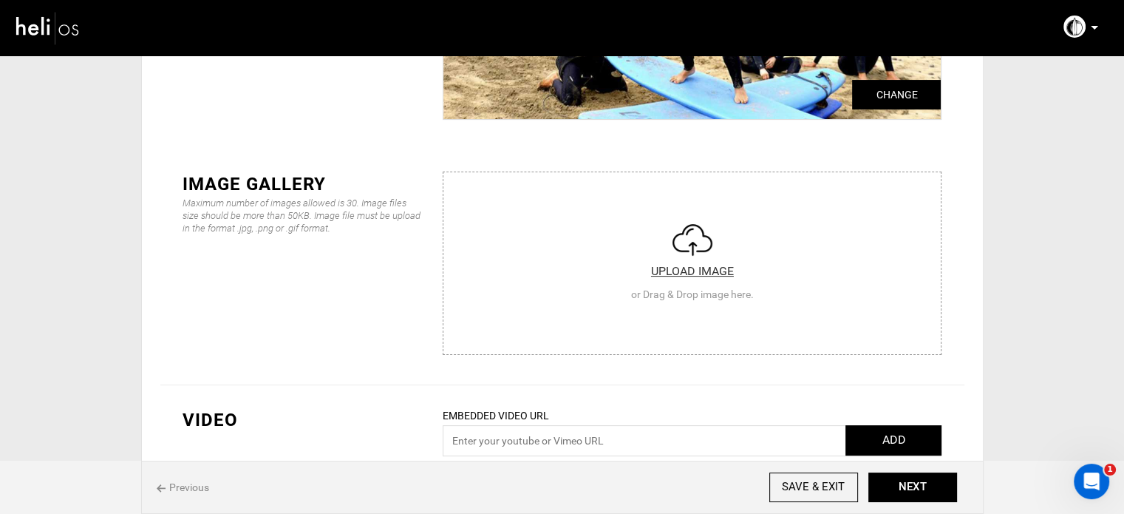
scroll to position [287, 0]
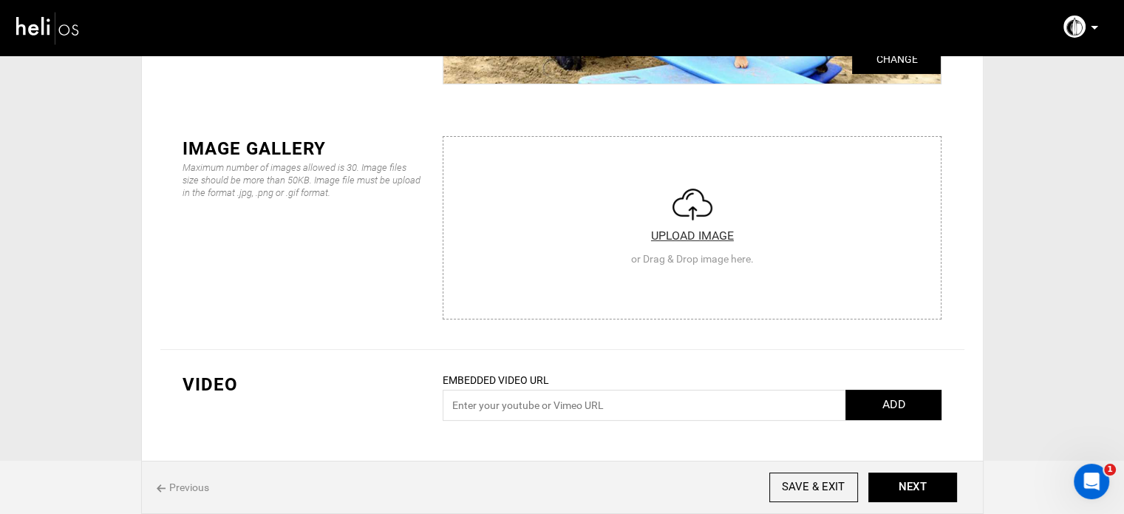
click at [628, 212] on input "file" at bounding box center [692, 225] width 497 height 177
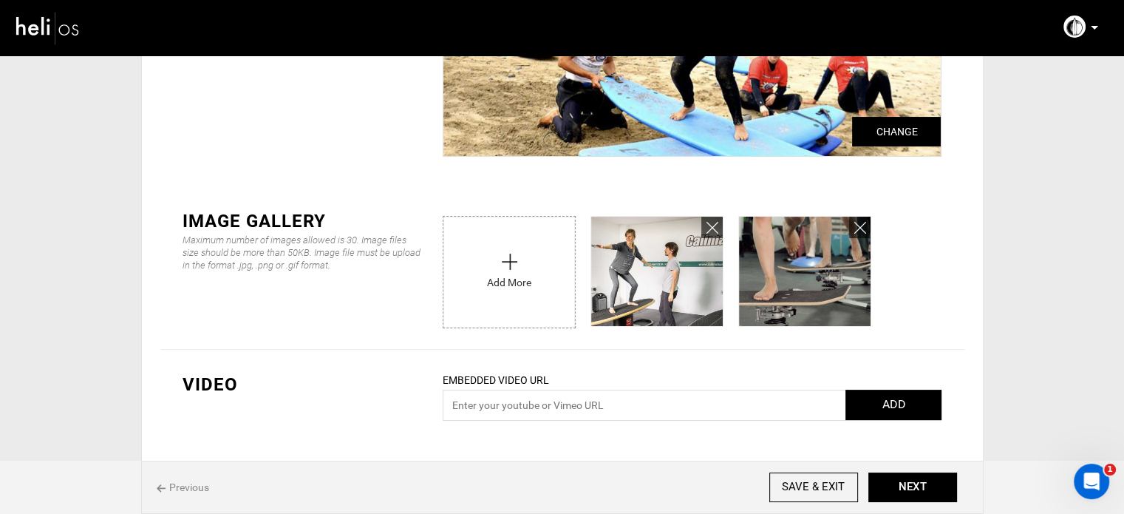
click at [458, 293] on input "file" at bounding box center [510, 268] width 132 height 103
type input "C:\fakepath\Screenshot [DATE] 110048.png"
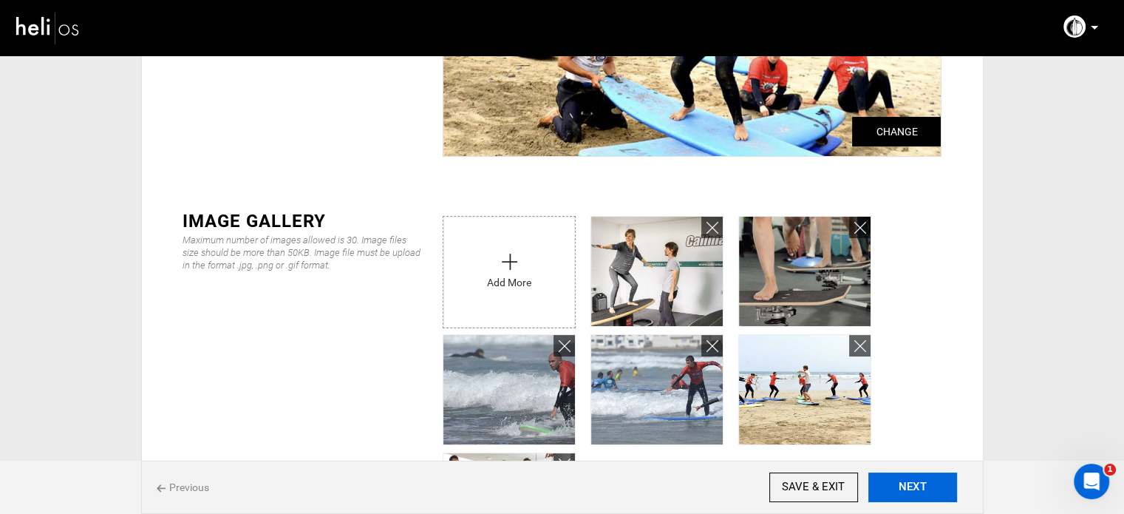
click at [918, 489] on button "NEXT" at bounding box center [913, 487] width 89 height 30
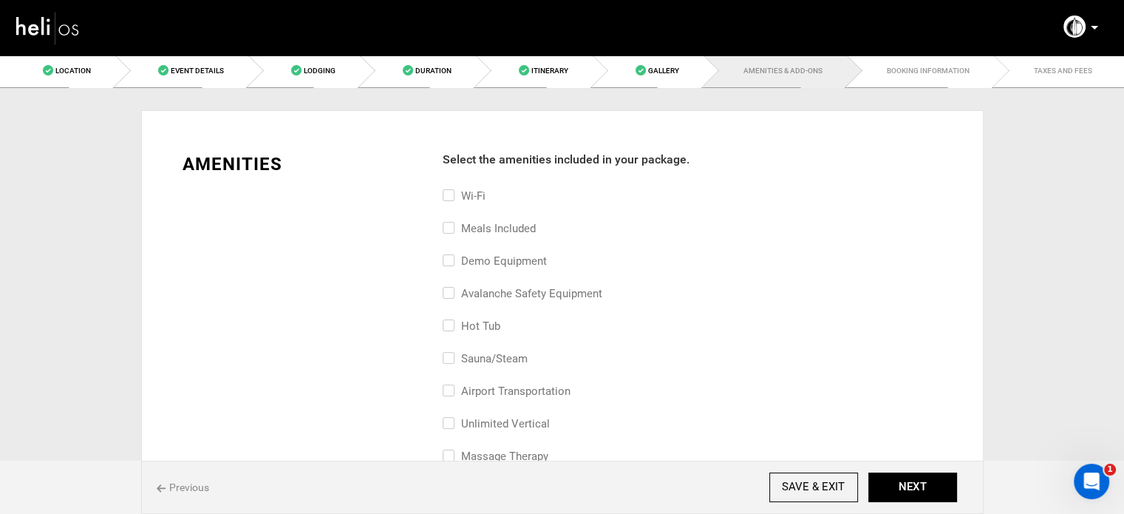
click at [467, 196] on label "Wi-Fi" at bounding box center [464, 196] width 43 height 18
click at [452, 196] on input "Wi-Fi" at bounding box center [448, 203] width 10 height 33
checkbox input "true"
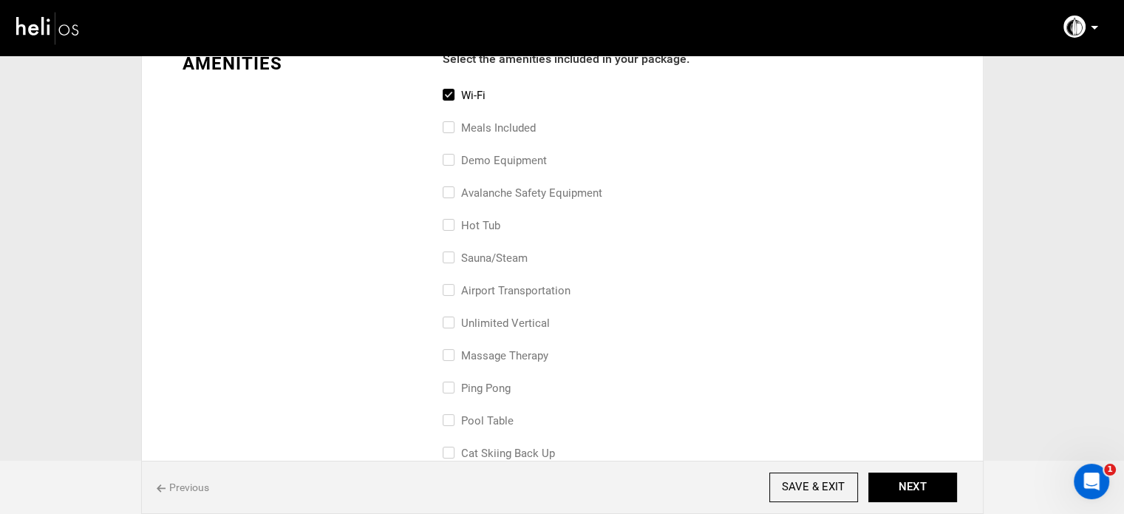
scroll to position [148, 0]
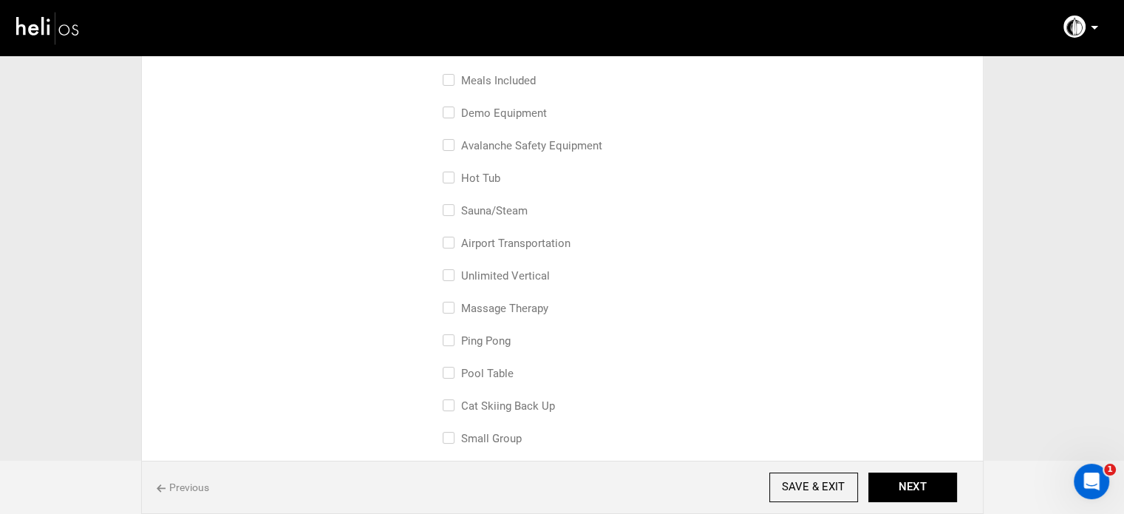
click at [501, 245] on label "airport transportation" at bounding box center [507, 243] width 128 height 18
click at [452, 245] on input "airport transportation" at bounding box center [448, 250] width 10 height 33
checkbox input "true"
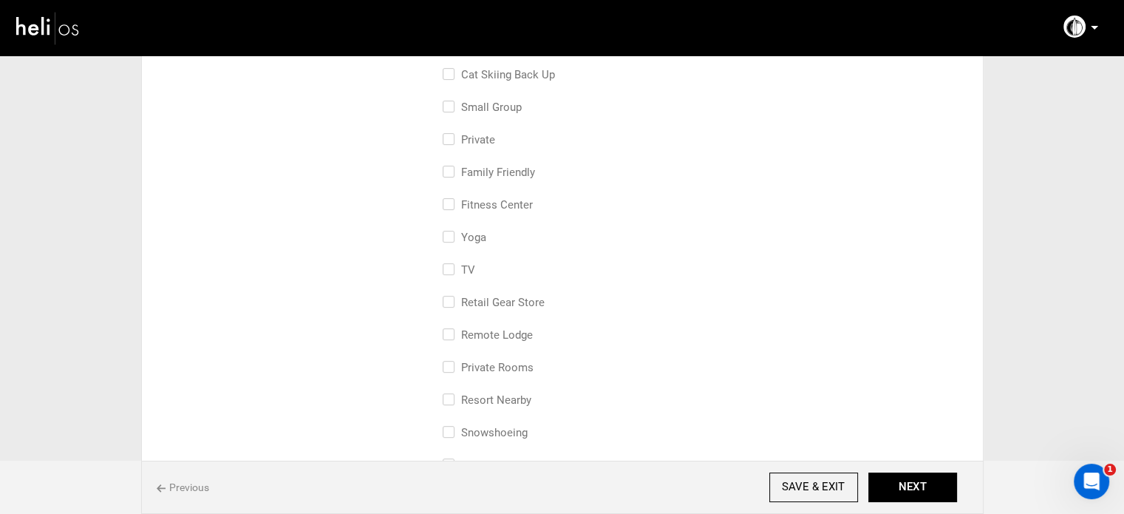
scroll to position [444, 0]
click at [512, 145] on label "small group" at bounding box center [482, 143] width 79 height 18
click at [452, 145] on input "small group" at bounding box center [448, 150] width 10 height 33
checkbox input "true"
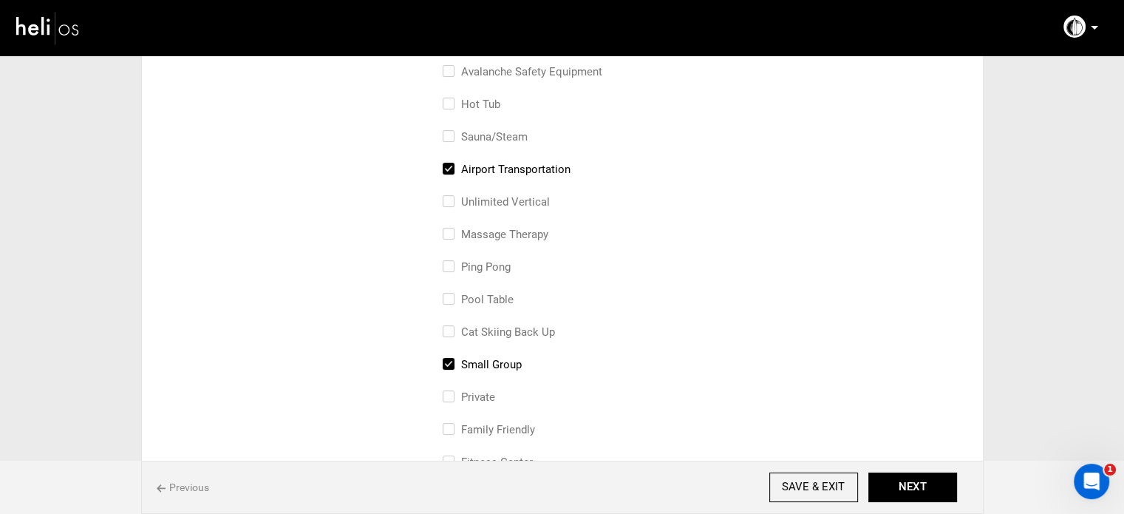
scroll to position [148, 0]
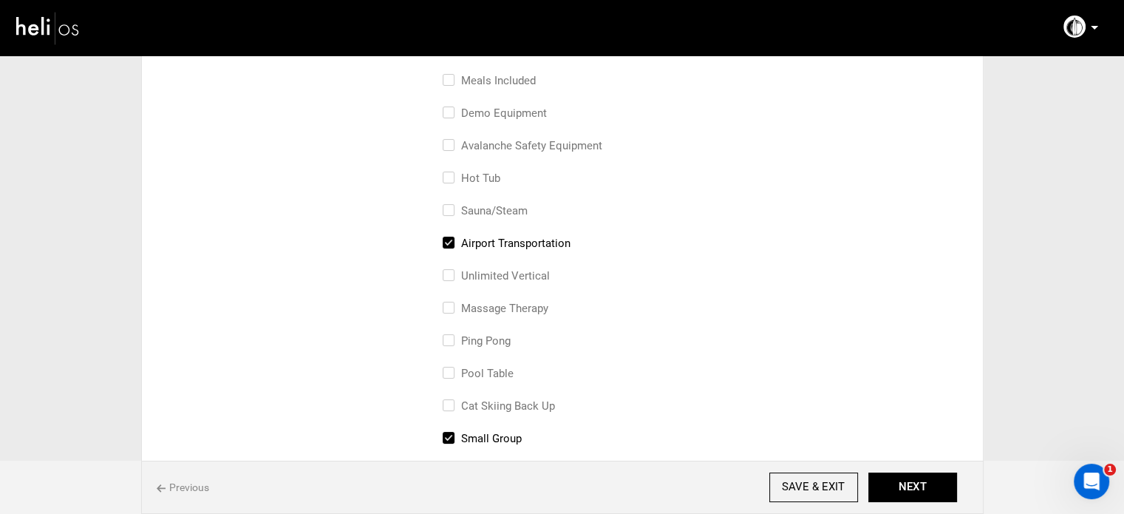
click at [485, 111] on label "Demo Equipment" at bounding box center [495, 113] width 104 height 18
click at [452, 111] on input "Demo Equipment" at bounding box center [448, 120] width 10 height 33
checkbox input "true"
click at [919, 488] on button "NEXT" at bounding box center [913, 487] width 89 height 30
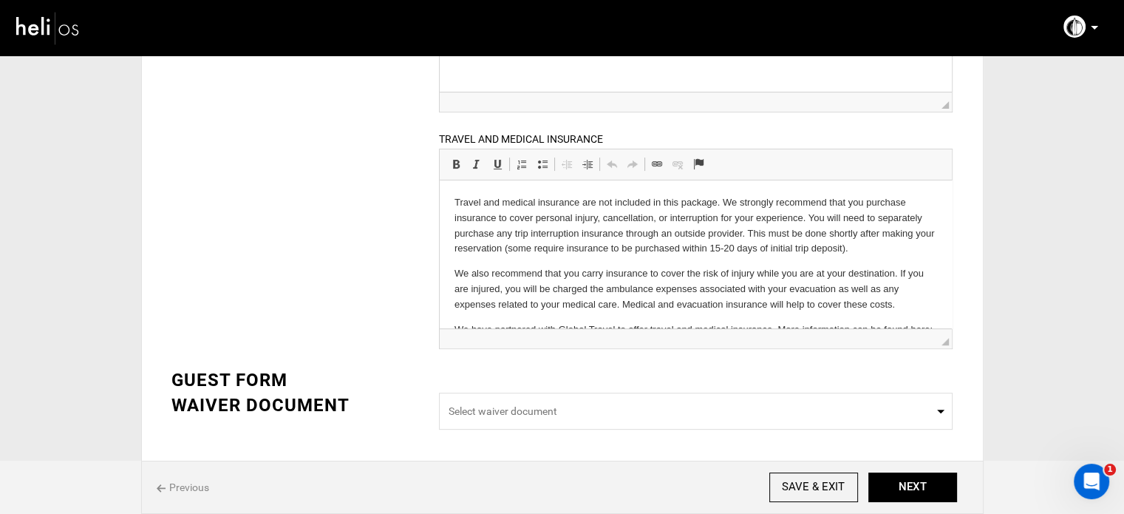
scroll to position [444, 0]
click at [919, 485] on button "NEXT" at bounding box center [913, 487] width 89 height 30
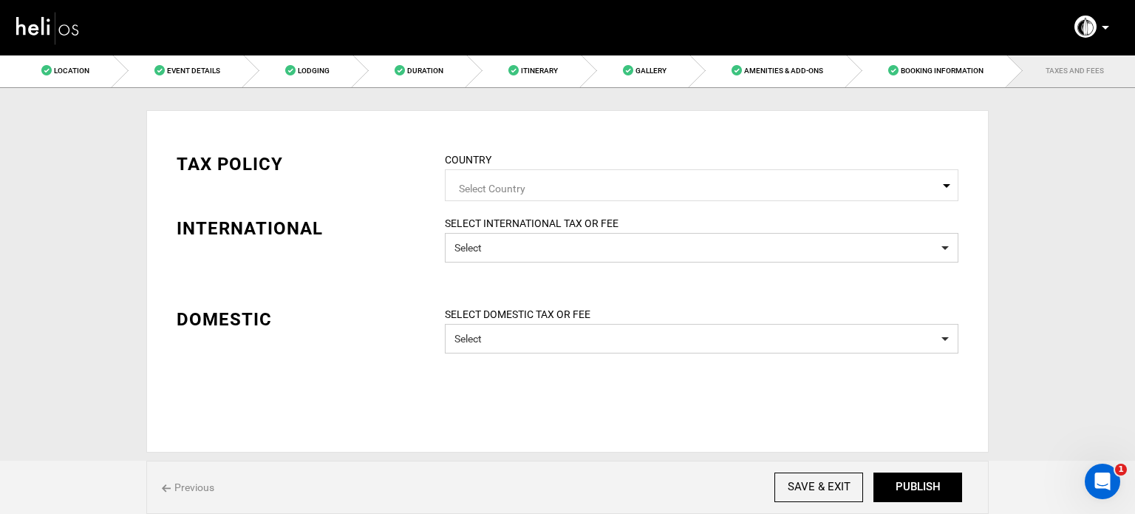
click at [500, 196] on span "Select Country" at bounding box center [702, 185] width 514 height 32
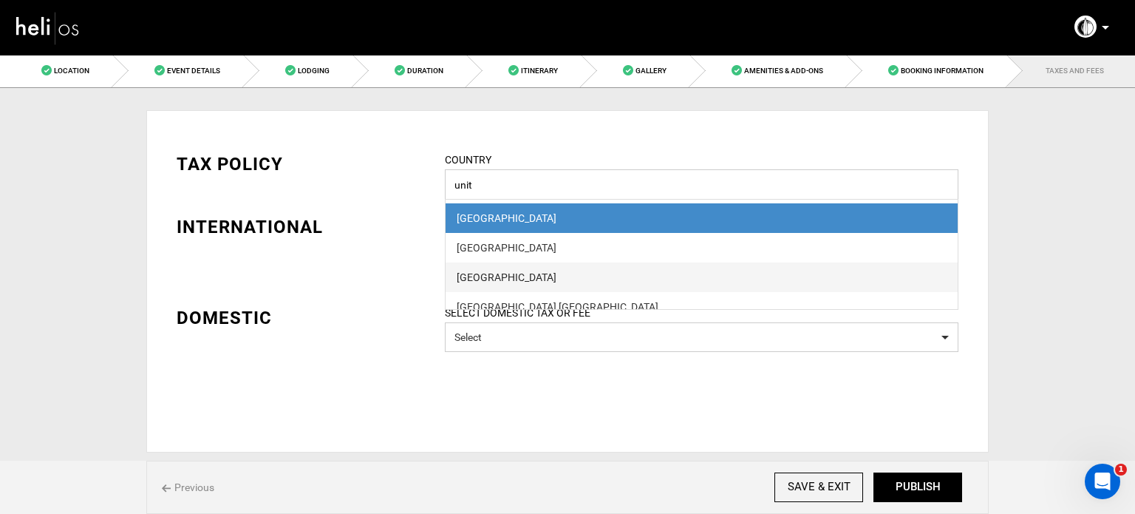
type input "unit"
click at [514, 271] on div "[GEOGRAPHIC_DATA]" at bounding box center [702, 277] width 490 height 15
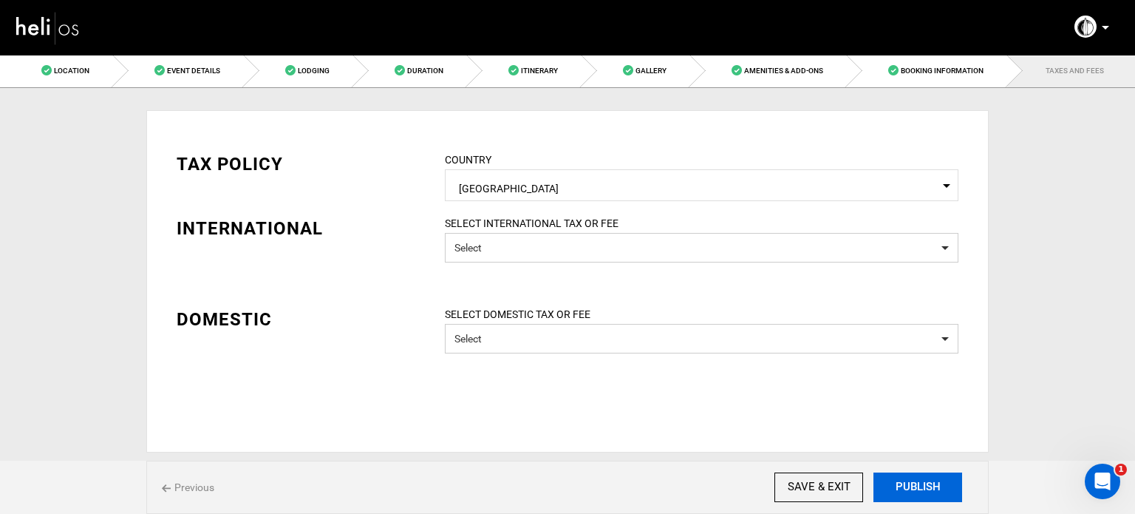
click at [920, 483] on button "PUBLISH" at bounding box center [918, 487] width 89 height 30
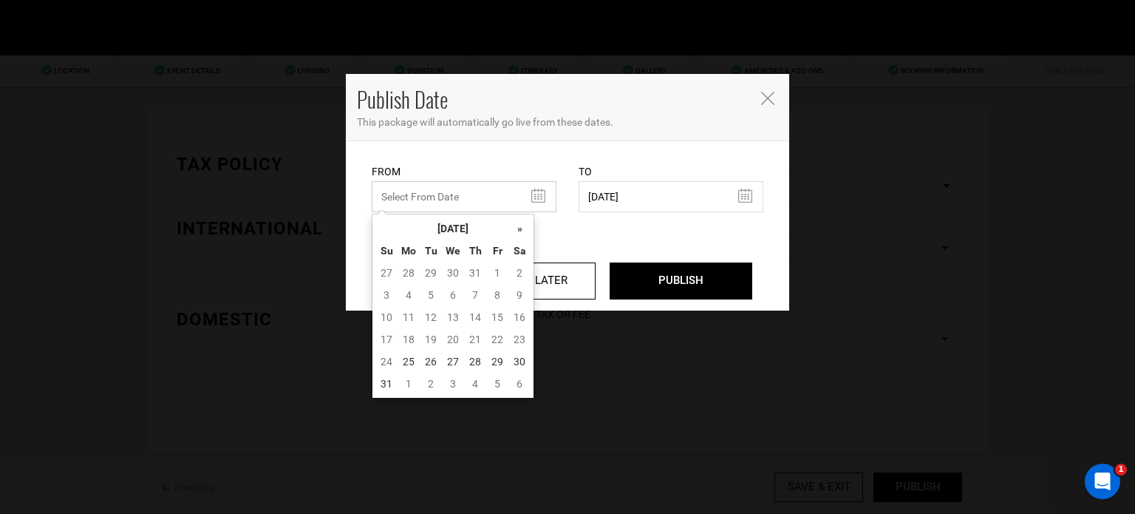
click at [430, 194] on input "text" at bounding box center [464, 196] width 185 height 31
click at [410, 363] on td "25" at bounding box center [409, 361] width 22 height 22
type input "[DATE]"
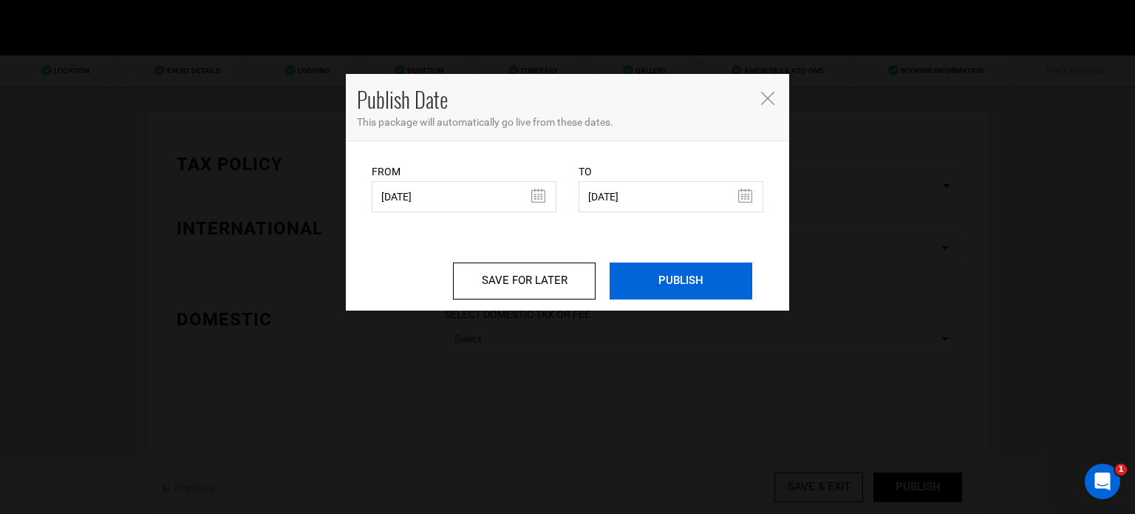
click at [667, 289] on input "PUBLISH" at bounding box center [681, 280] width 143 height 37
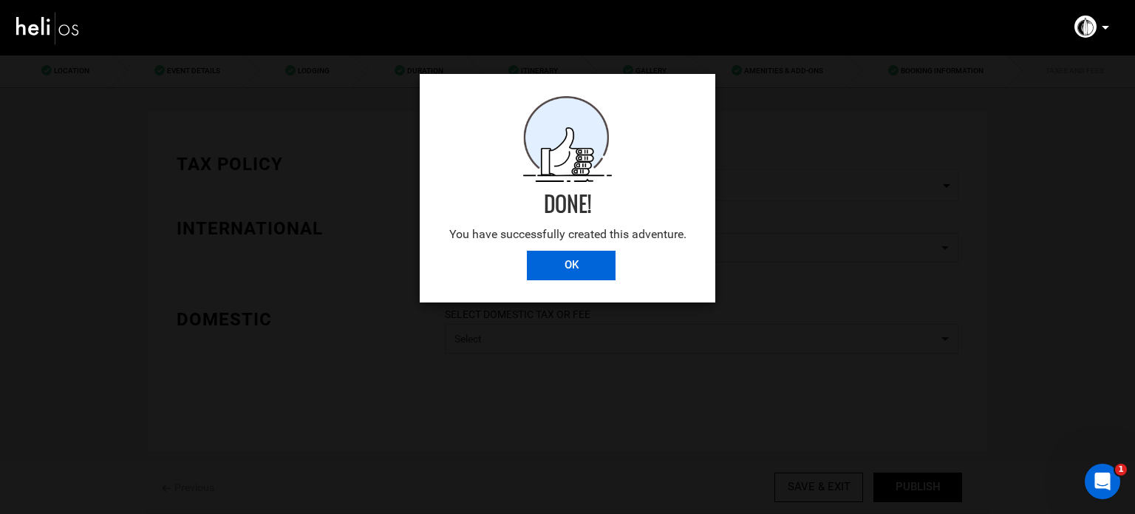
click at [614, 259] on input "OK" at bounding box center [571, 266] width 89 height 30
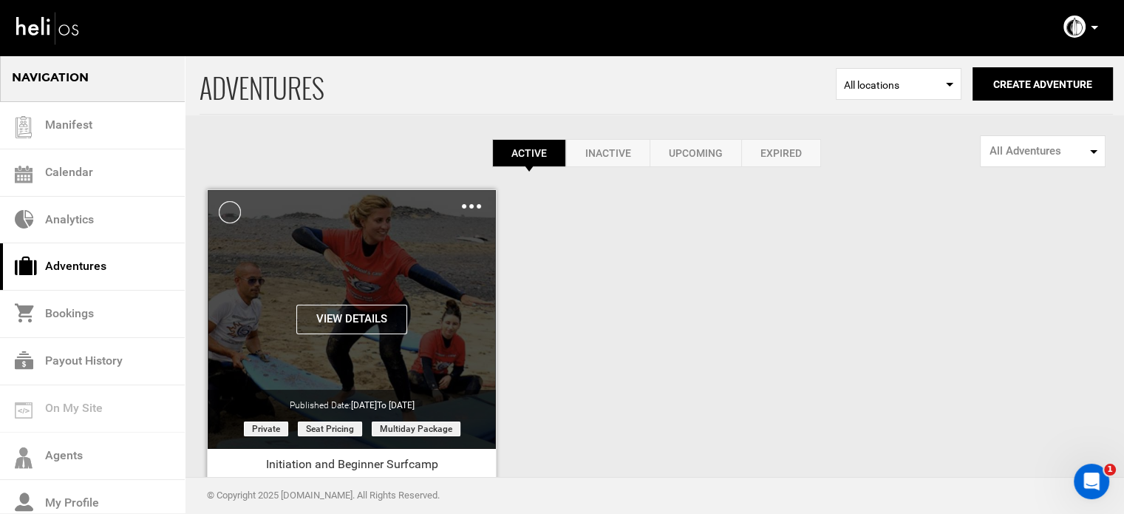
click at [469, 206] on img at bounding box center [471, 206] width 19 height 4
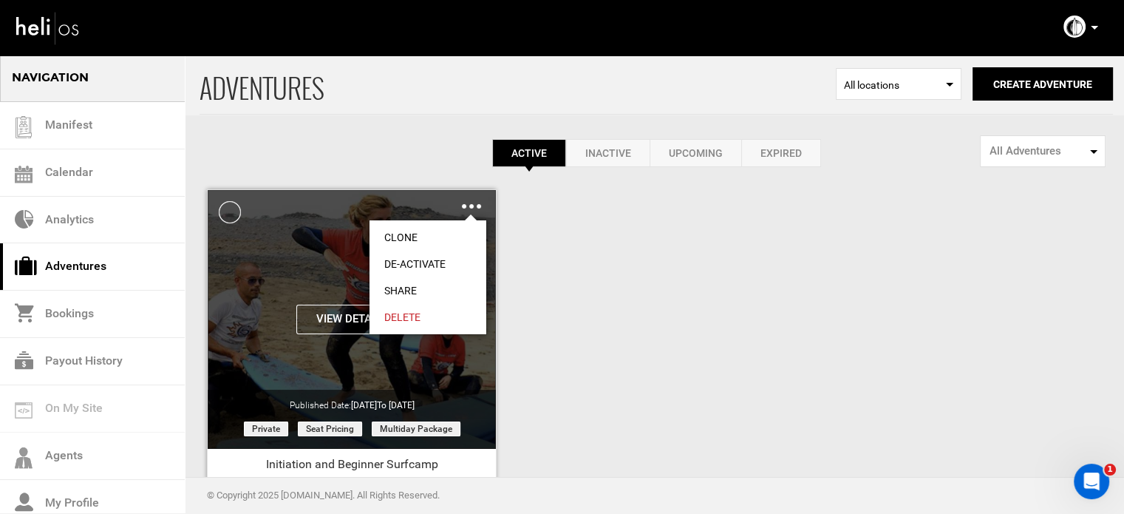
click at [411, 287] on link "Share" at bounding box center [428, 290] width 117 height 27
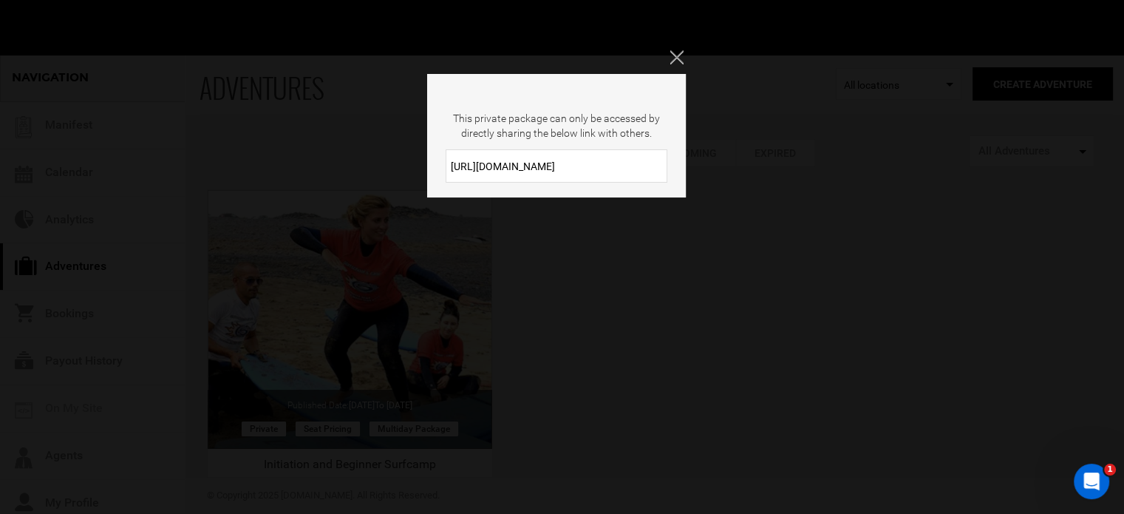
drag, startPoint x: 583, startPoint y: 170, endPoint x: 405, endPoint y: 170, distance: 177.4
click at [405, 170] on div "This private package can only be accessed by directly sharing the below link wi…" at bounding box center [562, 257] width 1124 height 514
